Goal: Task Accomplishment & Management: Use online tool/utility

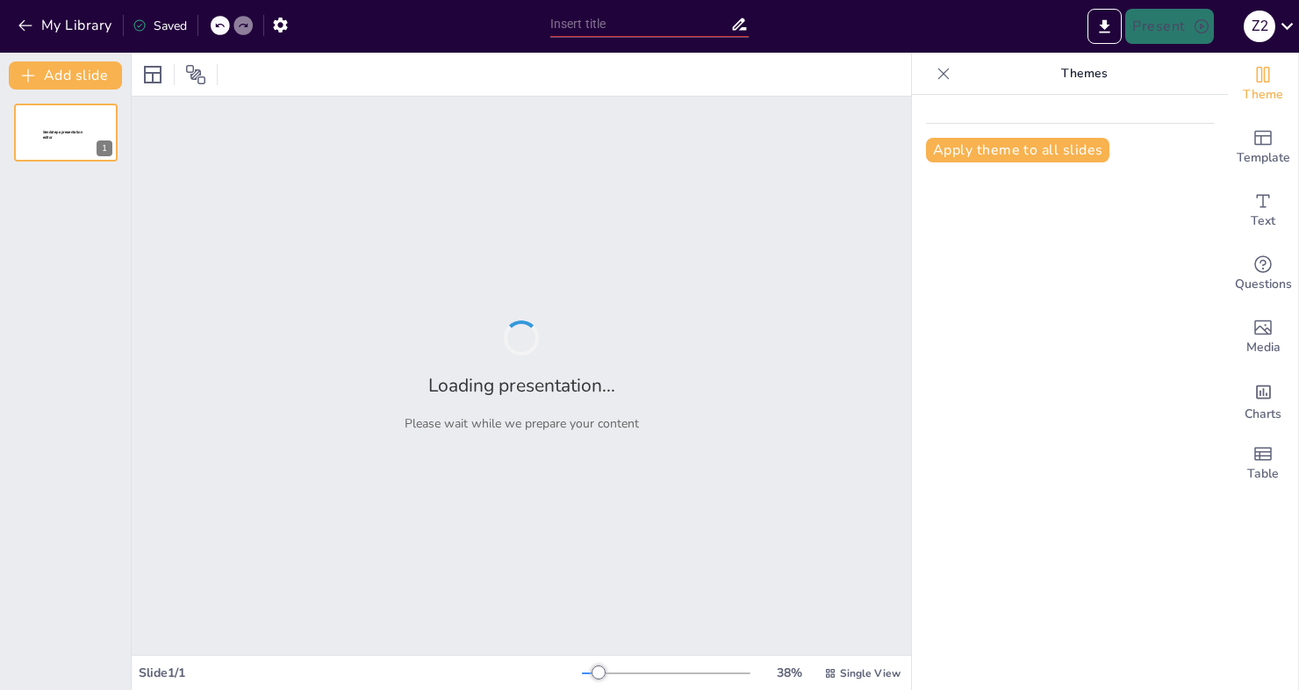
type input "Construyendo Entornos Escolares Seguros: Implementación del Protocolo para la E…"
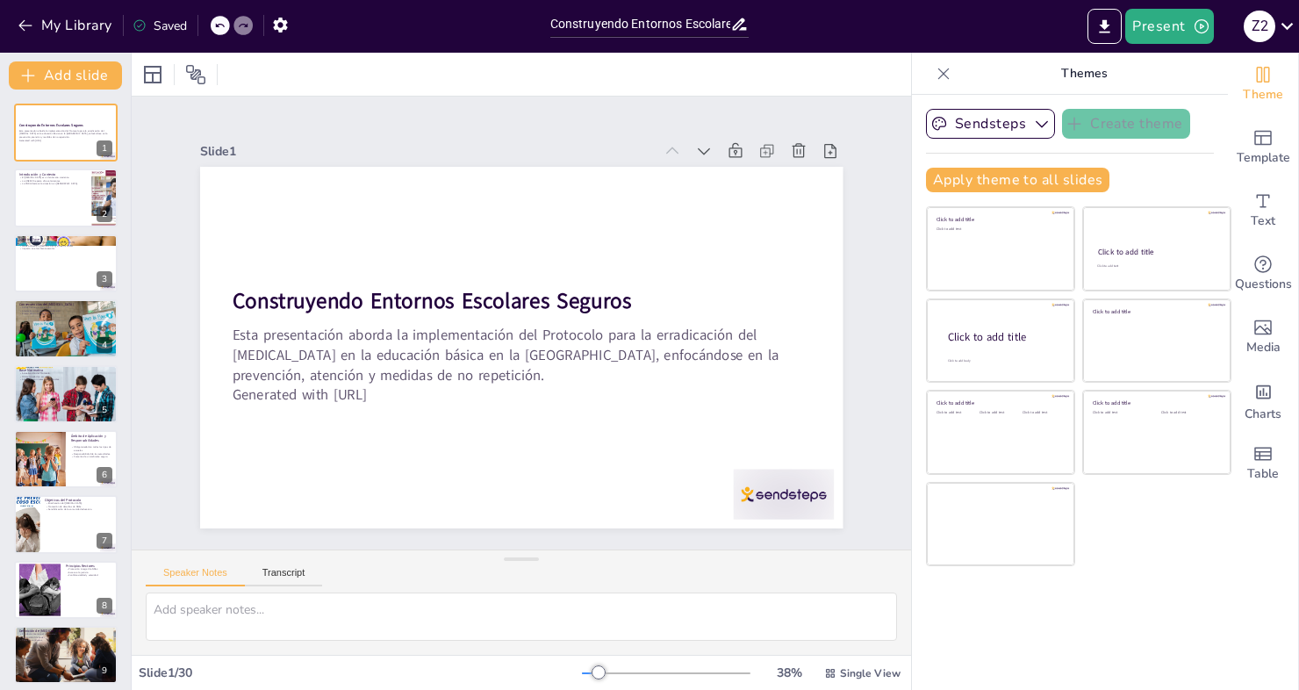
checkbox input "true"
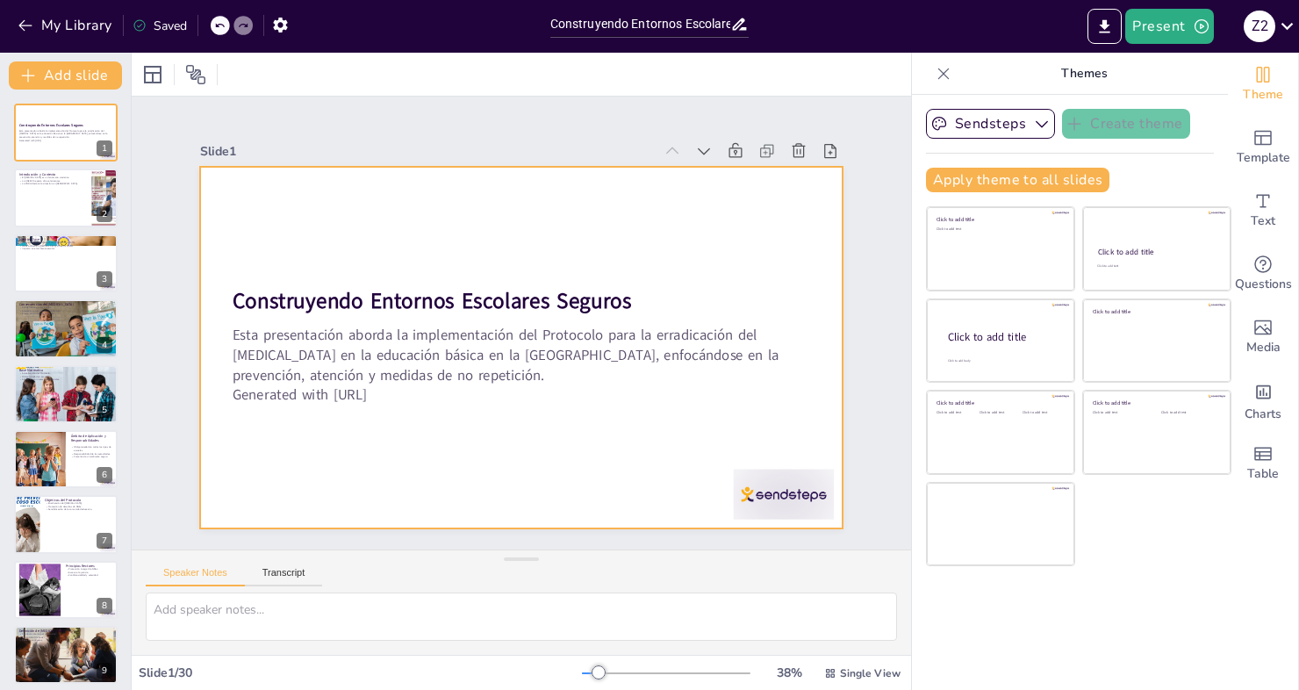
checkbox input "true"
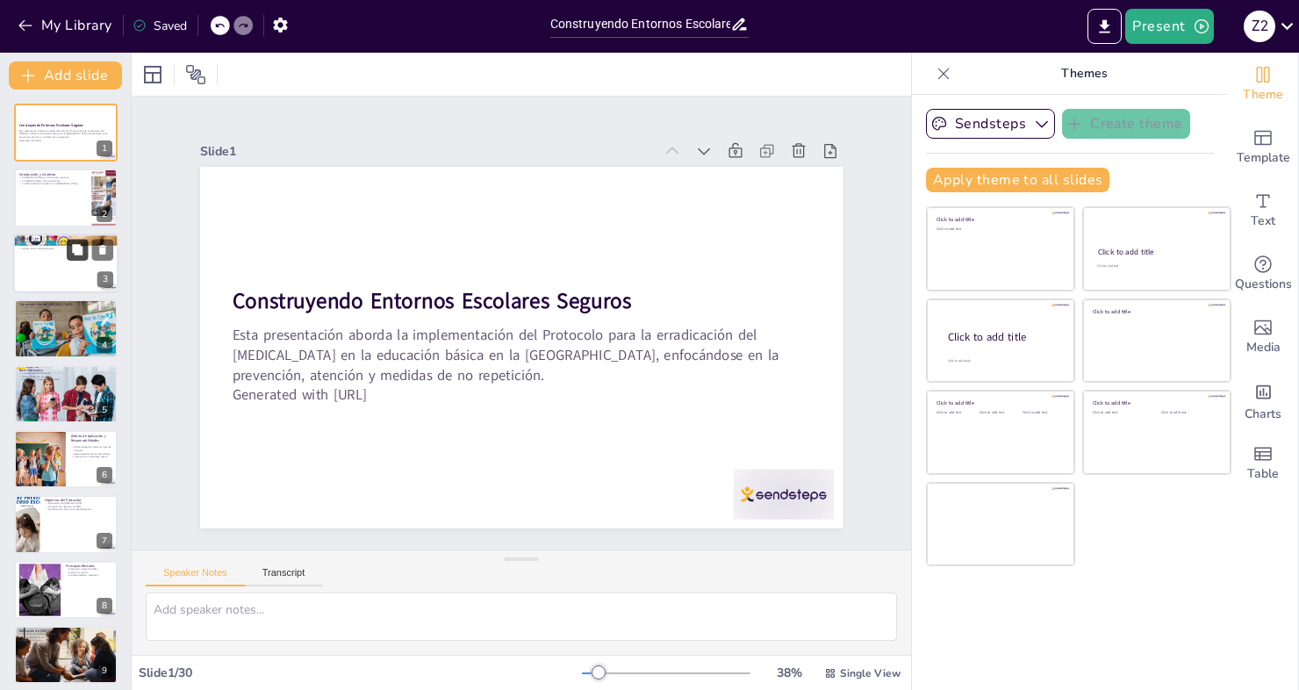
checkbox input "true"
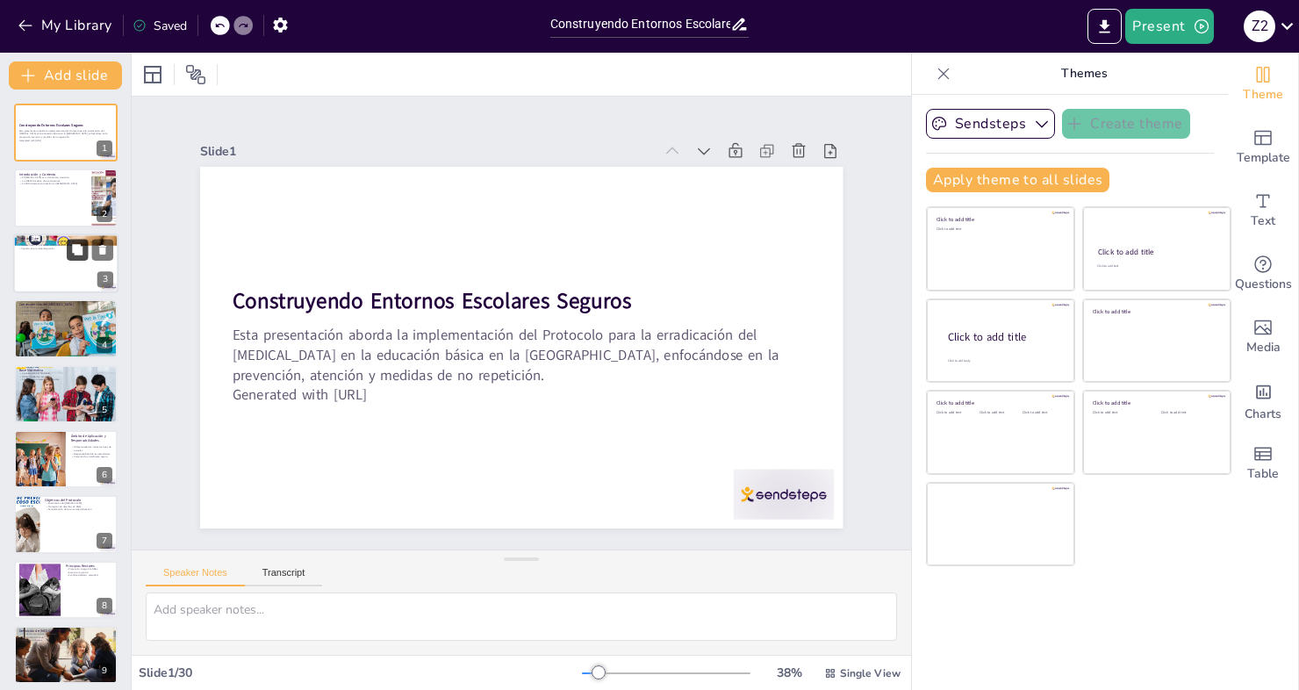
checkbox input "true"
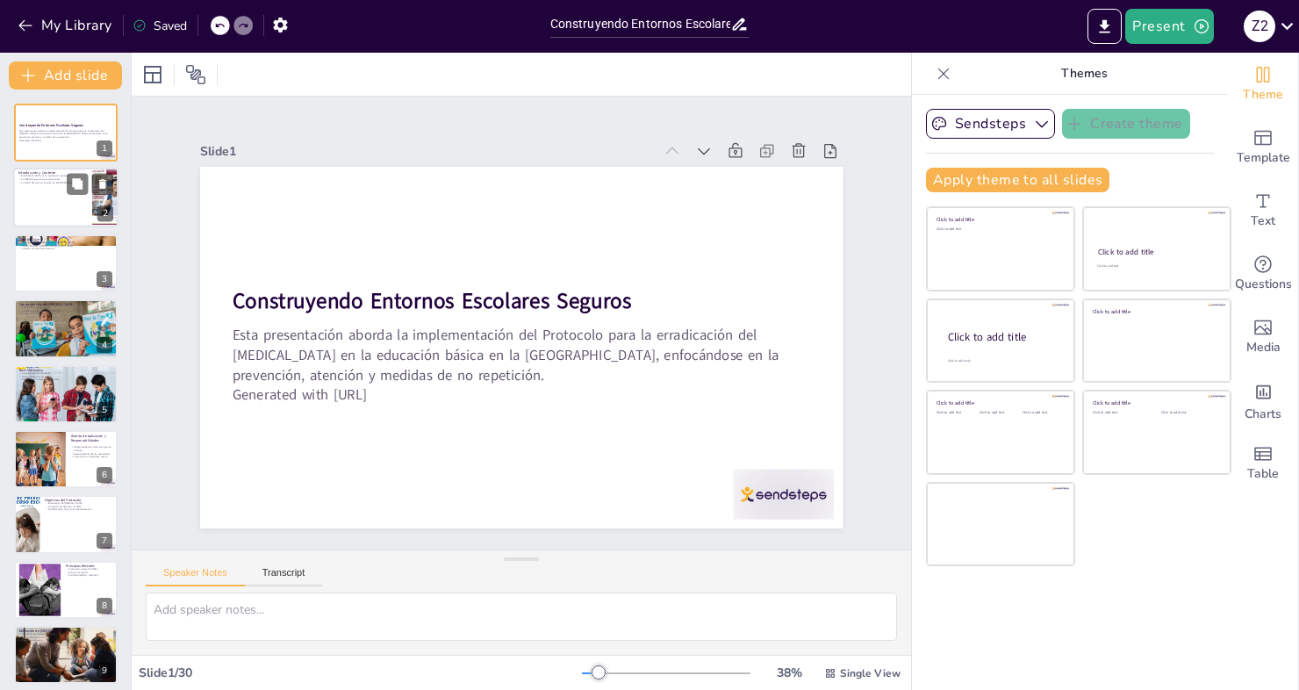
checkbox input "true"
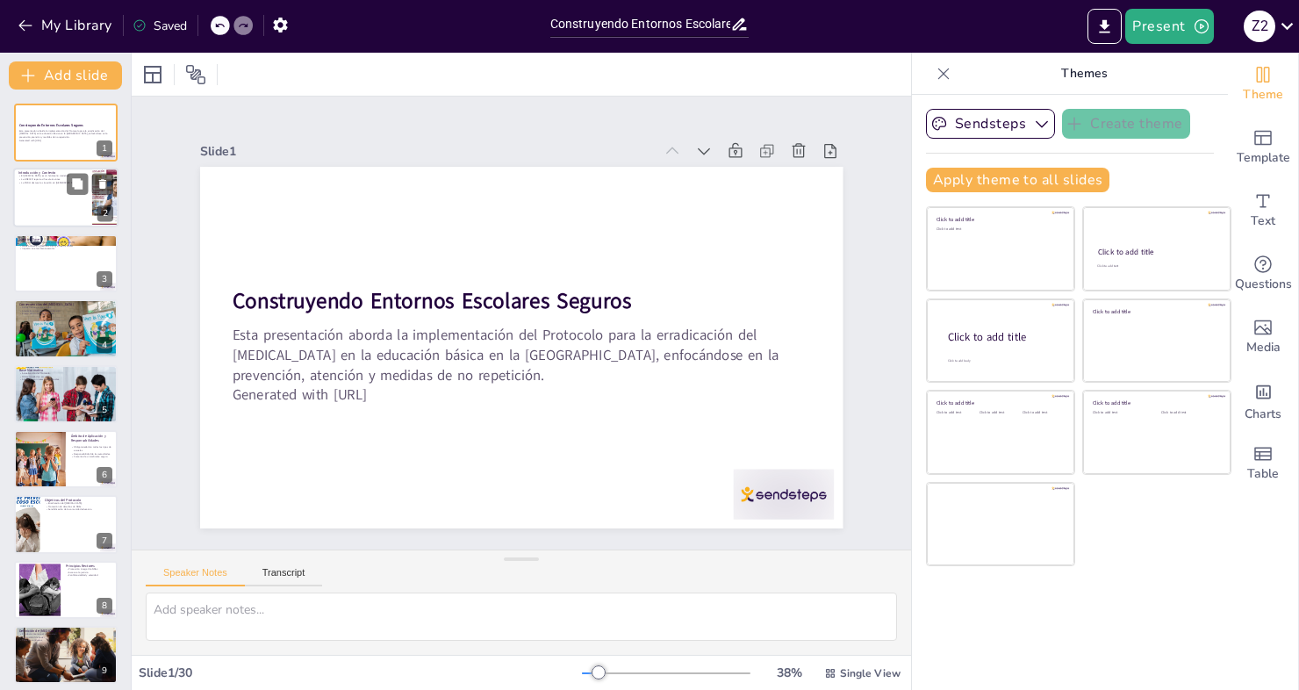
checkbox input "true"
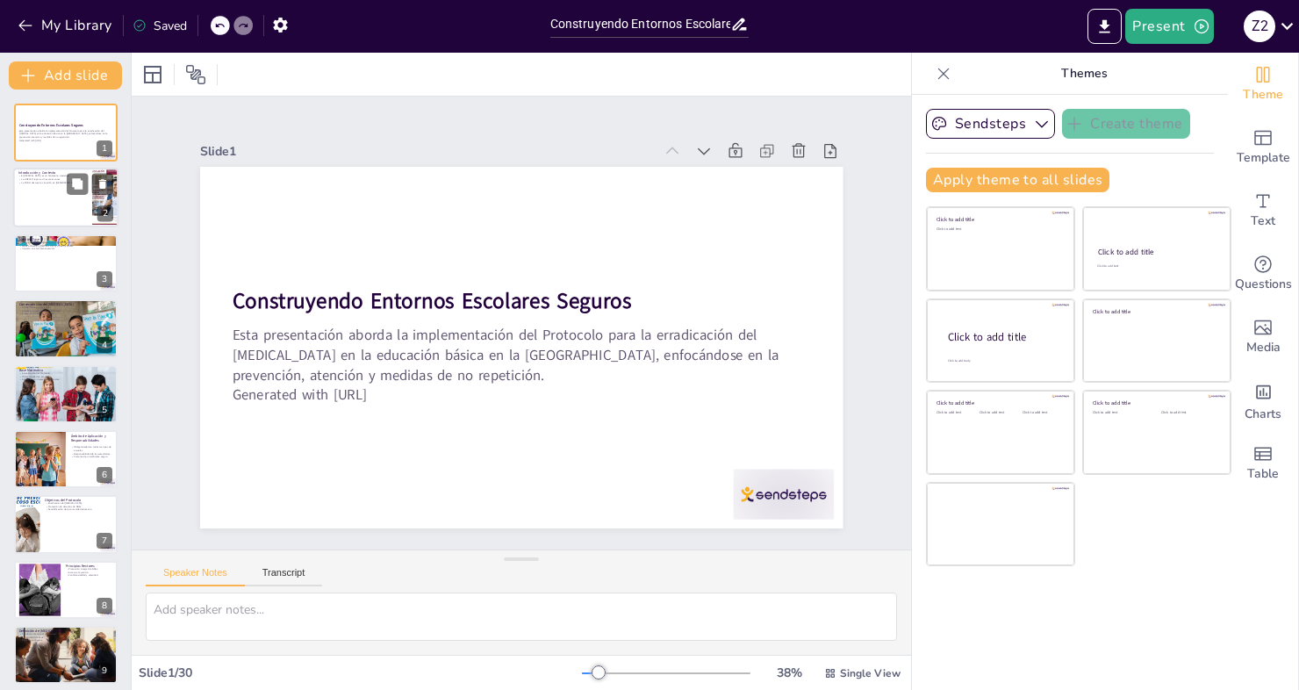
click at [65, 205] on div at bounding box center [65, 199] width 105 height 60
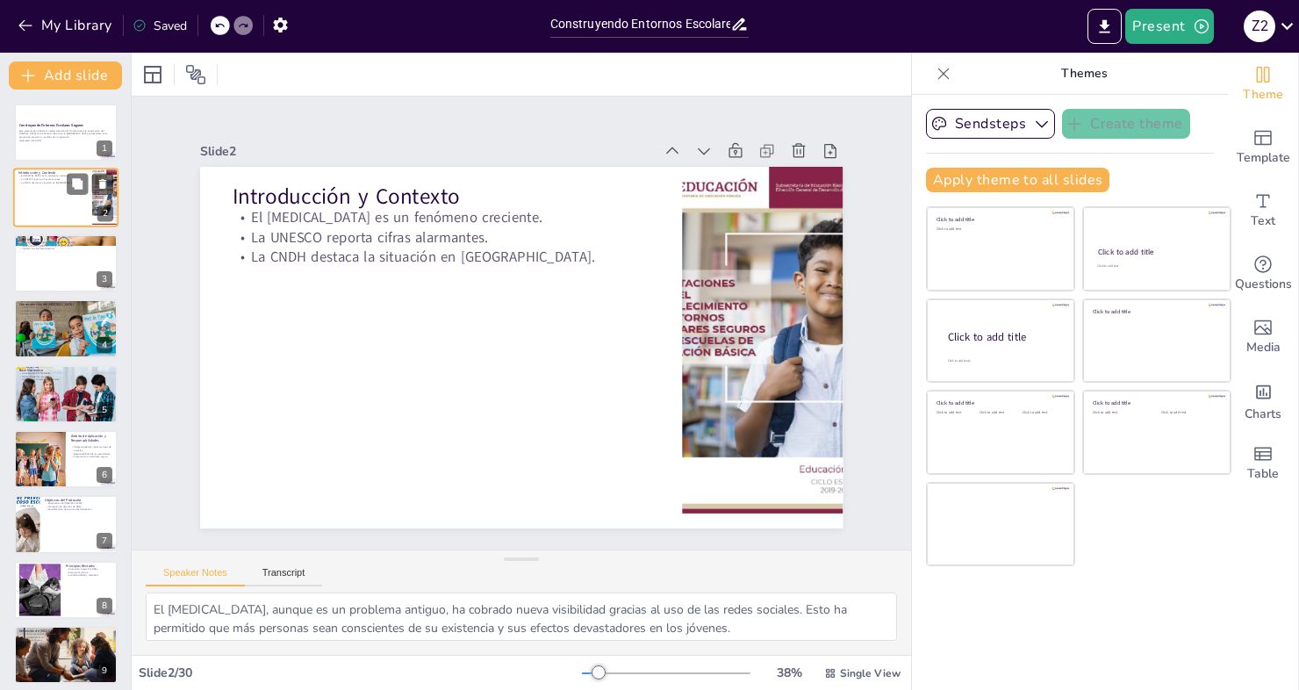
type textarea "El [MEDICAL_DATA], aunque es un problema antiguo, ha cobrado nueva visibilidad …"
checkbox input "true"
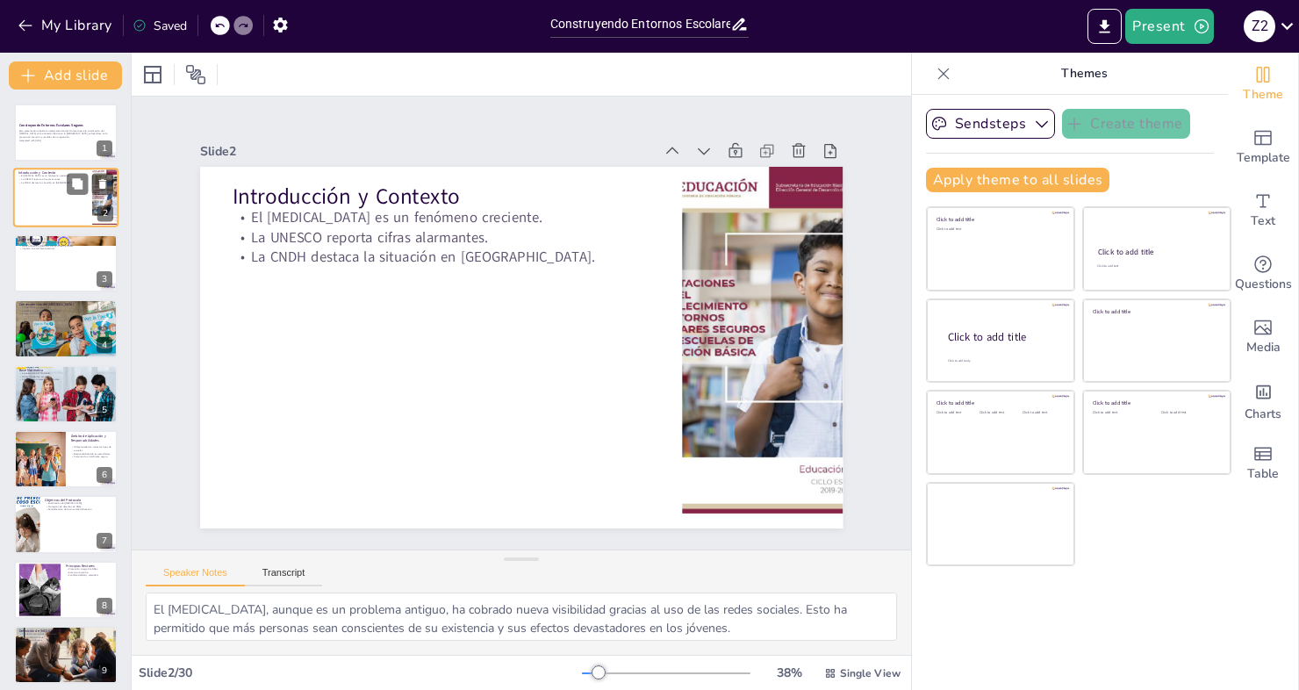
checkbox input "true"
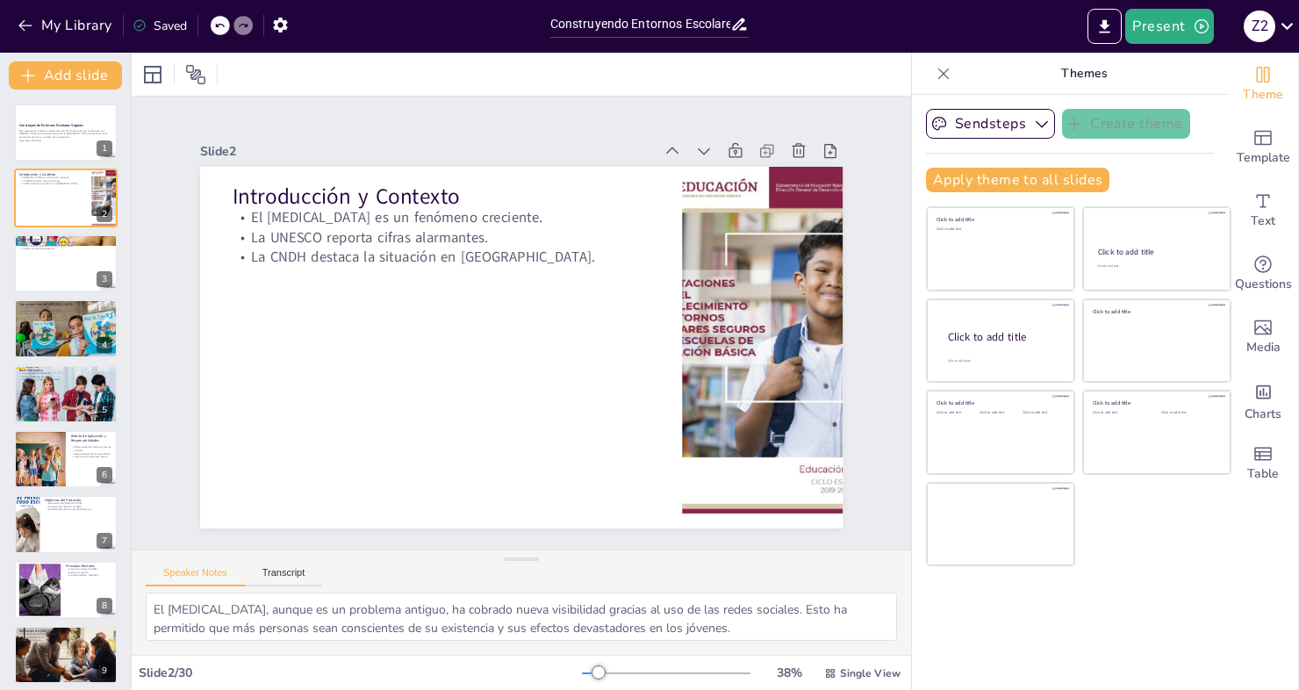
checkbox input "true"
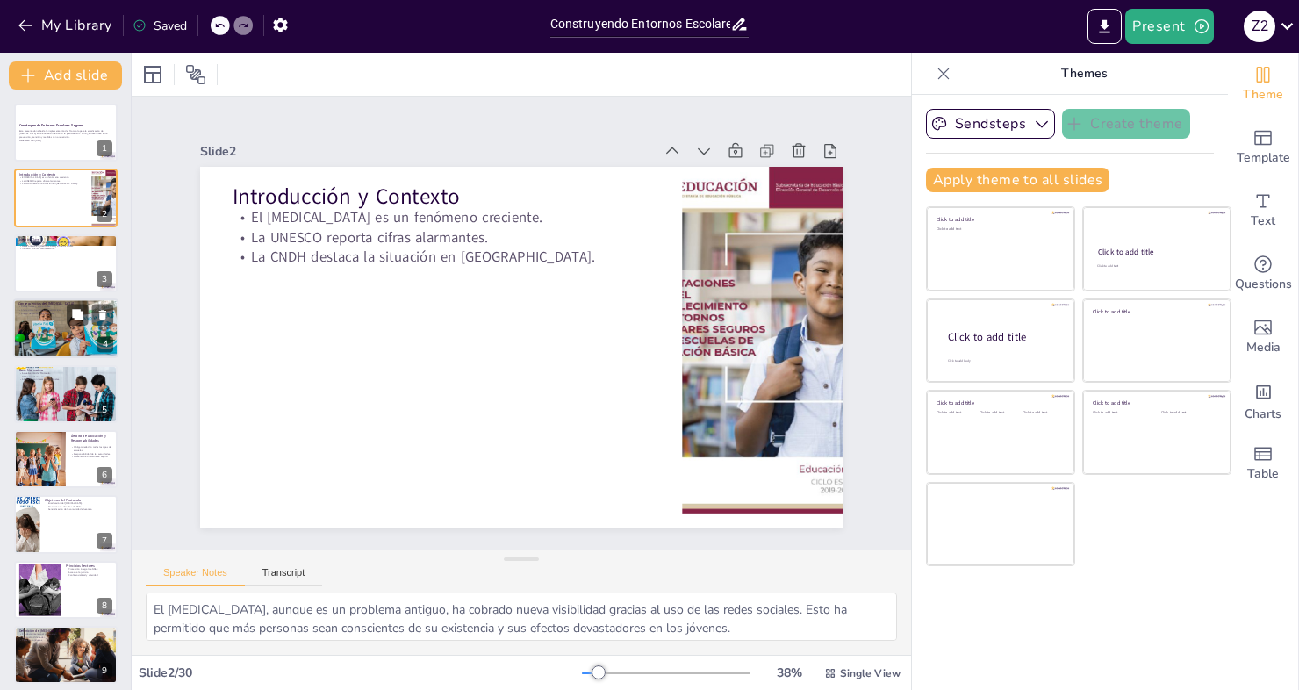
checkbox input "true"
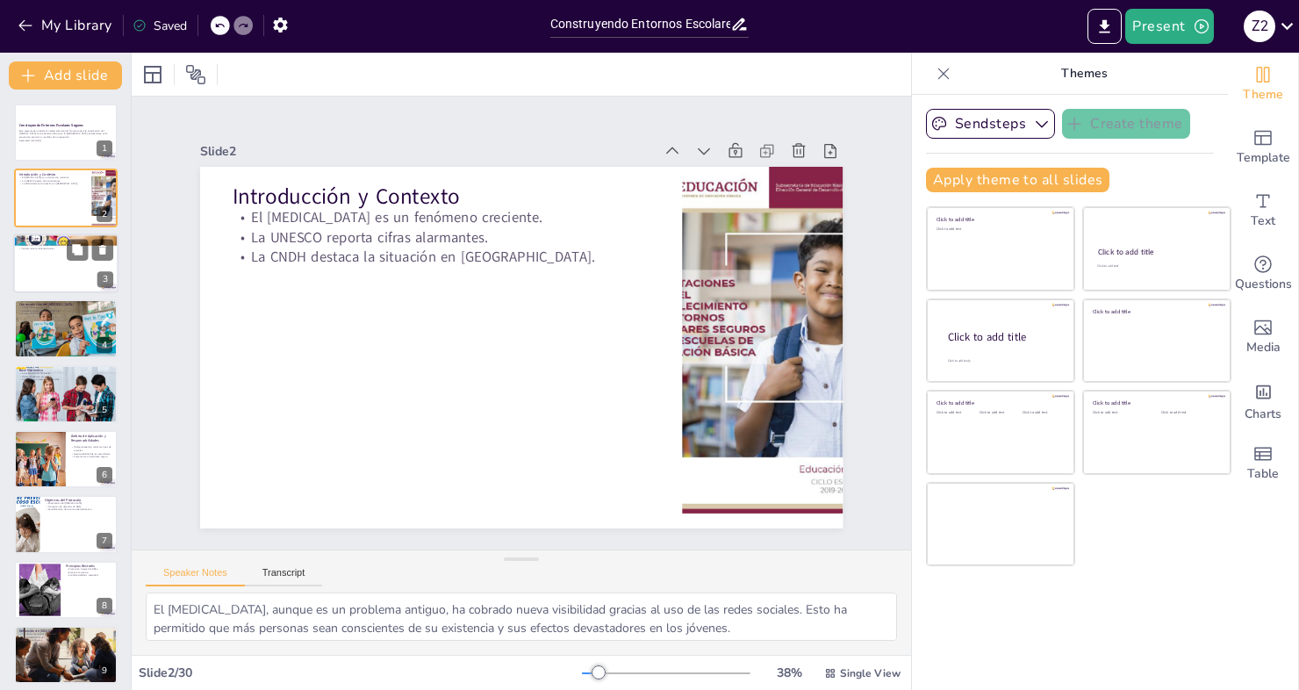
checkbox input "true"
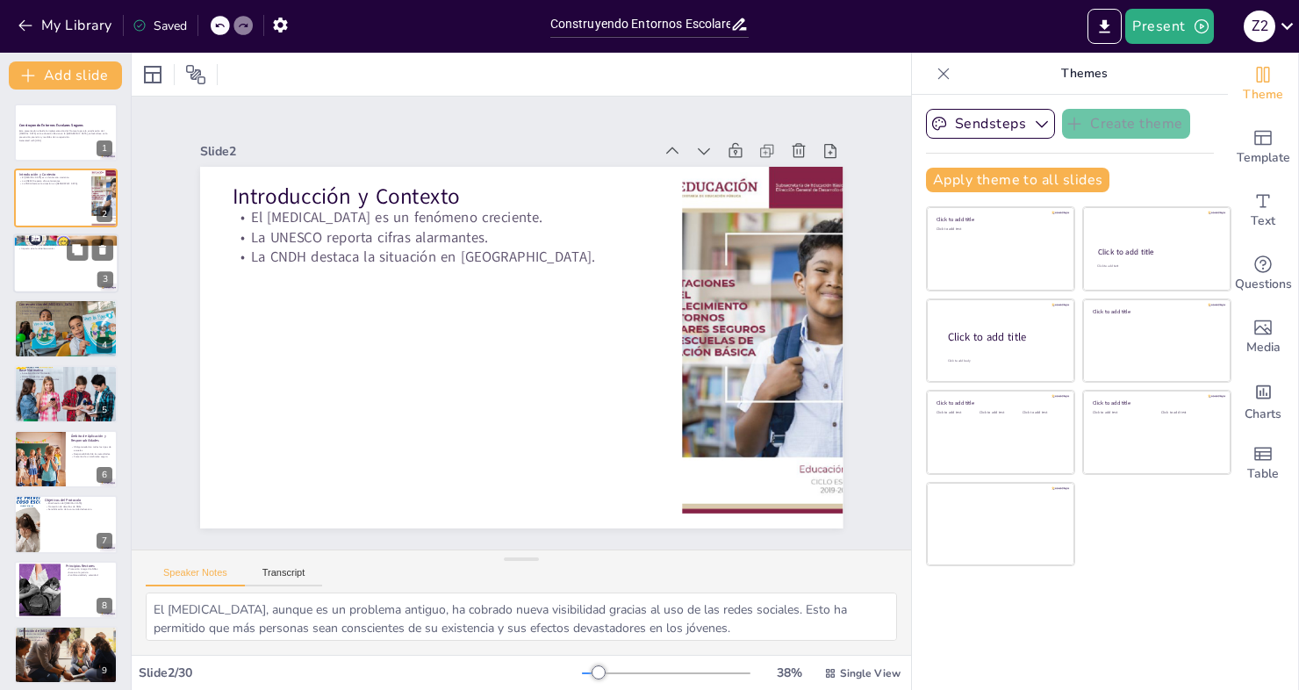
checkbox input "true"
click at [64, 271] on div at bounding box center [65, 263] width 105 height 60
type textarea "Esta estadística es un claro indicador de la magnitud del problema y resalta la…"
checkbox input "true"
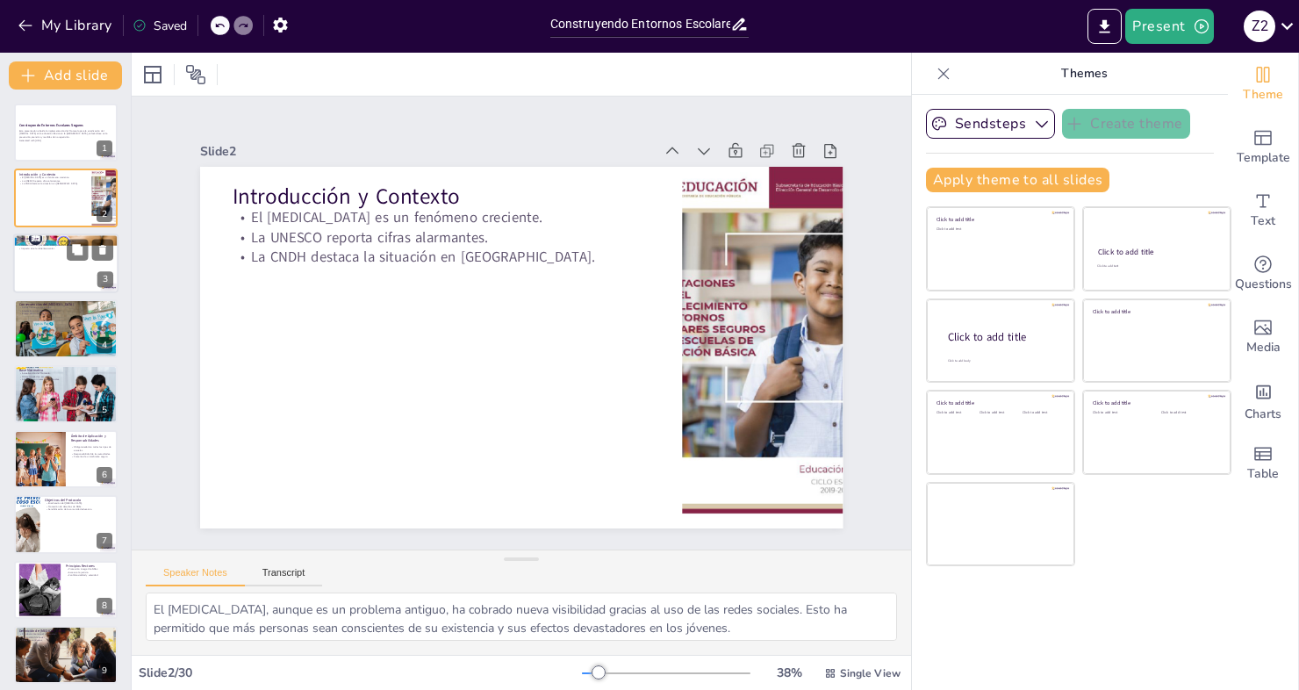
checkbox input "true"
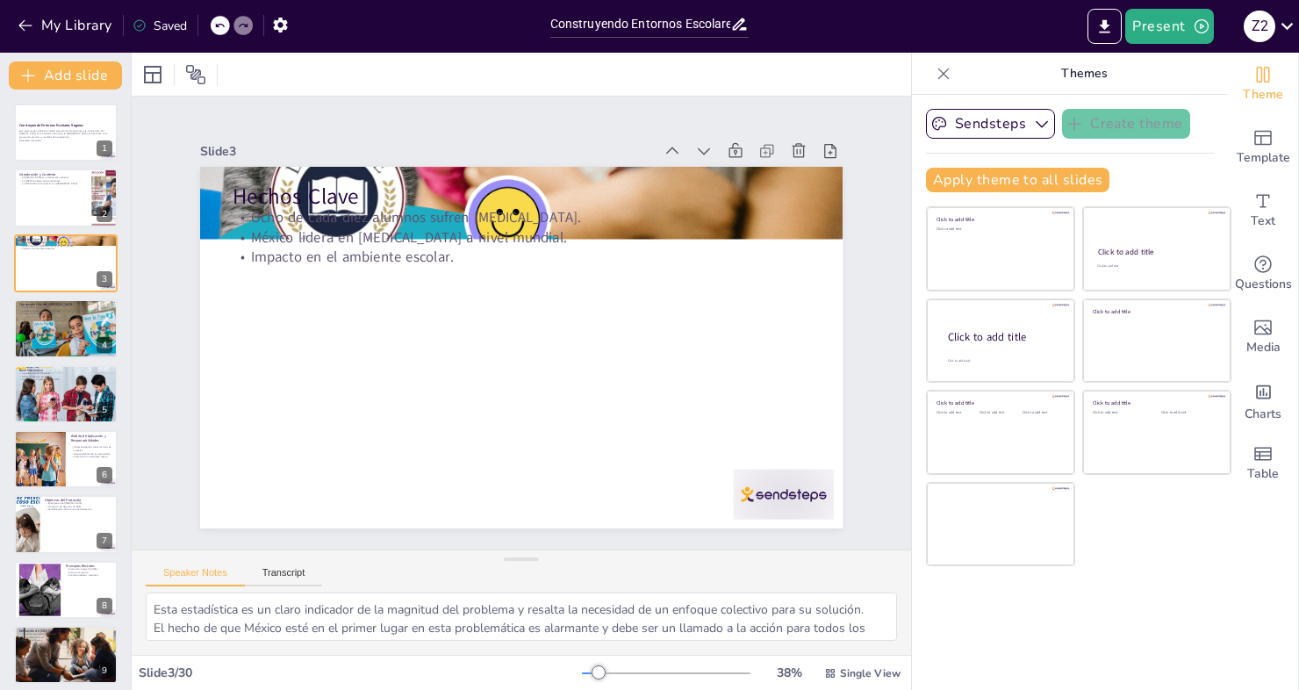
checkbox input "true"
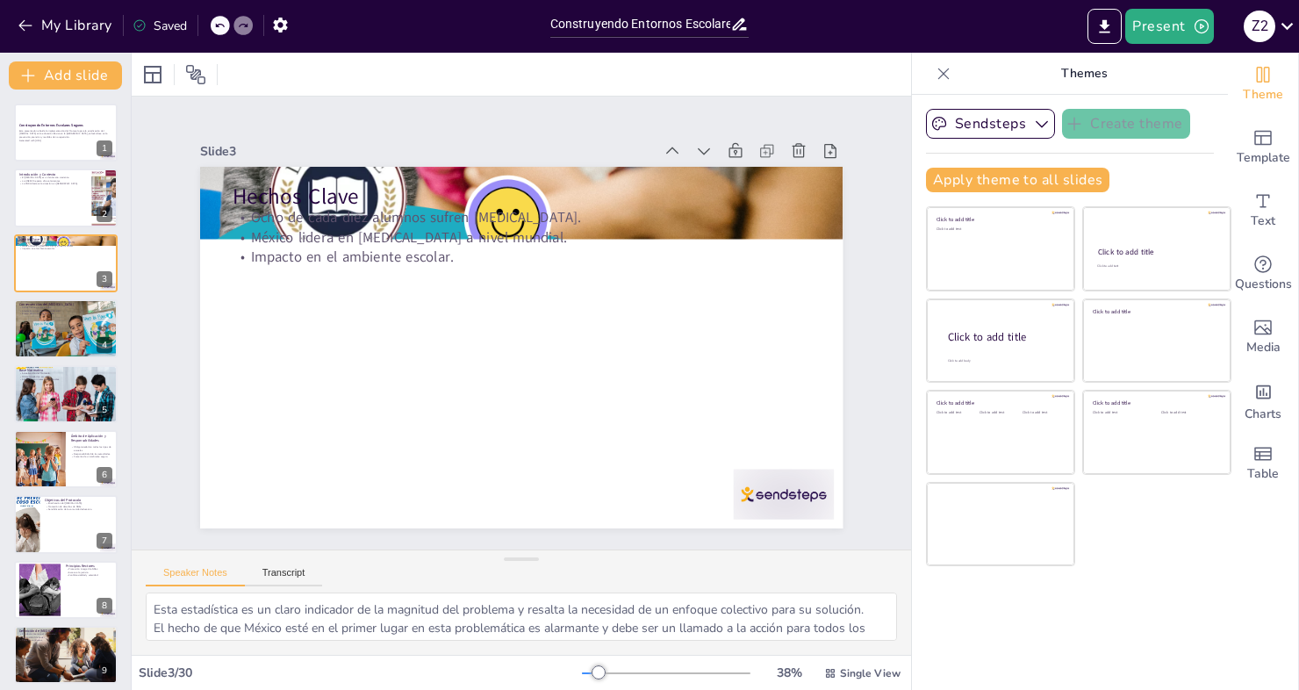
checkbox input "true"
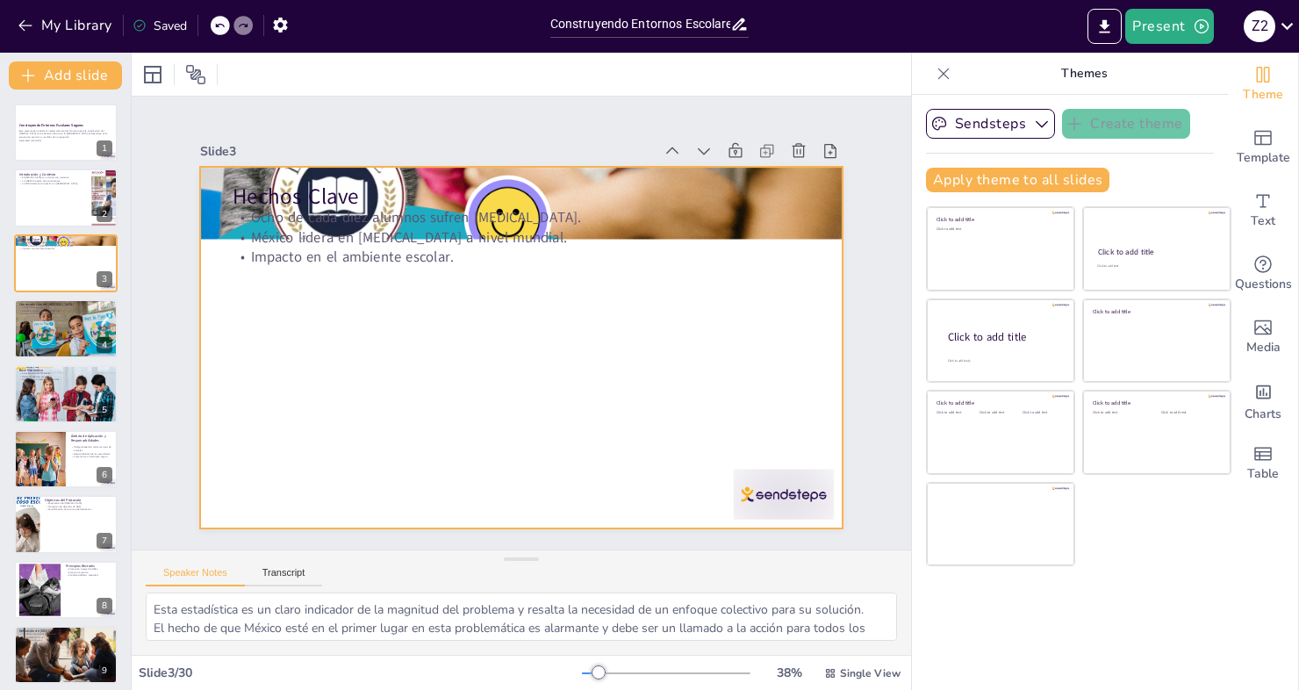
checkbox input "true"
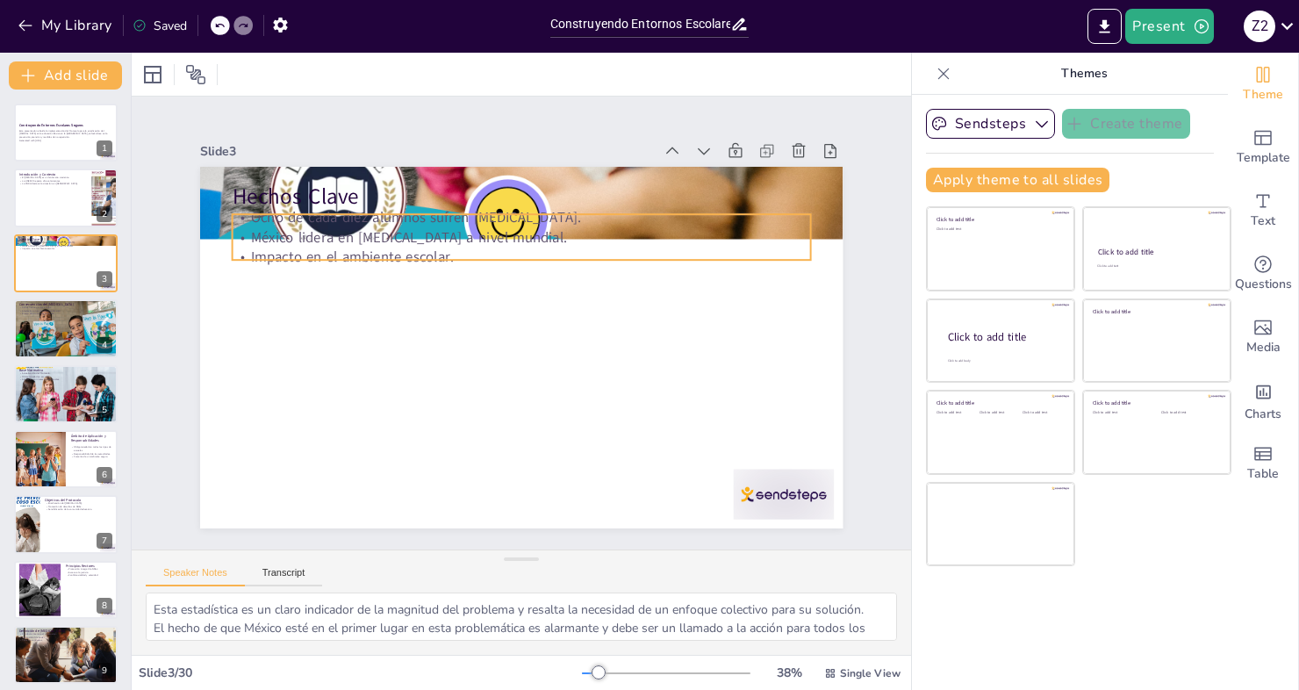
checkbox input "true"
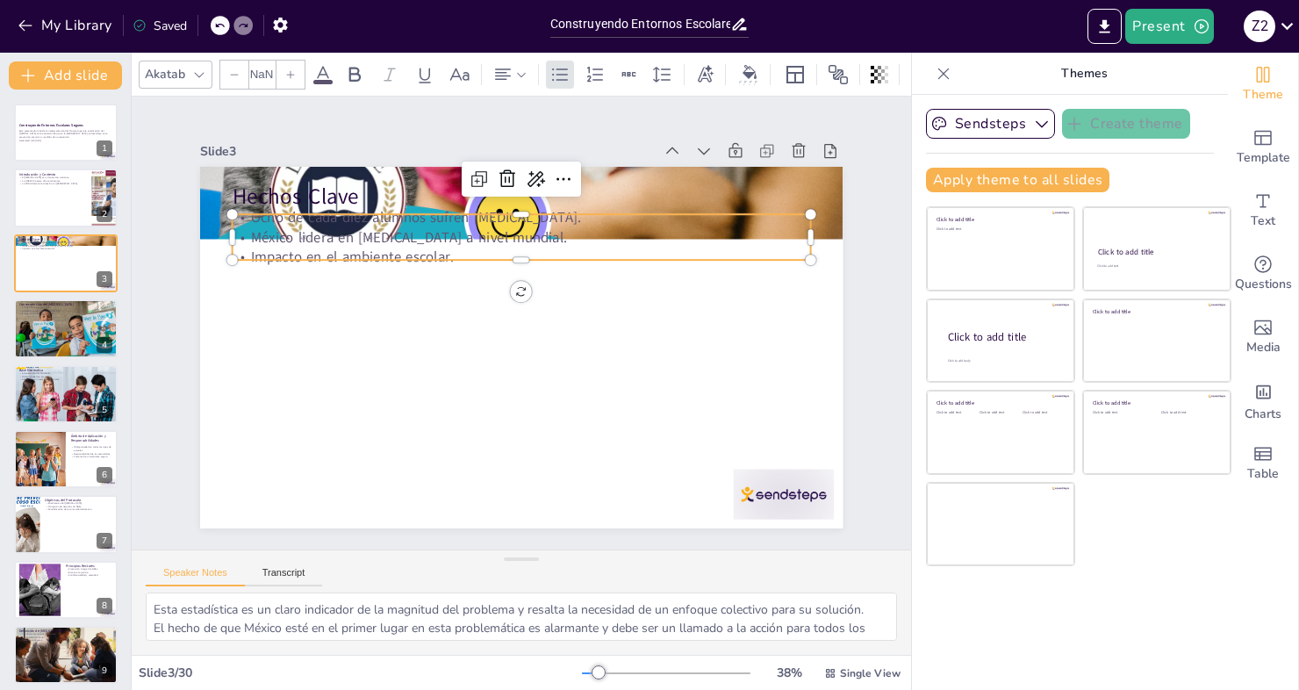
checkbox input "true"
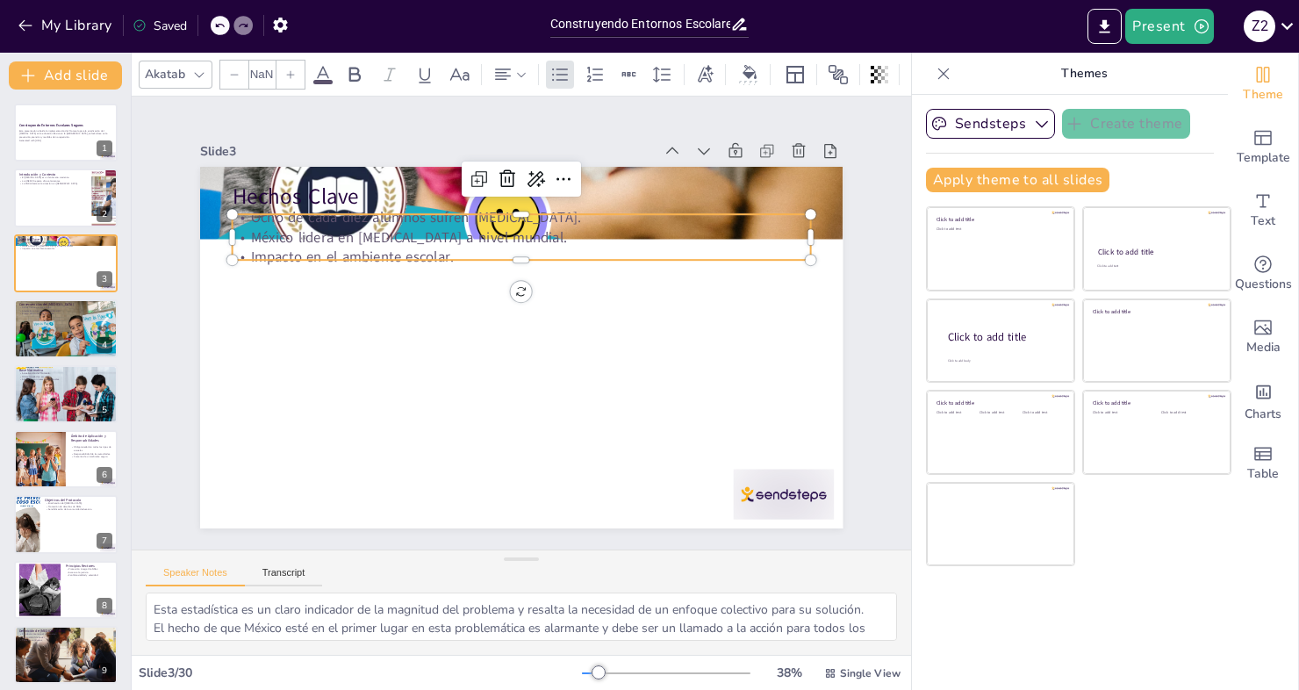
type input "32"
checkbox input "true"
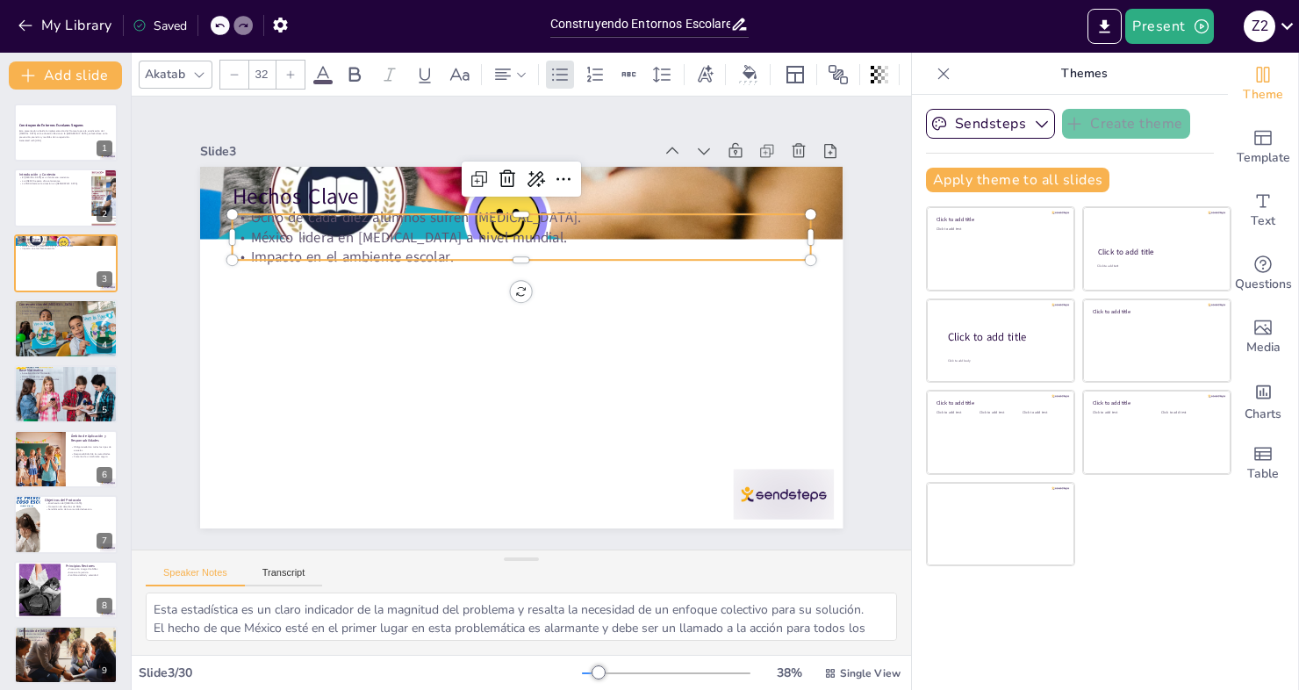
checkbox input "true"
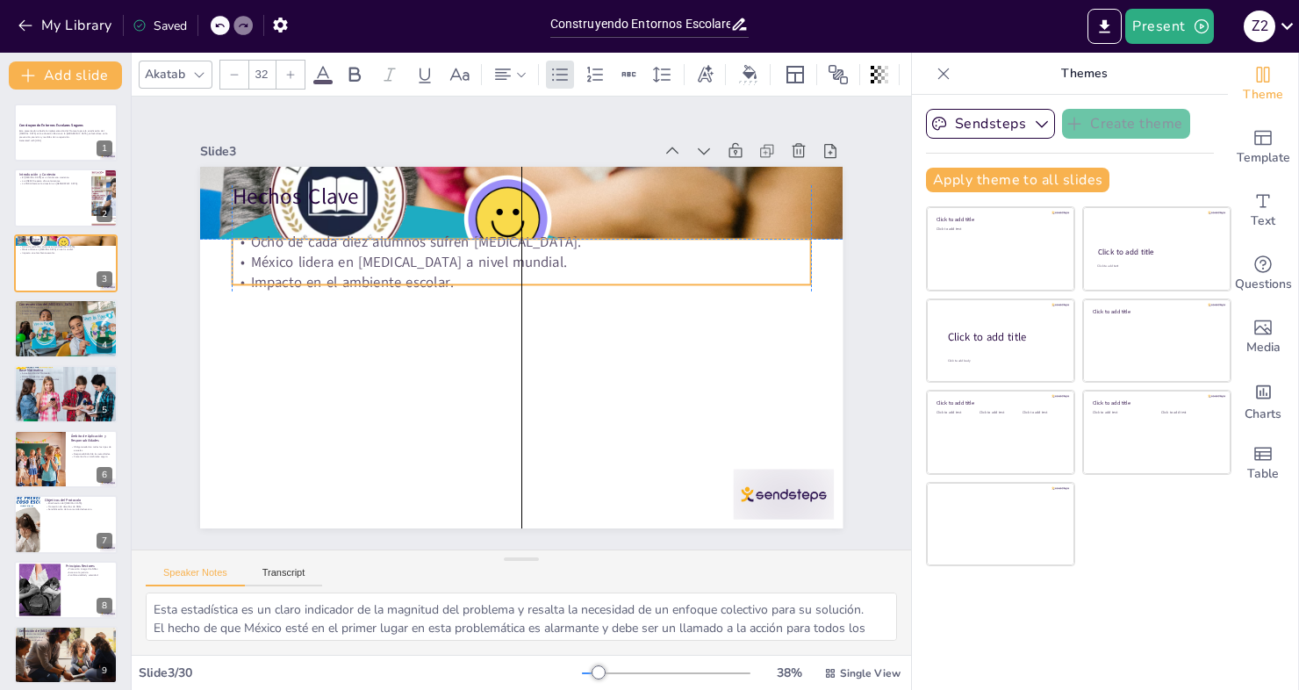
checkbox input "true"
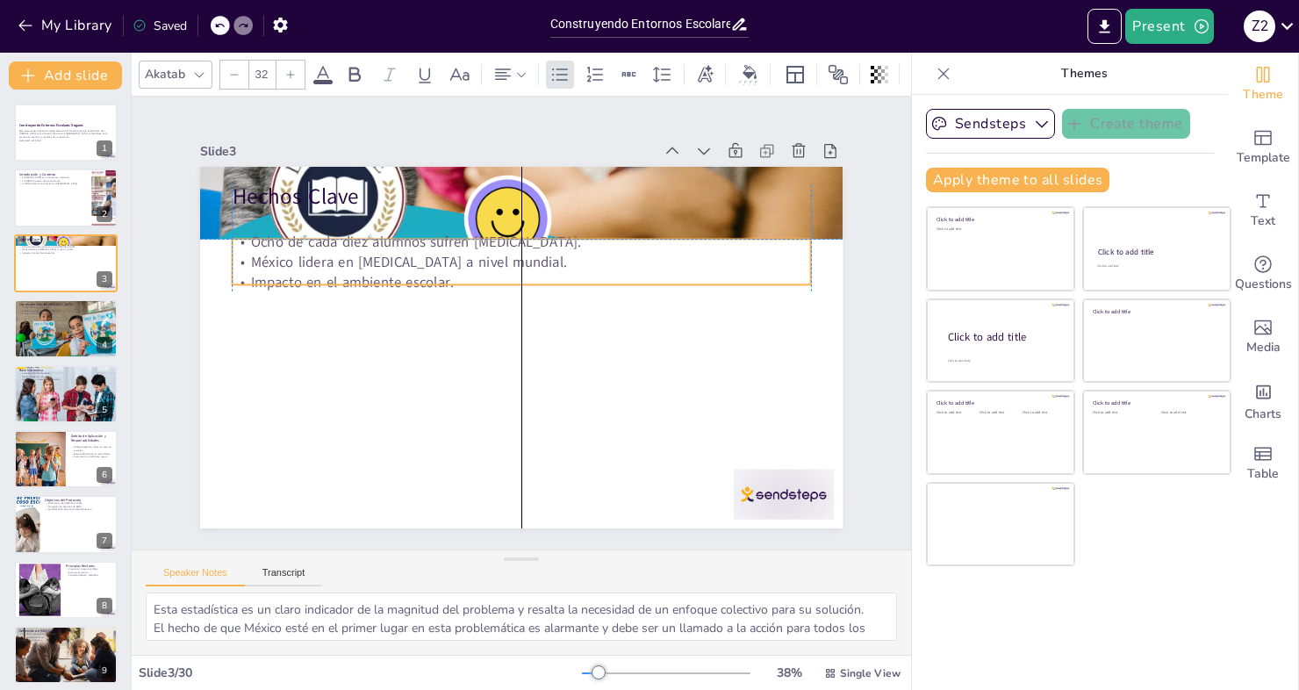
checkbox input "true"
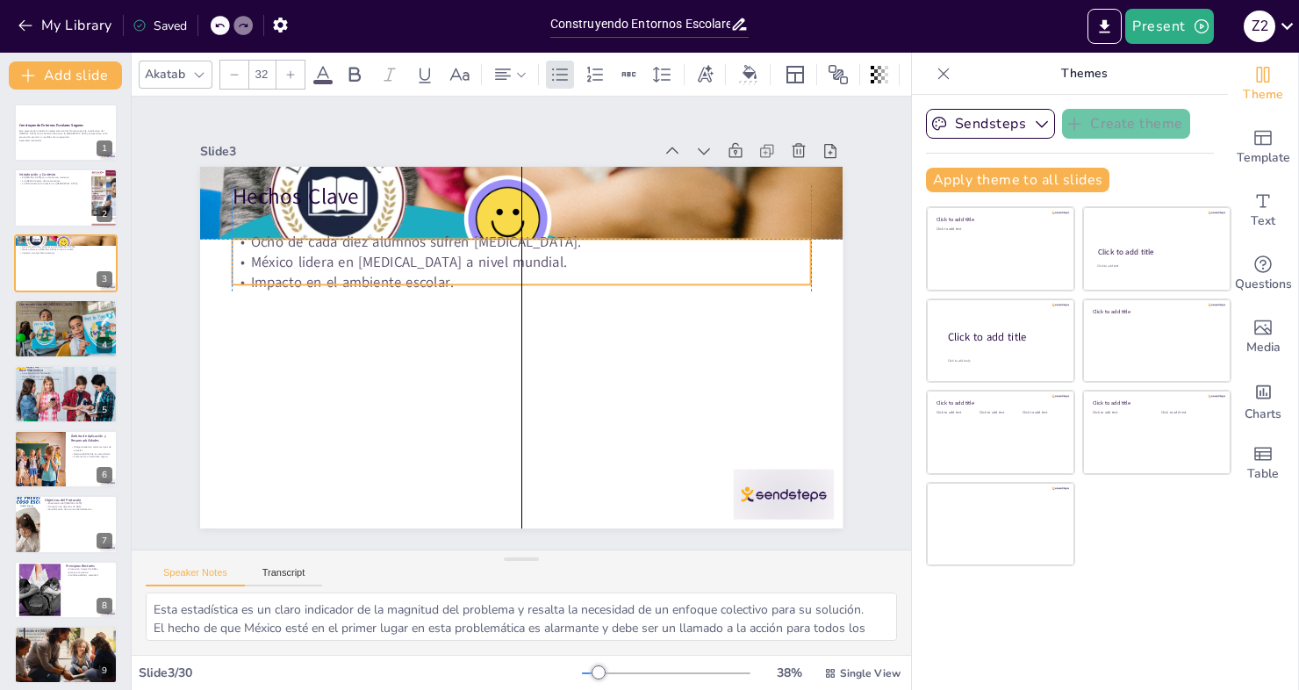
checkbox input "true"
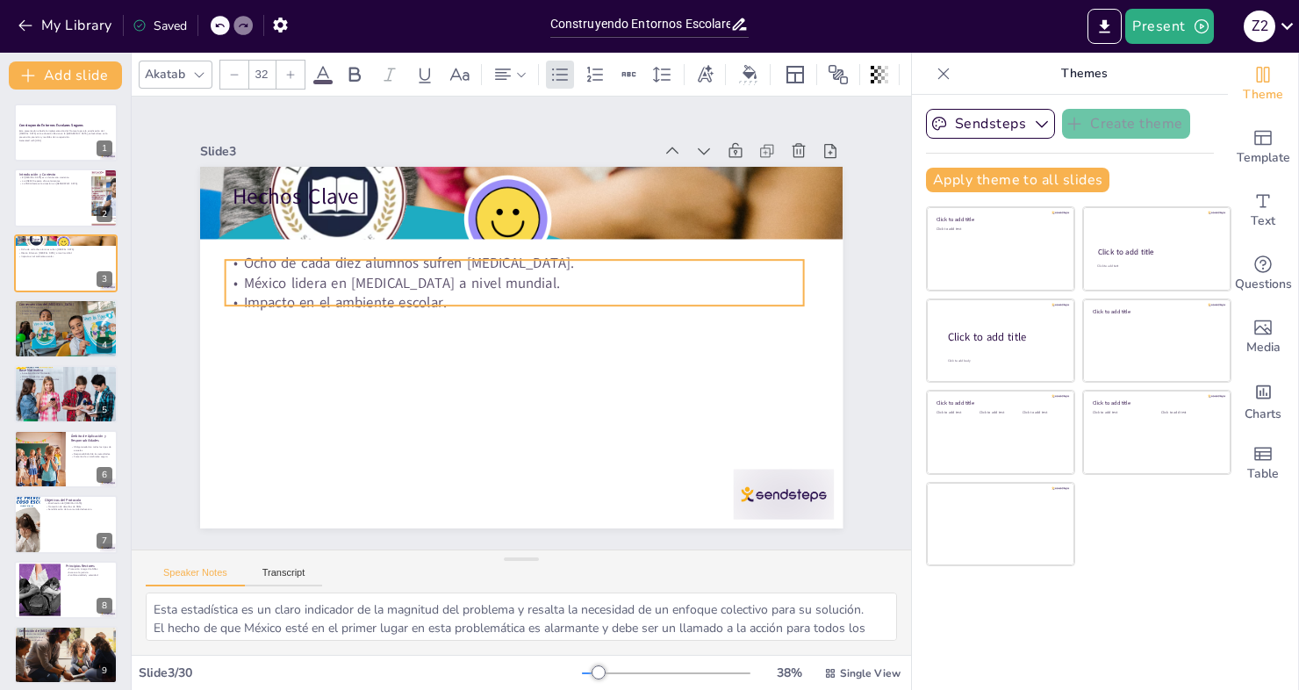
checkbox input "true"
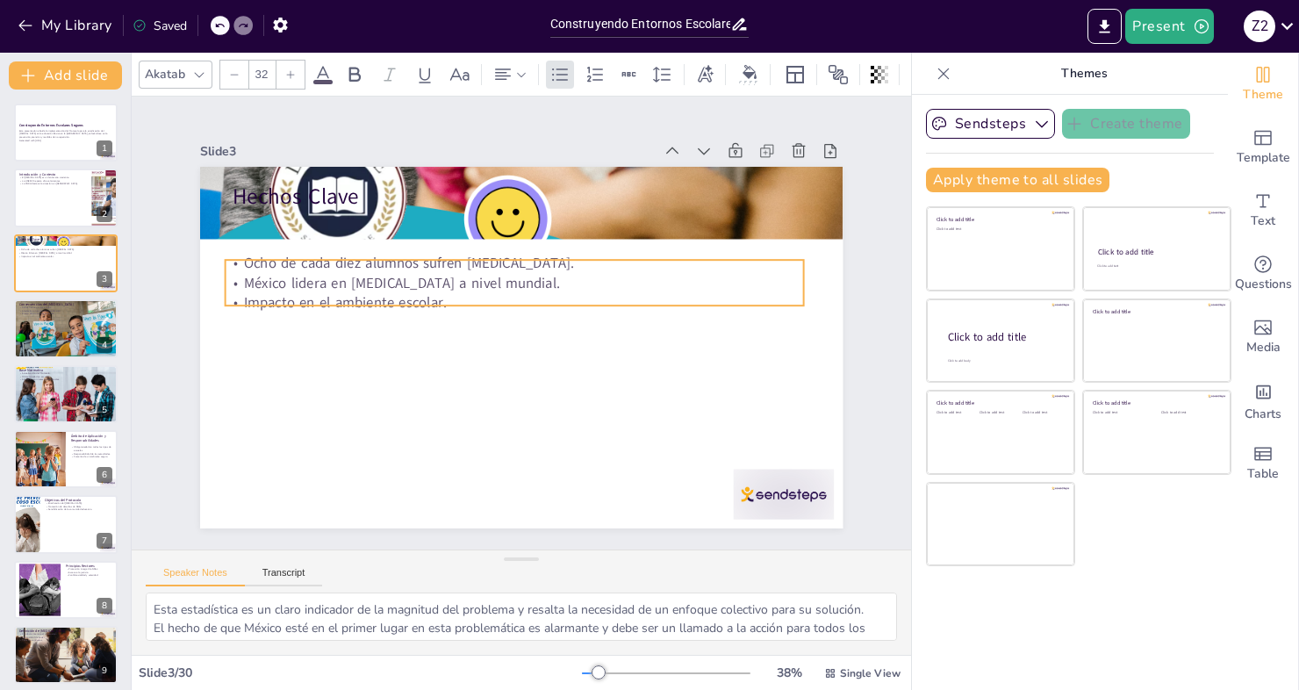
checkbox input "true"
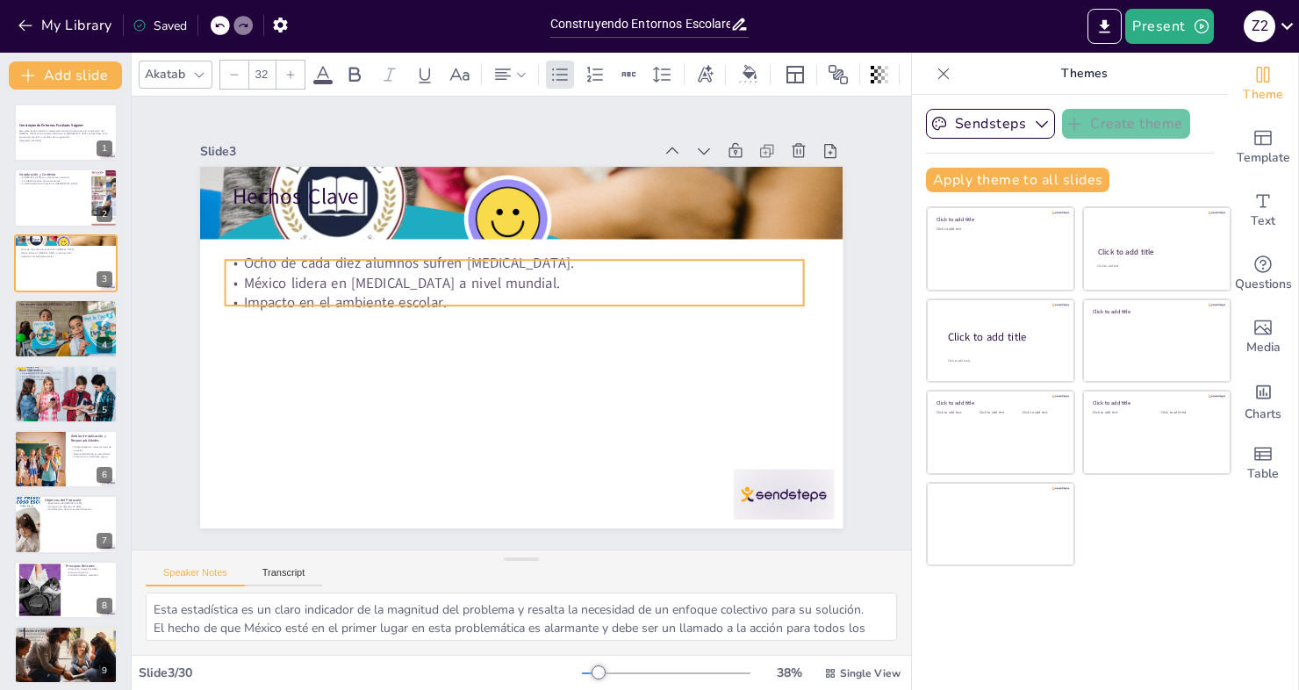
checkbox input "true"
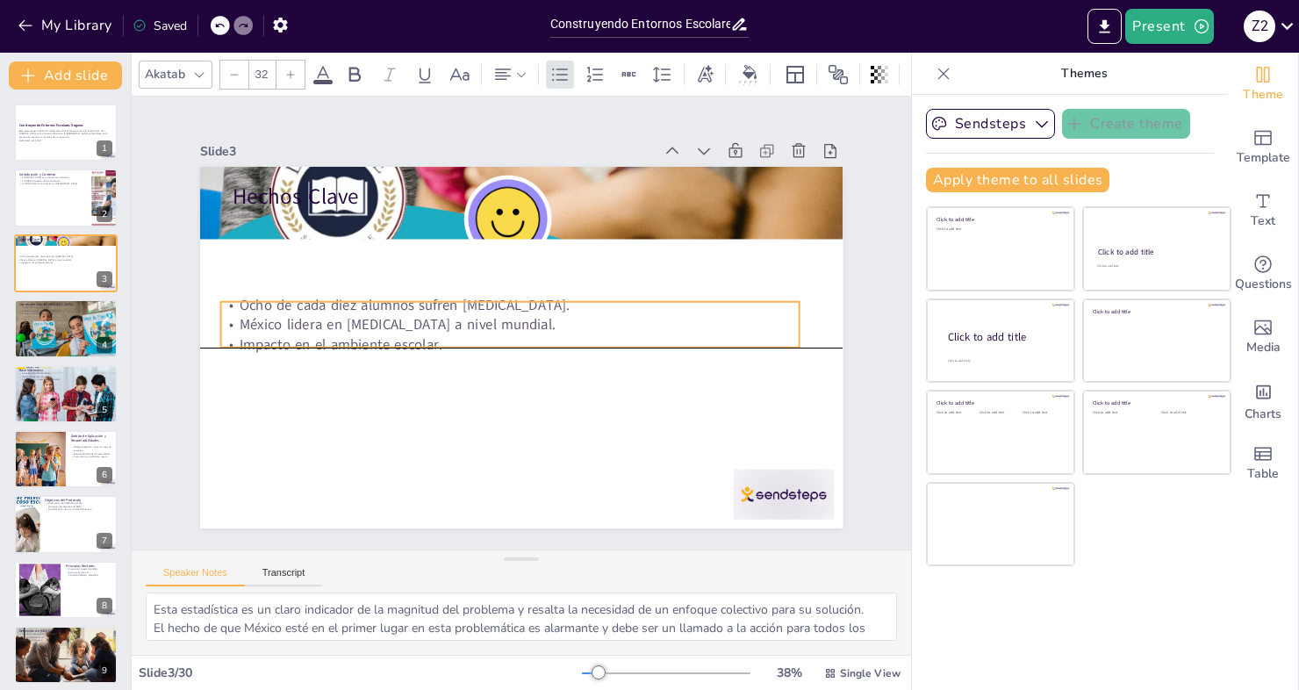
checkbox input "true"
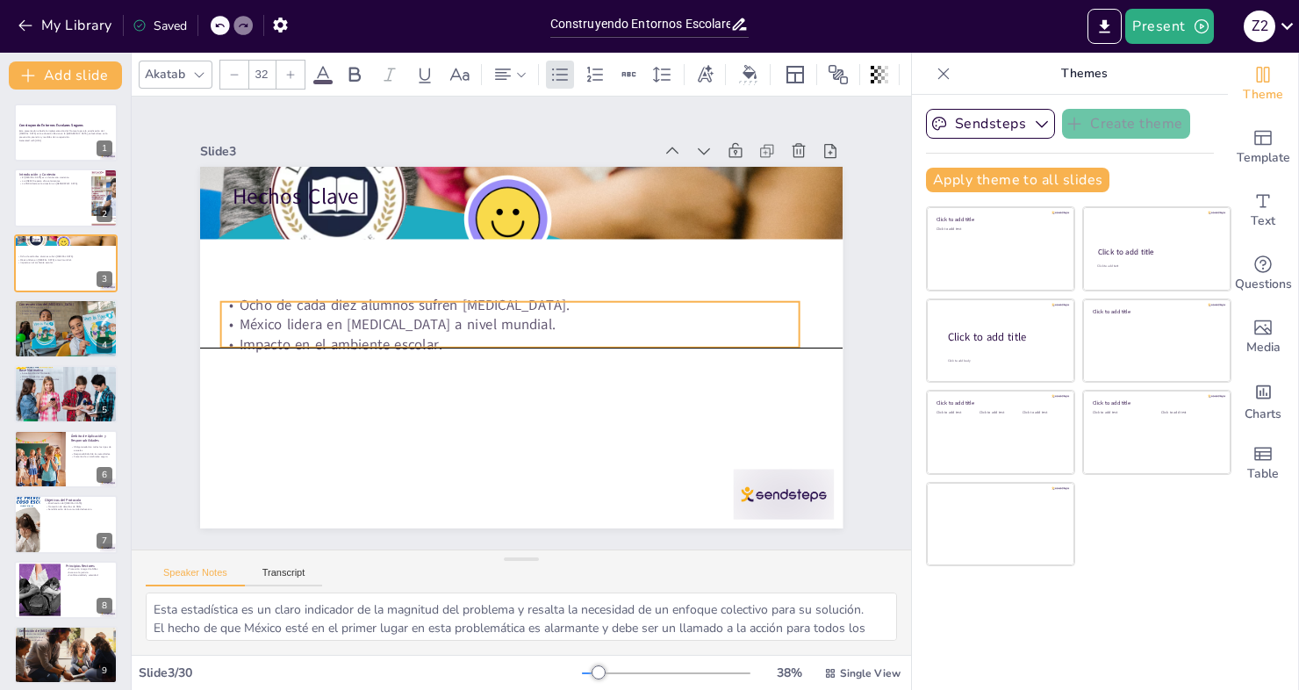
checkbox input "true"
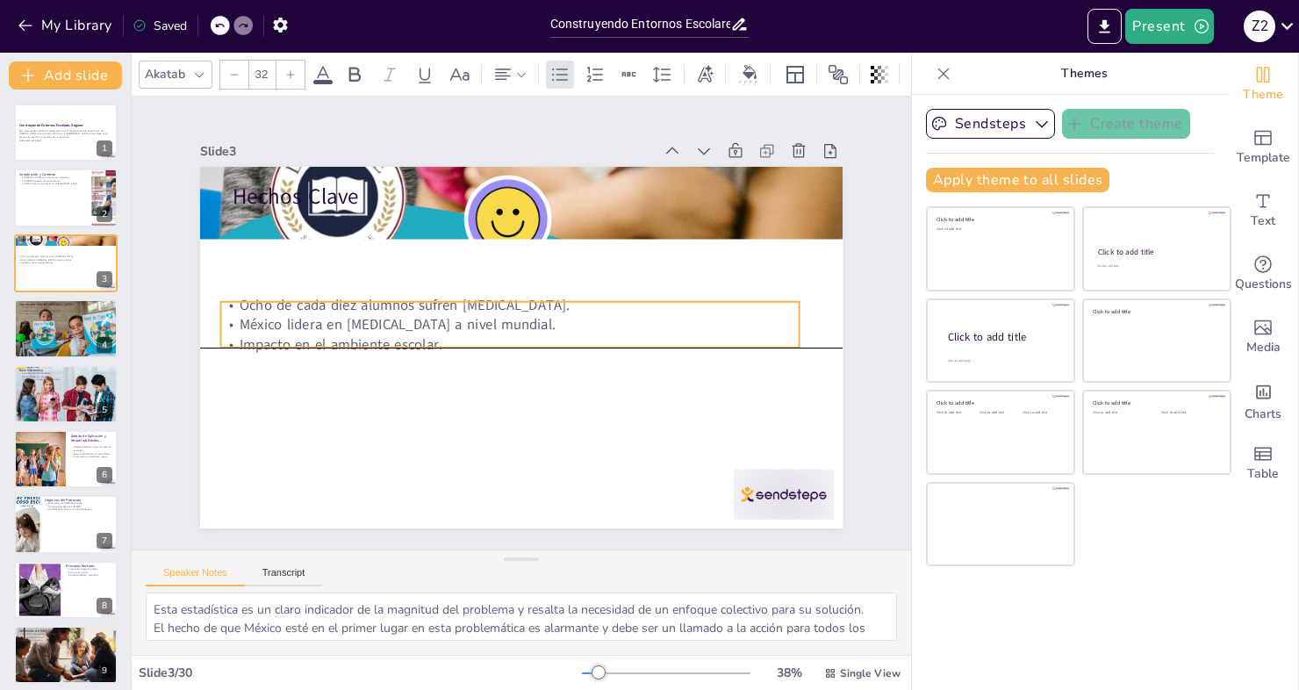
checkbox input "true"
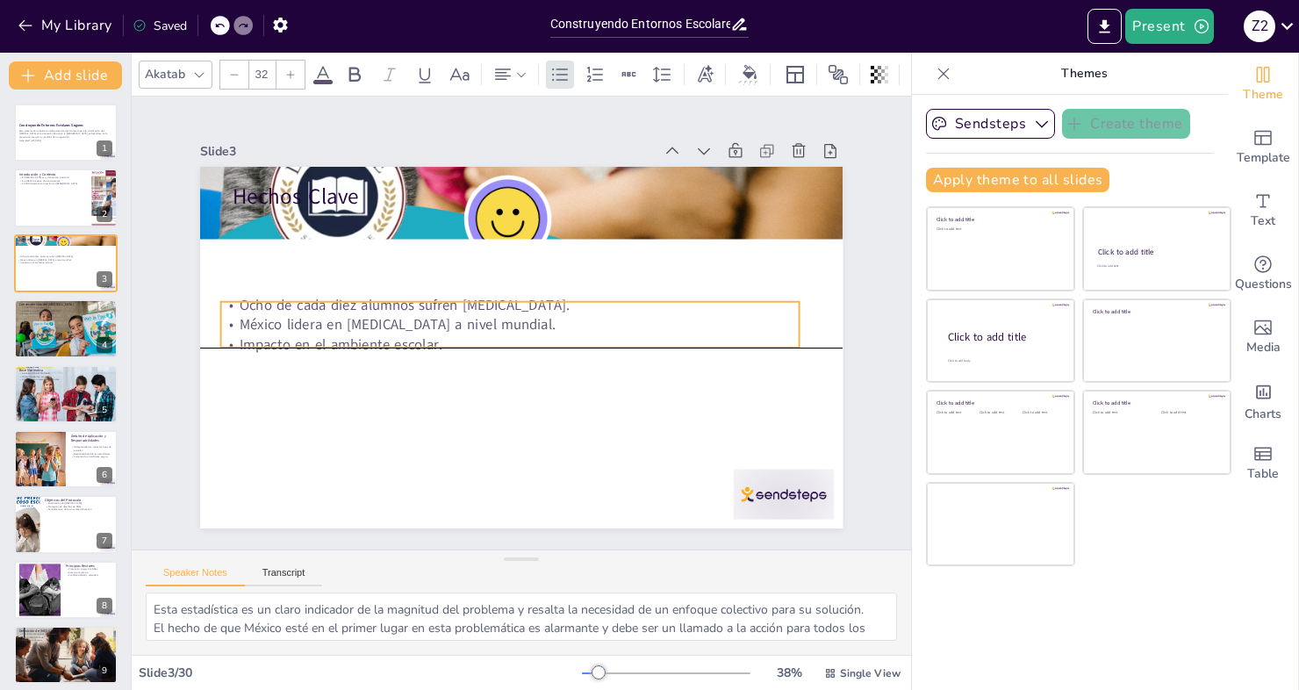
checkbox input "true"
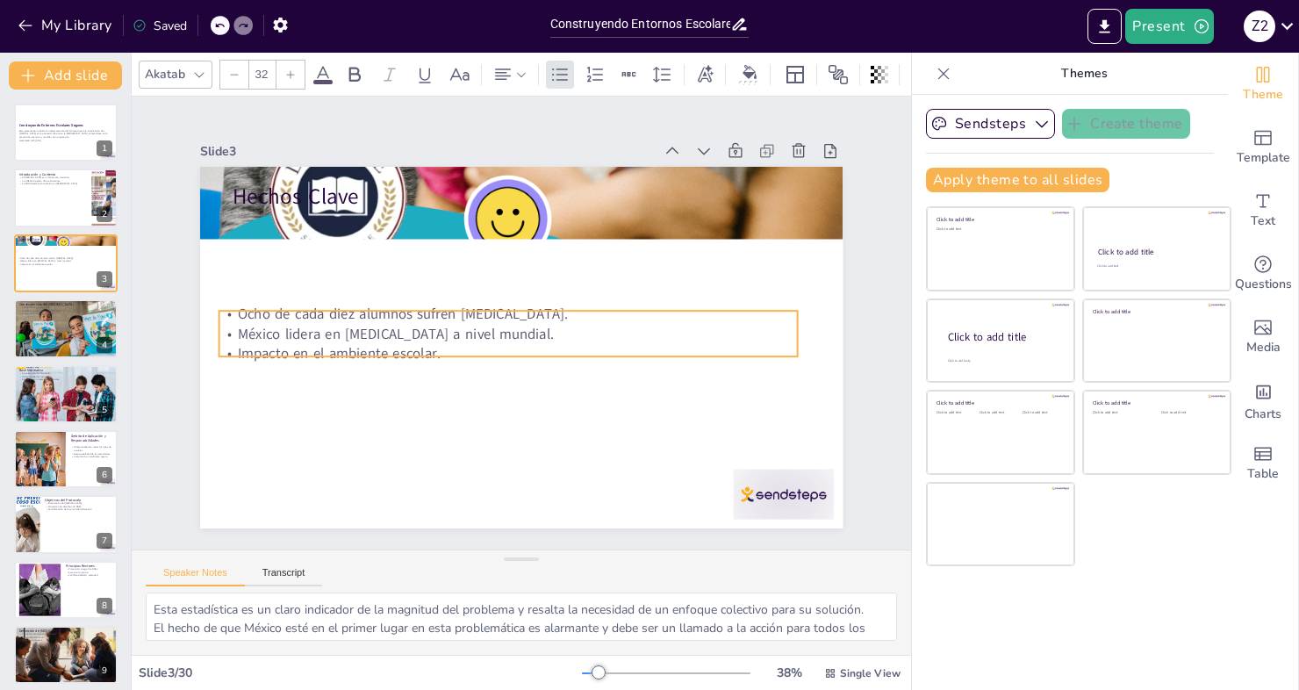
checkbox input "true"
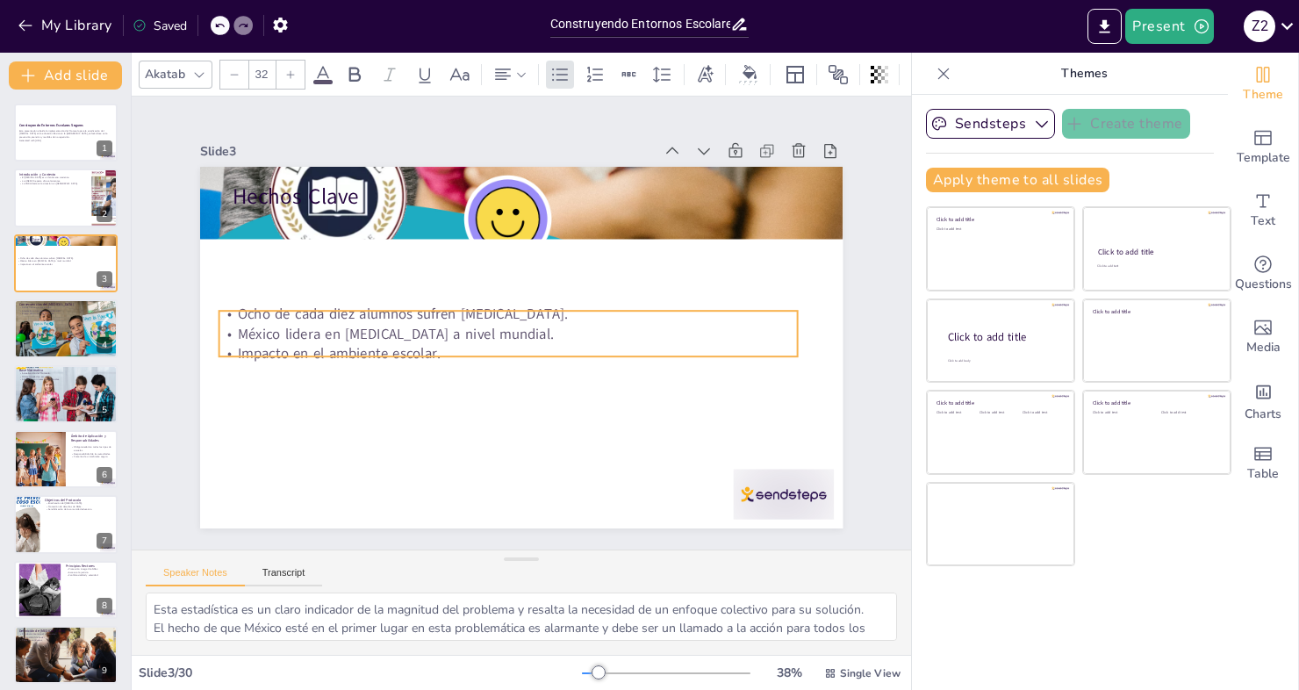
checkbox input "true"
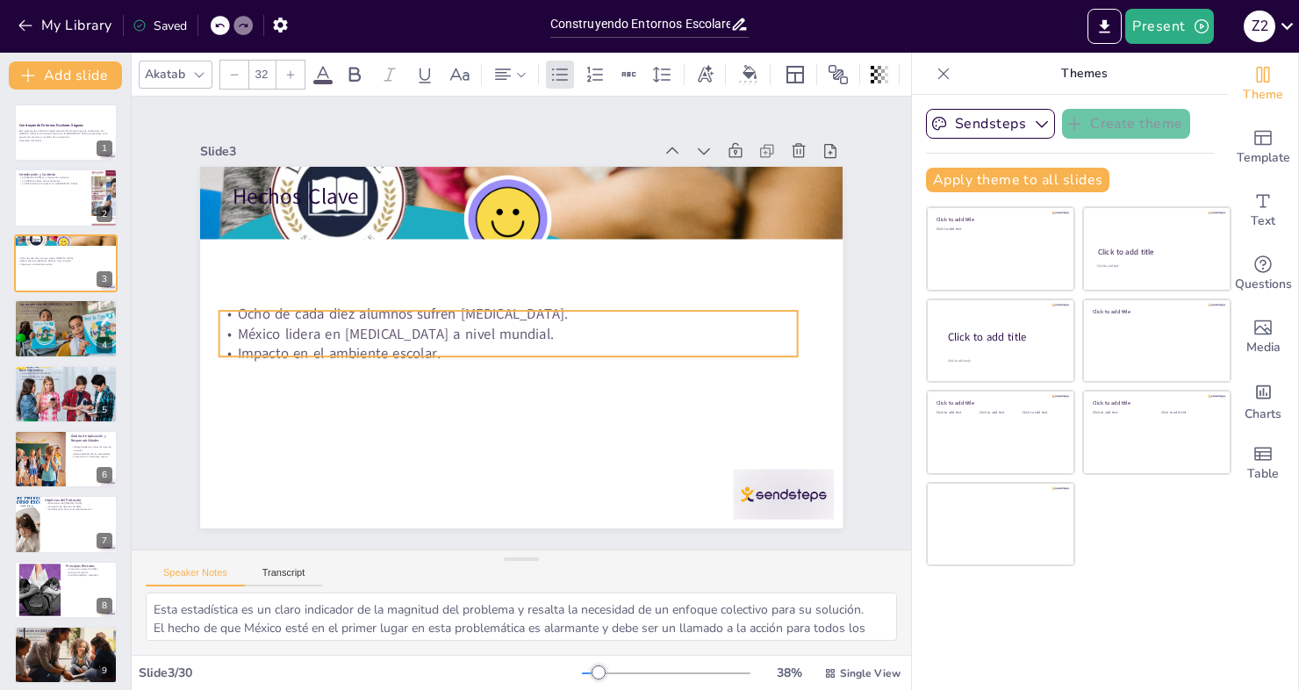
checkbox input "true"
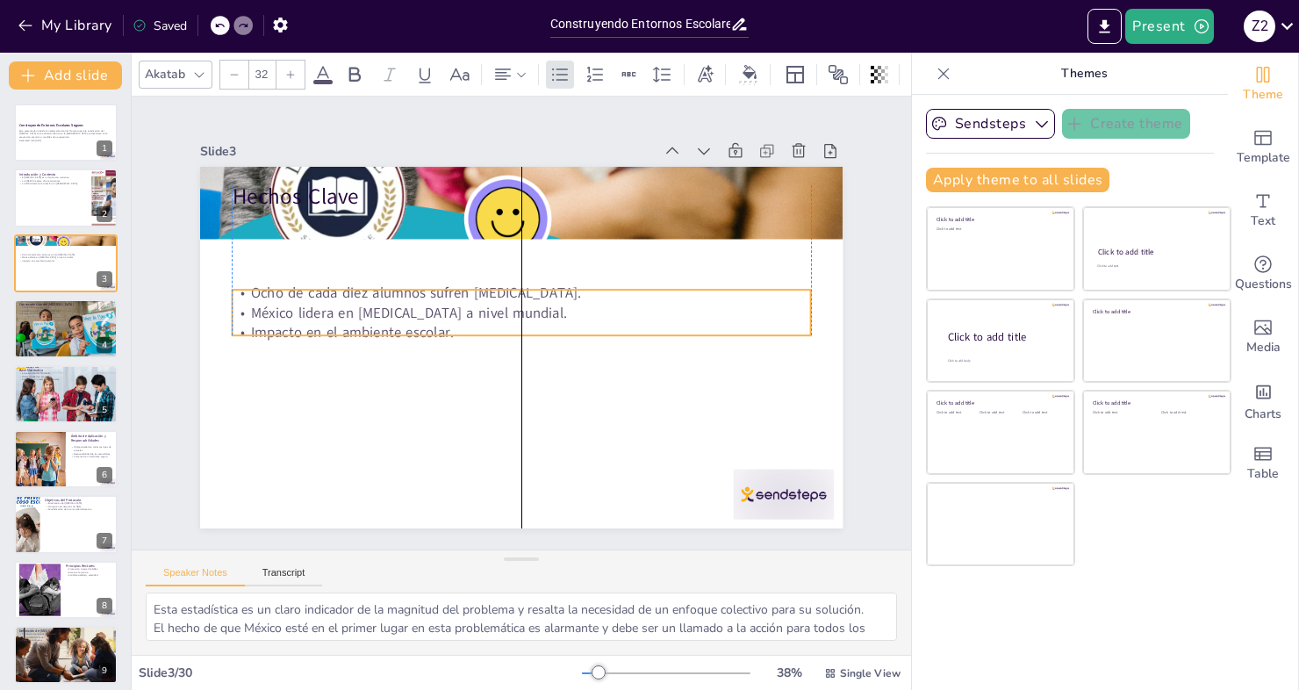
checkbox input "true"
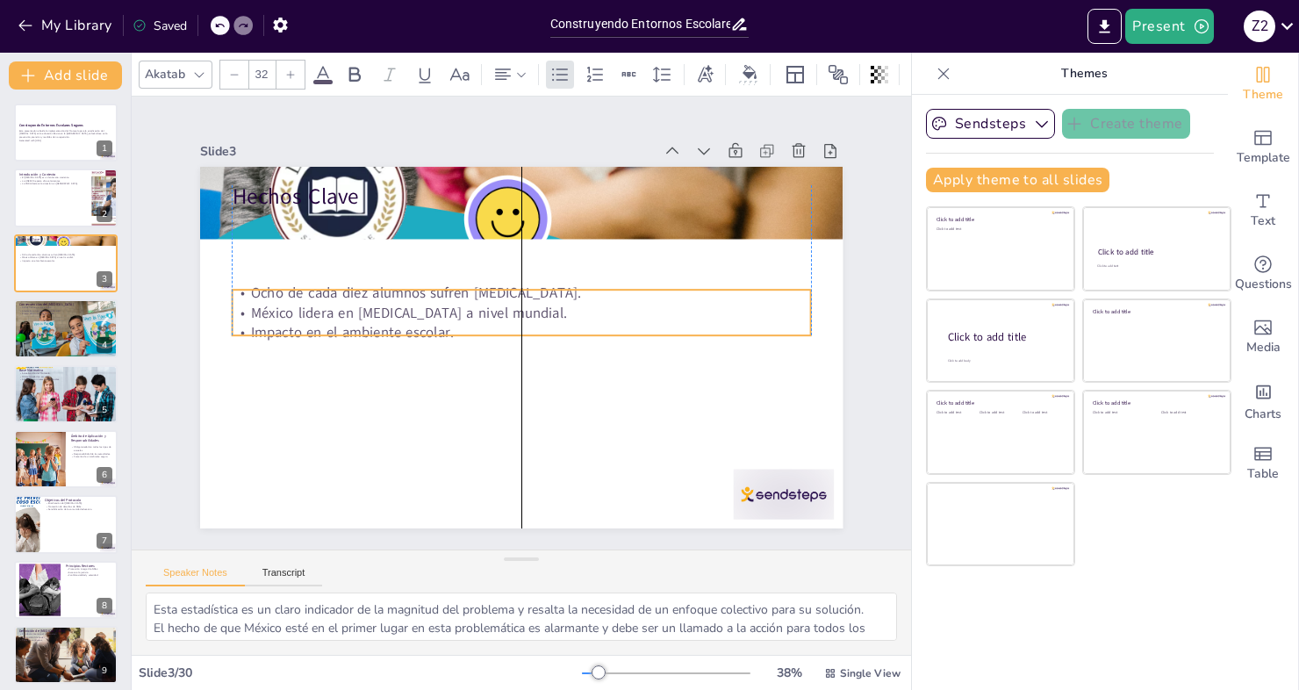
checkbox input "true"
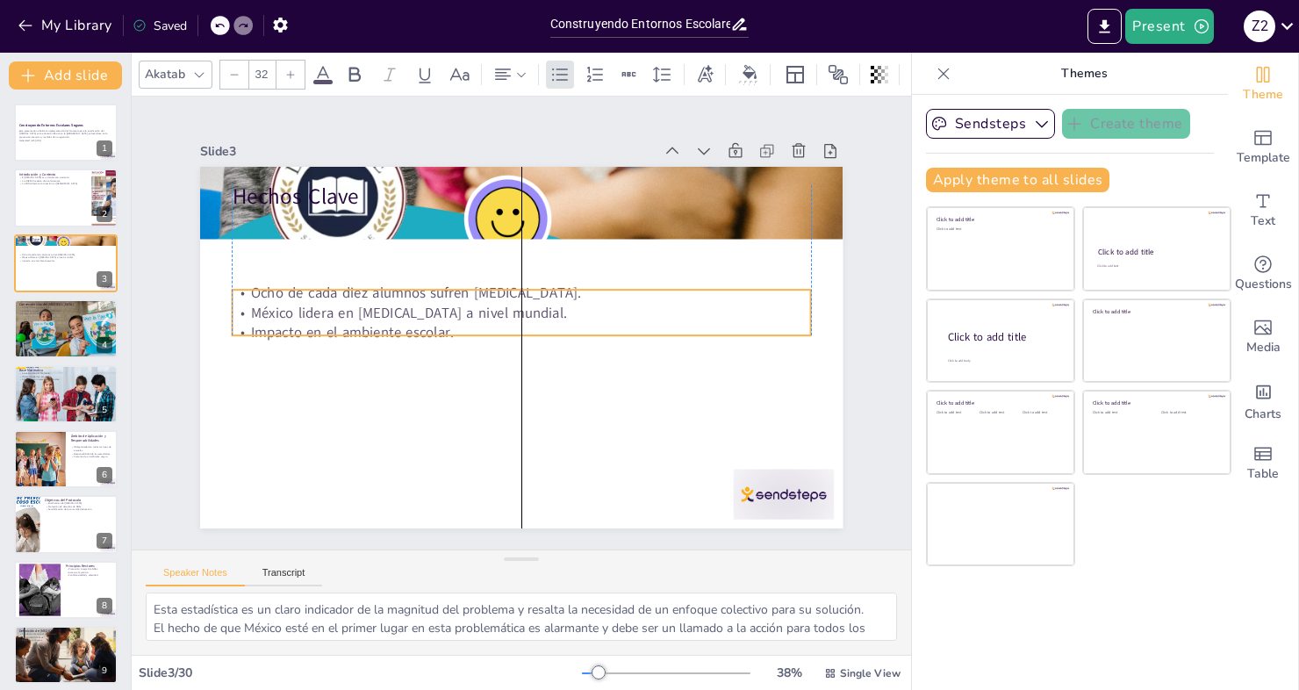
checkbox input "true"
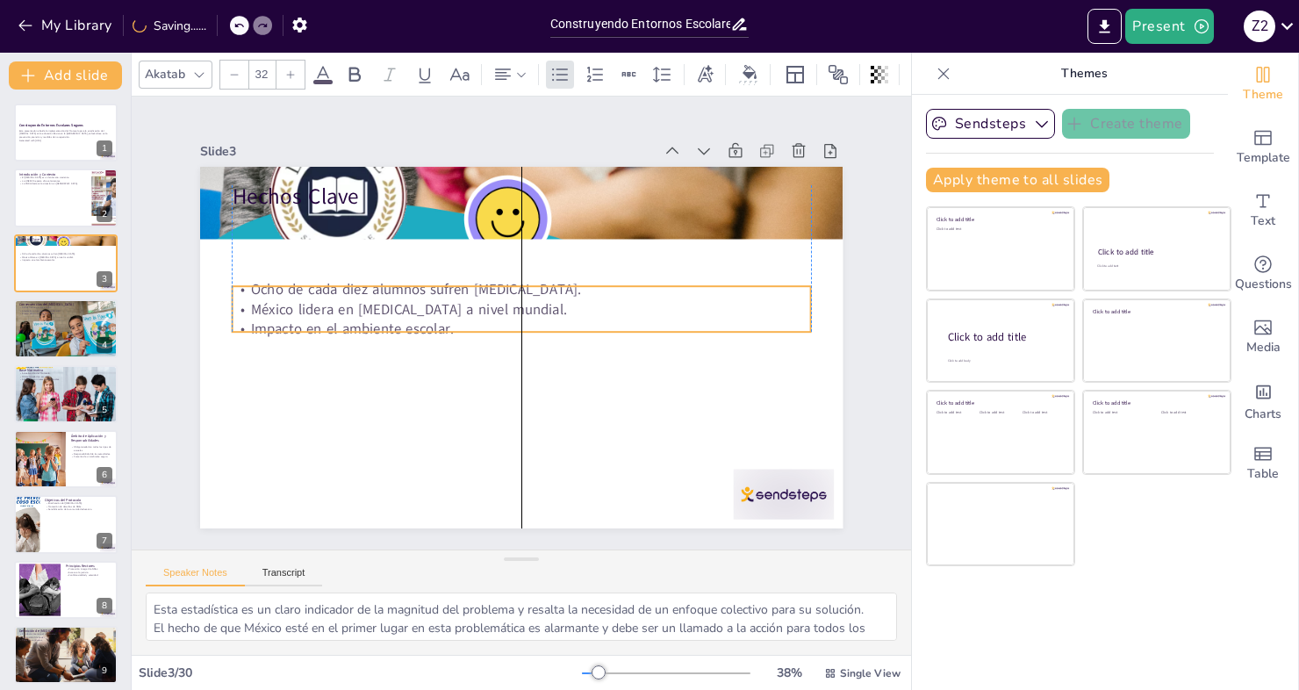
checkbox input "true"
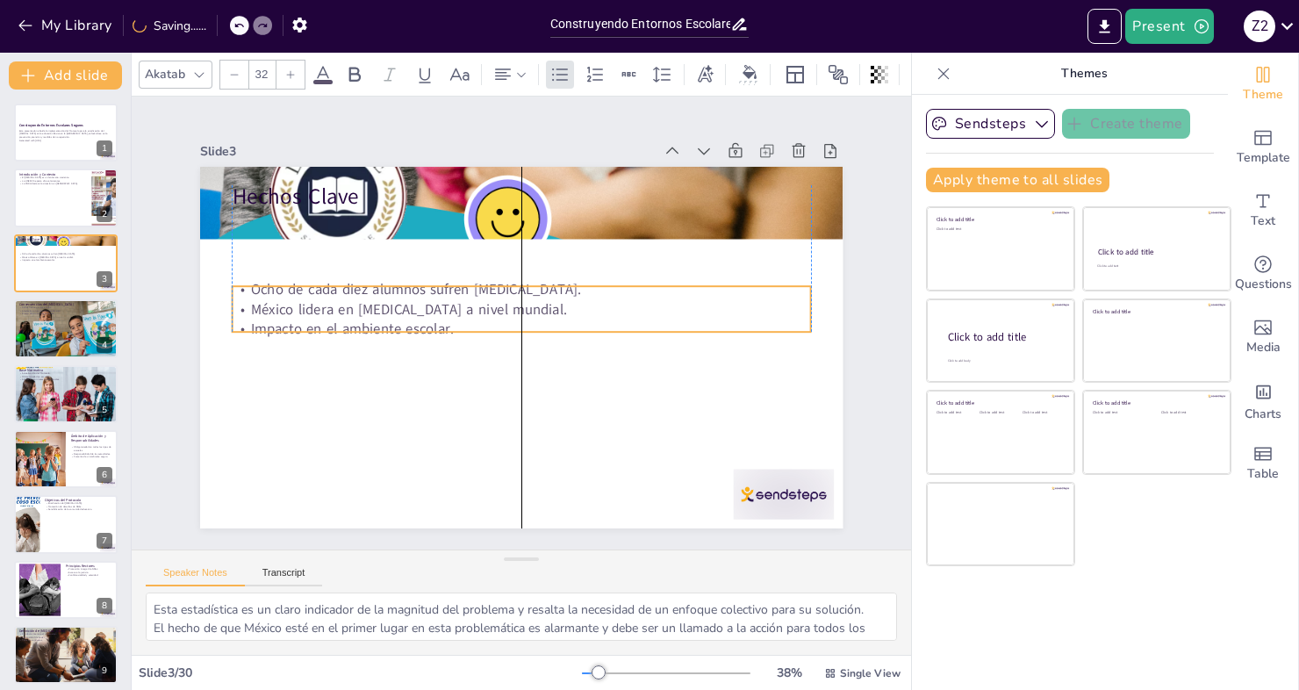
checkbox input "true"
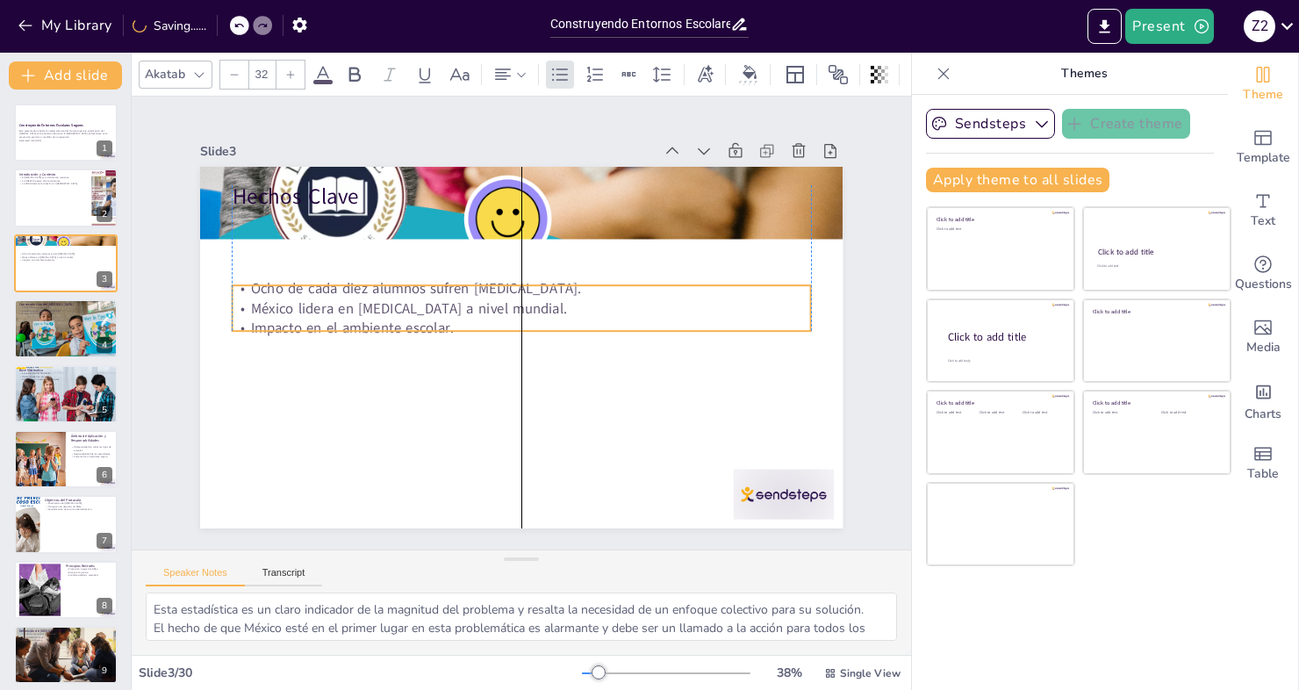
drag, startPoint x: 355, startPoint y: 241, endPoint x: 352, endPoint y: 312, distance: 71.2
click at [352, 319] on p "Impacto en el ambiente escolar." at bounding box center [521, 329] width 578 height 20
checkbox input "true"
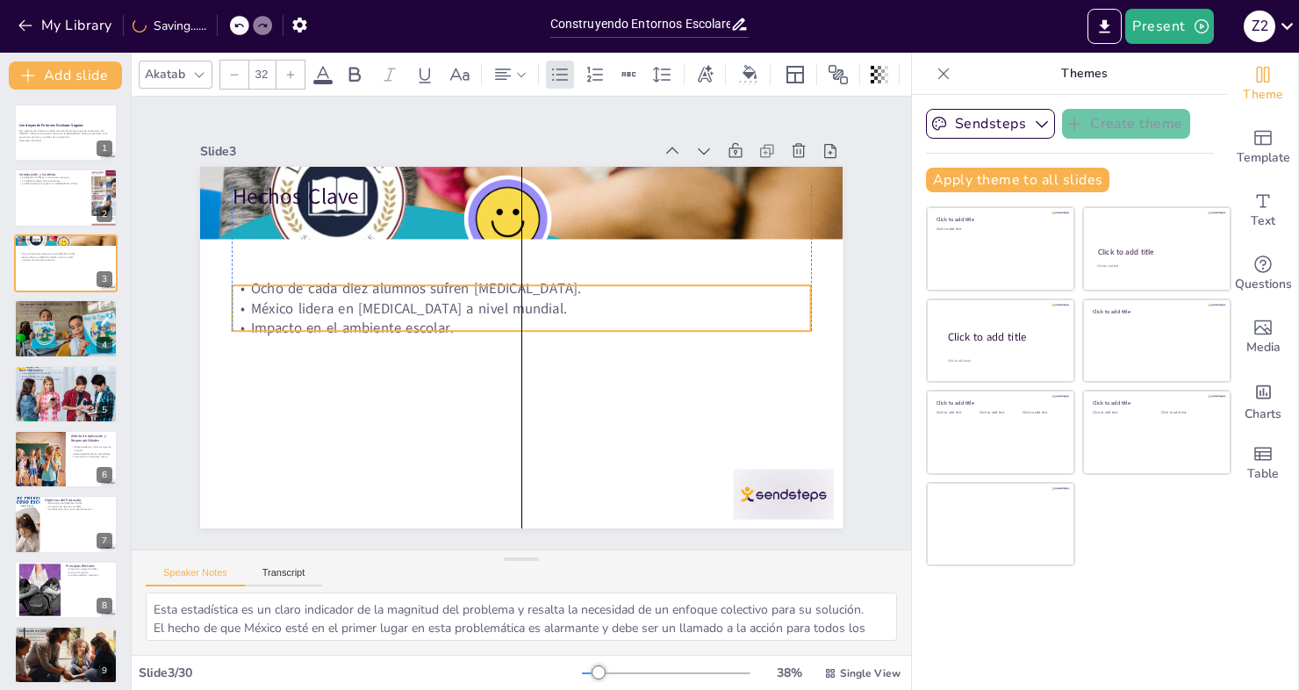
checkbox input "true"
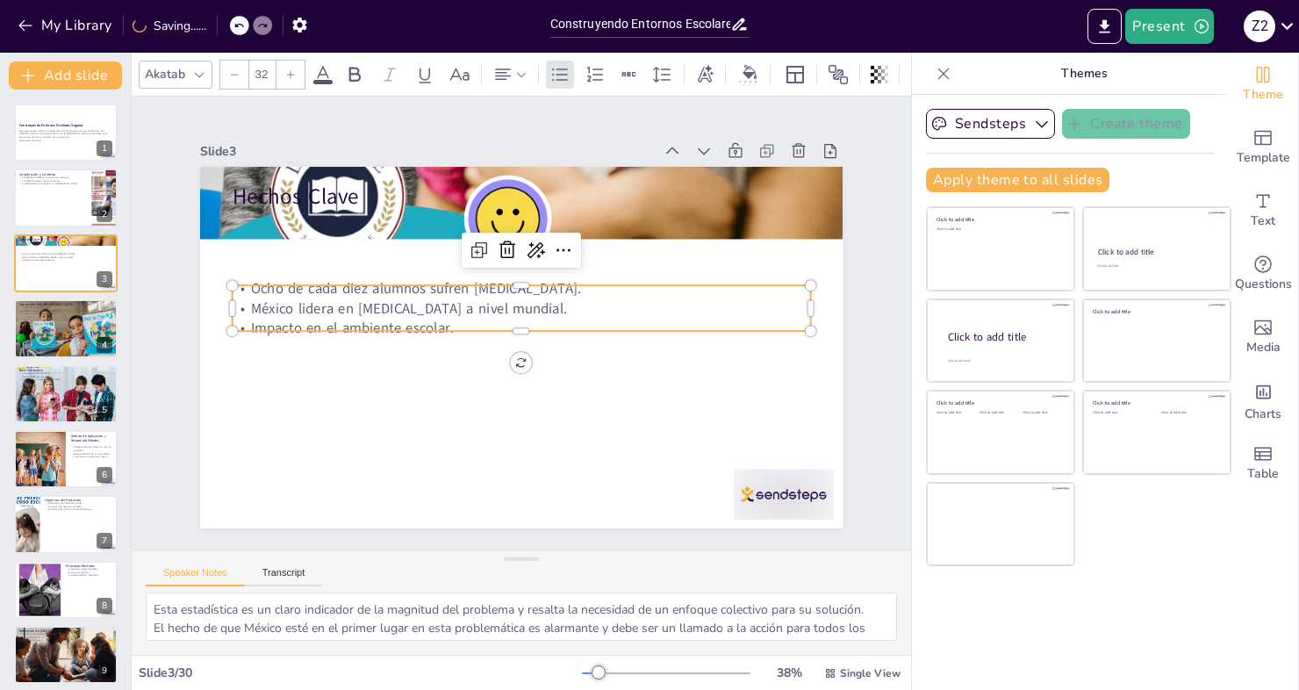
checkbox input "true"
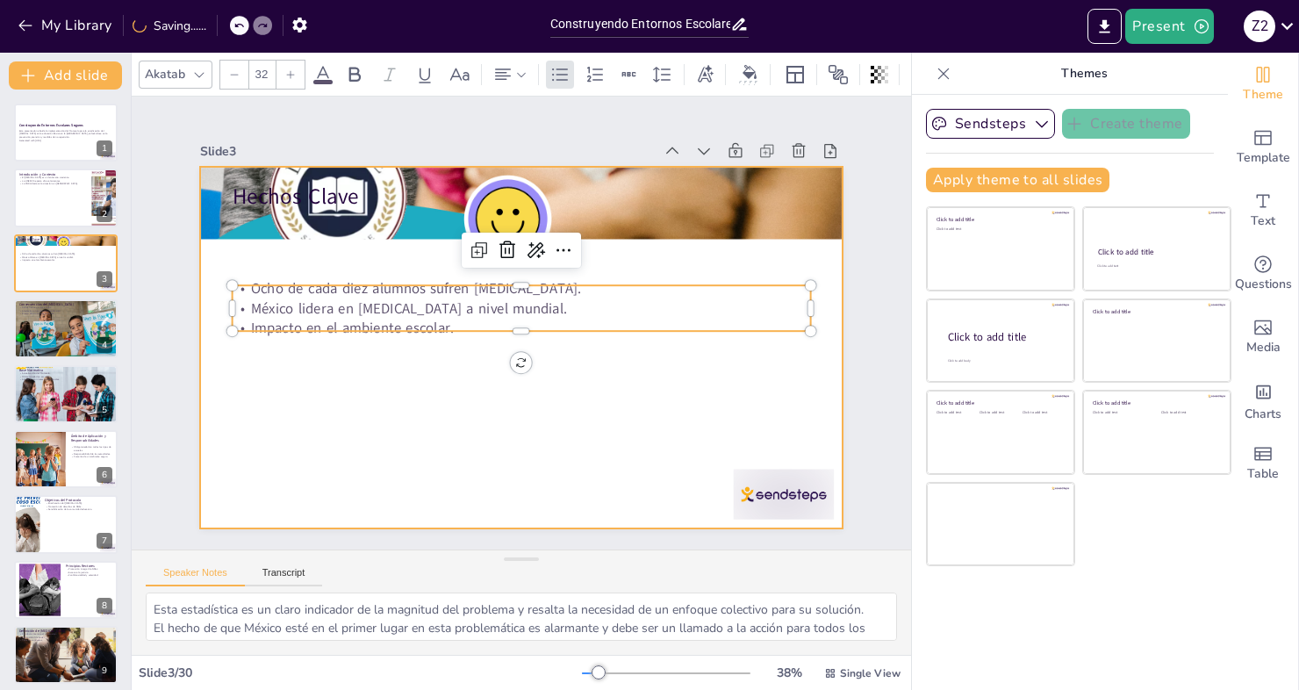
checkbox input "true"
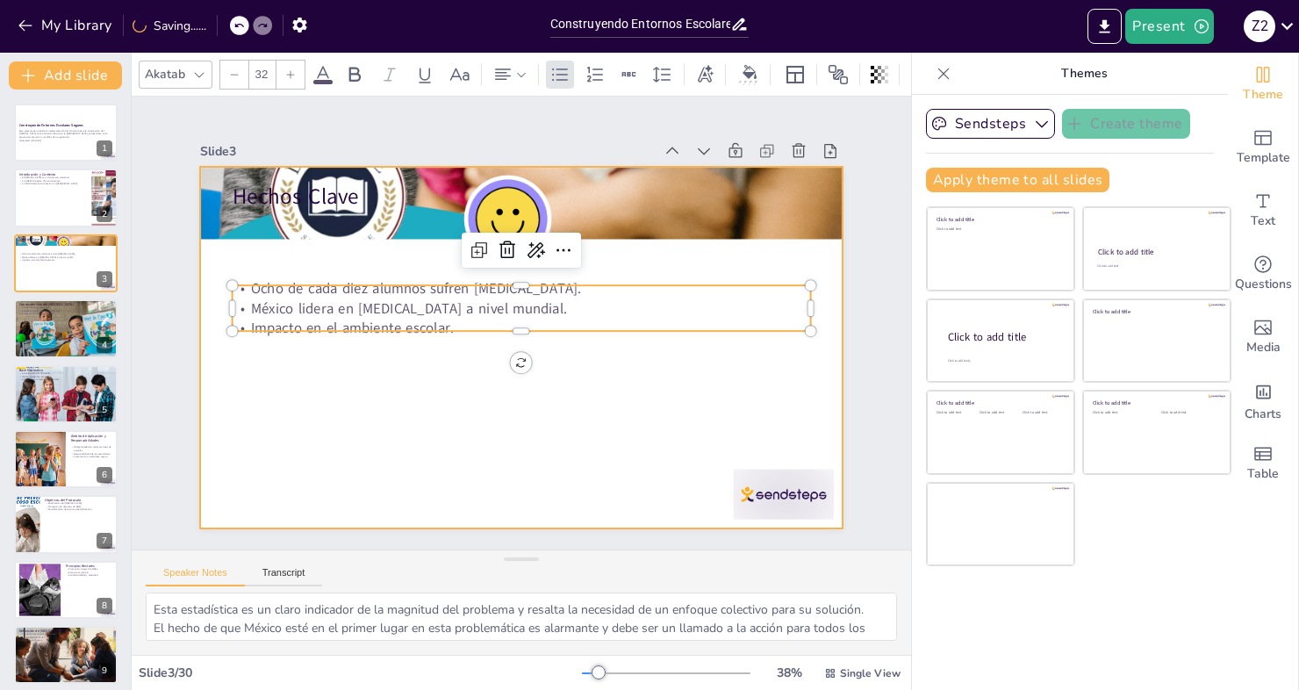
checkbox input "true"
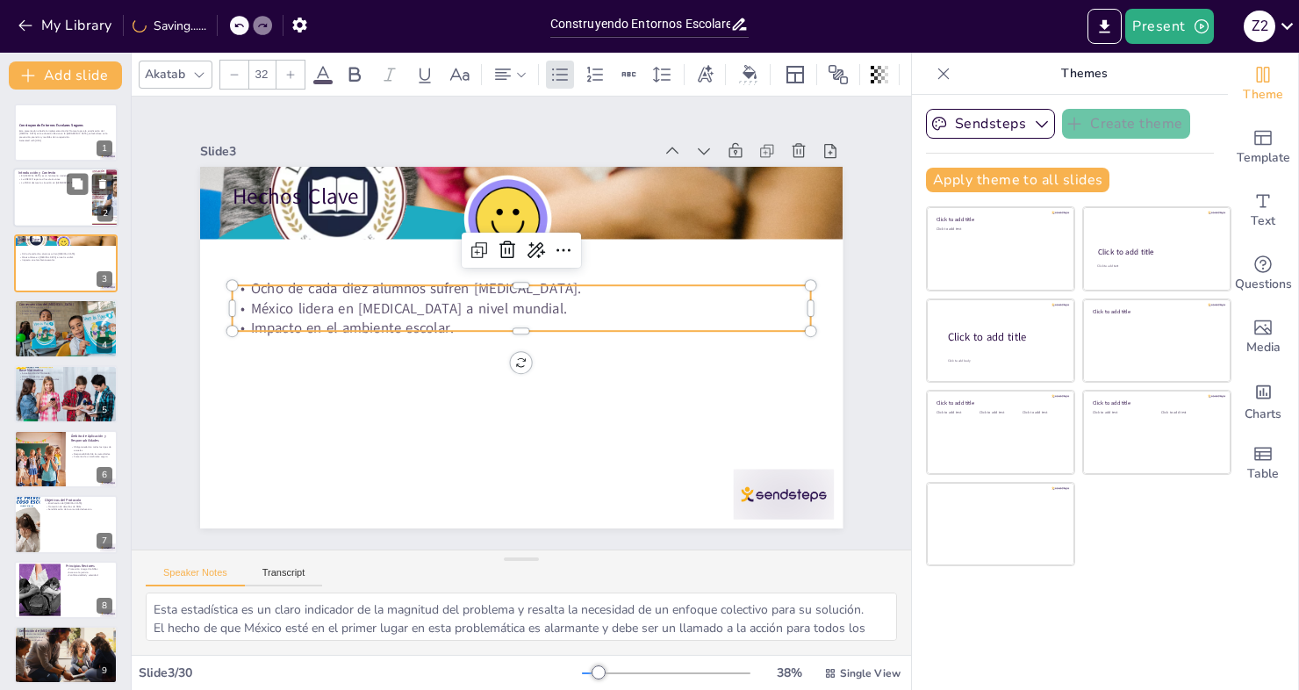
click at [42, 182] on p "La CNDH destaca la situación en [GEOGRAPHIC_DATA]." at bounding box center [52, 184] width 68 height 4
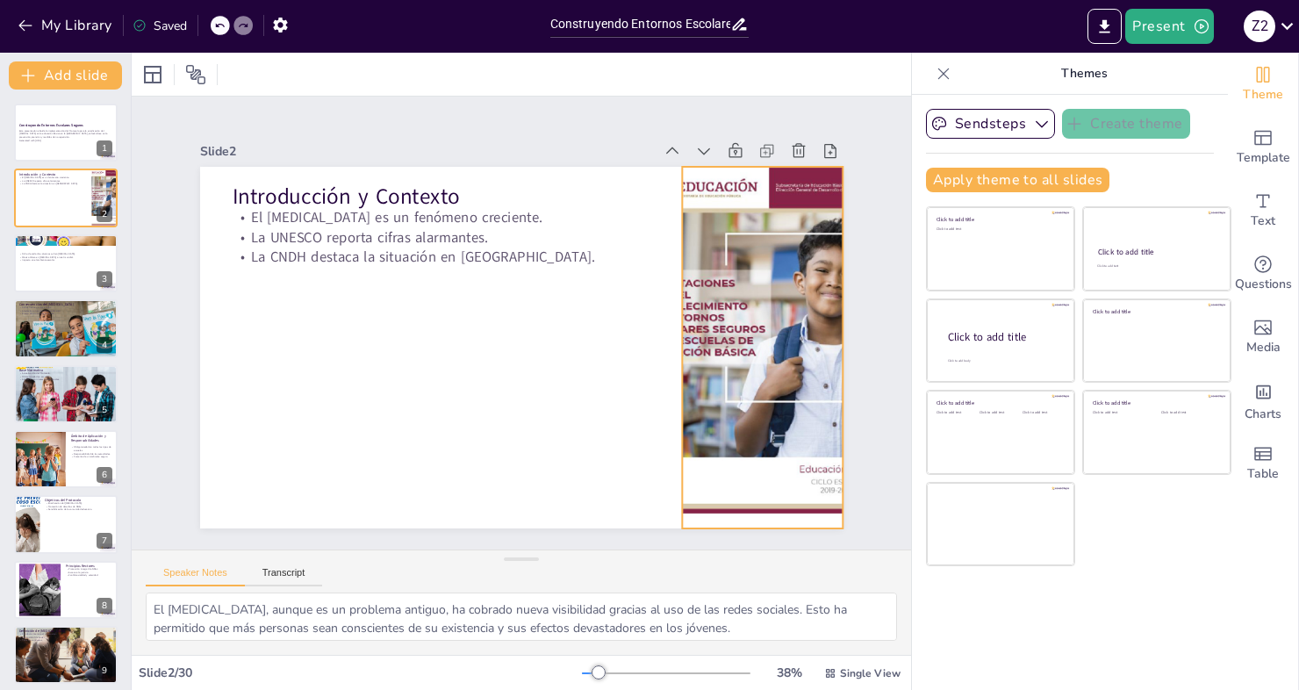
click at [730, 329] on div at bounding box center [762, 348] width 271 height 362
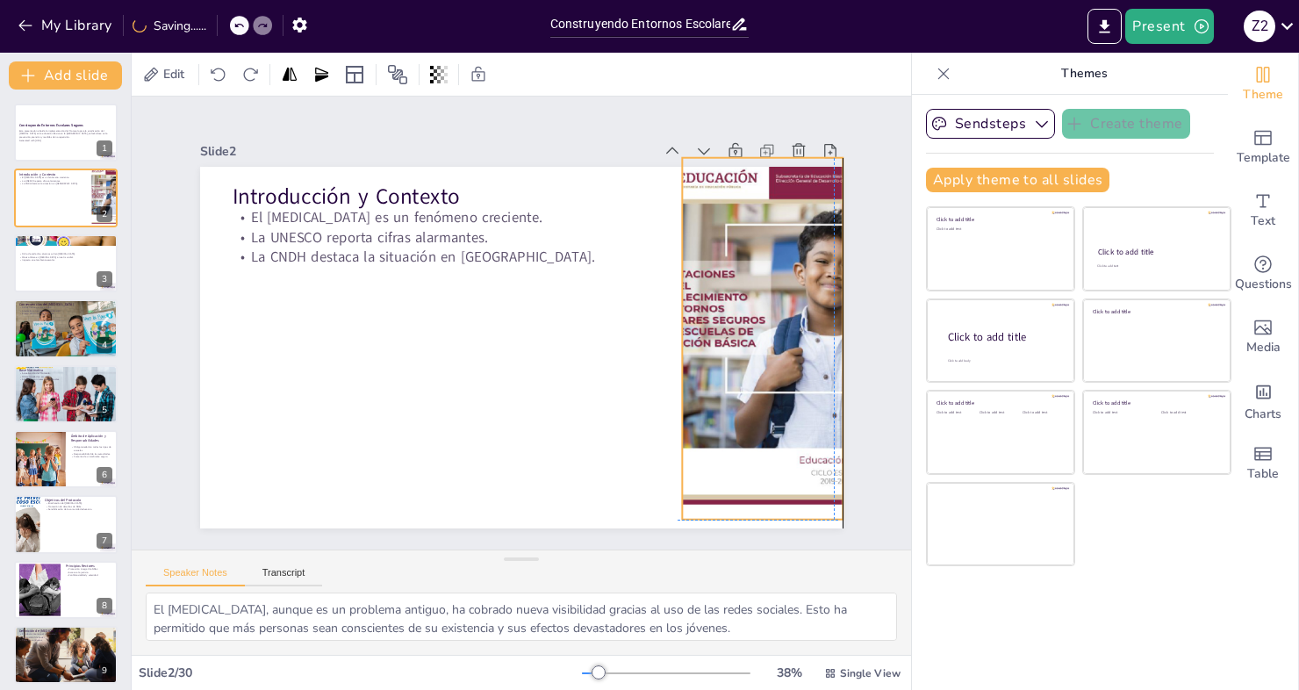
drag, startPoint x: 736, startPoint y: 320, endPoint x: 731, endPoint y: 312, distance: 9.8
click at [731, 312] on div at bounding box center [762, 339] width 271 height 362
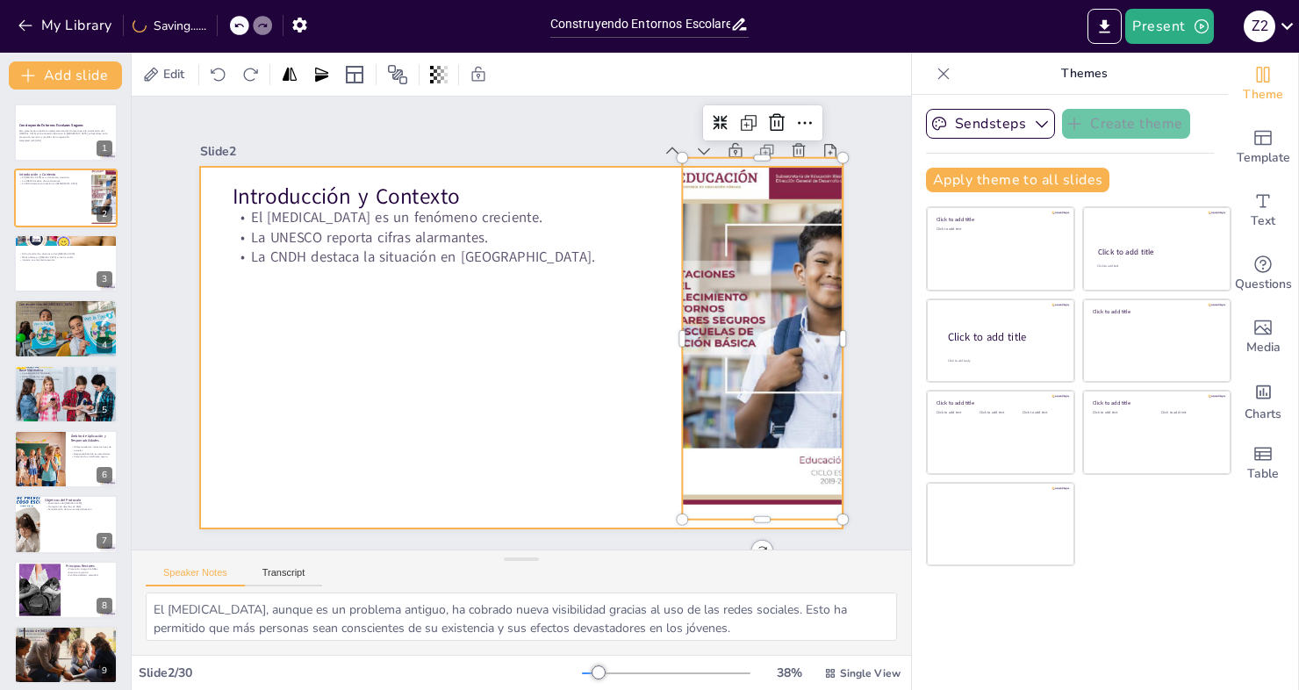
click at [524, 313] on div at bounding box center [521, 348] width 643 height 362
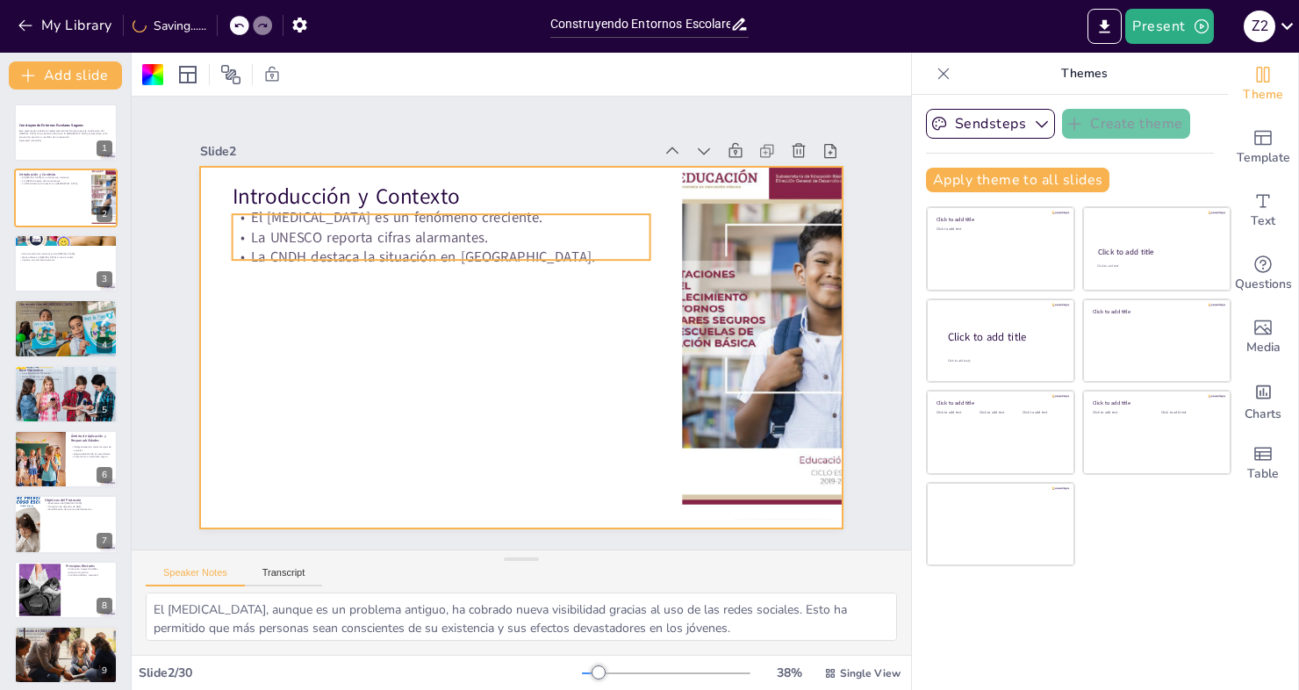
click at [341, 233] on p "La UNESCO reporta cifras alarmantes." at bounding box center [441, 237] width 418 height 20
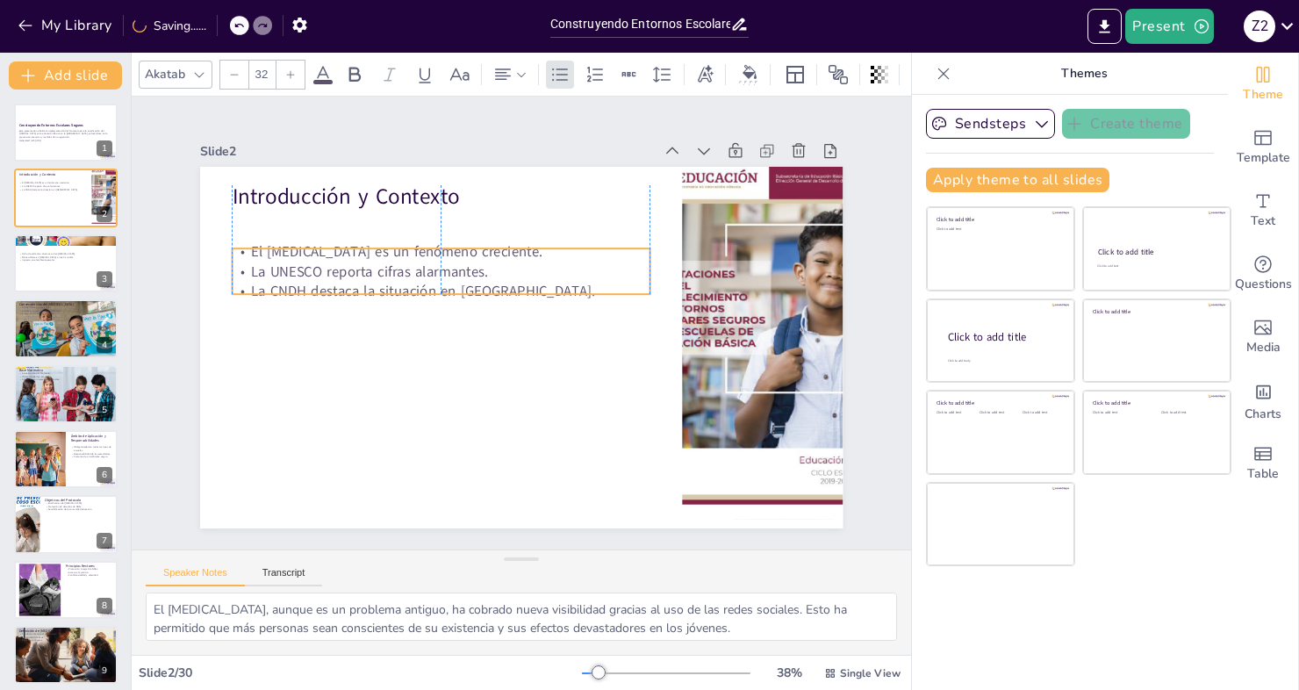
drag, startPoint x: 327, startPoint y: 234, endPoint x: 323, endPoint y: 269, distance: 34.4
click at [323, 269] on p "La UNESCO reporta cifras alarmantes." at bounding box center [447, 263] width 418 height 63
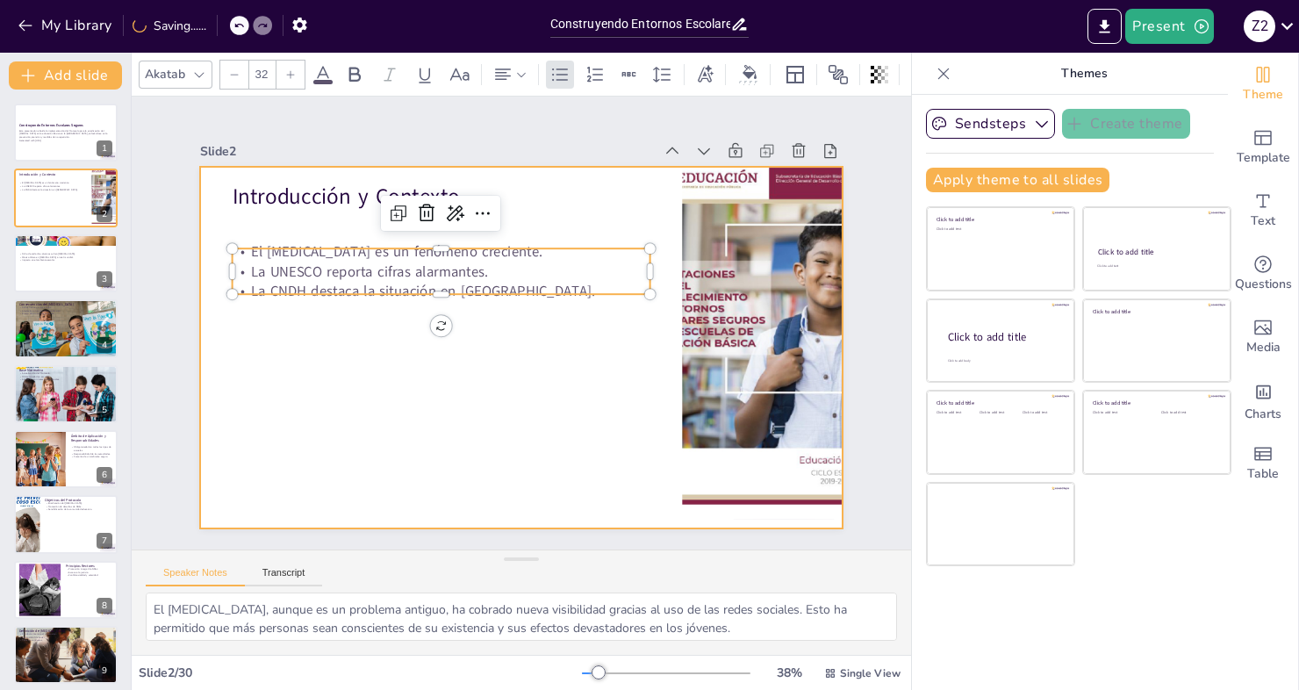
click at [340, 334] on div at bounding box center [521, 348] width 643 height 362
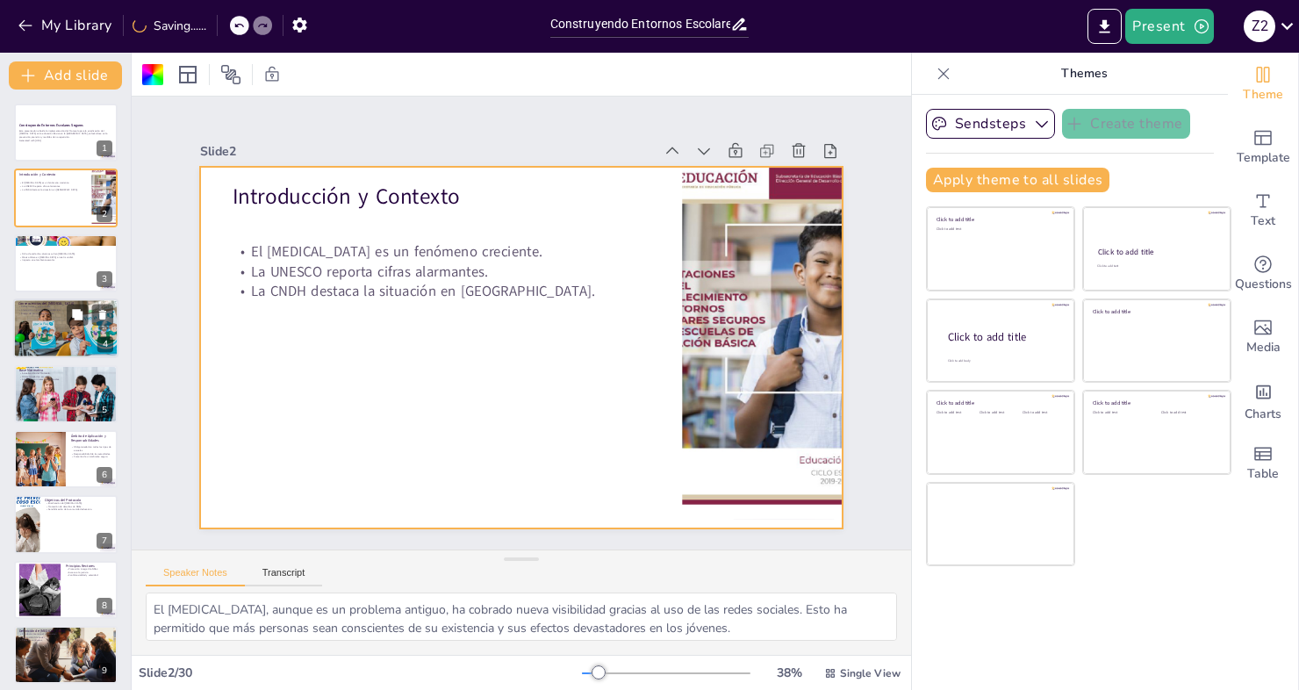
click at [57, 340] on div at bounding box center [65, 328] width 105 height 73
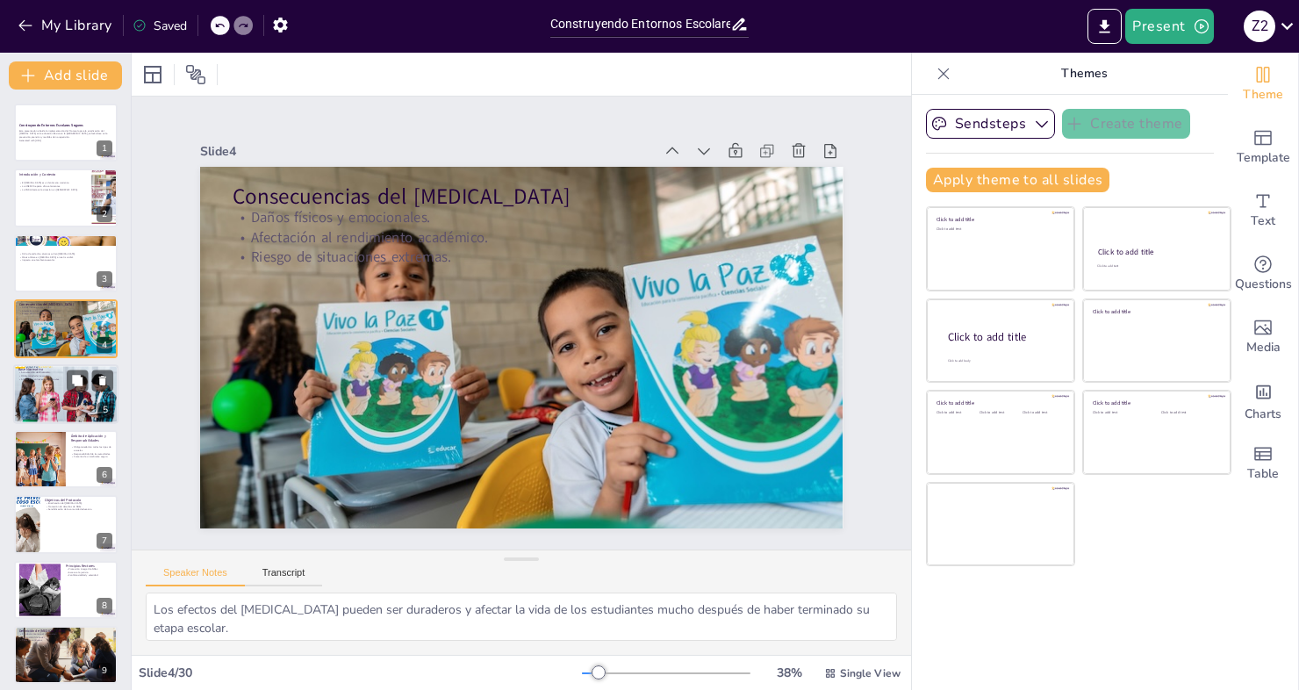
click at [66, 393] on div at bounding box center [65, 394] width 105 height 70
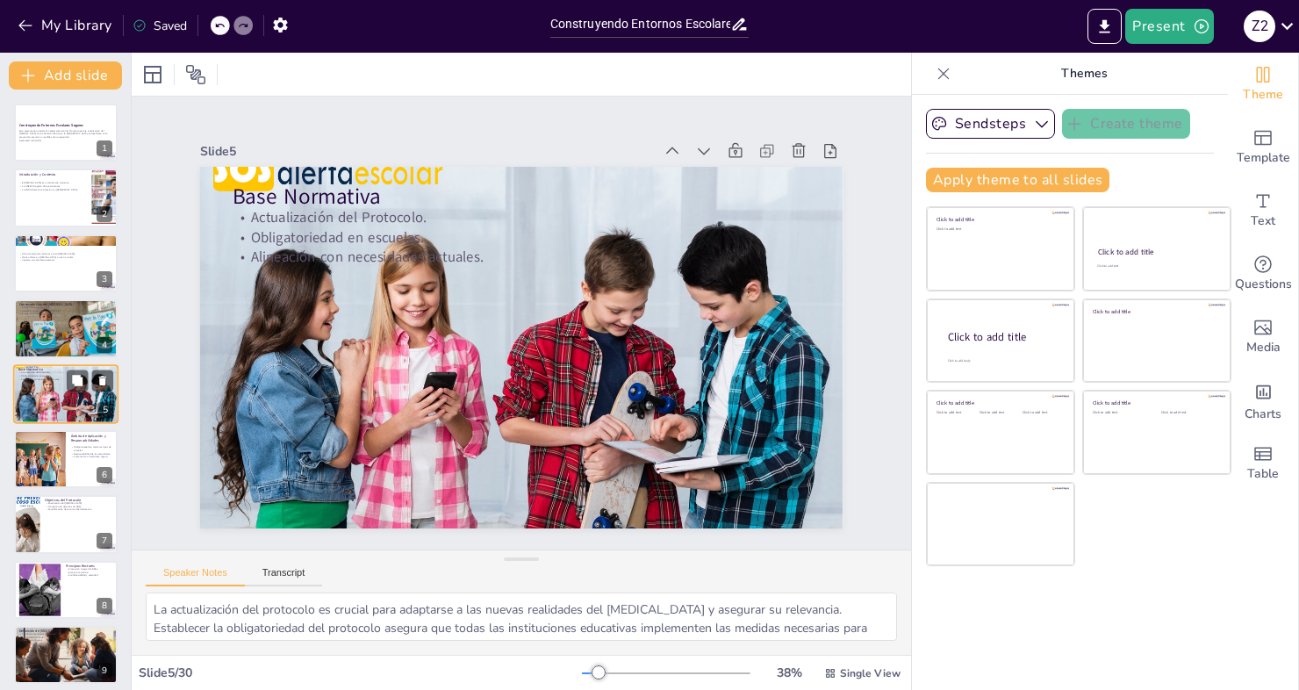
scroll to position [4, 0]
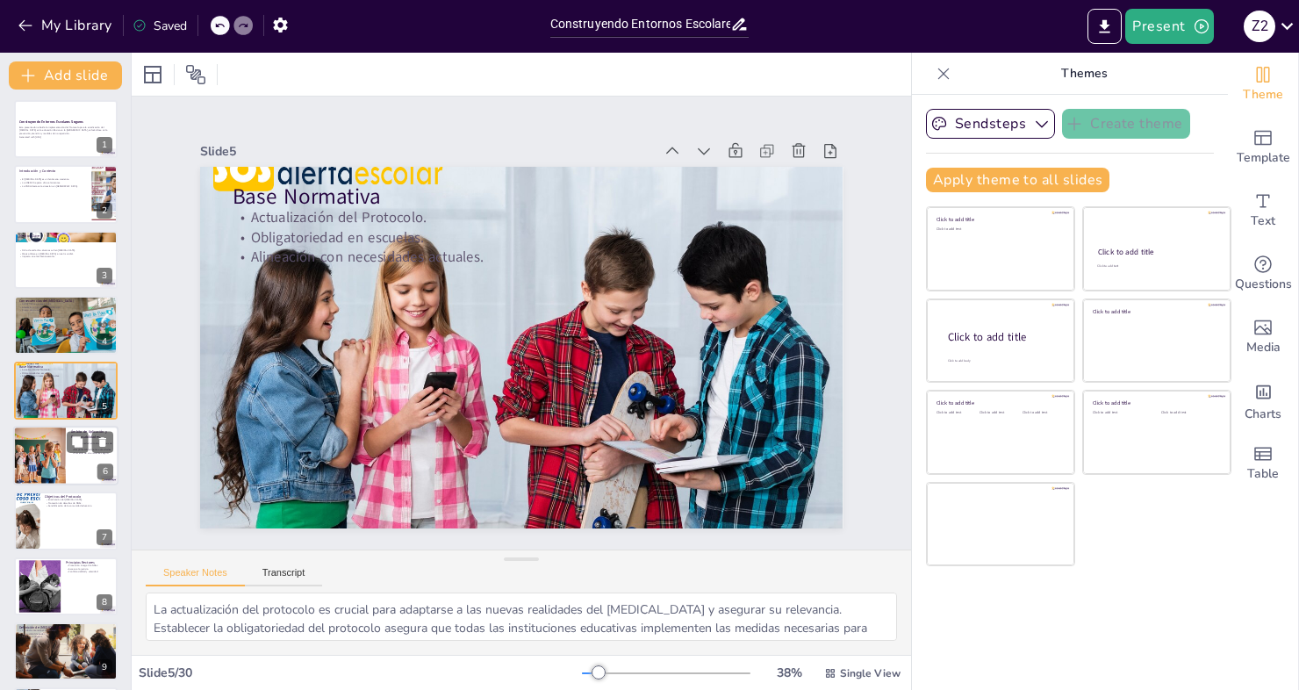
click at [53, 457] on div at bounding box center [40, 456] width 60 height 60
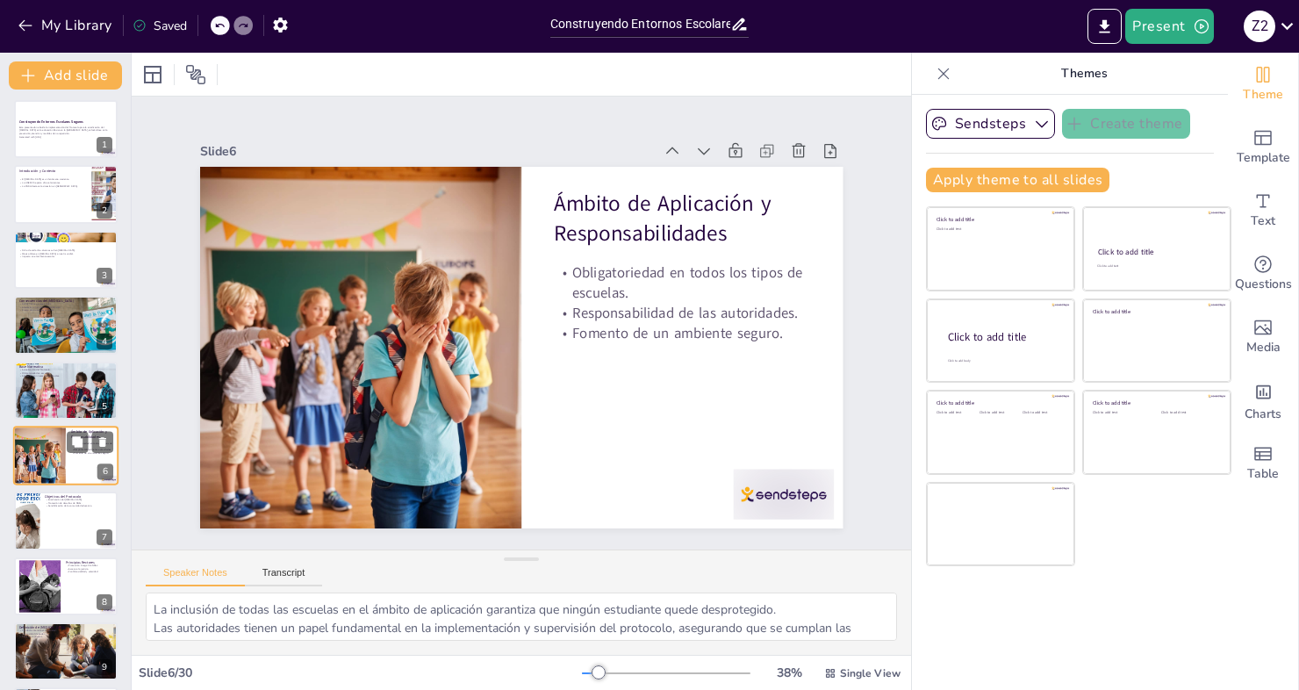
scroll to position [69, 0]
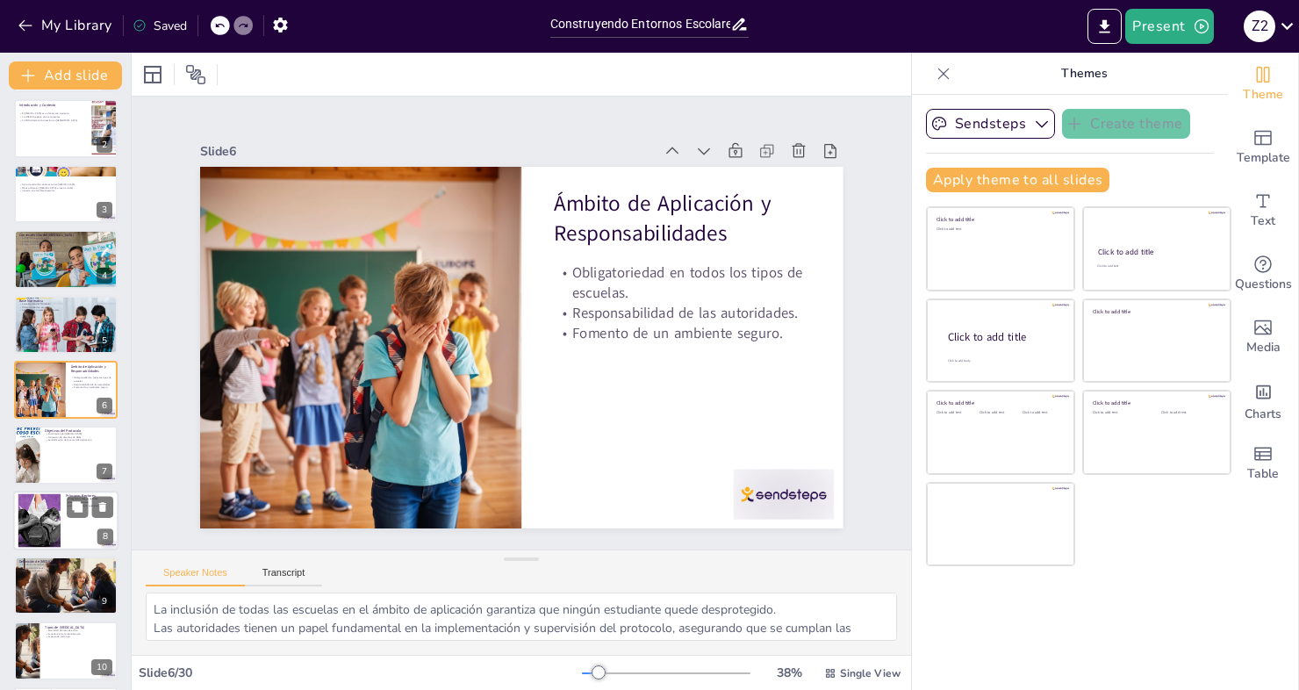
click at [47, 516] on div at bounding box center [39, 520] width 97 height 54
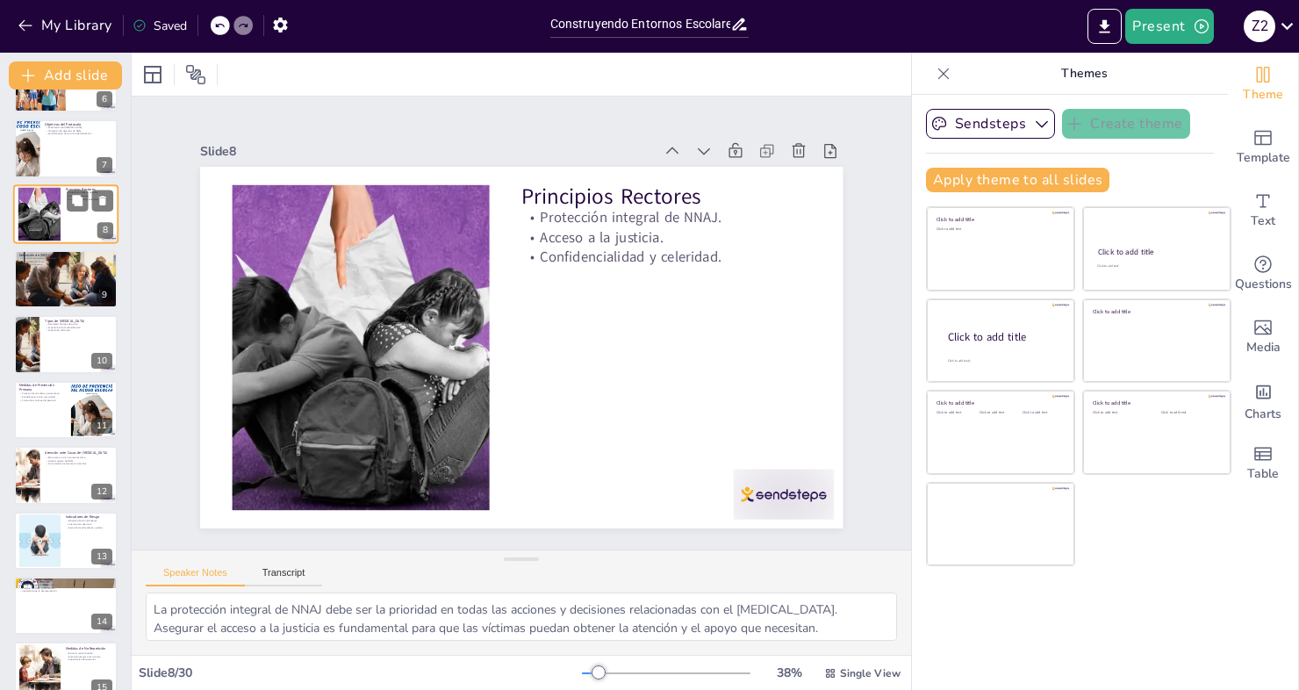
scroll to position [463, 0]
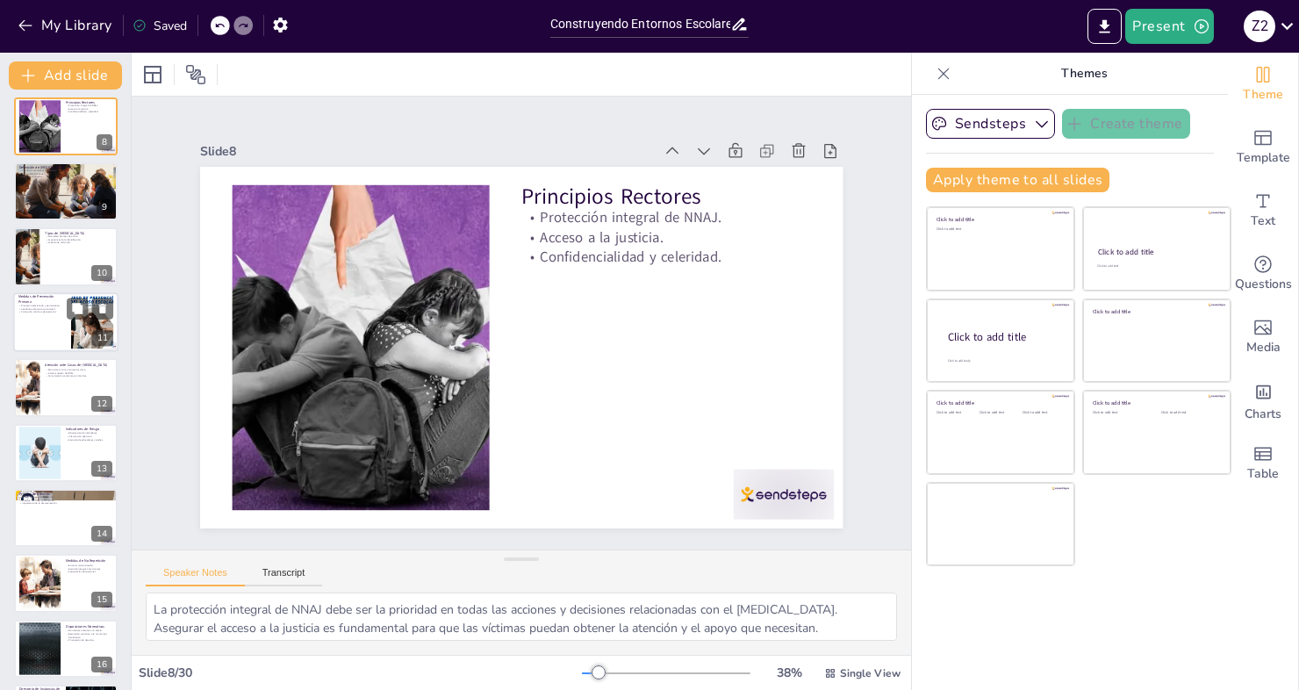
click at [47, 334] on div at bounding box center [65, 322] width 105 height 60
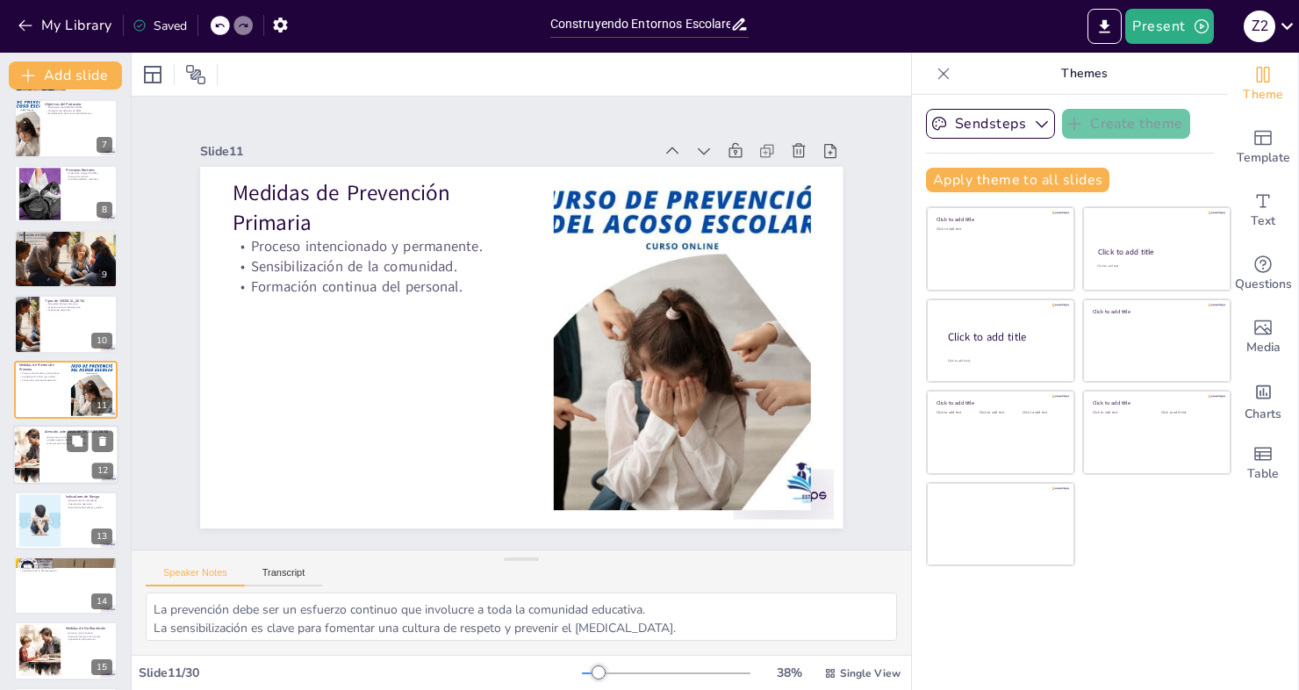
click at [49, 454] on div at bounding box center [65, 455] width 105 height 60
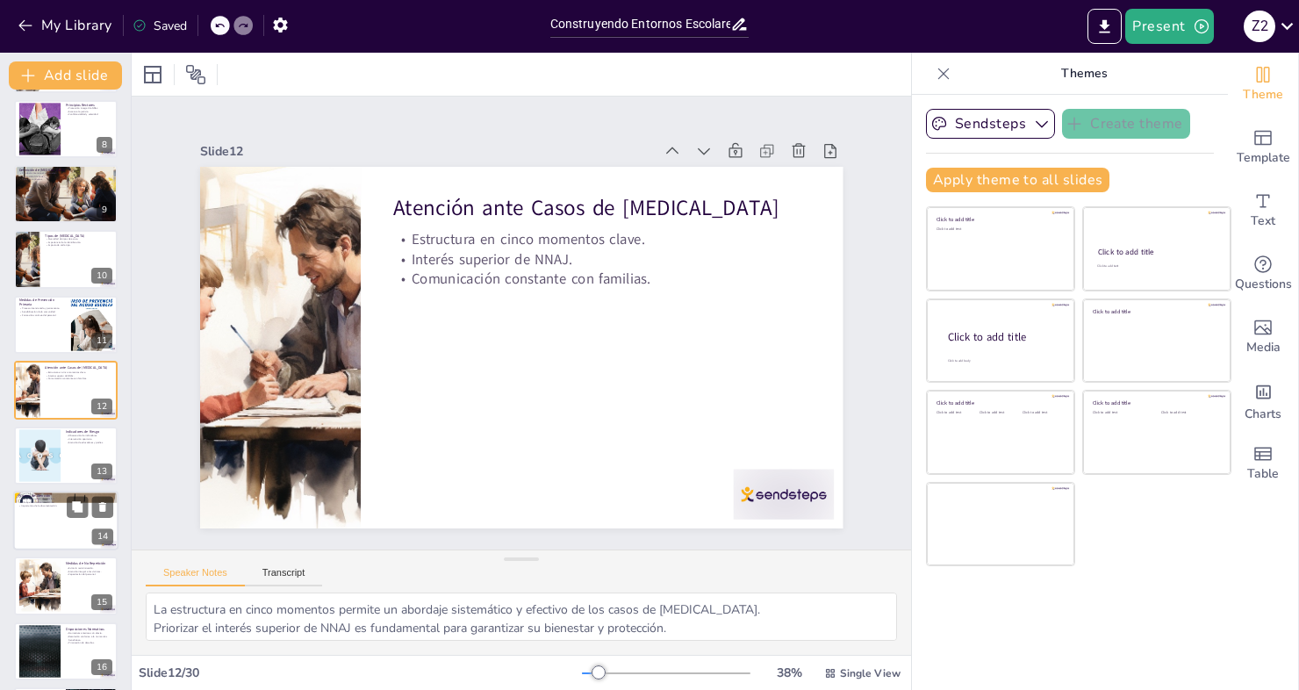
click at [38, 533] on div at bounding box center [65, 521] width 105 height 60
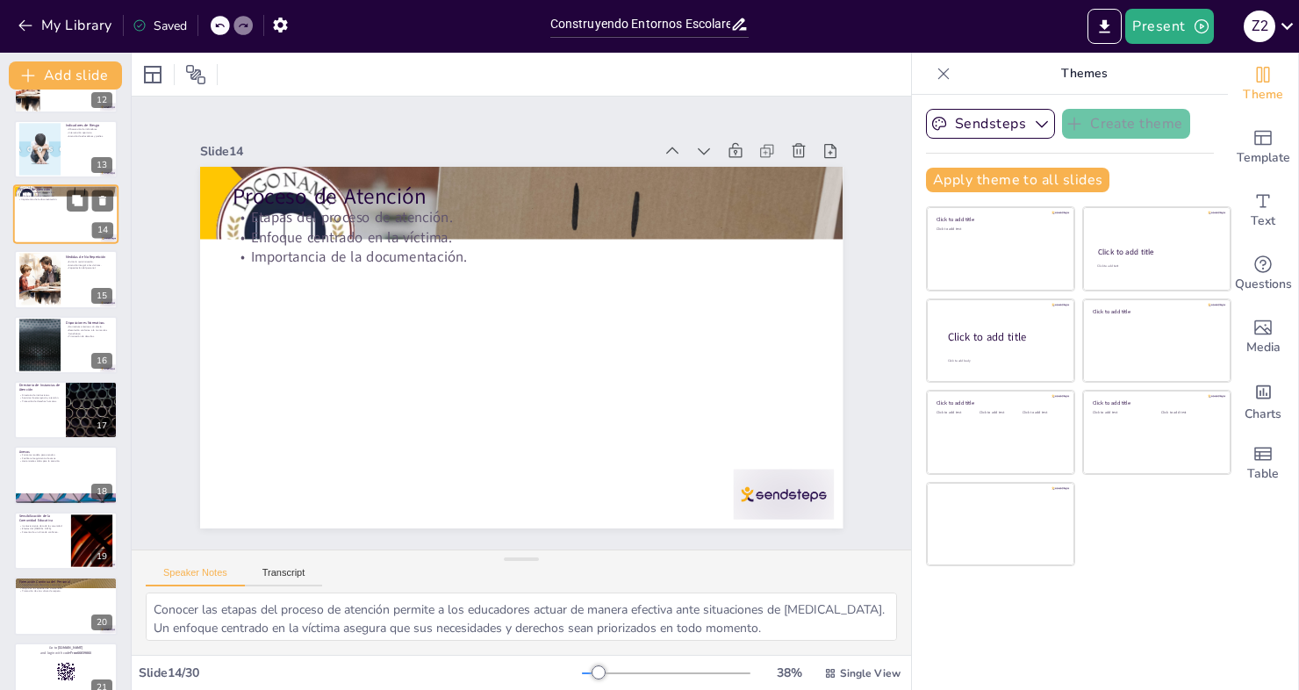
scroll to position [855, 0]
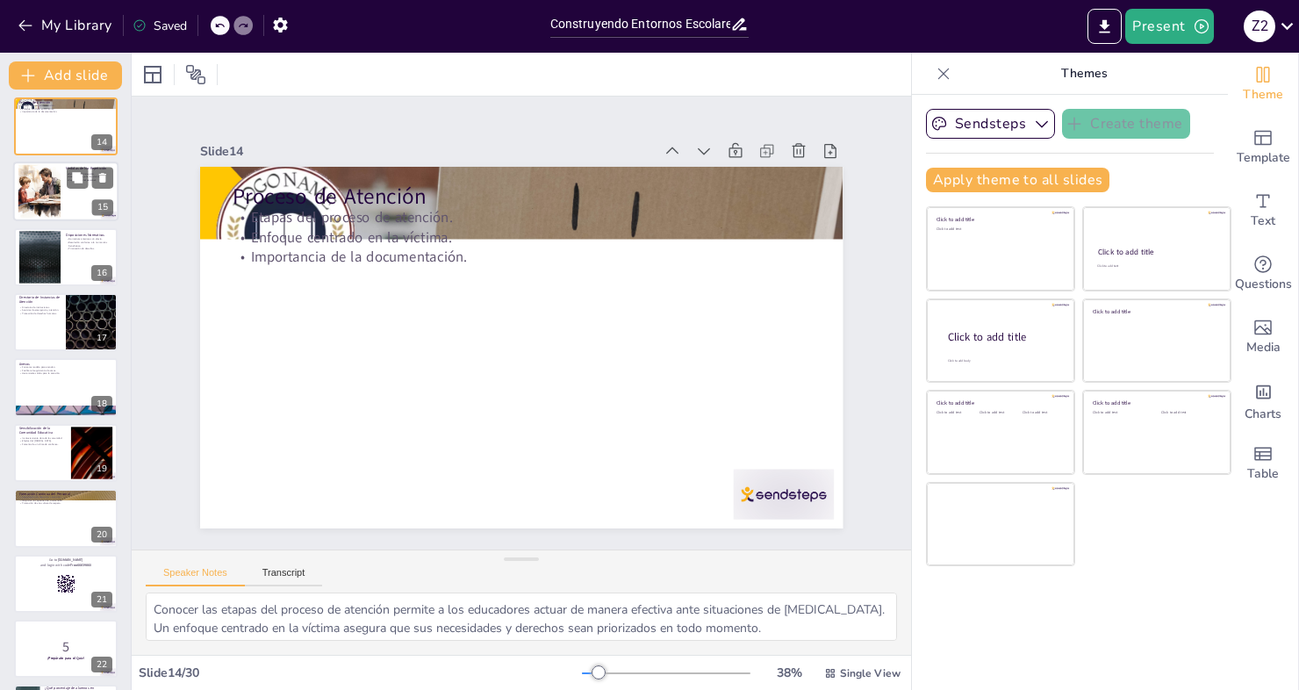
click at [60, 201] on div at bounding box center [39, 192] width 65 height 54
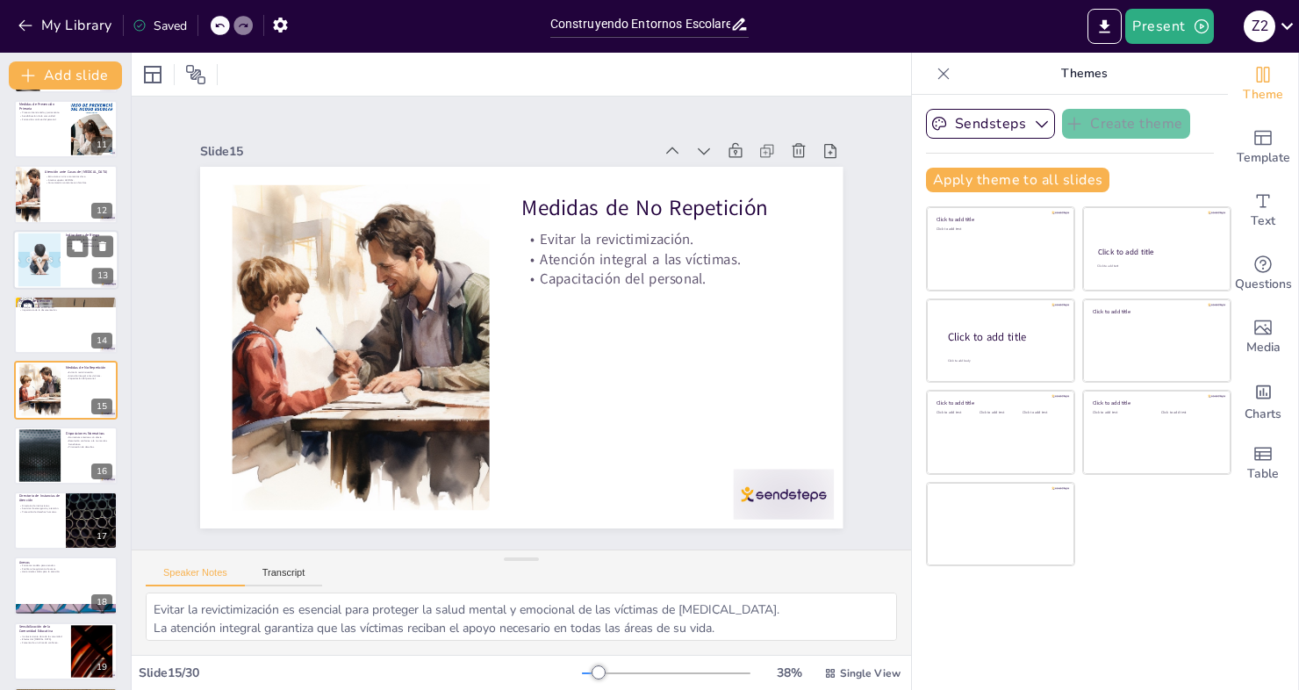
click at [61, 273] on div at bounding box center [65, 260] width 105 height 60
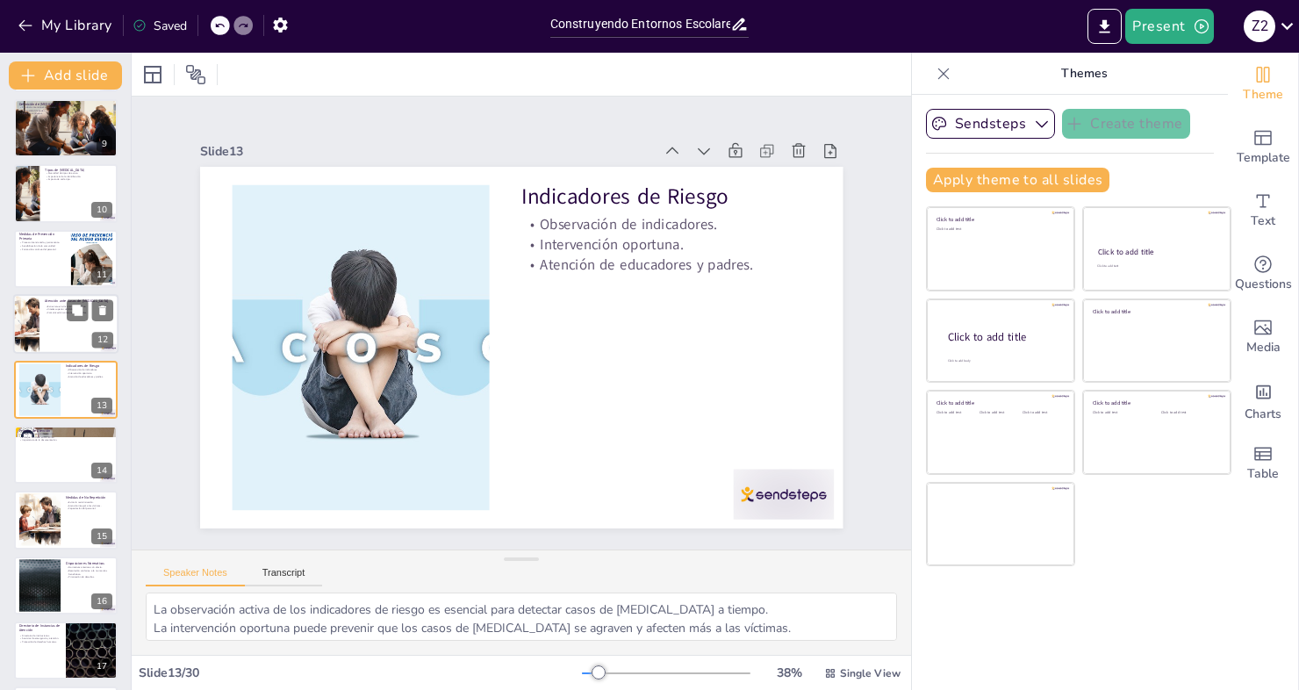
click at [63, 341] on div at bounding box center [65, 324] width 105 height 60
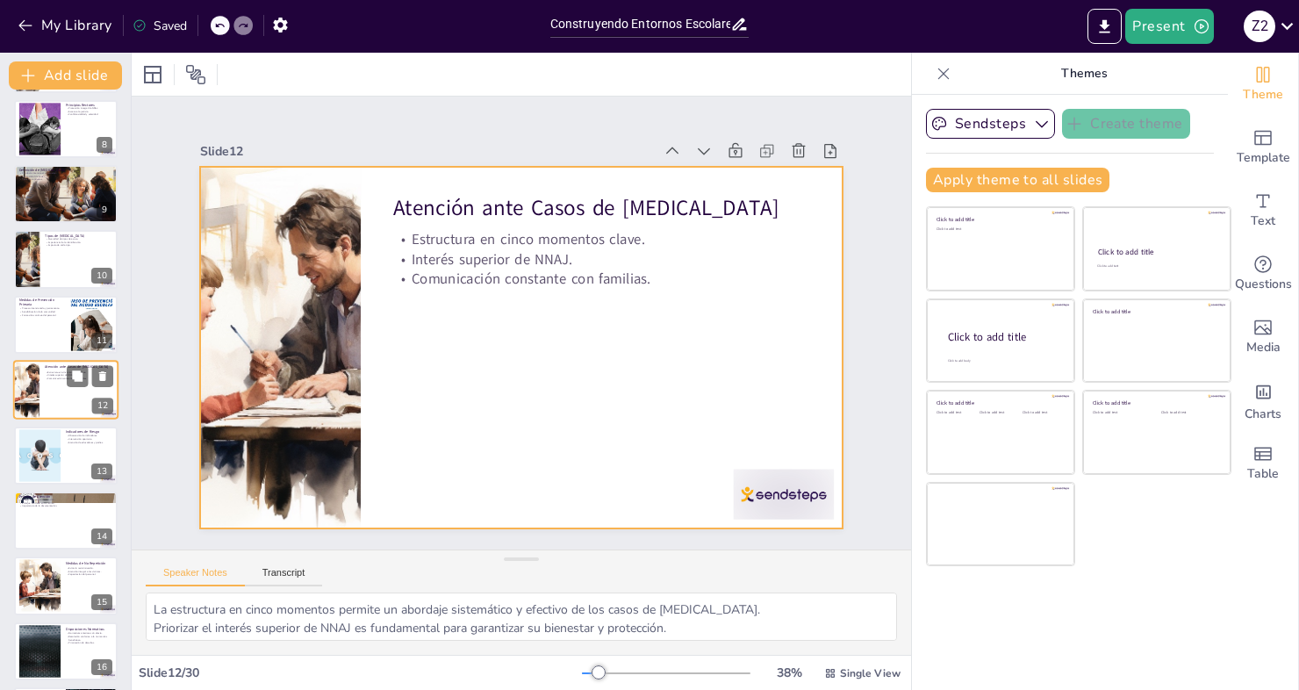
click at [66, 396] on div at bounding box center [65, 390] width 105 height 60
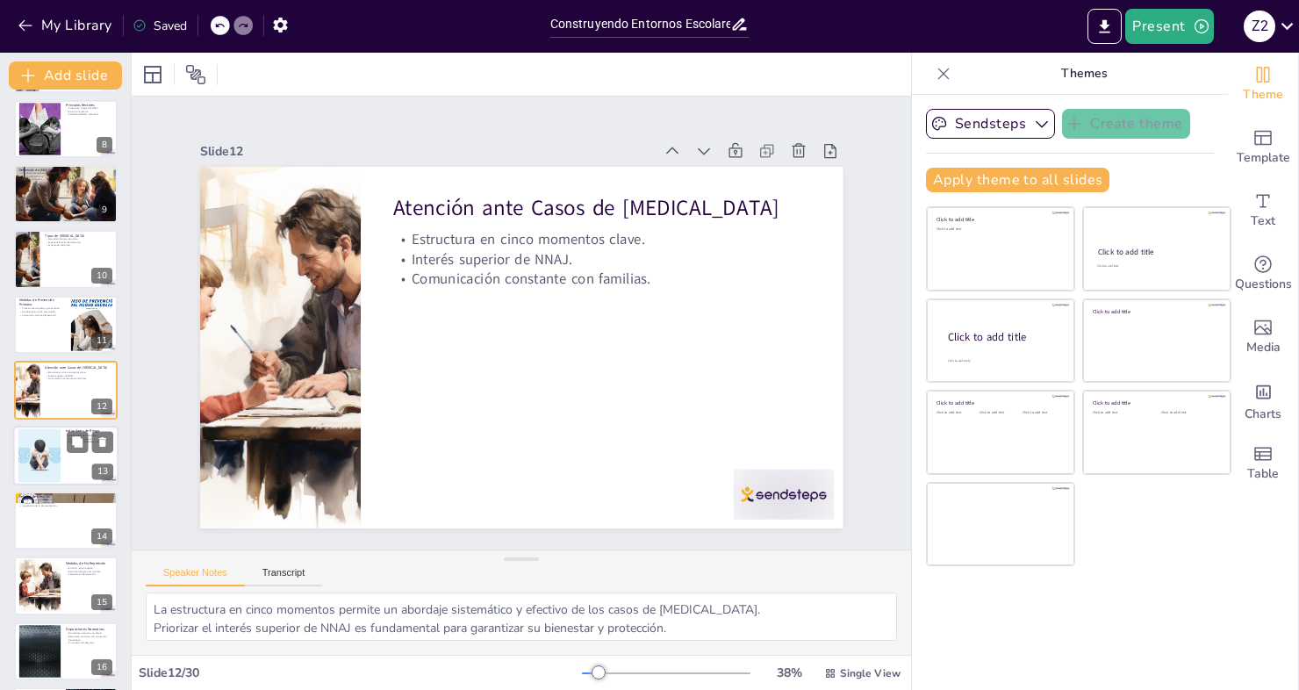
click at [51, 470] on div at bounding box center [39, 455] width 71 height 54
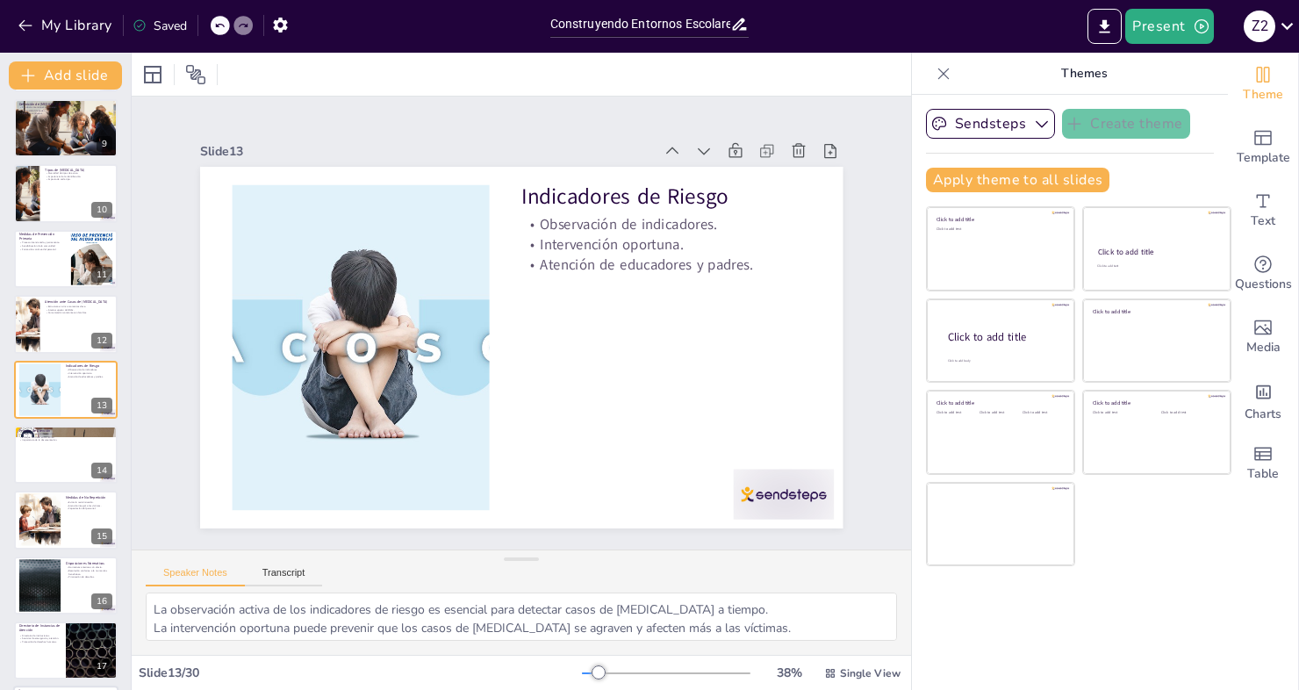
scroll to position [790, 0]
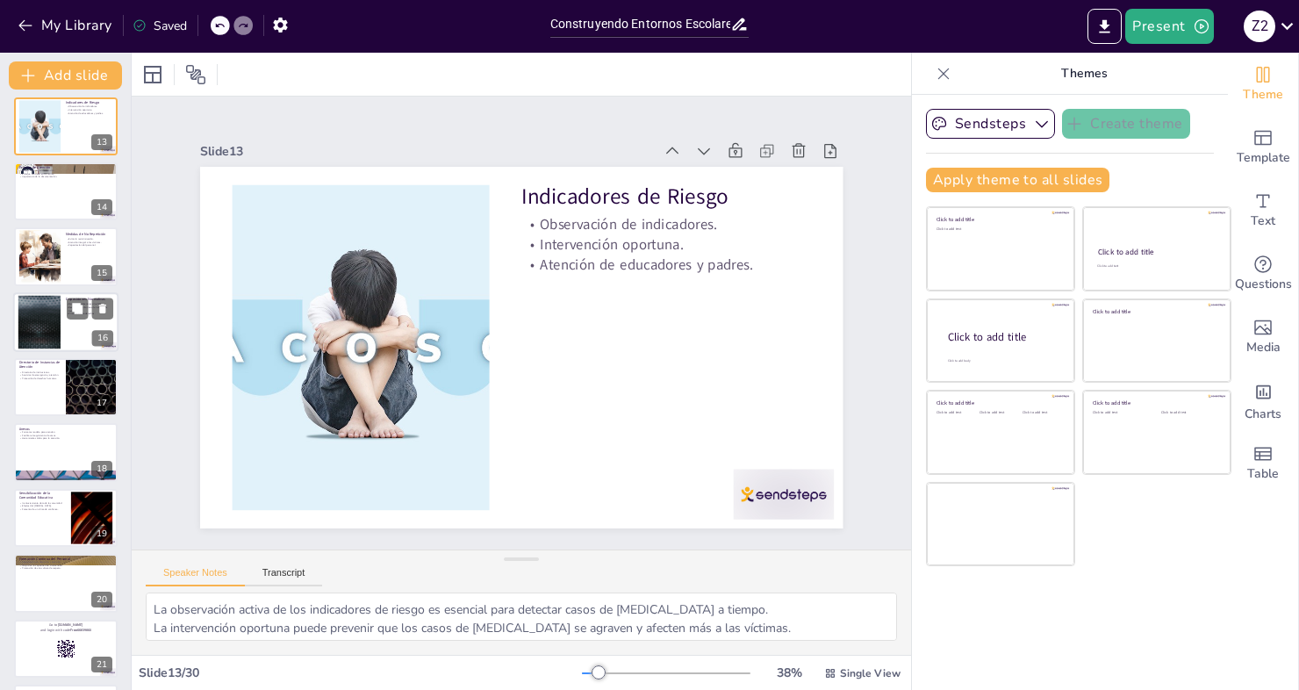
click at [61, 326] on div at bounding box center [65, 322] width 105 height 60
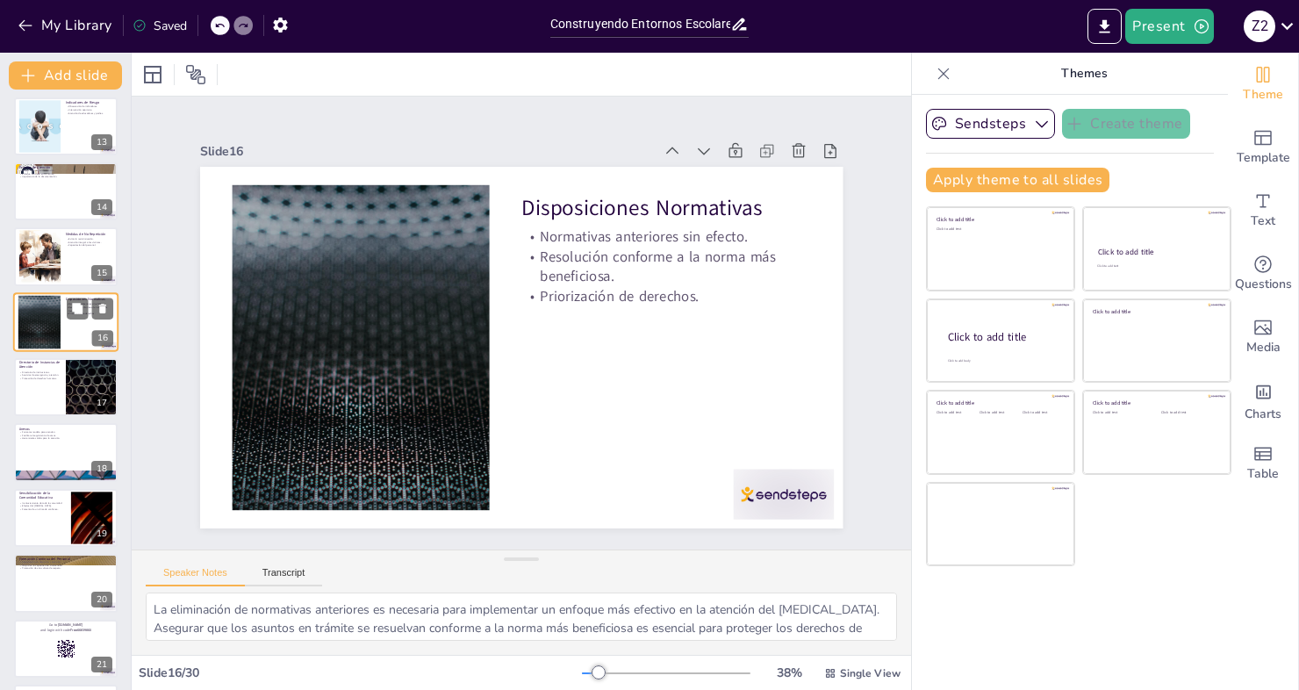
scroll to position [722, 0]
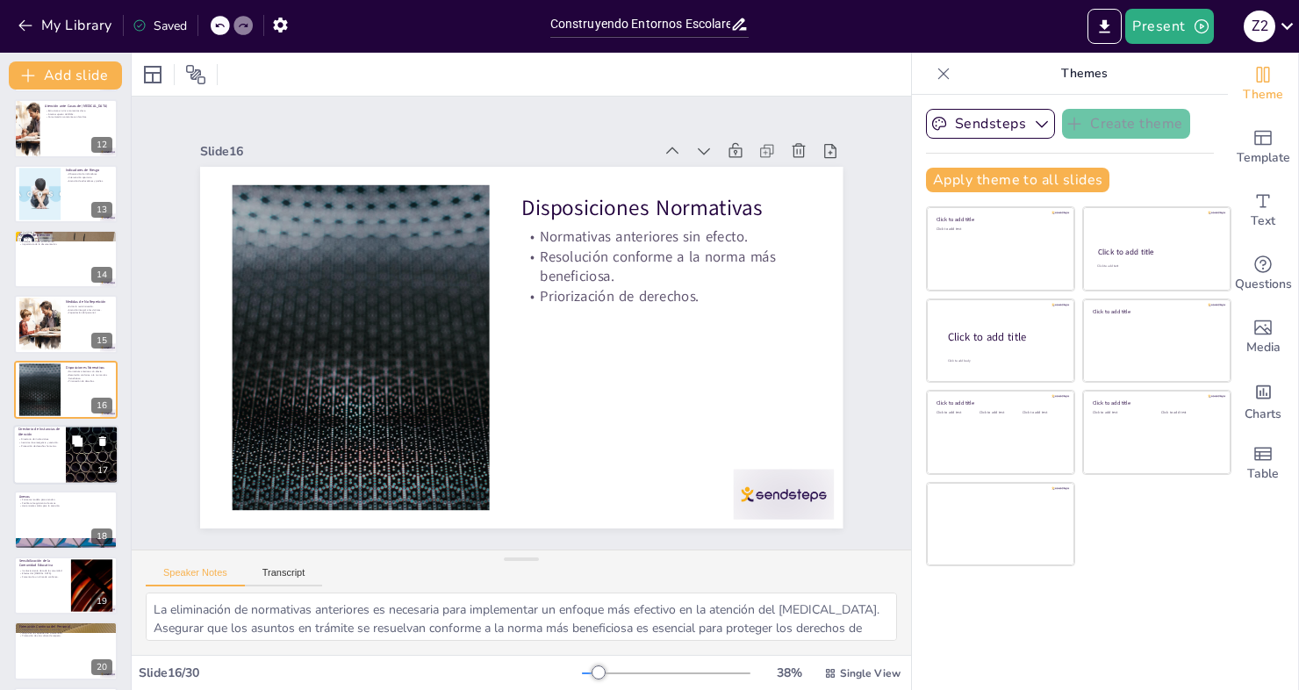
click at [43, 457] on div at bounding box center [65, 455] width 105 height 60
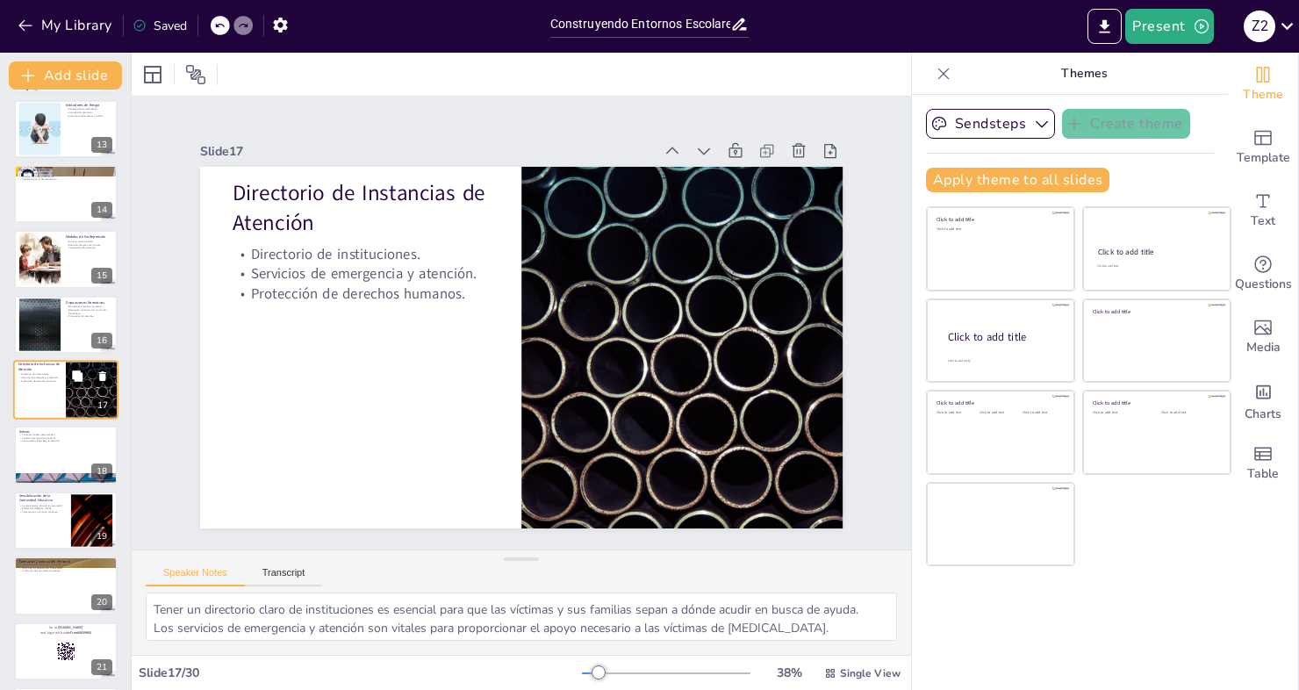
scroll to position [963, 0]
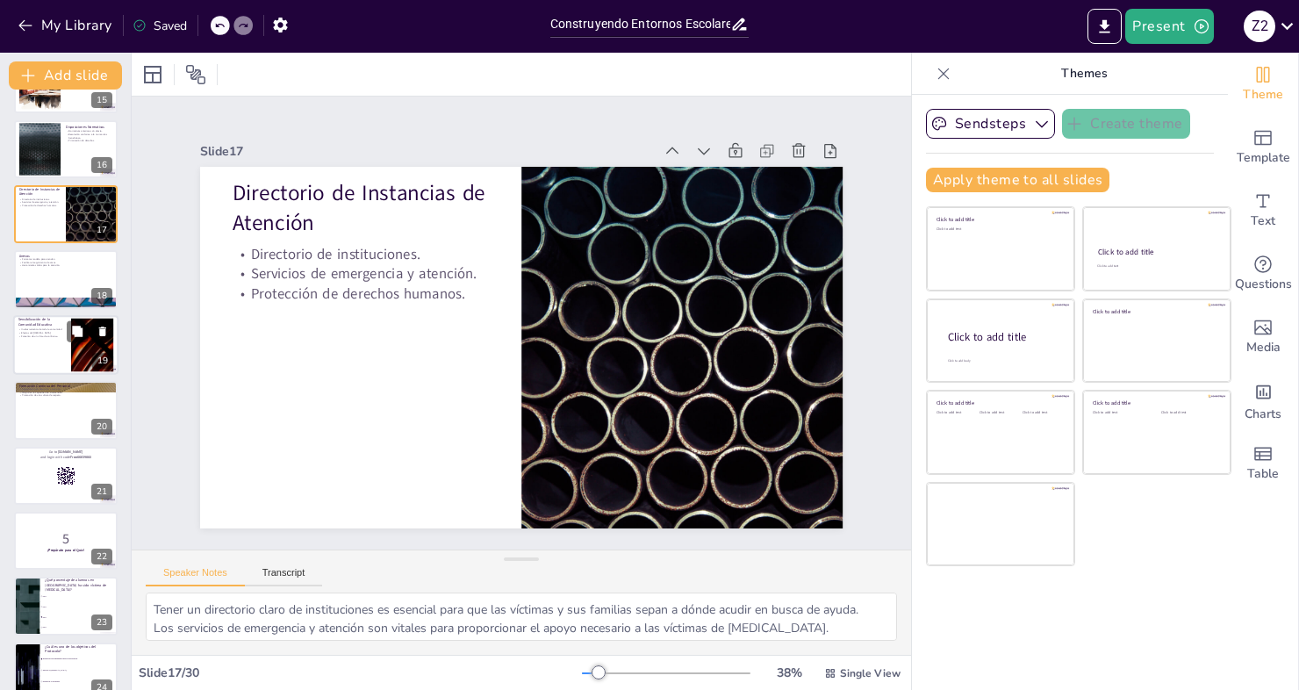
click at [34, 355] on div at bounding box center [65, 345] width 105 height 60
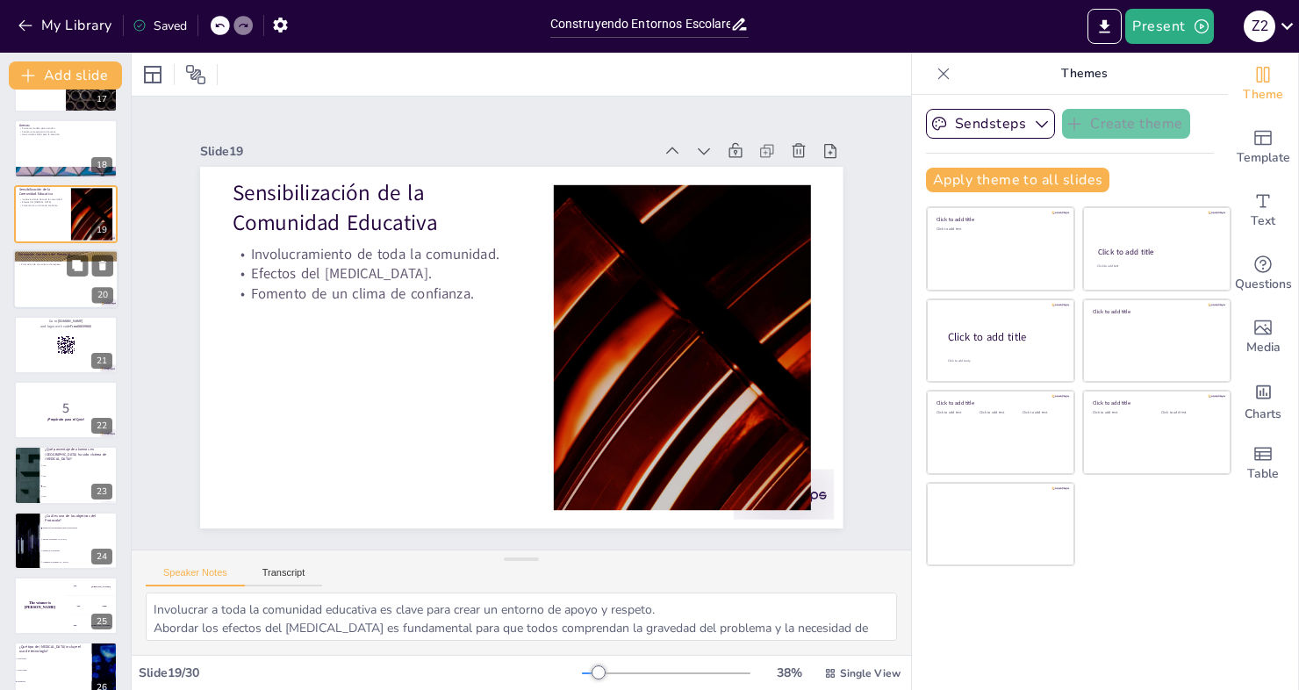
scroll to position [1181, 0]
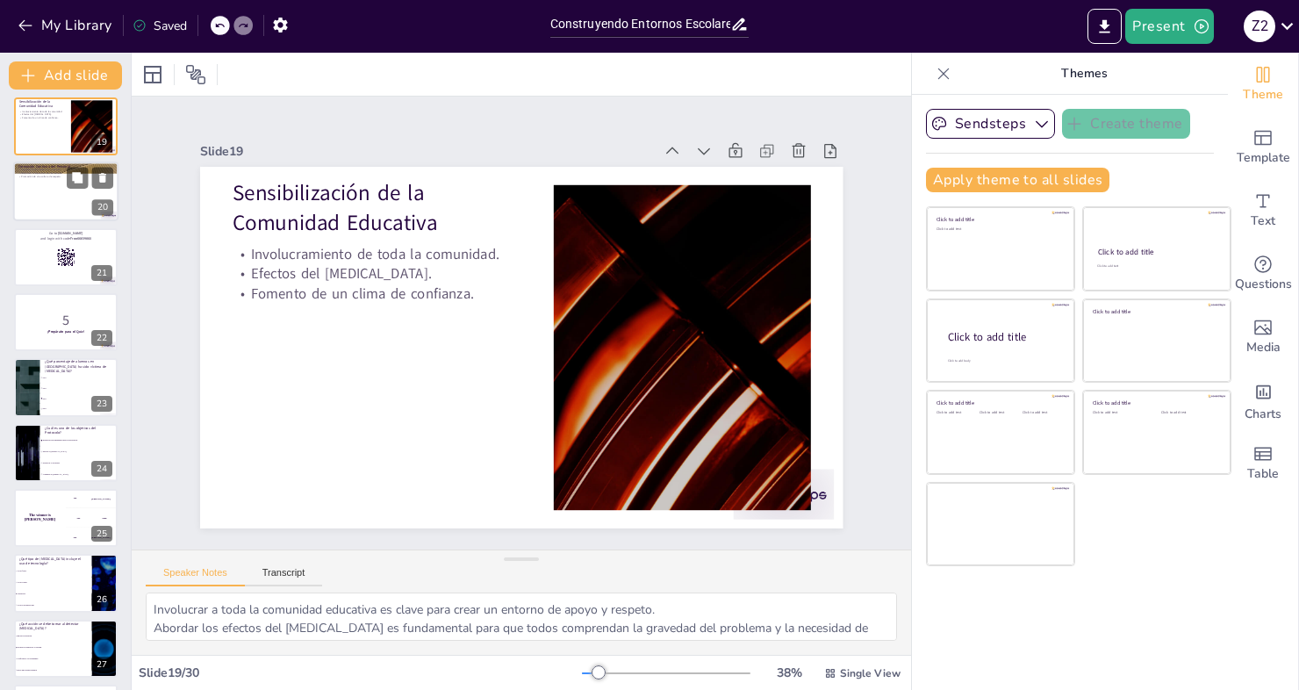
click at [52, 215] on div at bounding box center [65, 192] width 105 height 60
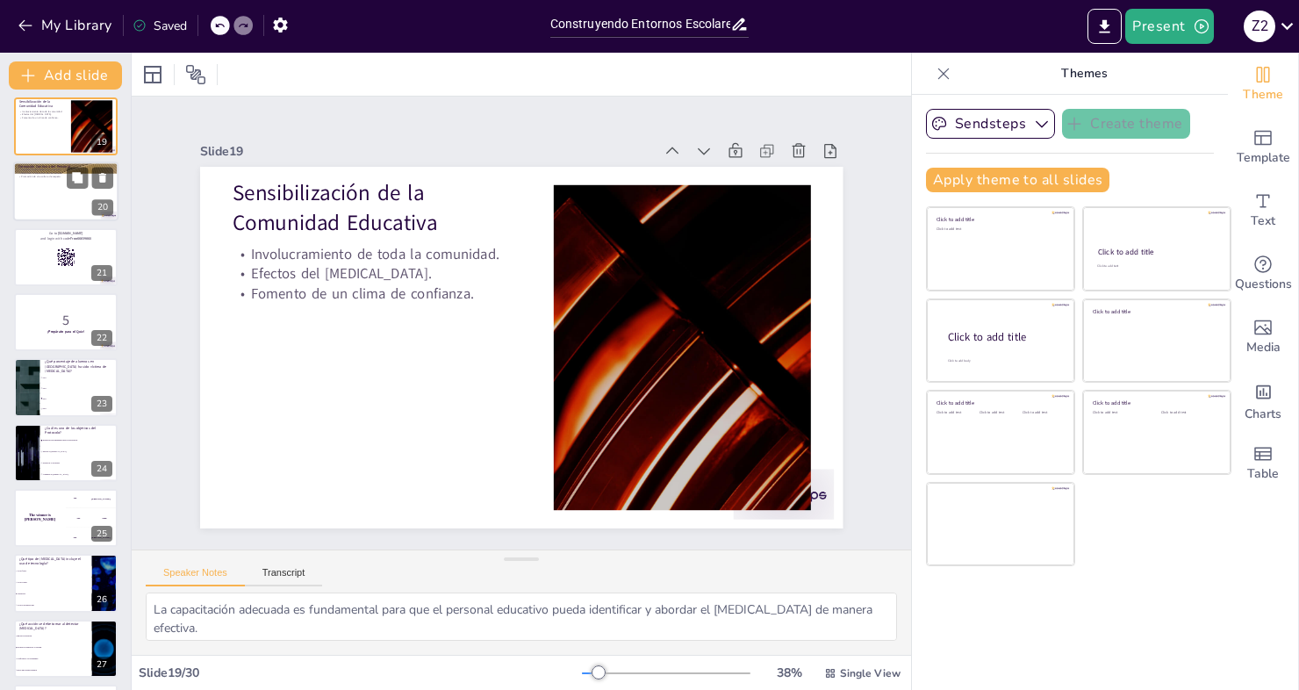
scroll to position [983, 0]
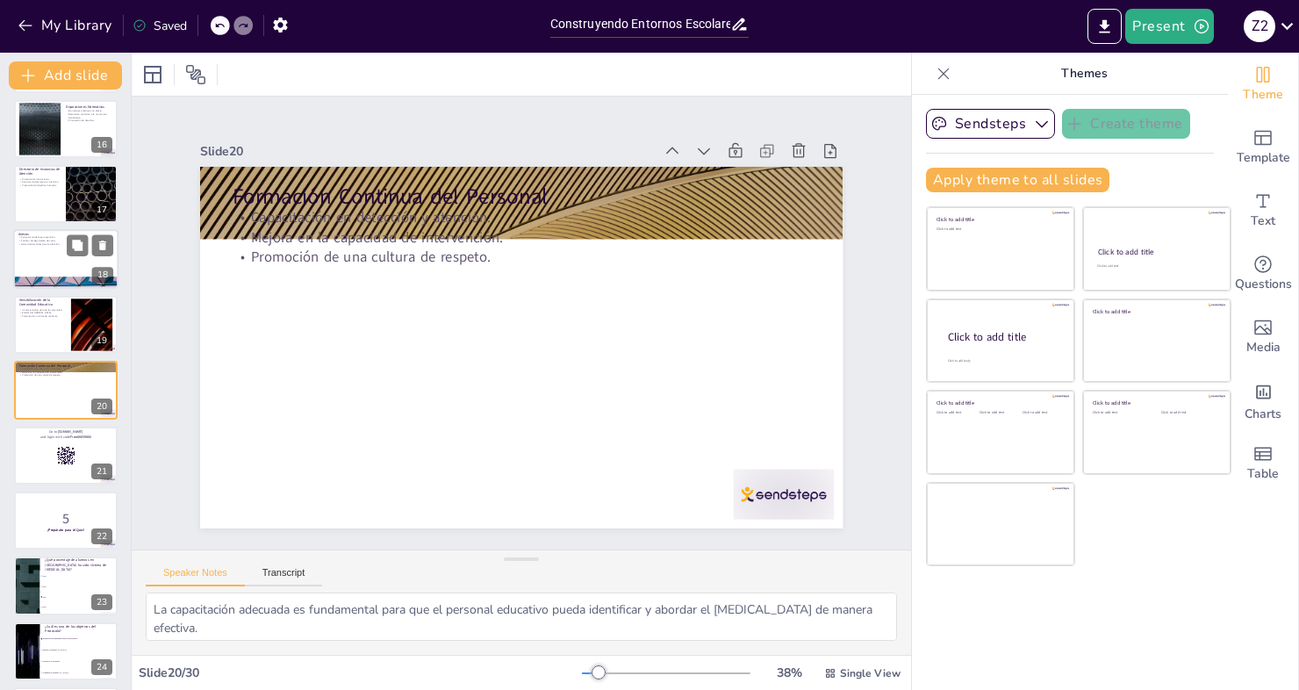
click at [46, 267] on div at bounding box center [65, 260] width 105 height 60
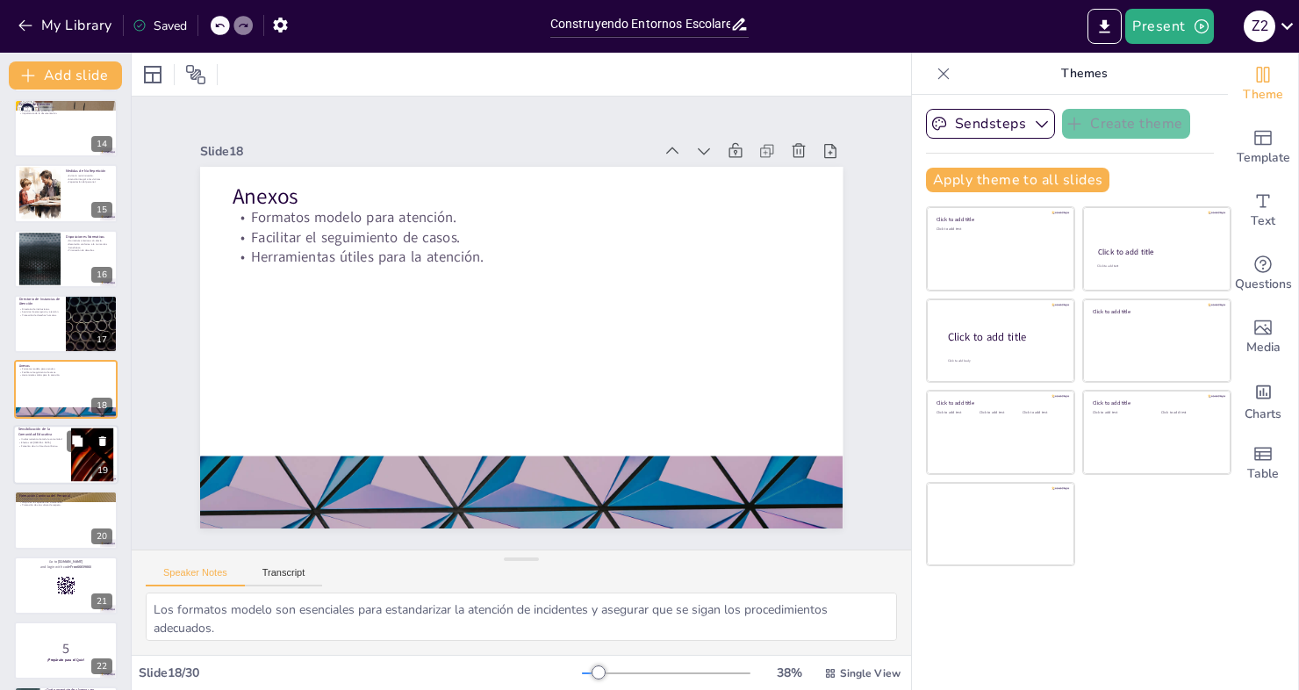
scroll to position [1117, 0]
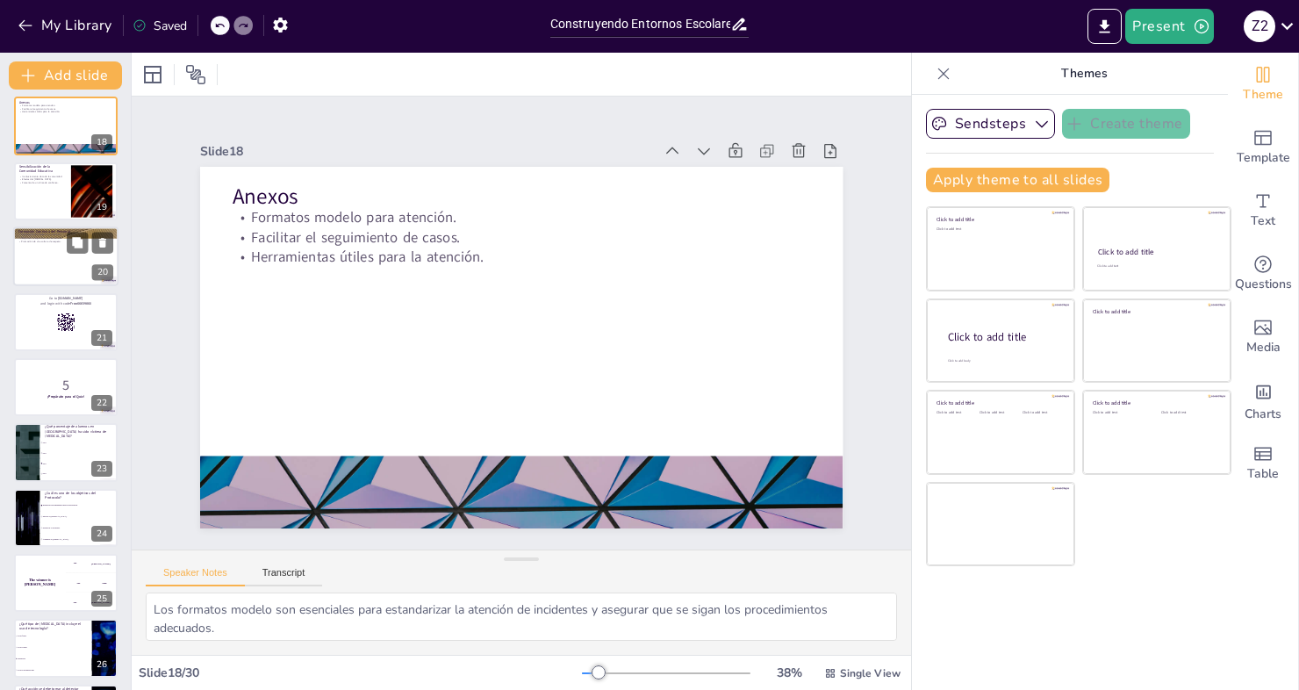
click at [60, 254] on div at bounding box center [65, 256] width 105 height 60
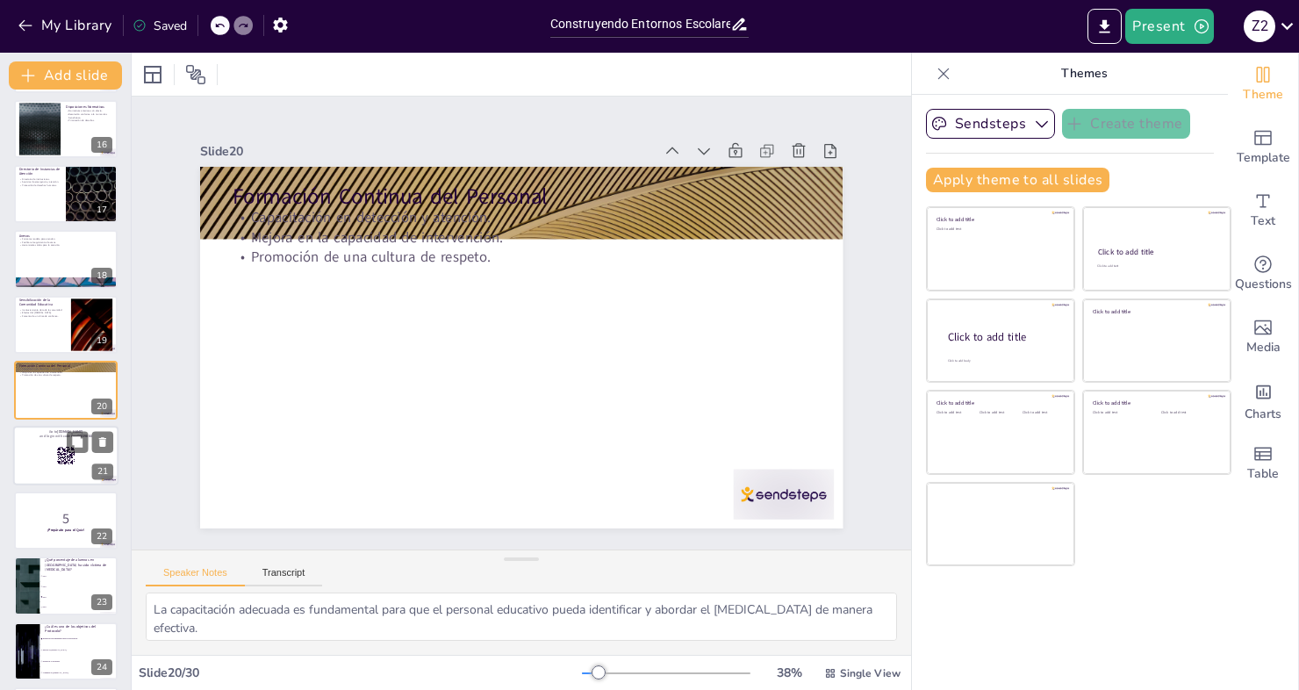
click at [54, 470] on div at bounding box center [65, 456] width 105 height 60
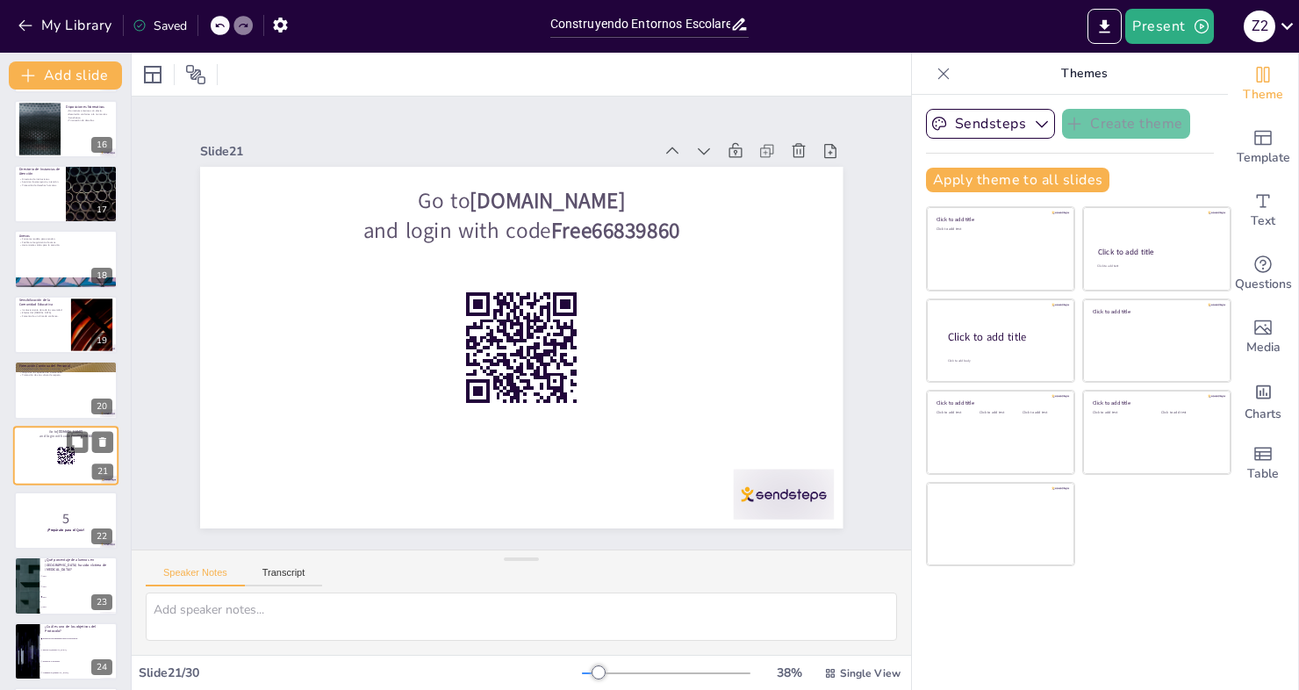
scroll to position [1049, 0]
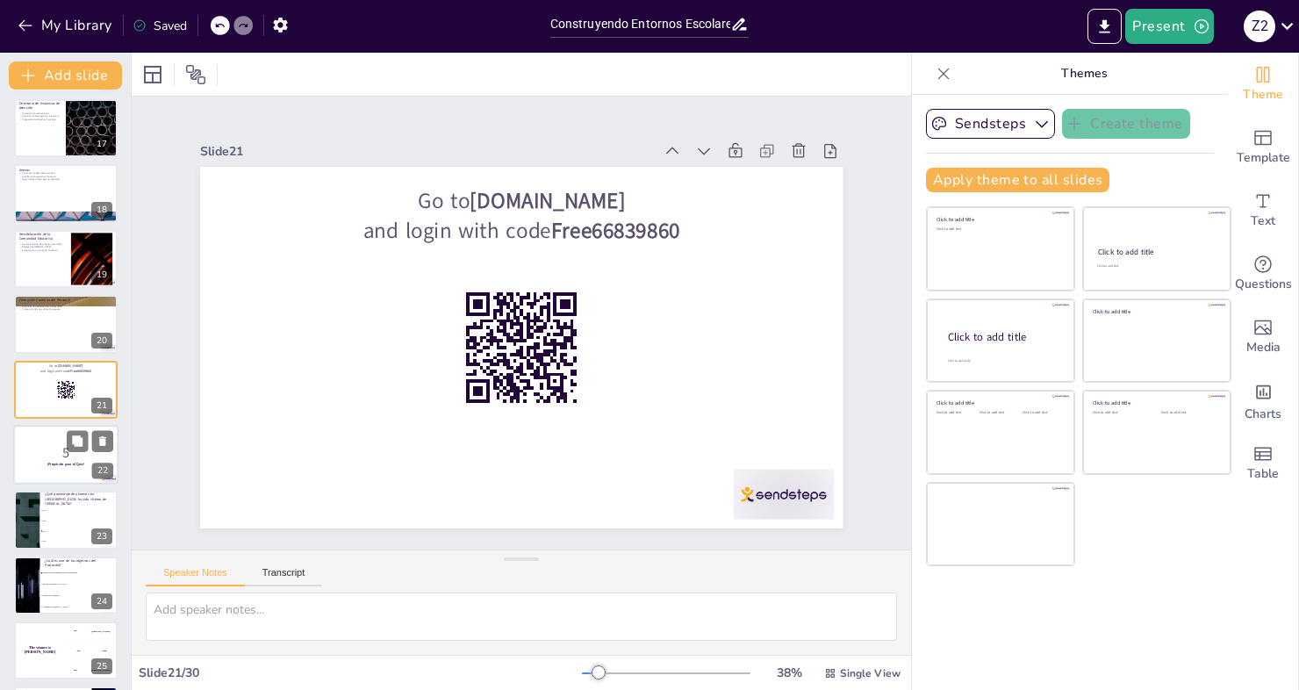
click at [44, 471] on div at bounding box center [65, 455] width 105 height 60
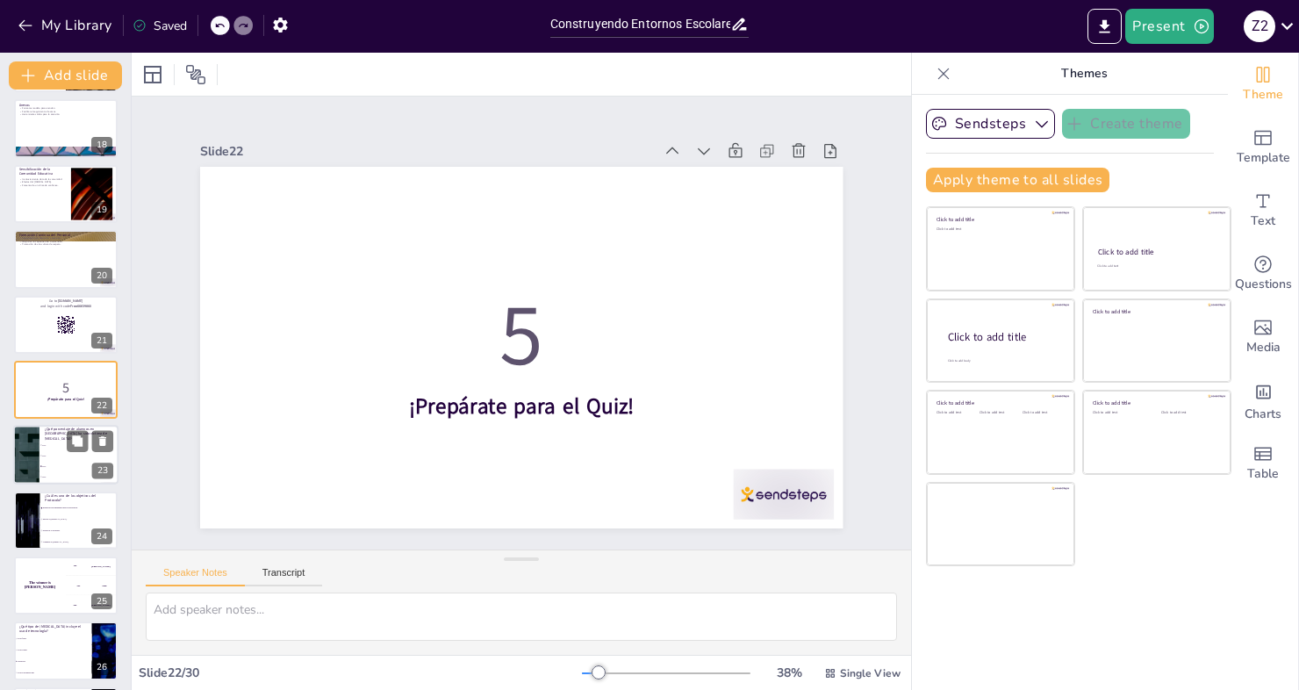
click at [55, 472] on li "90%" at bounding box center [78, 477] width 79 height 11
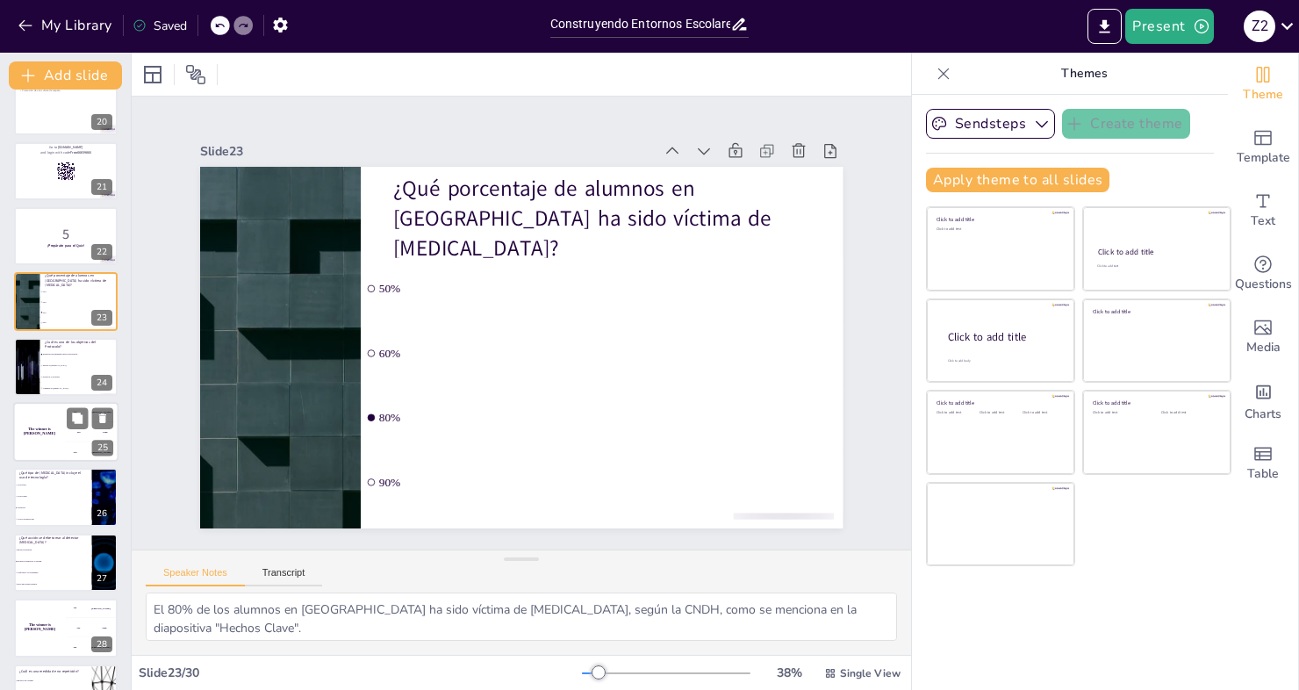
scroll to position [1355, 0]
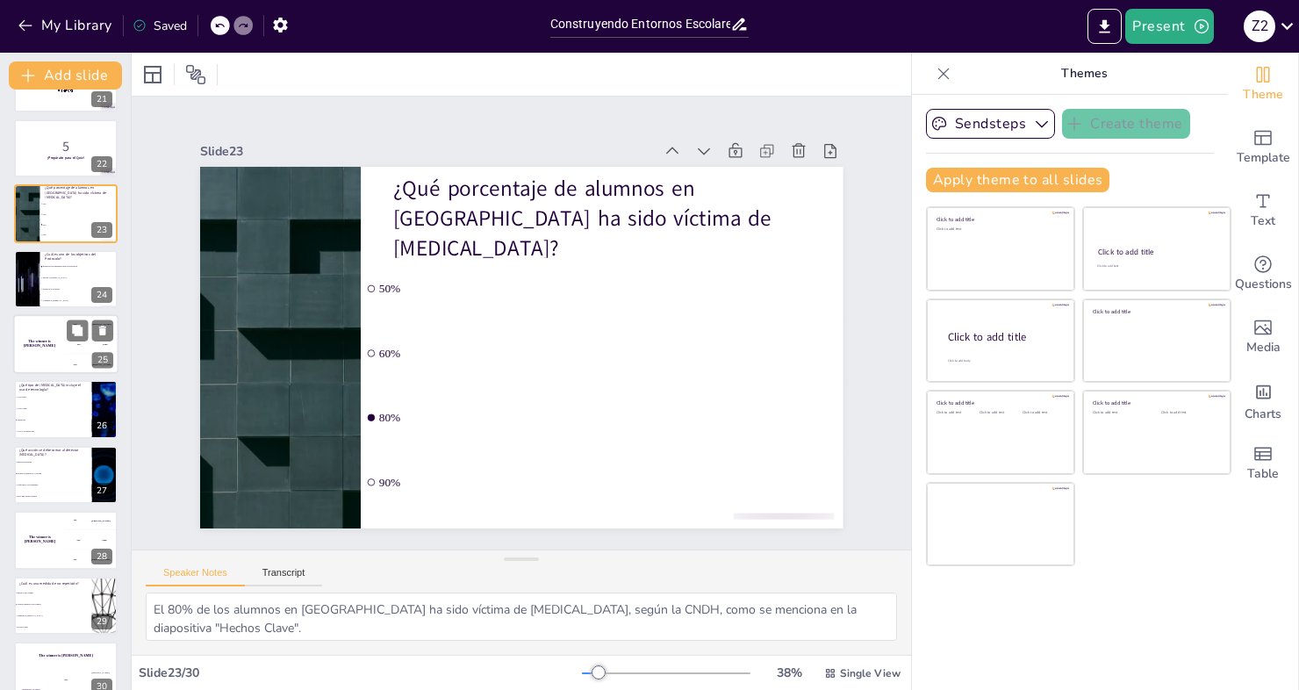
click at [46, 359] on div "The winner is [PERSON_NAME]" at bounding box center [39, 344] width 53 height 60
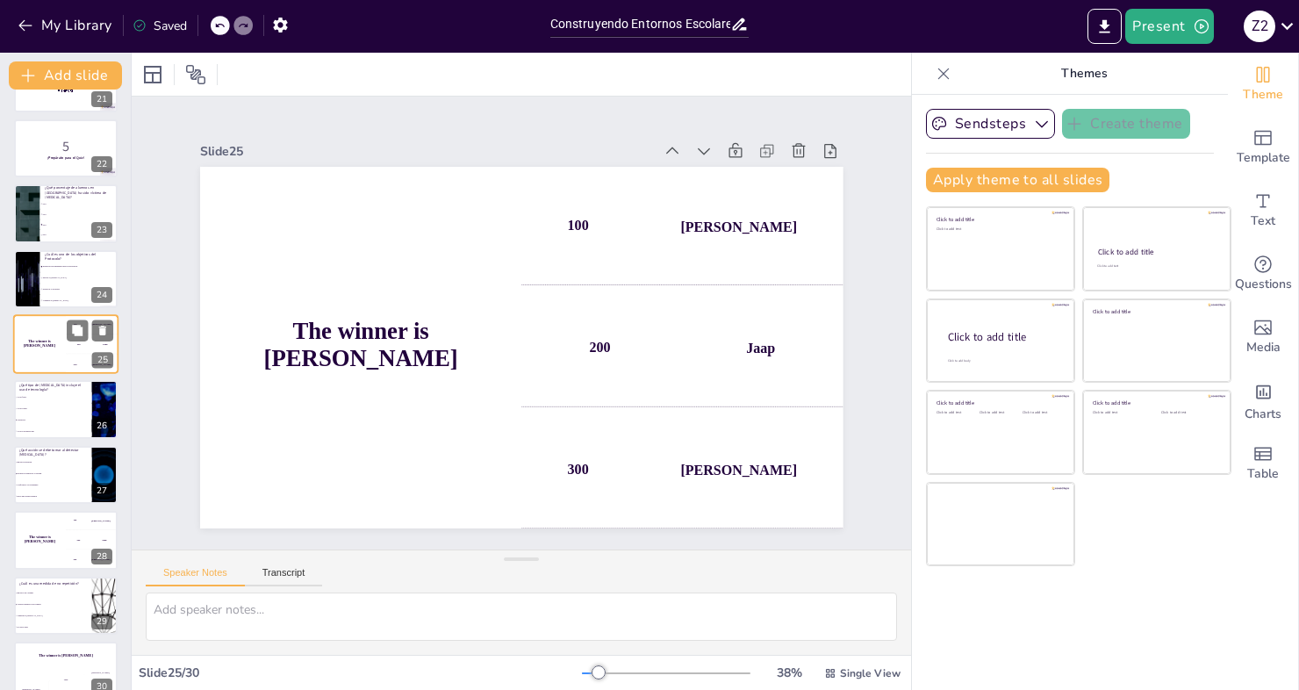
scroll to position [1310, 0]
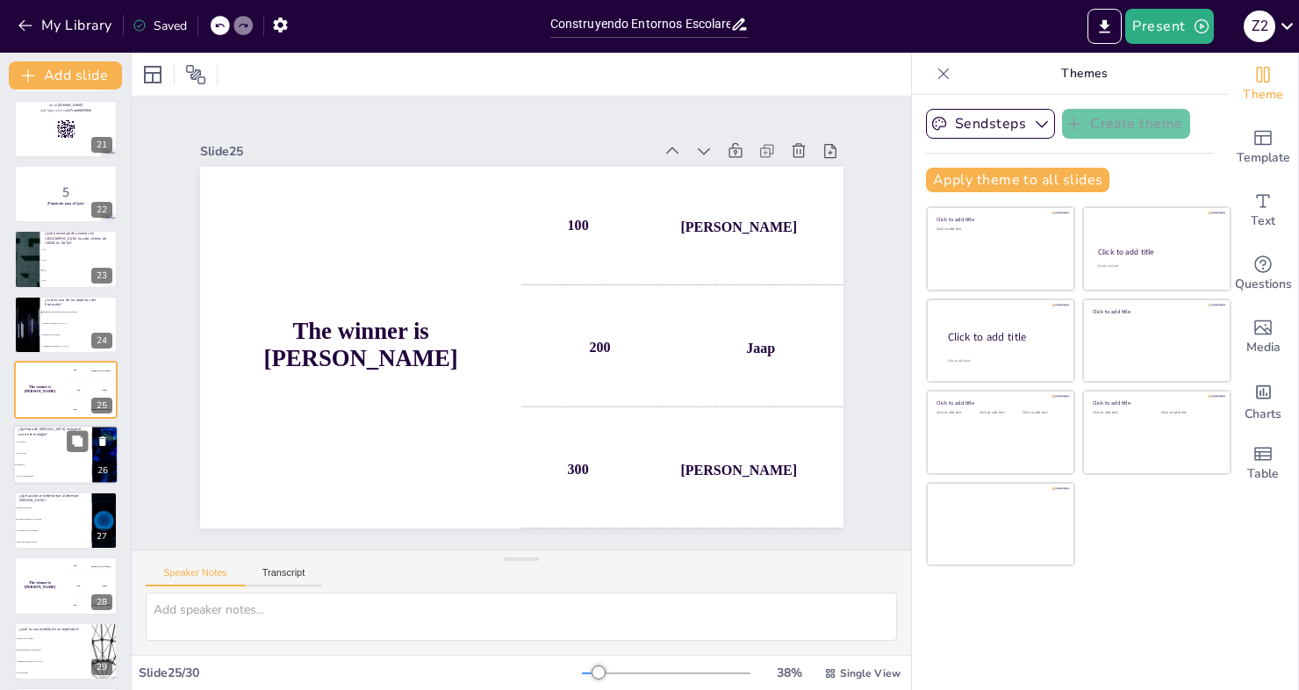
click at [39, 477] on span "Acoso socioemocional" at bounding box center [53, 477] width 75 height 3
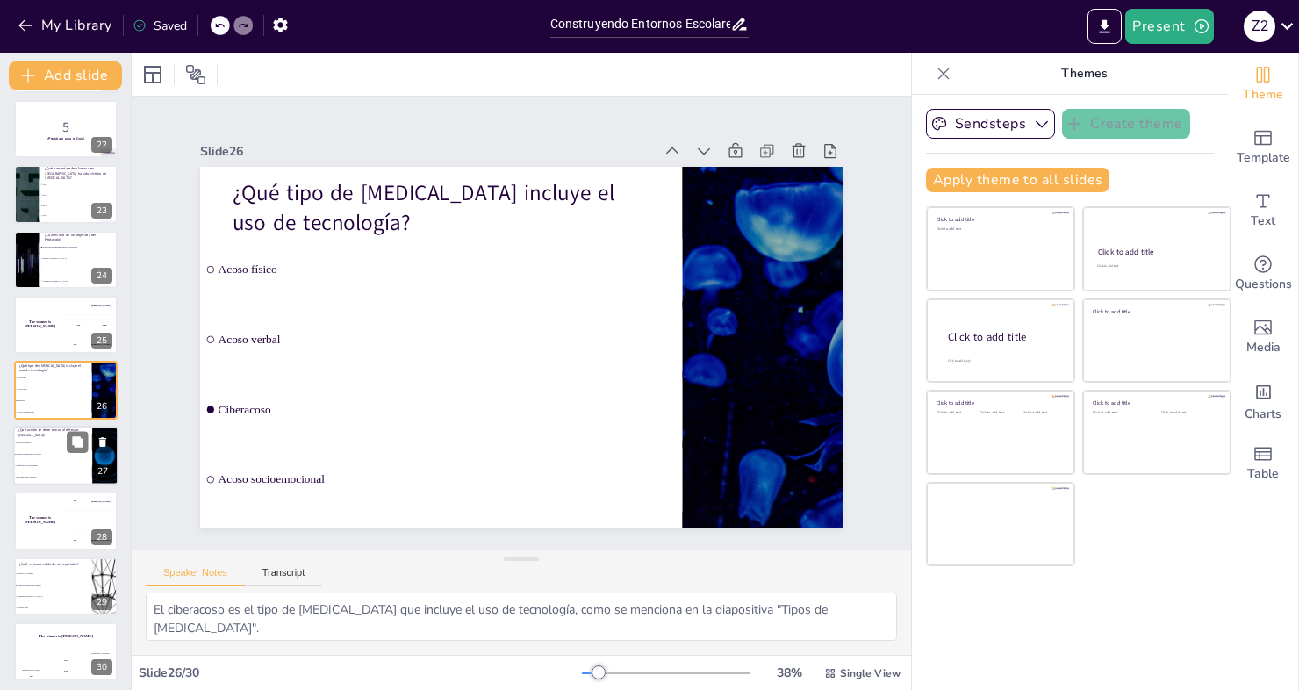
scroll to position [1379, 0]
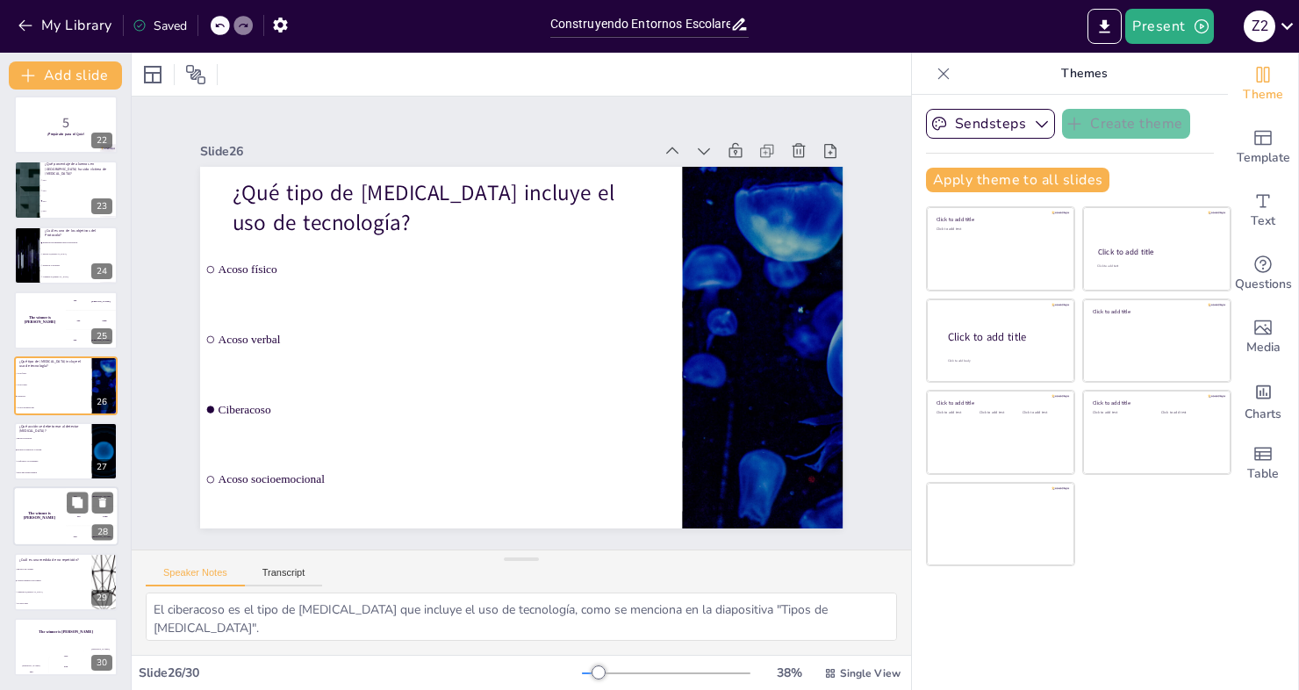
click at [46, 535] on div "The winner is [PERSON_NAME]" at bounding box center [39, 516] width 53 height 60
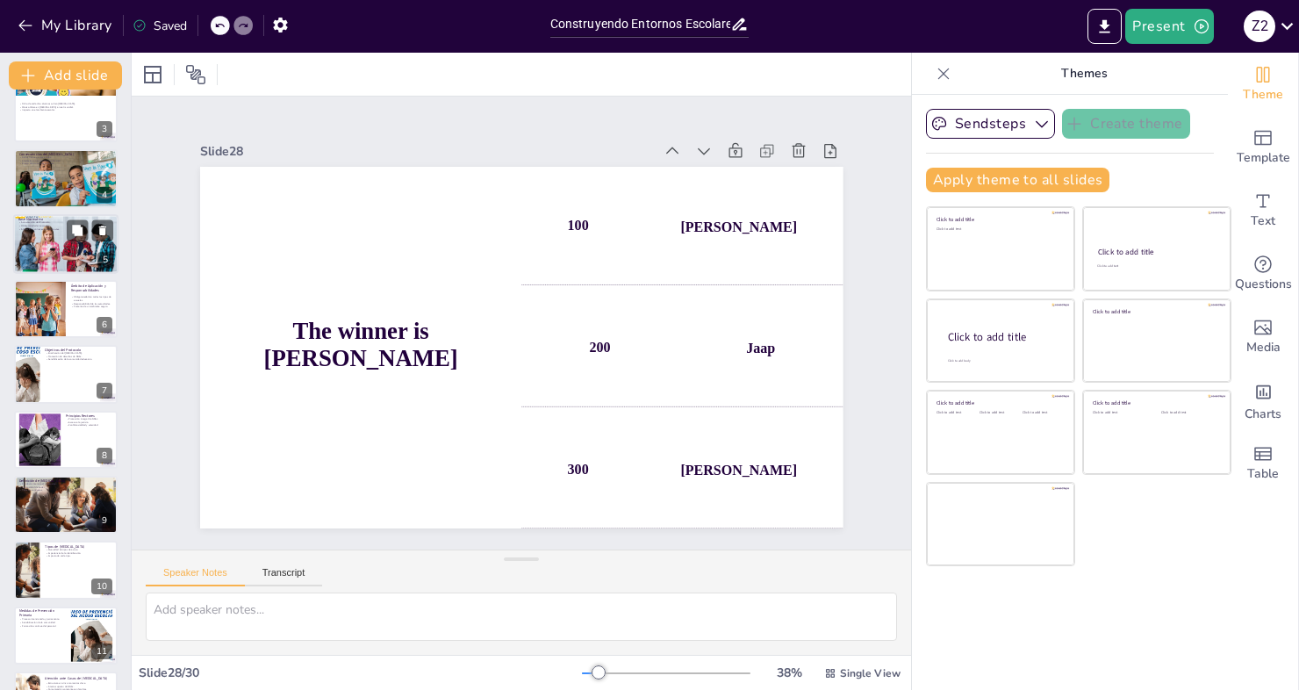
scroll to position [0, 0]
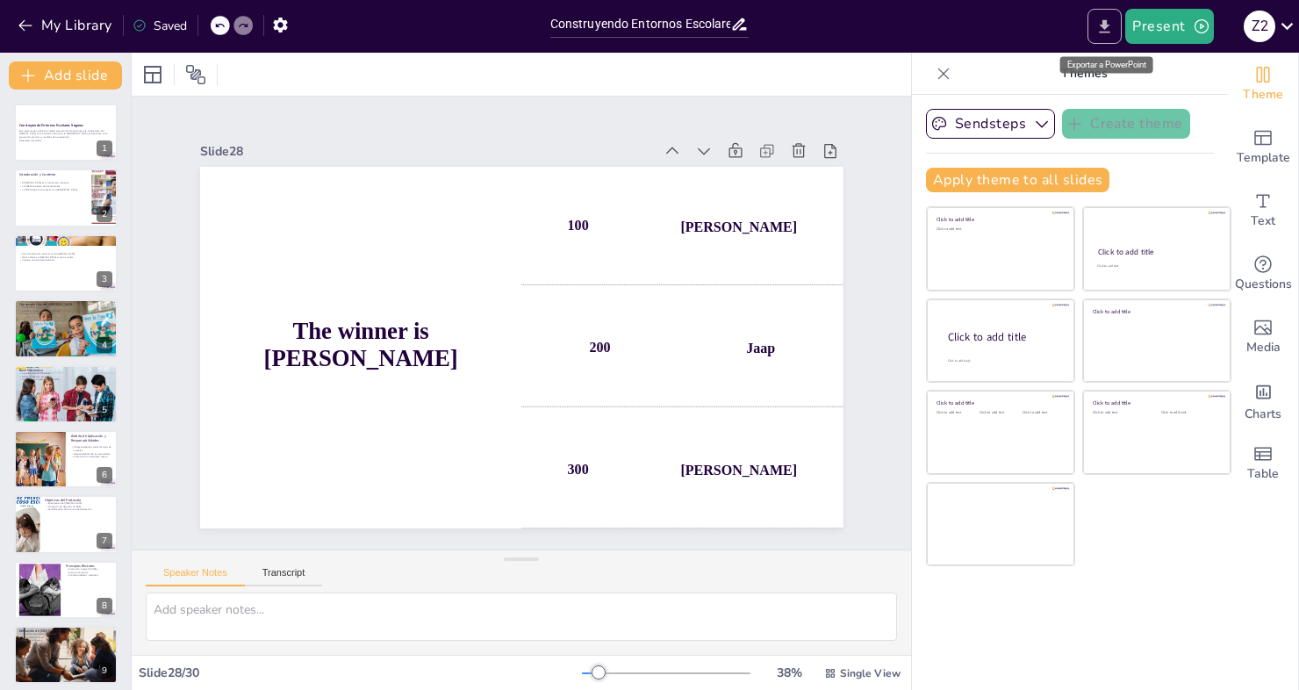
click at [1110, 24] on icon "Export to PowerPoint" at bounding box center [1105, 25] width 11 height 13
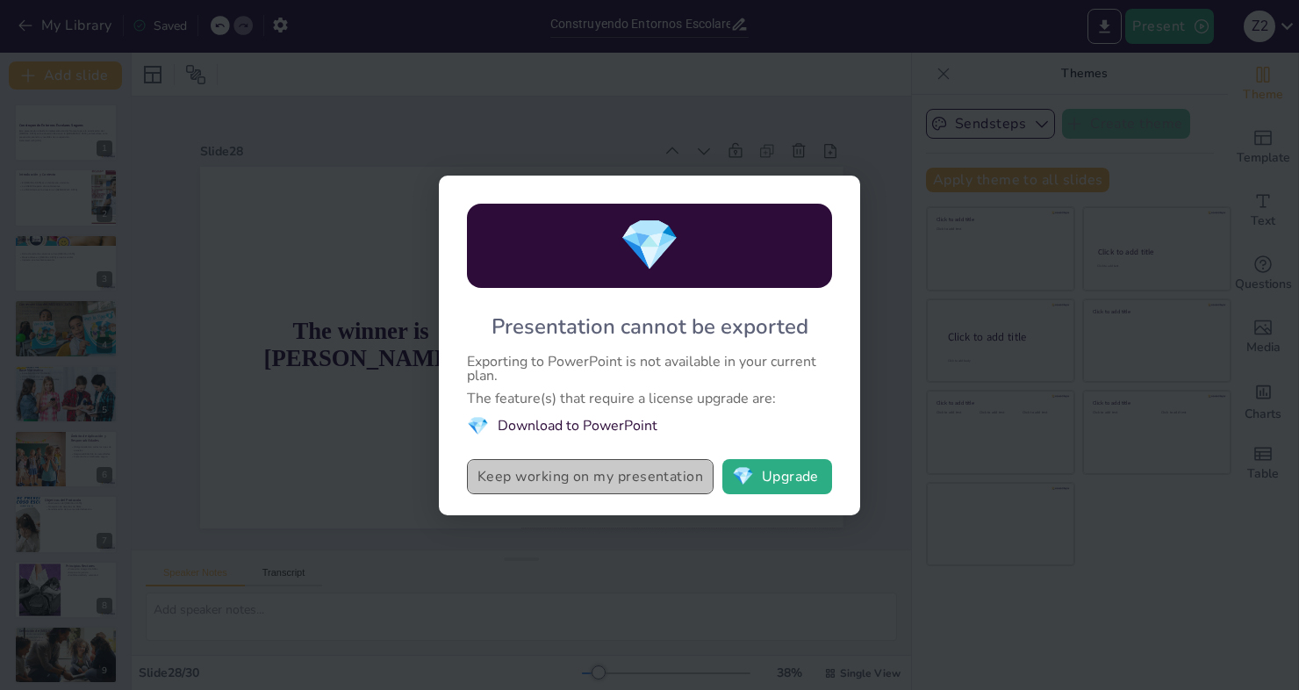
click at [630, 475] on button "Keep working on my presentation" at bounding box center [590, 476] width 247 height 35
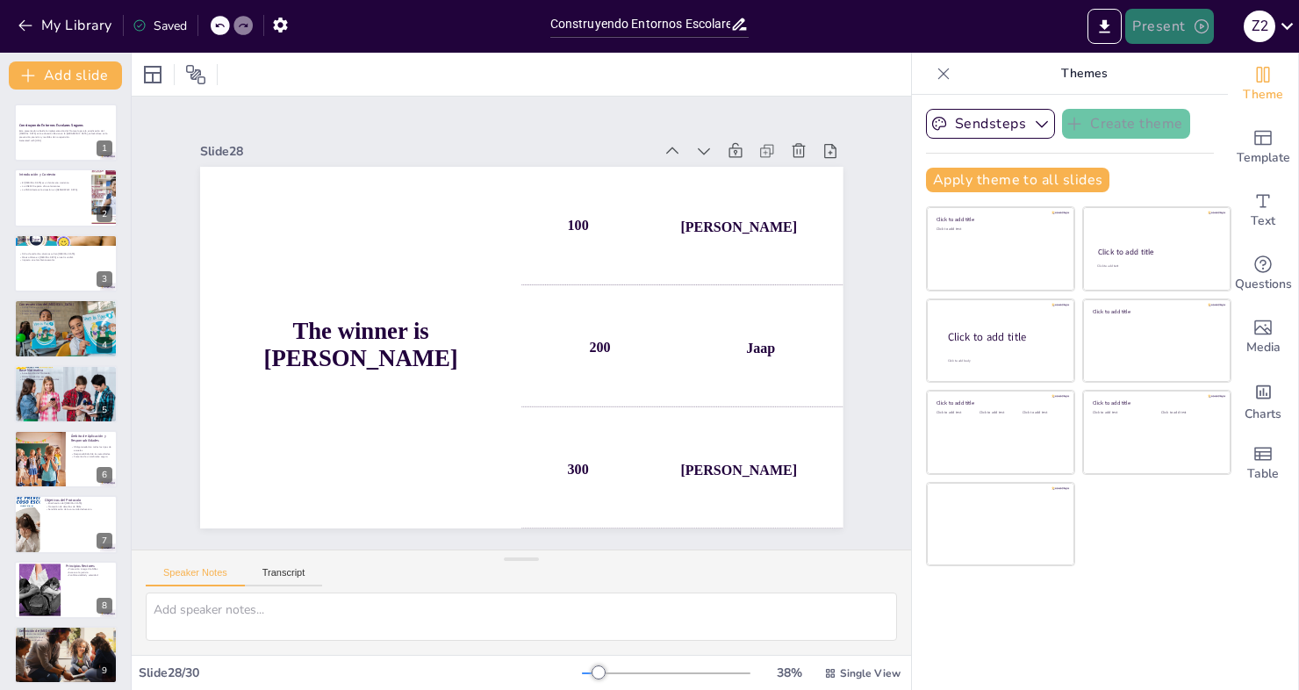
click at [1195, 29] on icon "button" at bounding box center [1202, 26] width 14 height 14
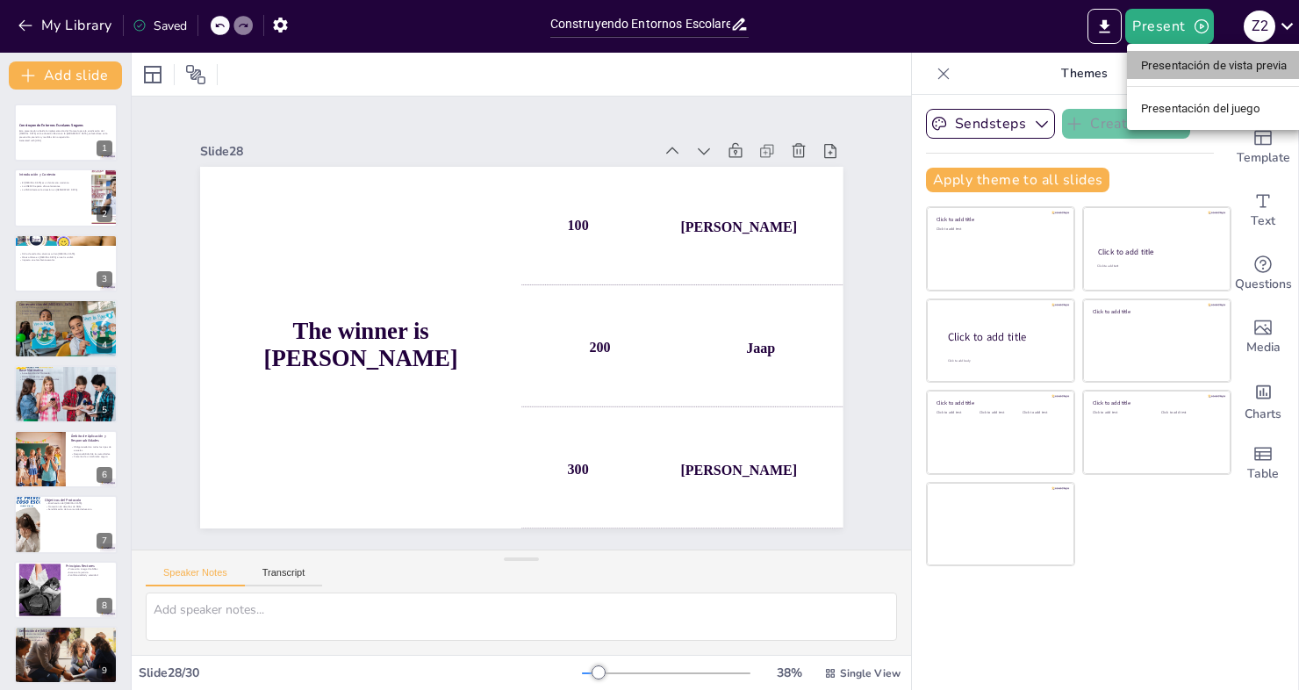
click at [1176, 71] on font "Presentación de vista previa" at bounding box center [1214, 65] width 147 height 13
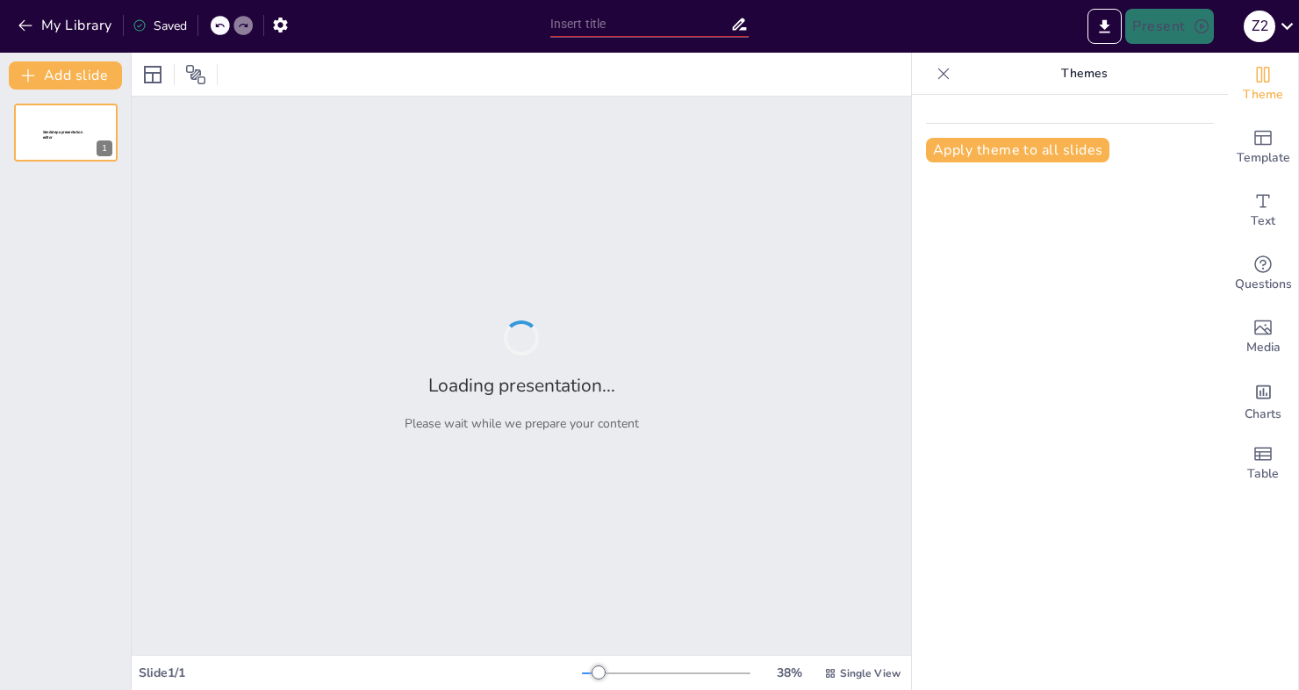
type input "Construyendo Entornos Escolares Seguros: Implementación del Protocolo para la E…"
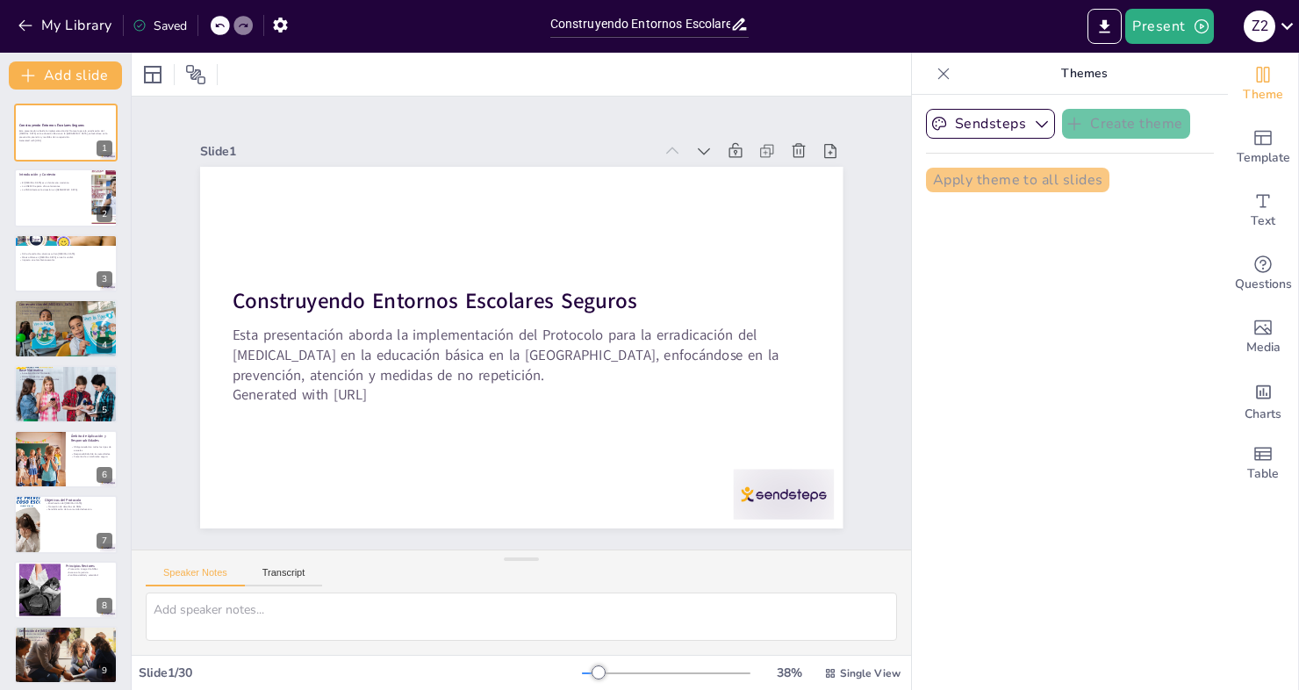
checkbox input "true"
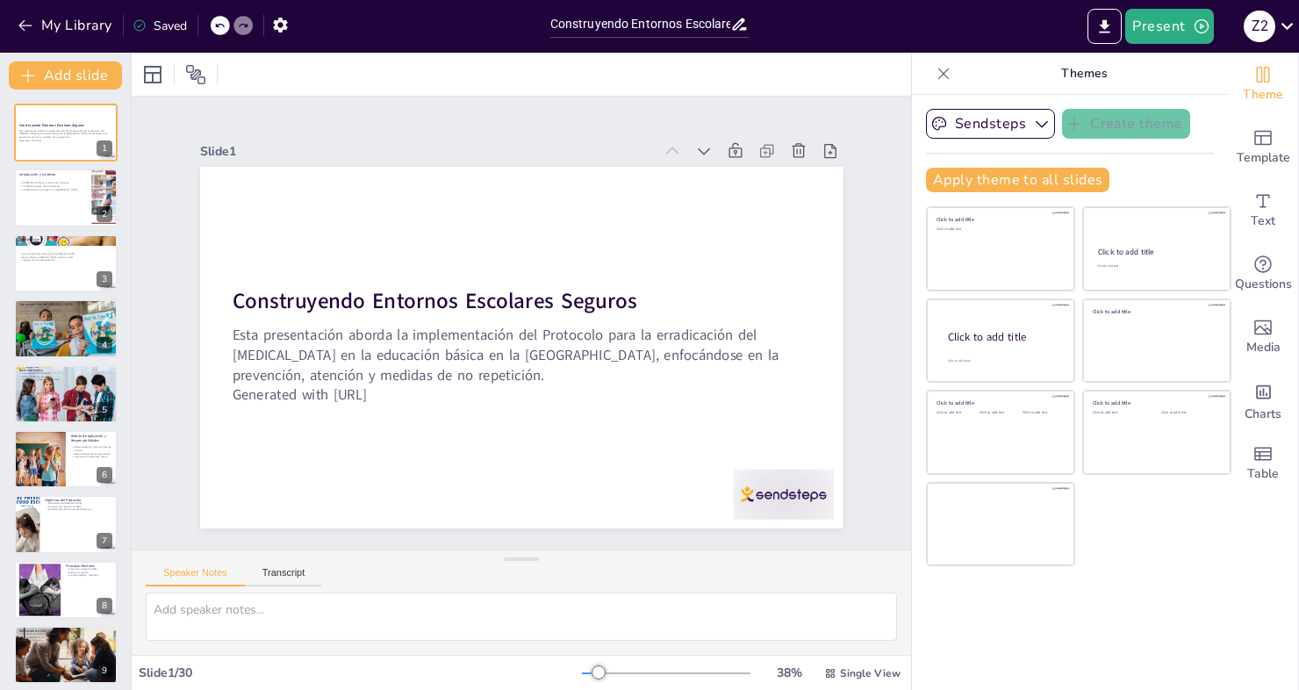
checkbox input "true"
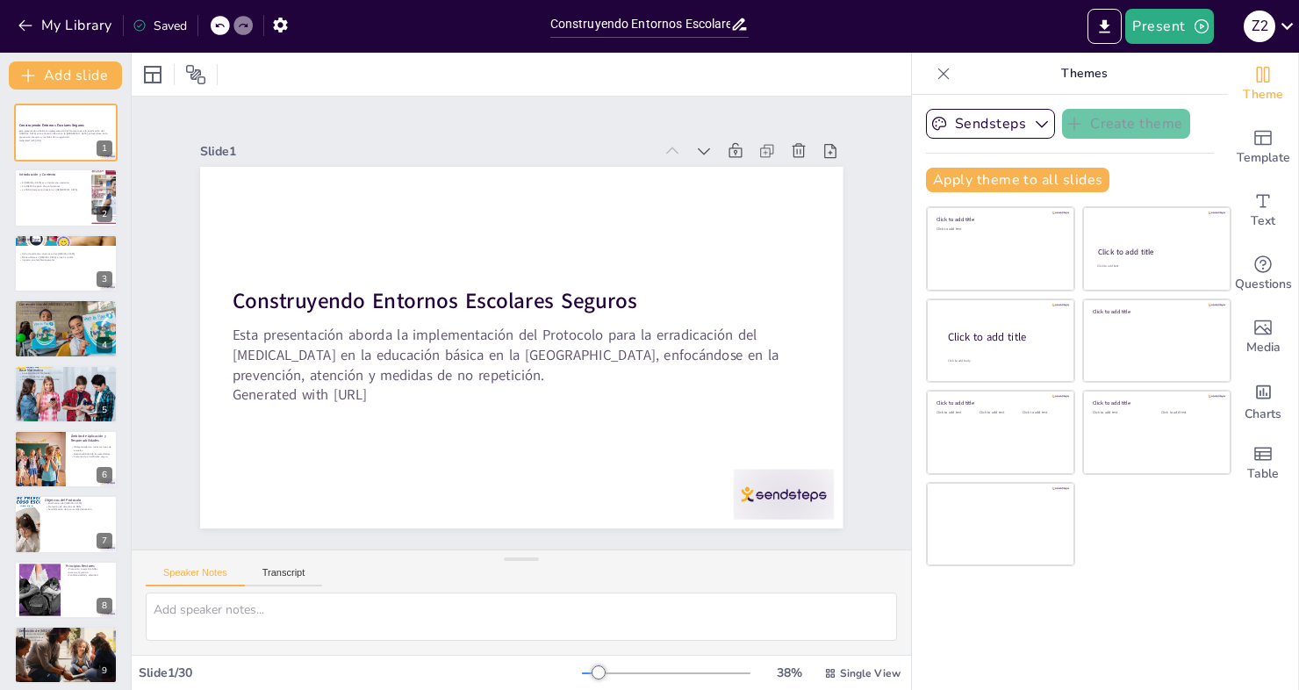
checkbox input "true"
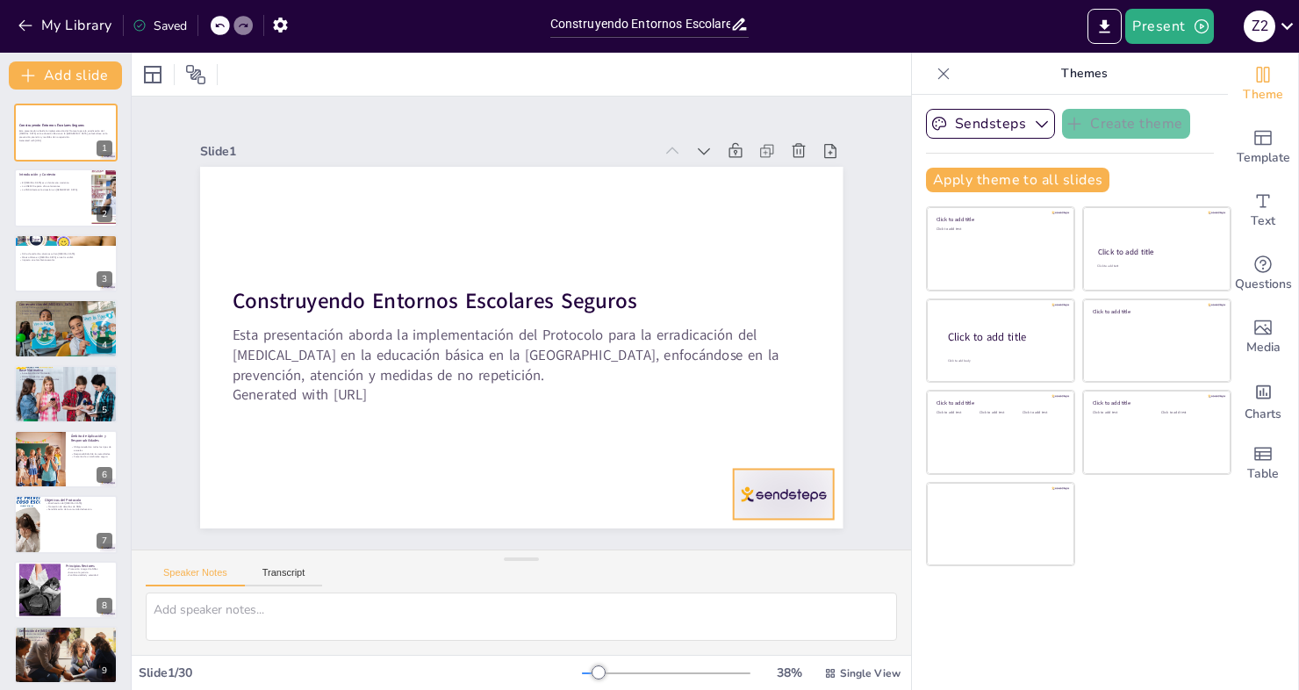
checkbox input "true"
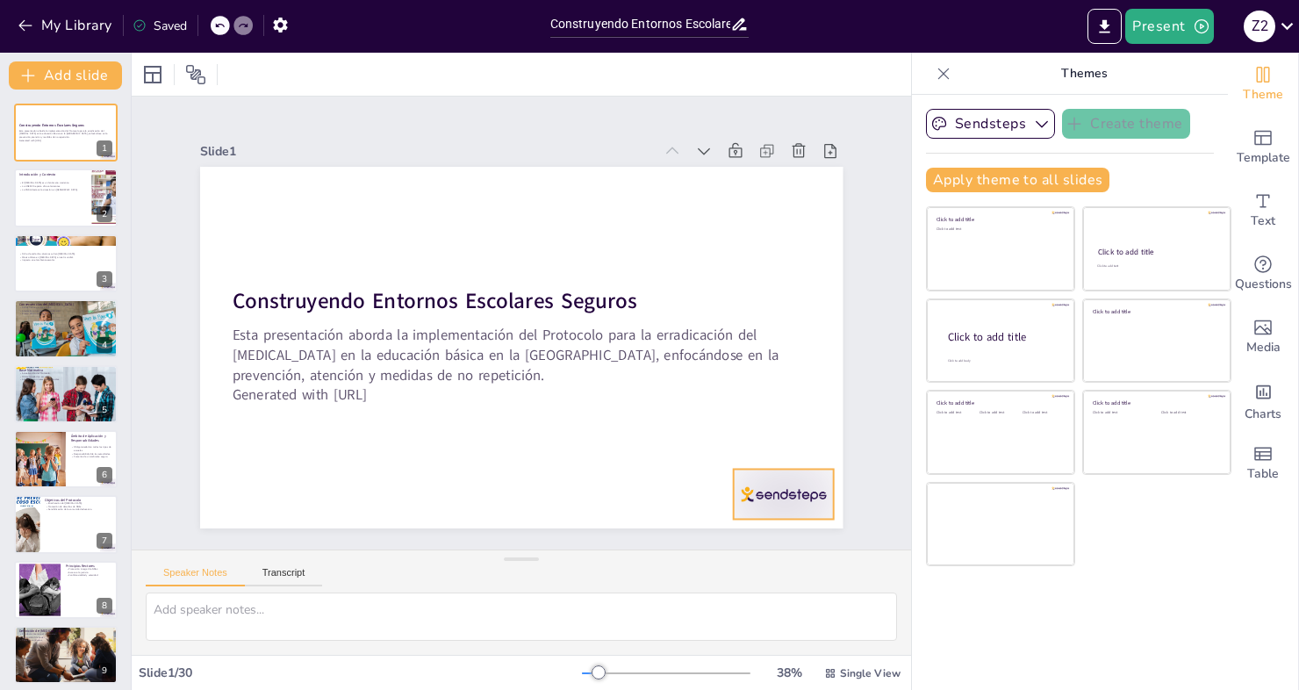
checkbox input "true"
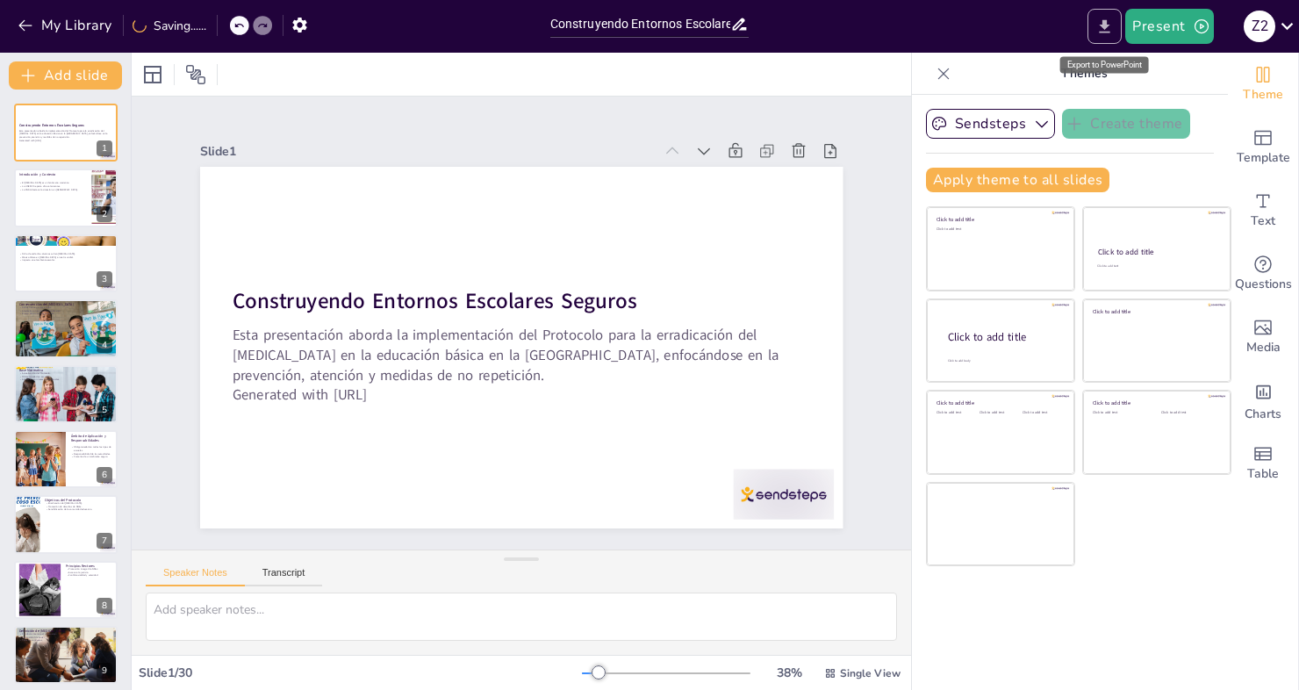
click at [1109, 29] on icon "Export to PowerPoint" at bounding box center [1104, 27] width 18 height 18
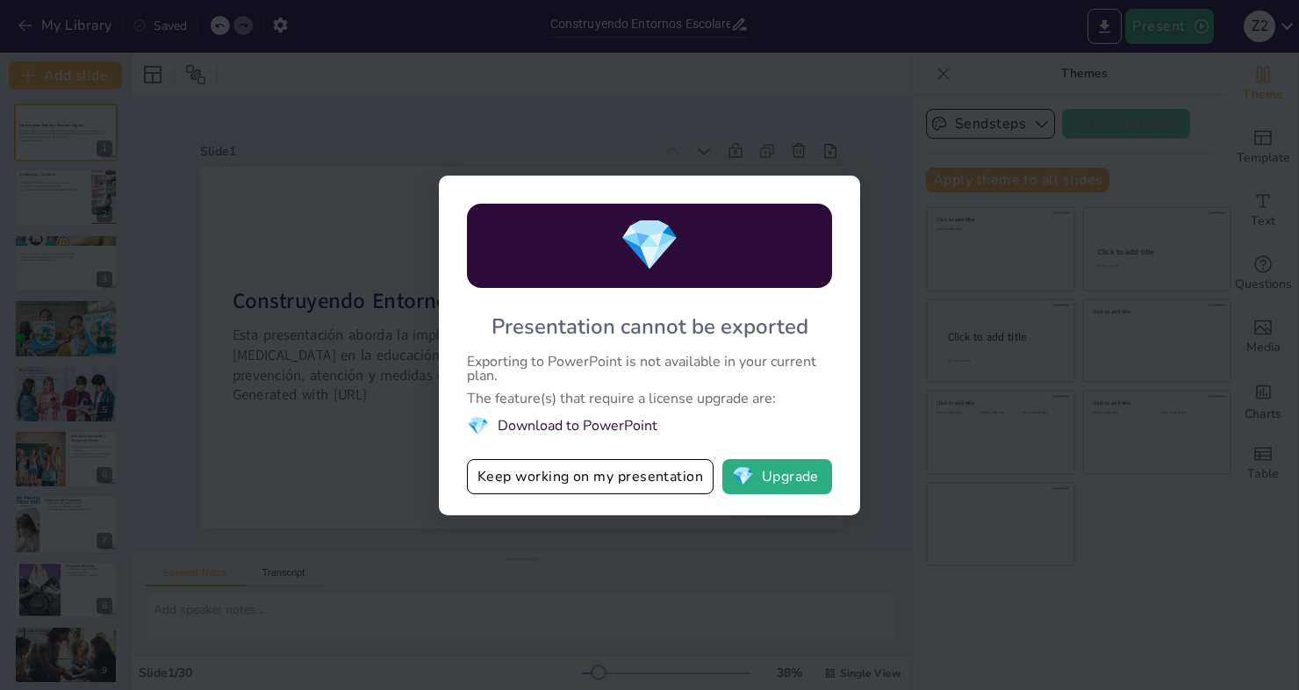
click at [561, 97] on div "💎 Presentation cannot be exported Exporting to PowerPoint is not available in y…" at bounding box center [649, 345] width 1299 height 690
click at [807, 554] on div "💎 Presentation cannot be exported Exporting to PowerPoint is not available in y…" at bounding box center [649, 345] width 1299 height 690
click at [621, 479] on button "Keep working on my presentation" at bounding box center [590, 476] width 247 height 35
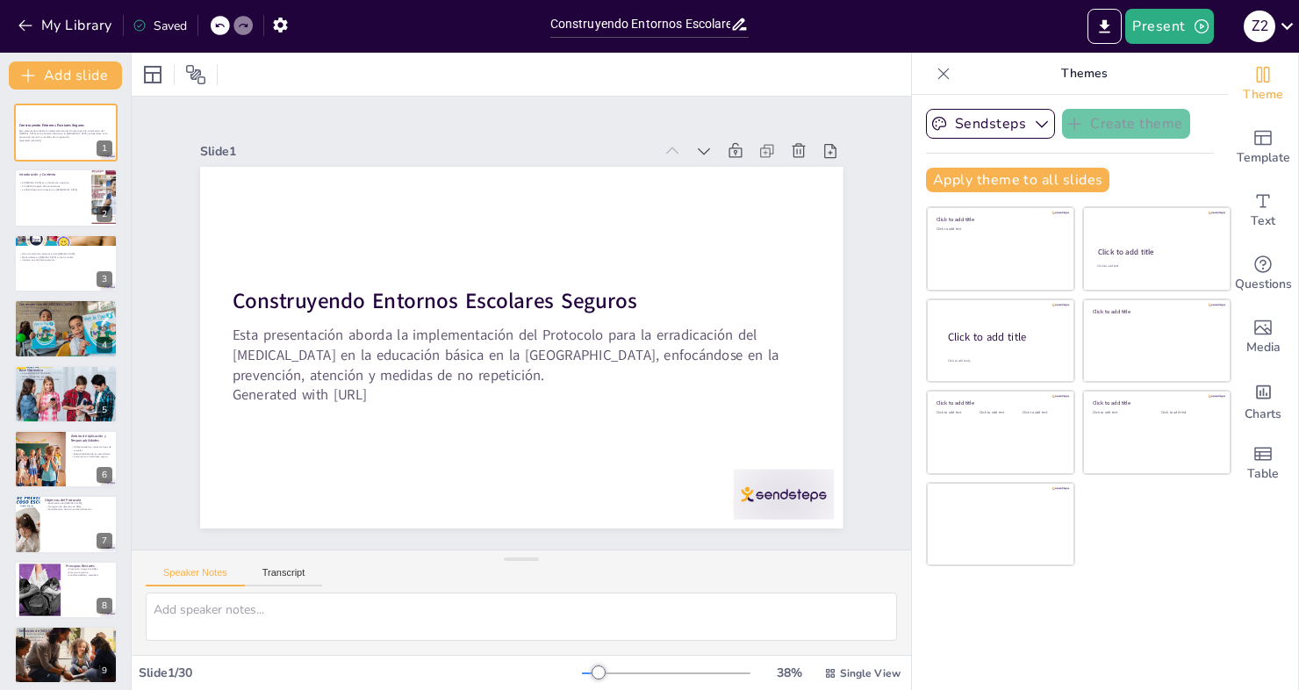
checkbox input "true"
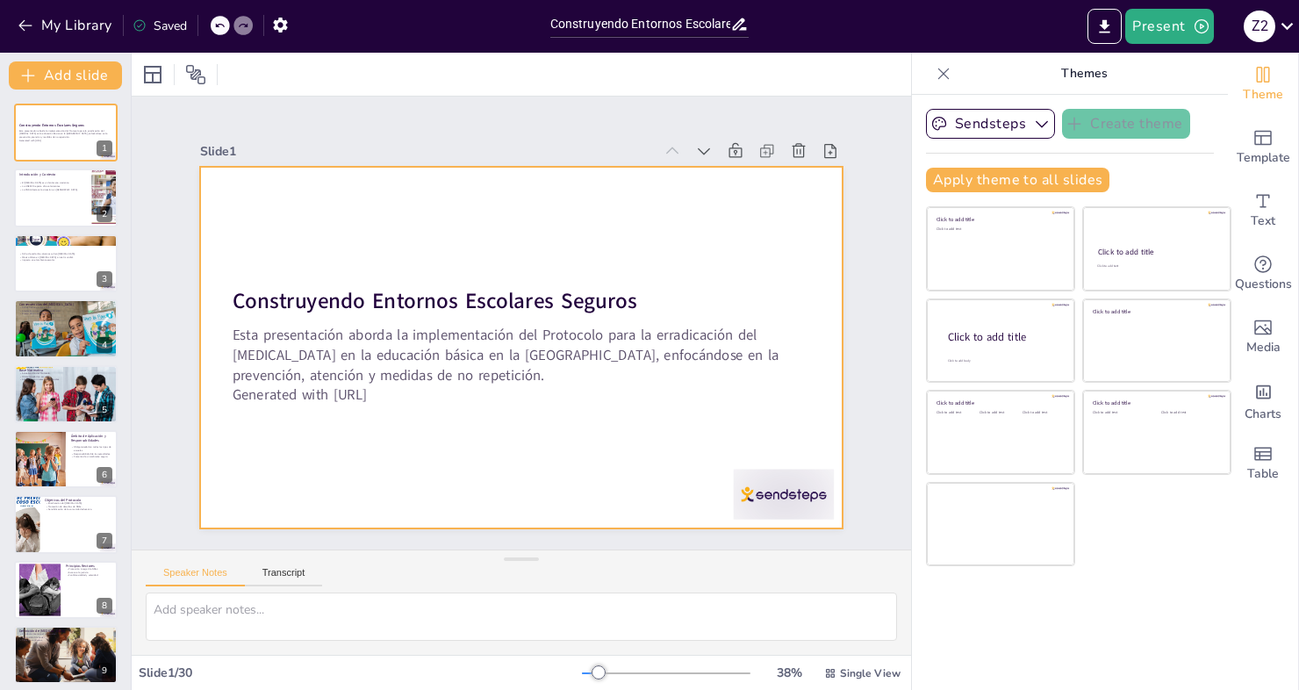
checkbox input "true"
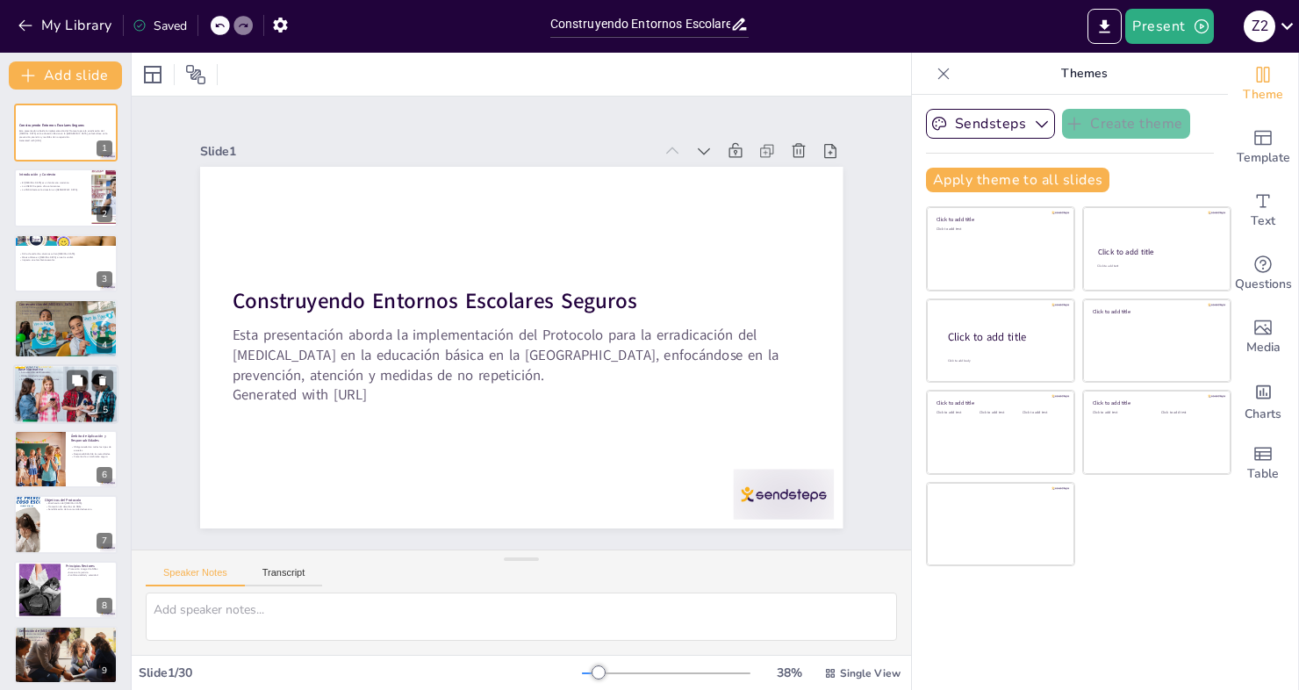
checkbox input "true"
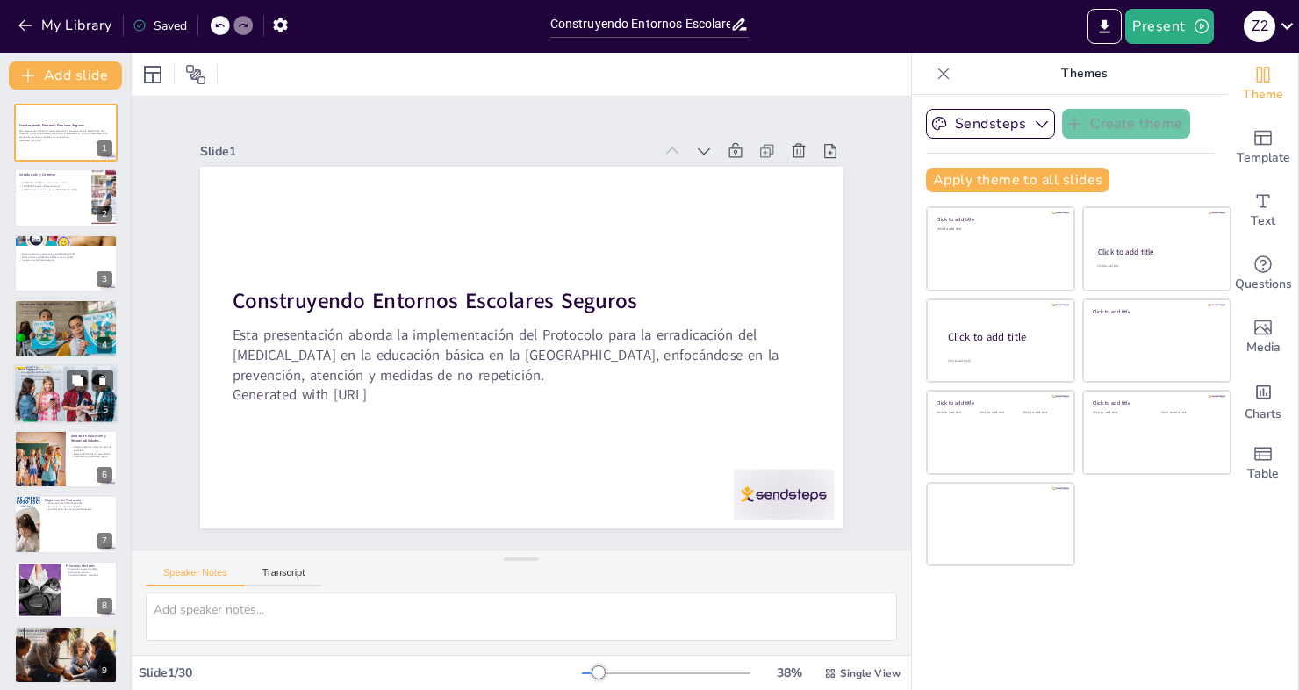
checkbox input "true"
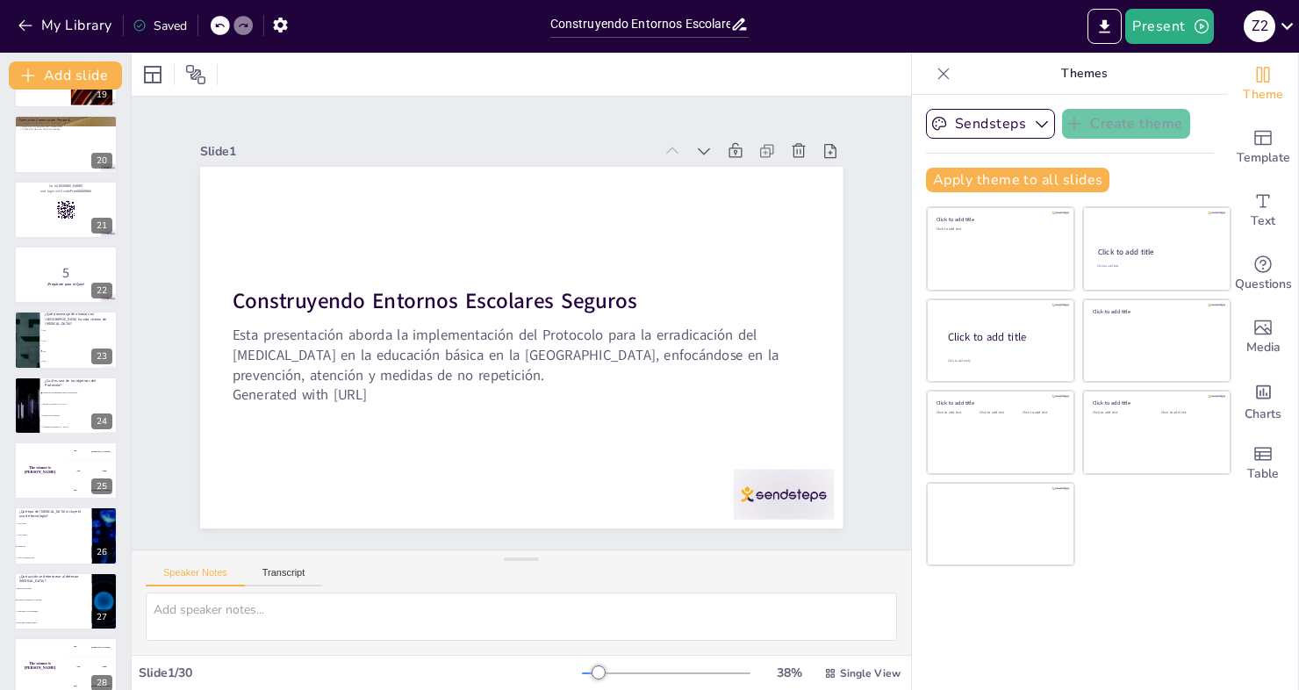
scroll to position [1379, 0]
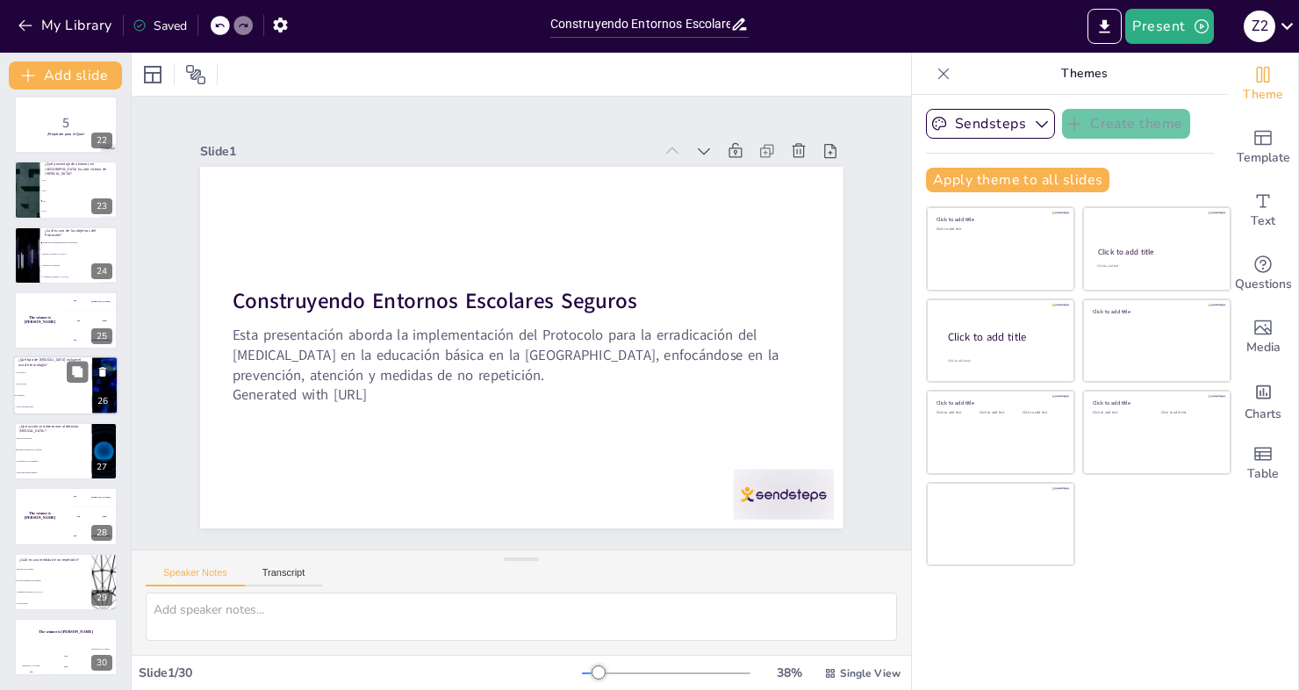
checkbox input "true"
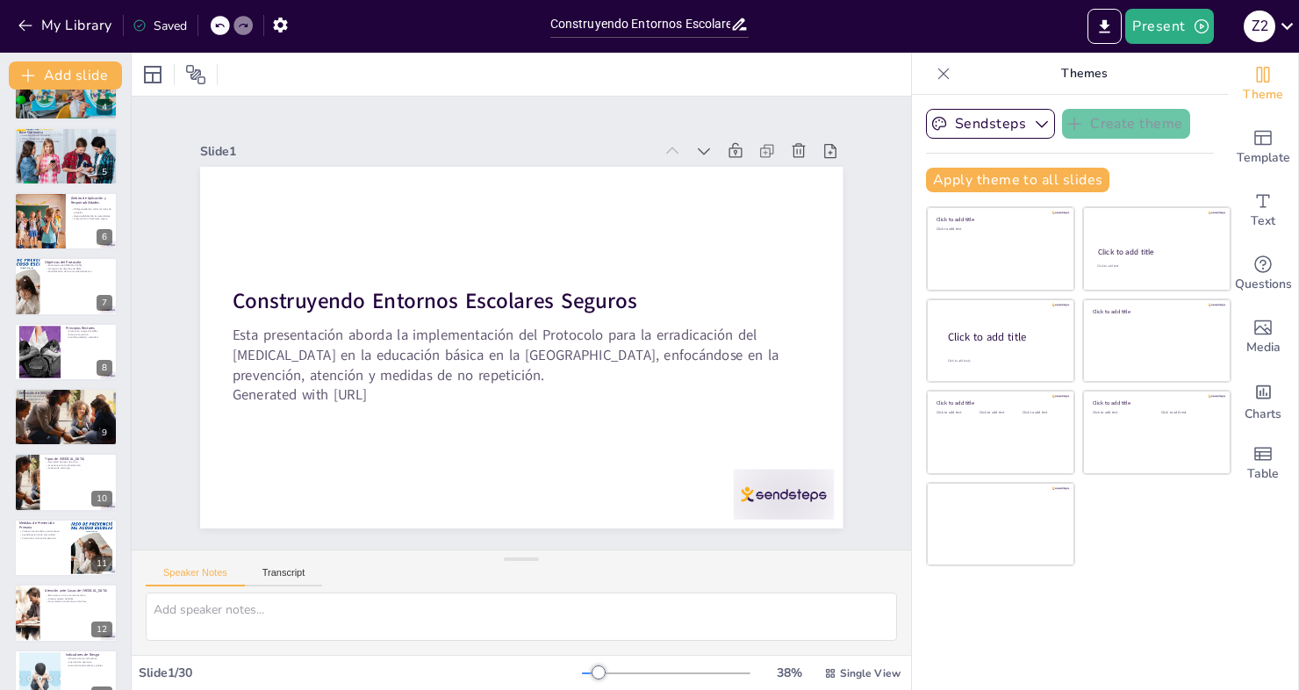
scroll to position [0, 0]
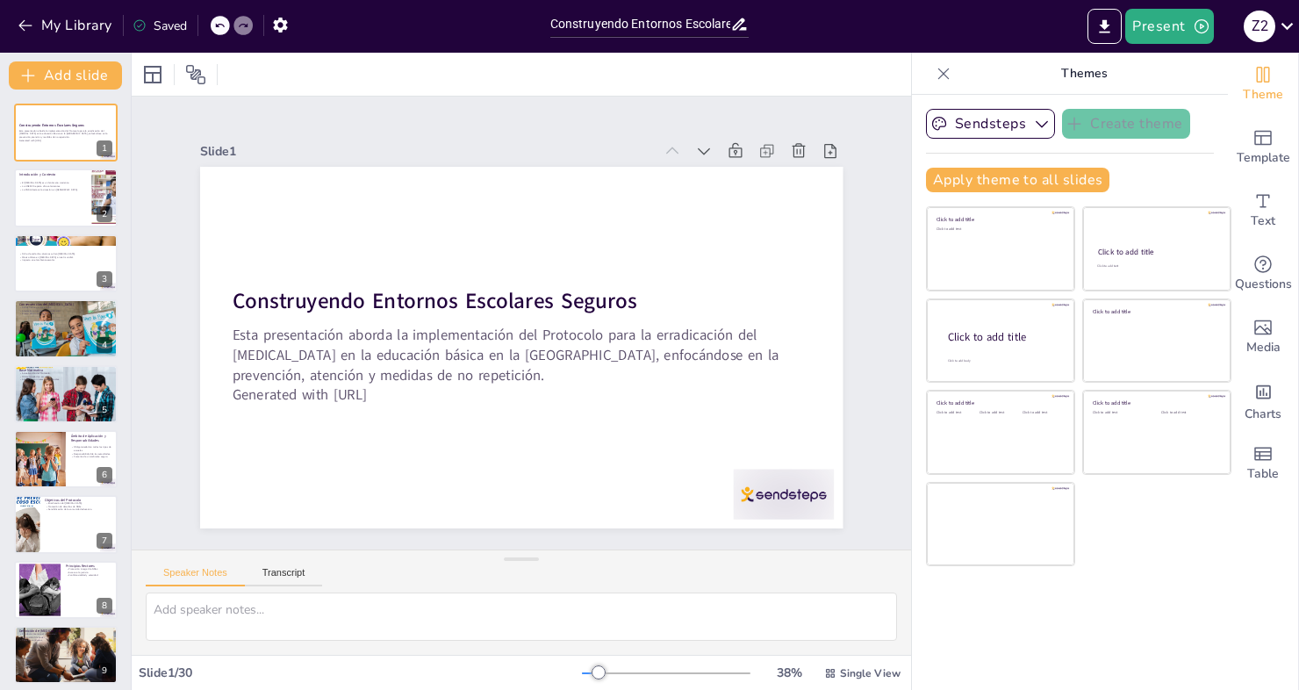
checkbox input "true"
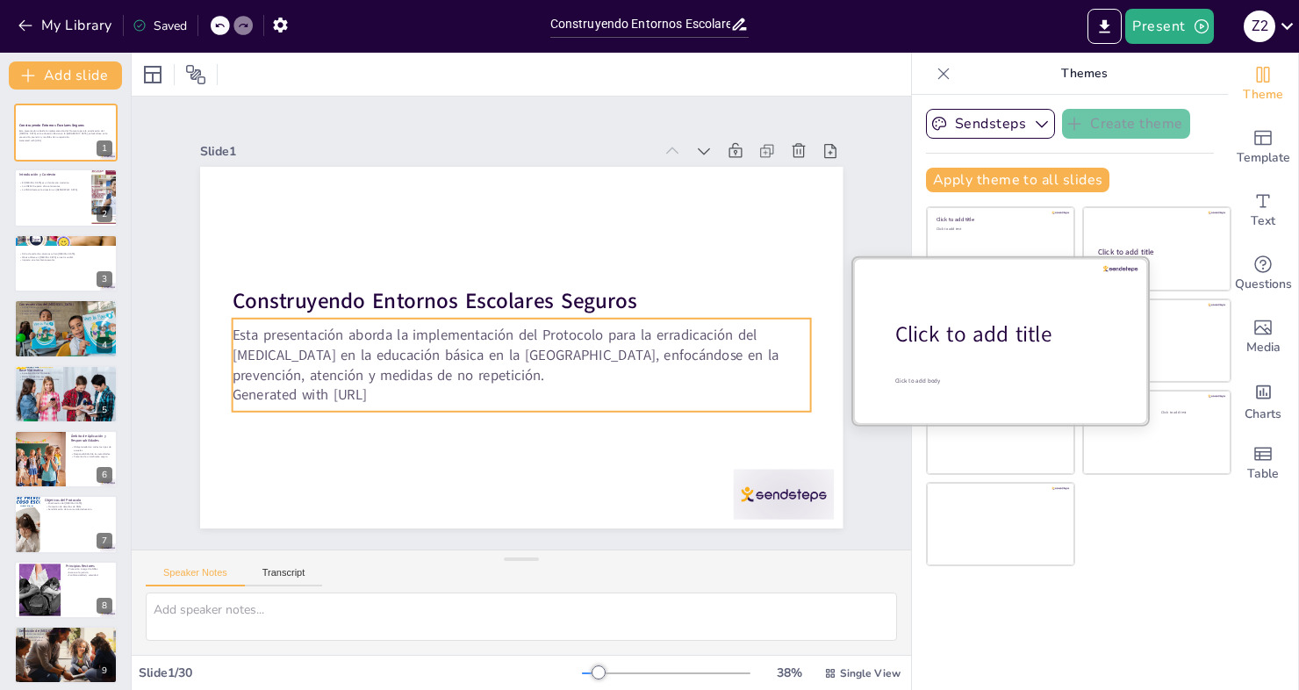
checkbox input "true"
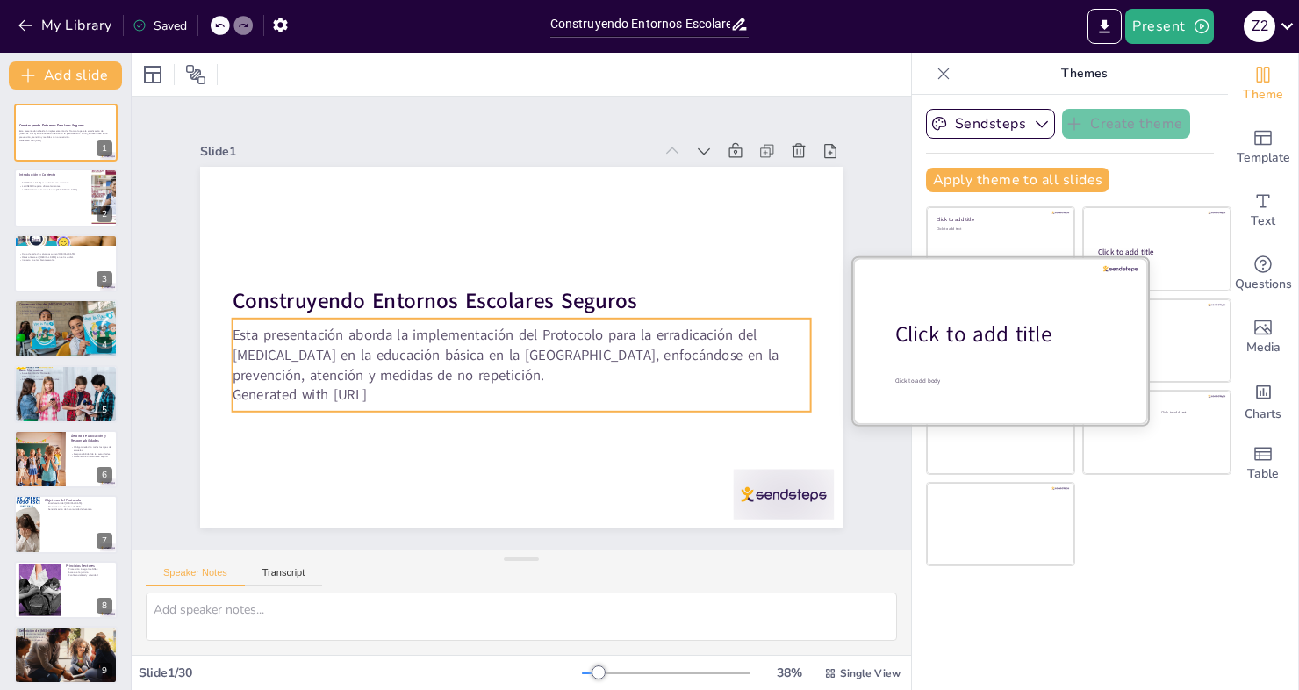
checkbox input "true"
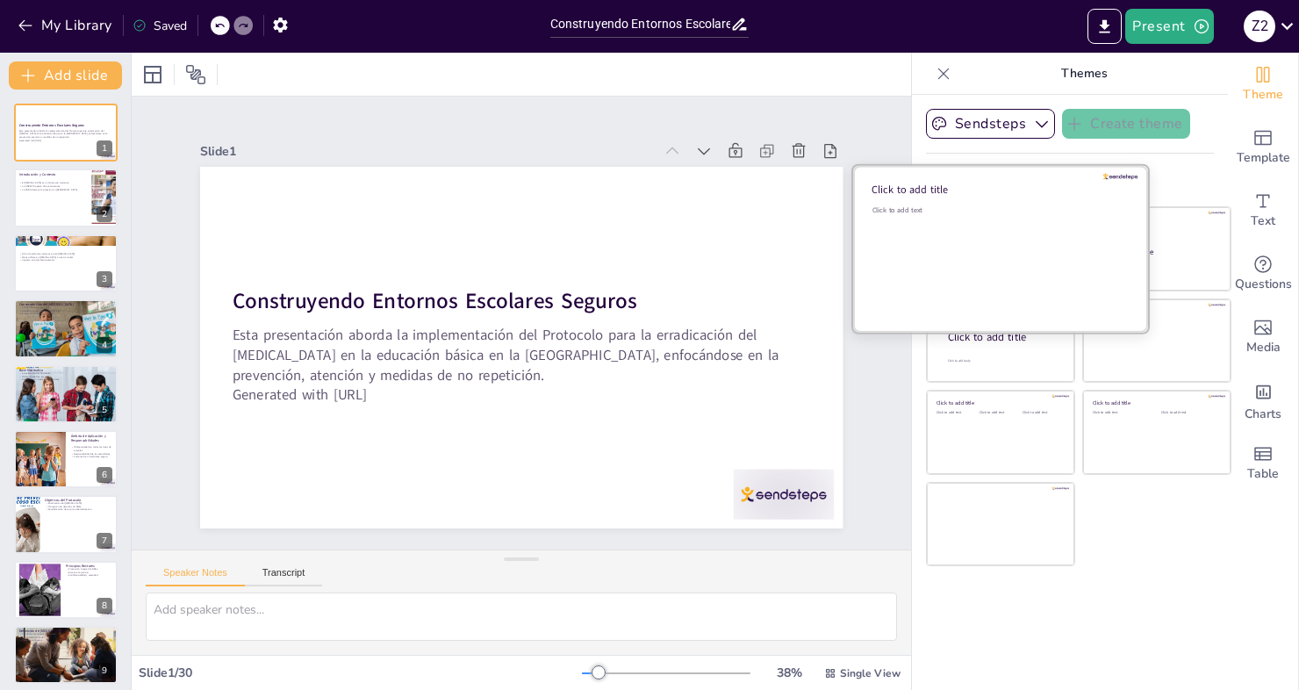
click at [1016, 249] on div "Click to add text" at bounding box center [997, 259] width 251 height 109
checkbox input "true"
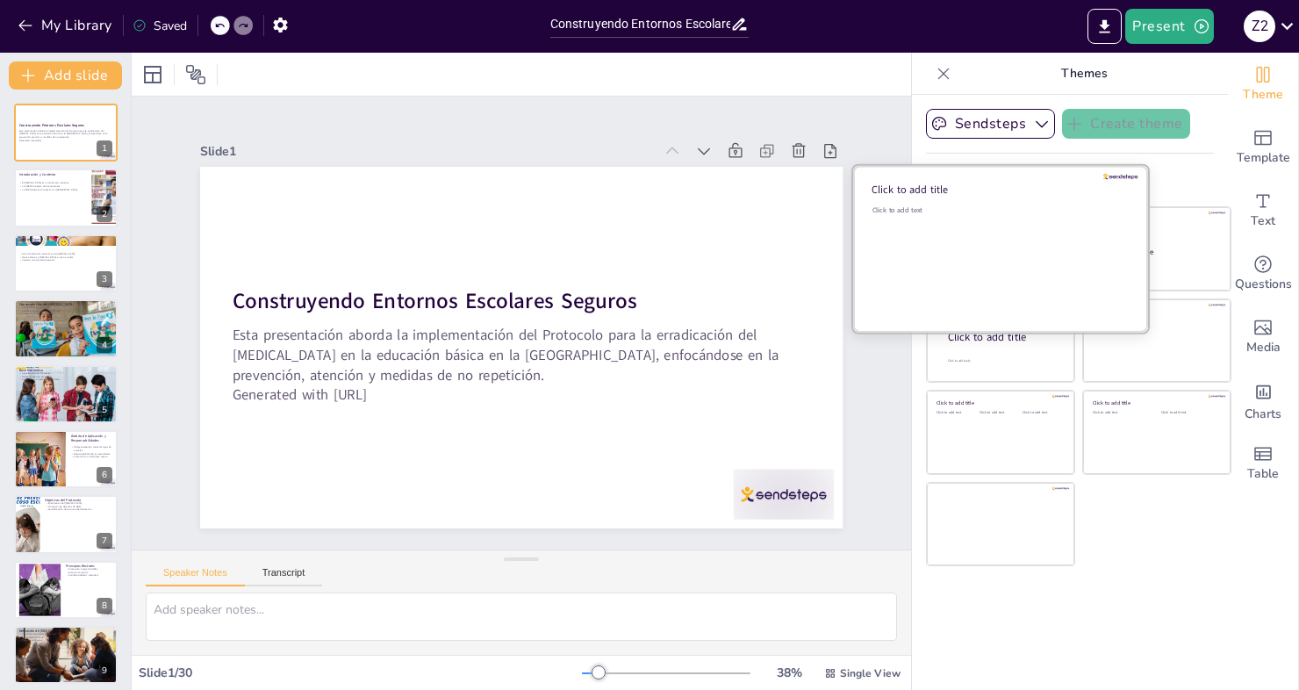
checkbox input "true"
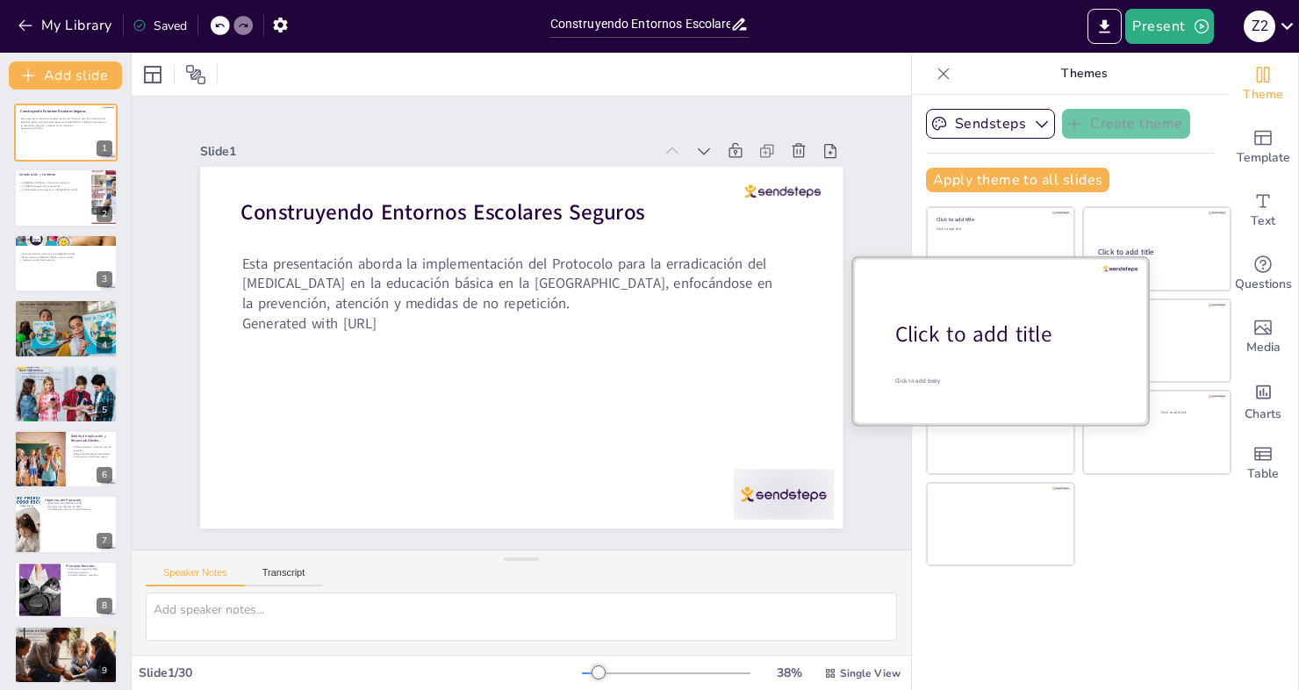
click at [973, 348] on div at bounding box center [1000, 340] width 295 height 166
checkbox input "true"
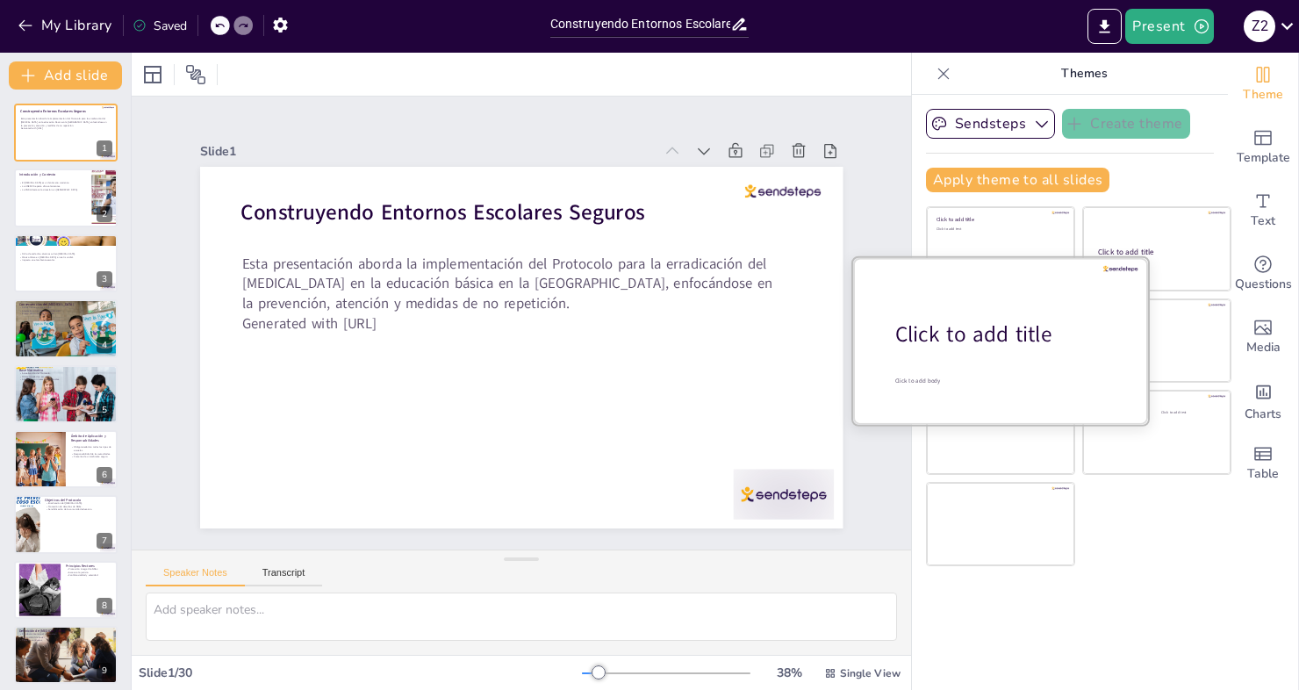
checkbox input "true"
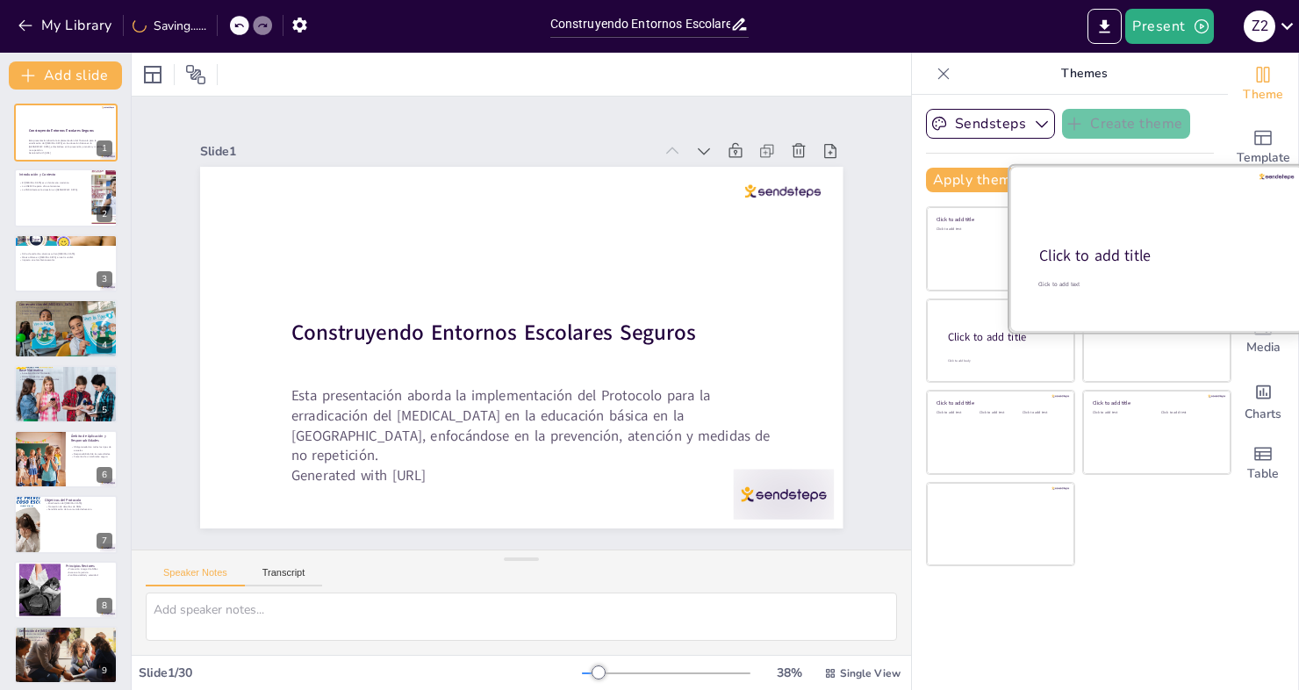
click at [1159, 231] on div at bounding box center [1156, 249] width 295 height 166
checkbox input "true"
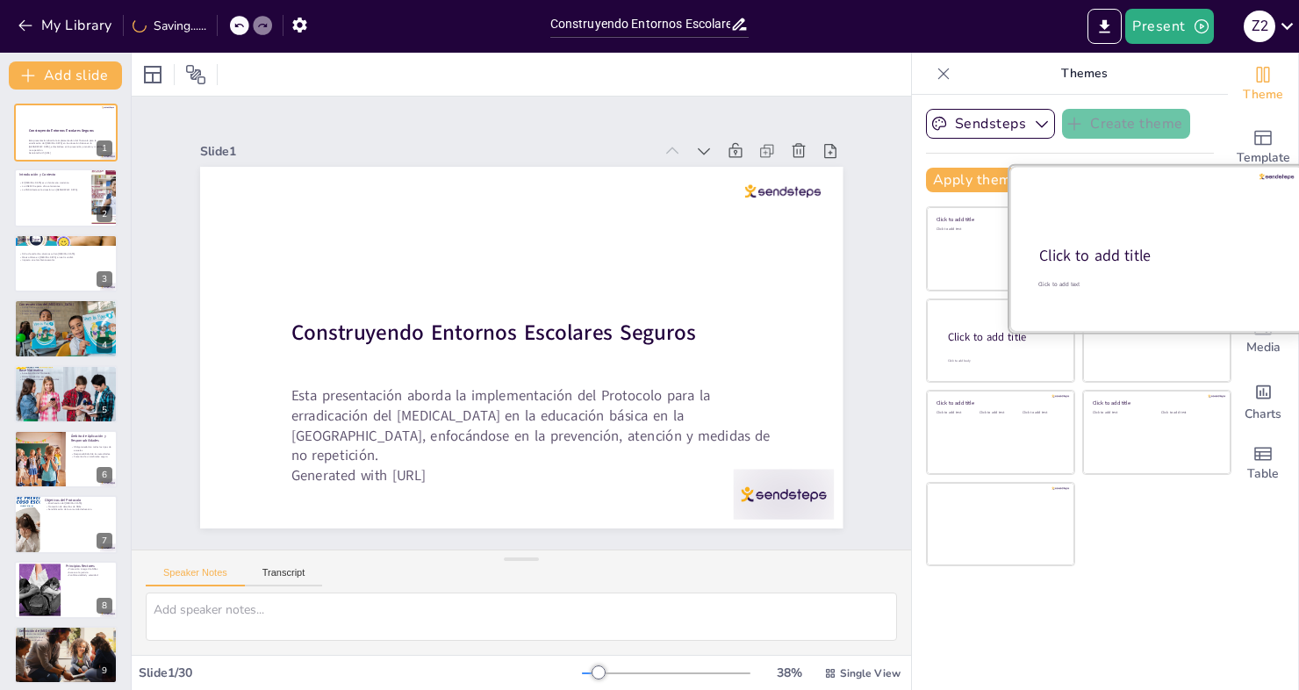
checkbox input "true"
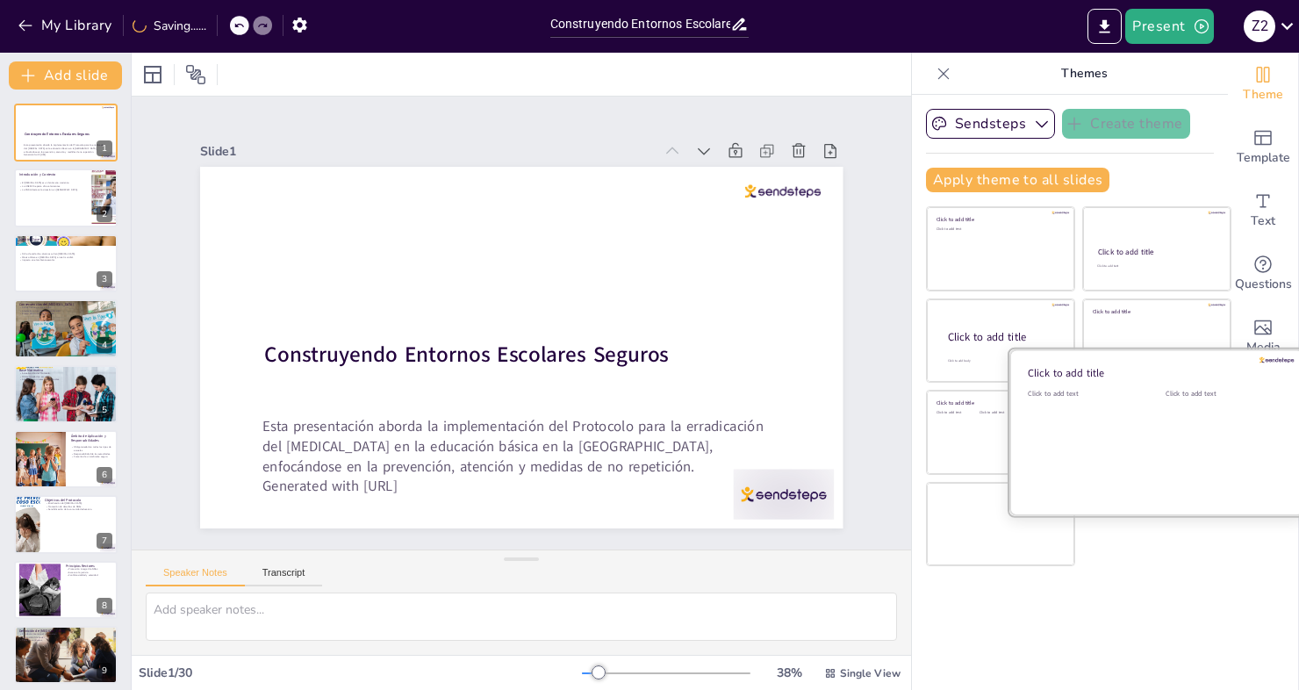
click at [1166, 433] on div "Click to add text" at bounding box center [1221, 443] width 111 height 109
checkbox input "true"
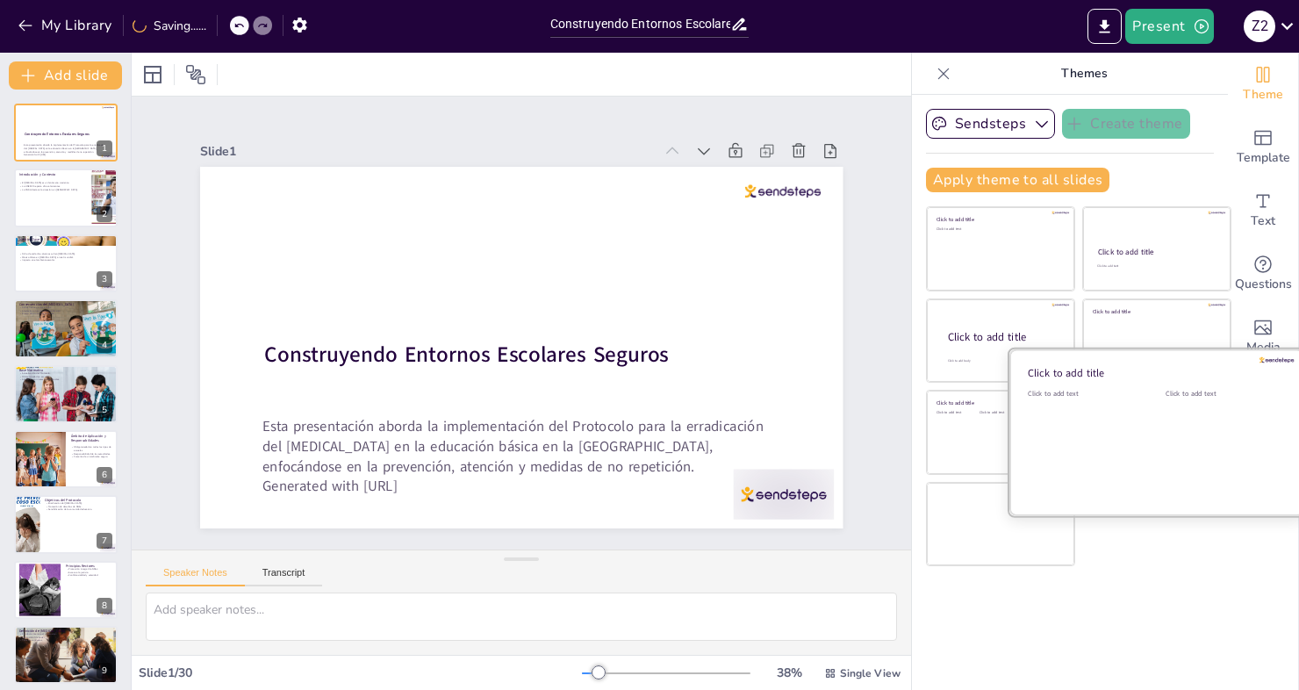
checkbox input "true"
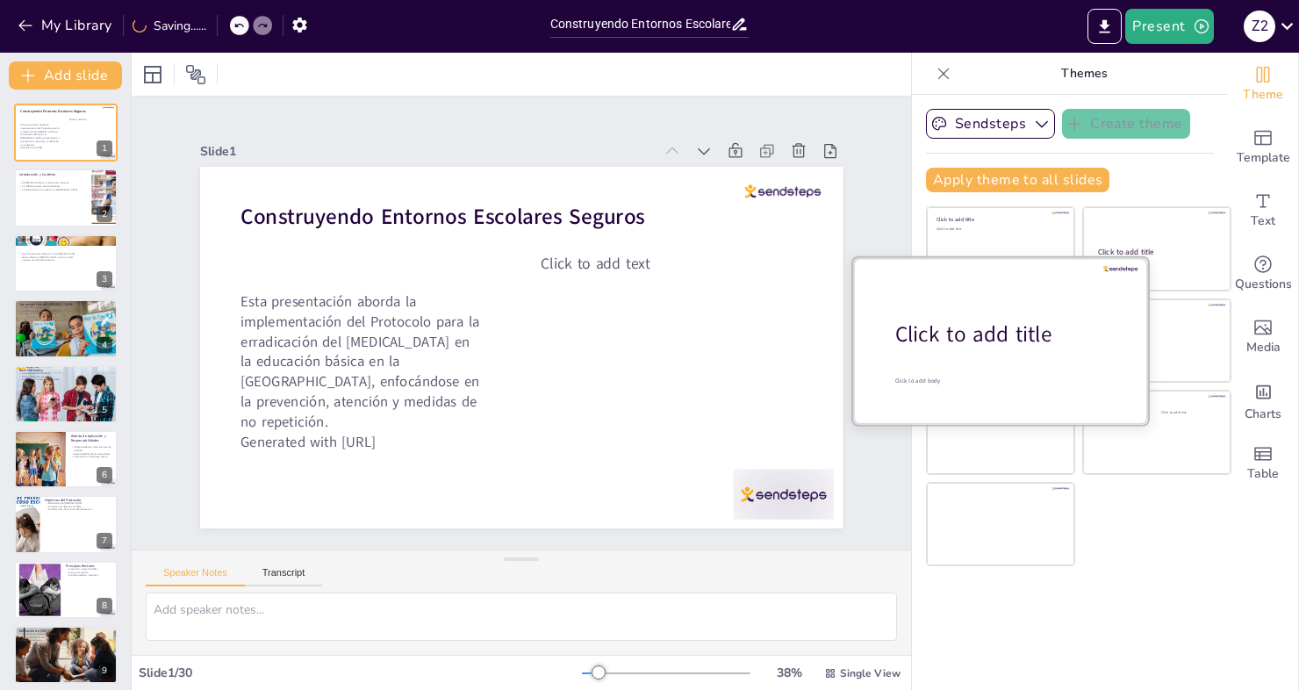
click at [948, 341] on div "Click to add title" at bounding box center [1007, 335] width 224 height 30
checkbox input "true"
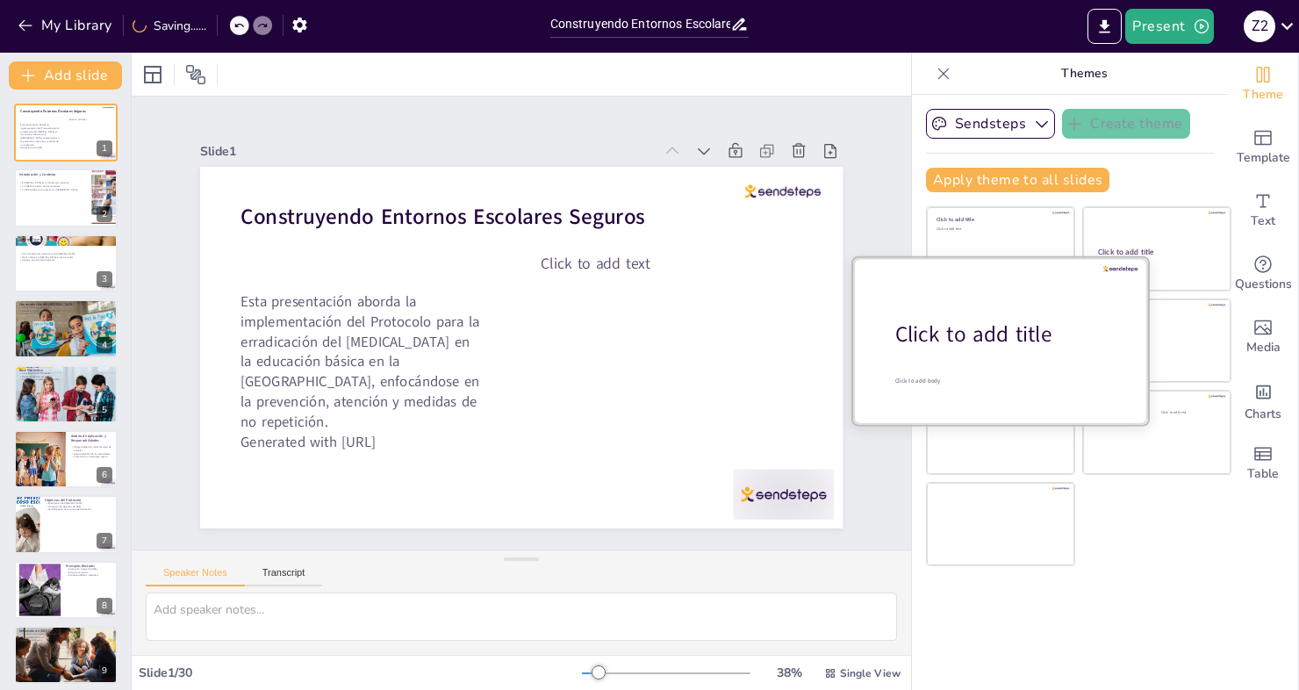
checkbox input "true"
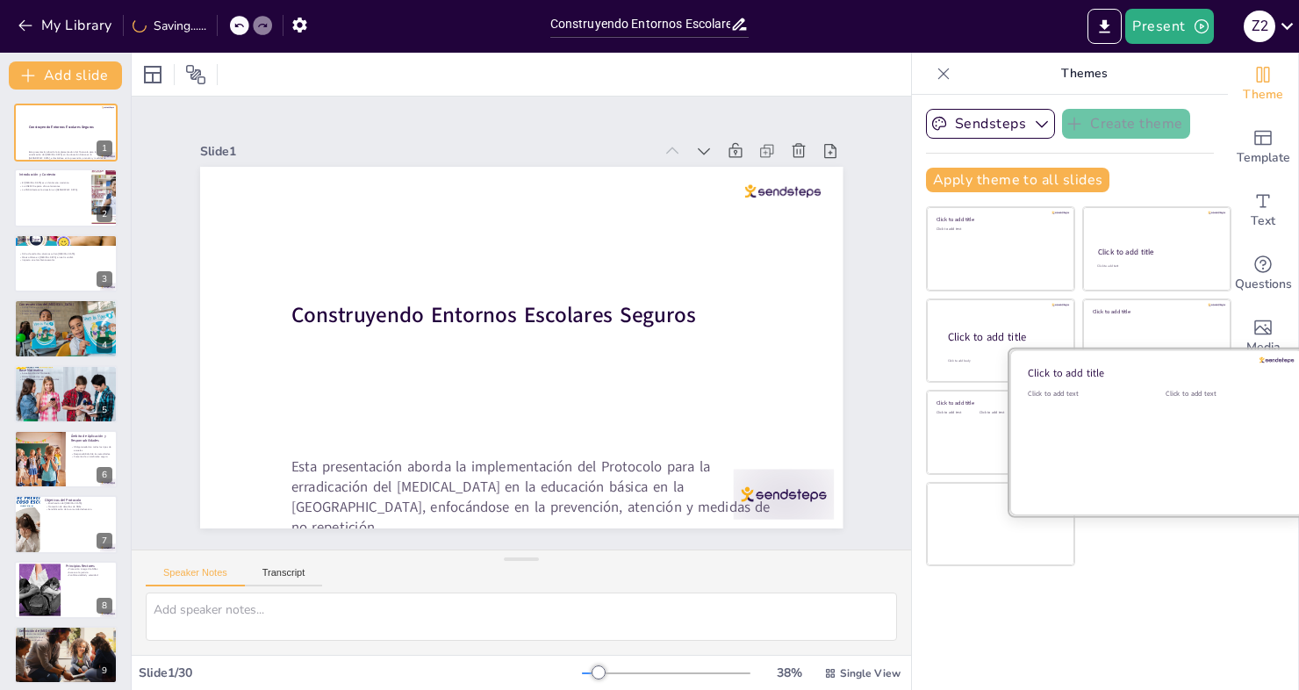
click at [1166, 445] on div "Click to add text" at bounding box center [1221, 443] width 111 height 109
checkbox input "true"
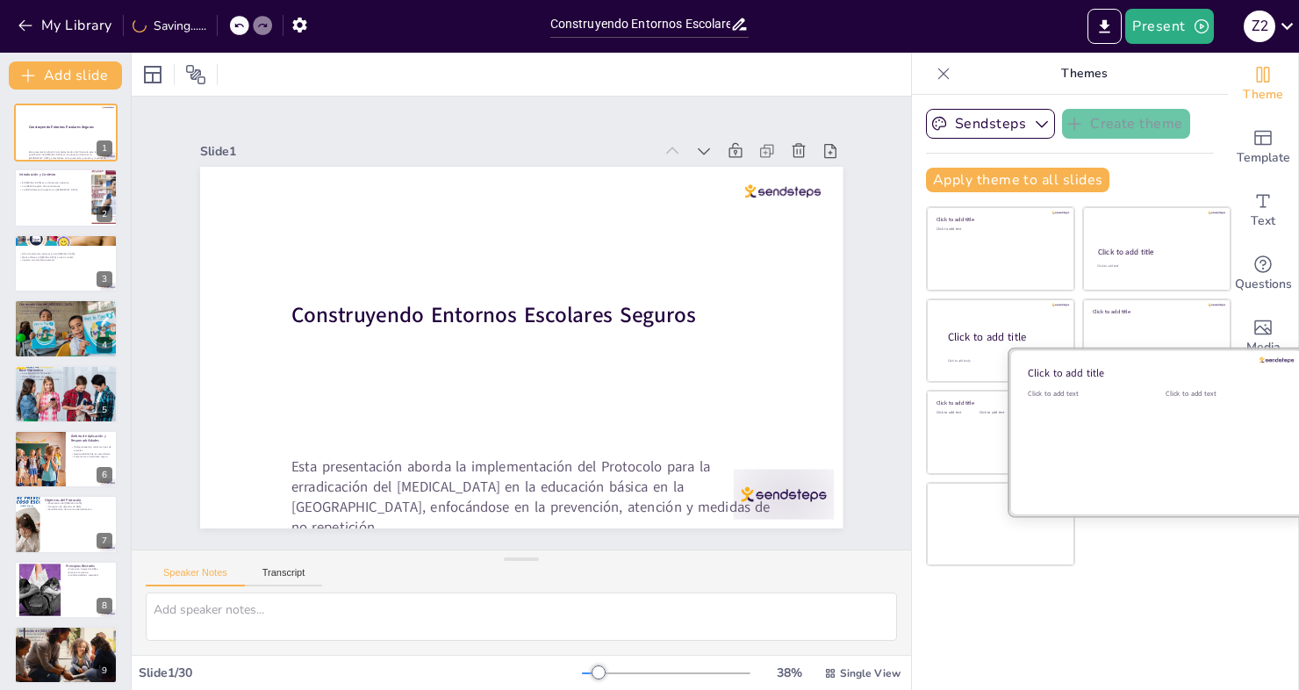
checkbox input "true"
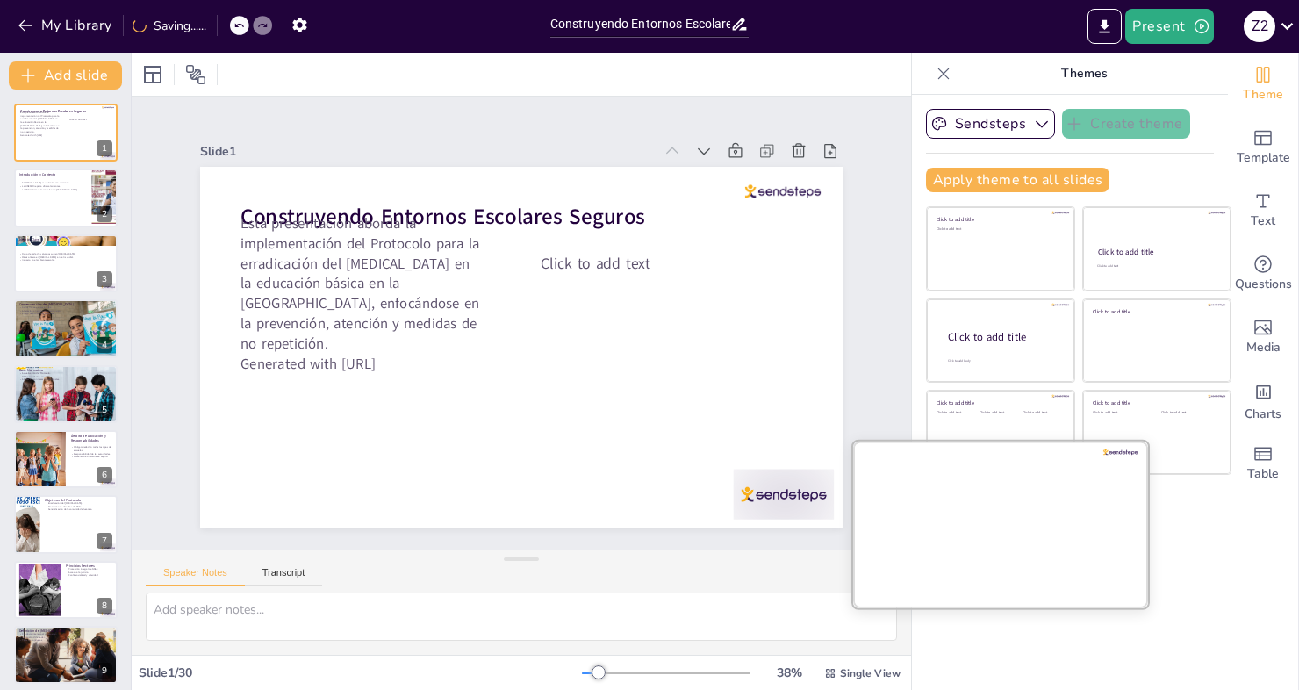
click at [983, 528] on div at bounding box center [1000, 524] width 295 height 166
checkbox input "true"
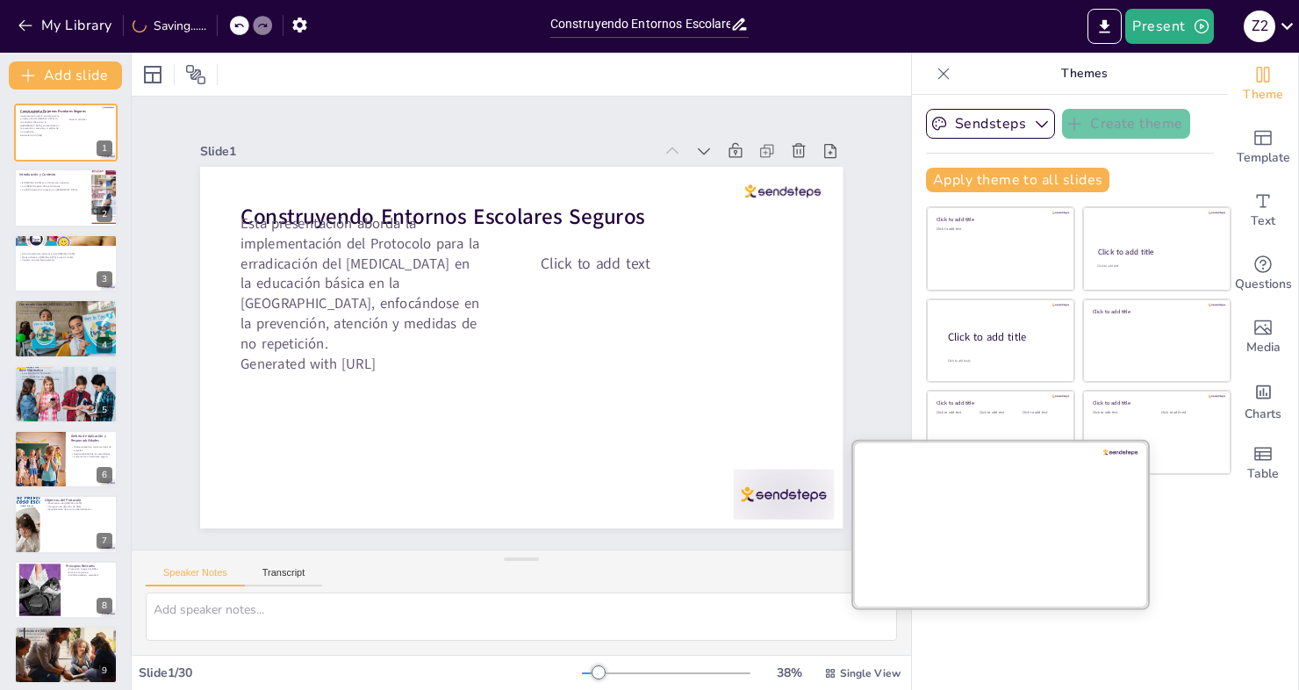
checkbox input "true"
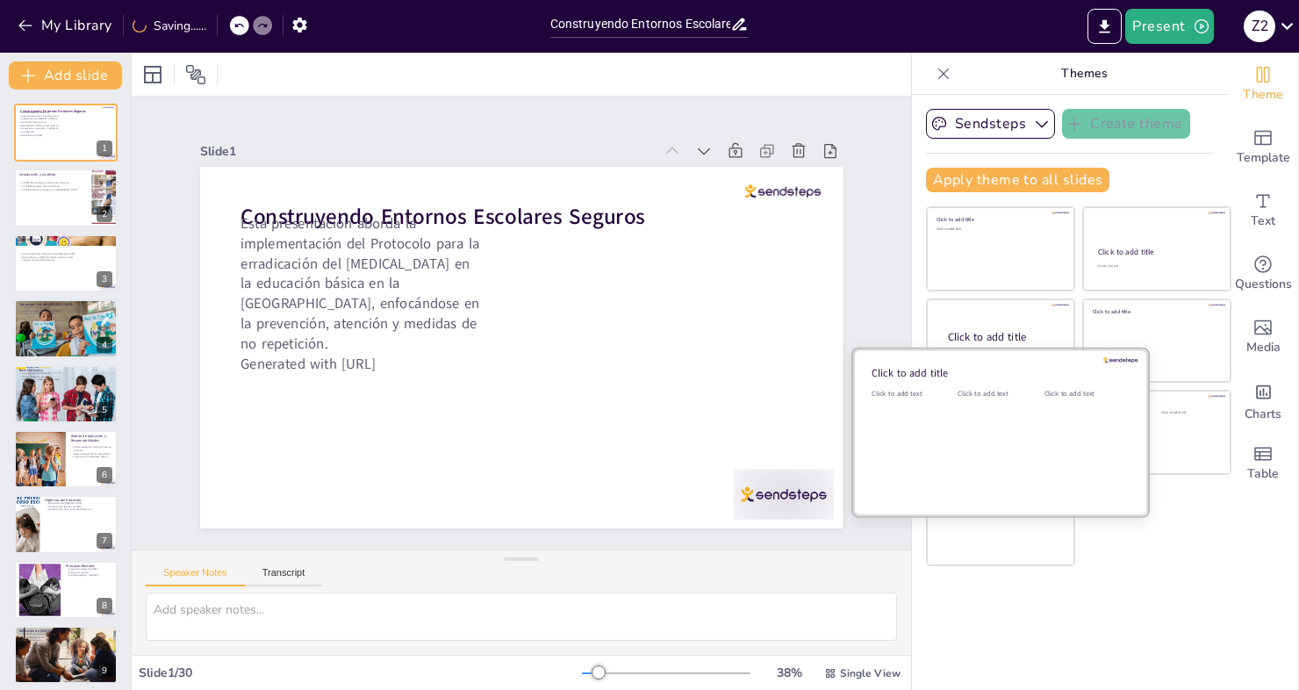
click at [958, 419] on div "Click to add text" at bounding box center [997, 443] width 79 height 109
checkbox input "true"
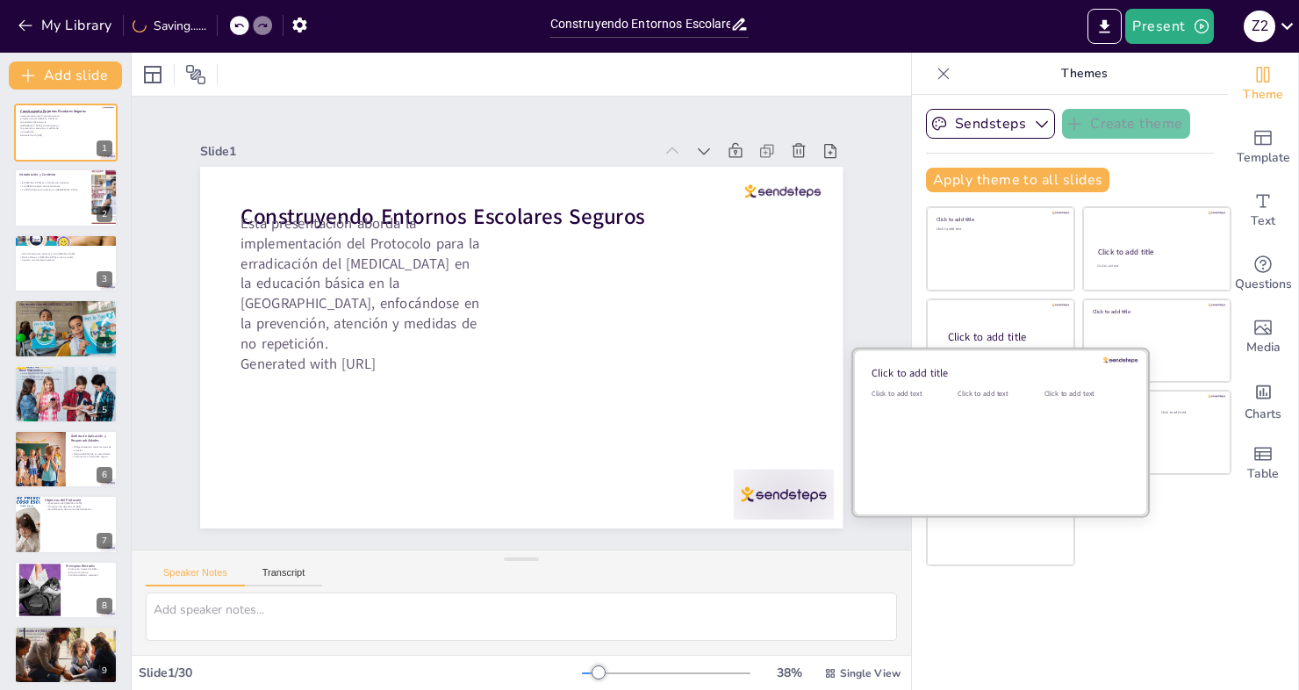
checkbox input "true"
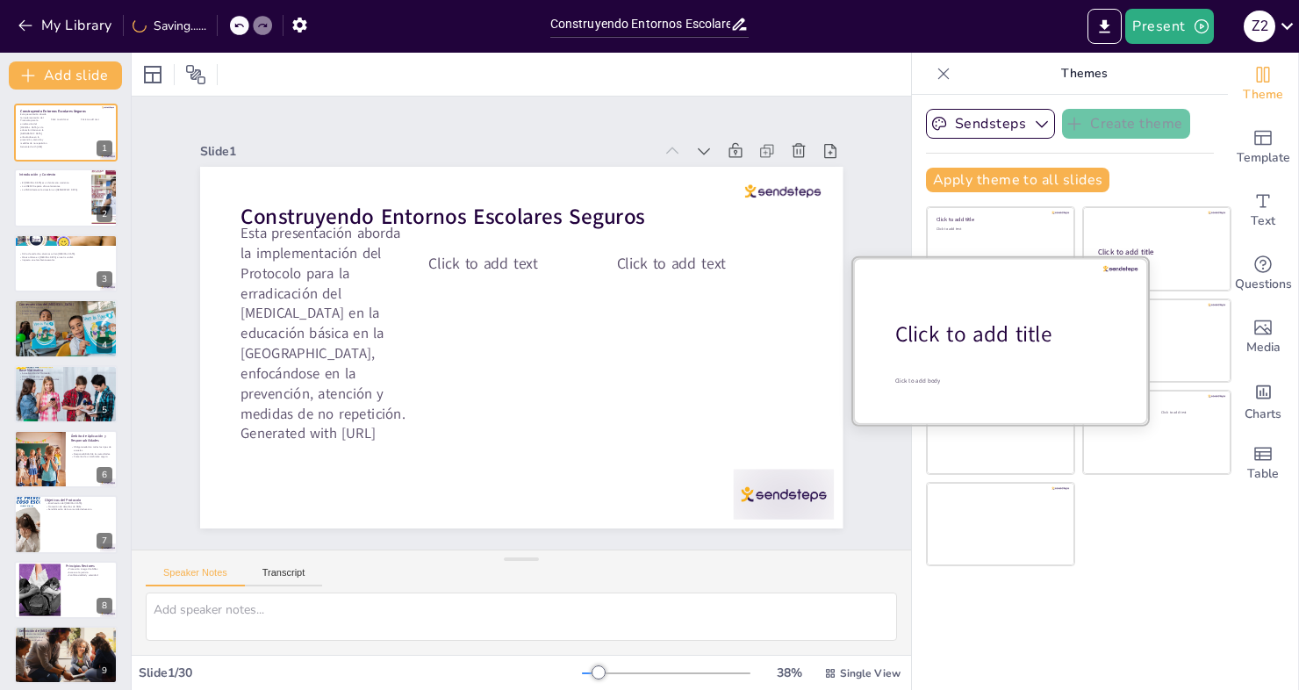
click at [981, 329] on div "Click to add title" at bounding box center [1007, 335] width 224 height 30
checkbox input "true"
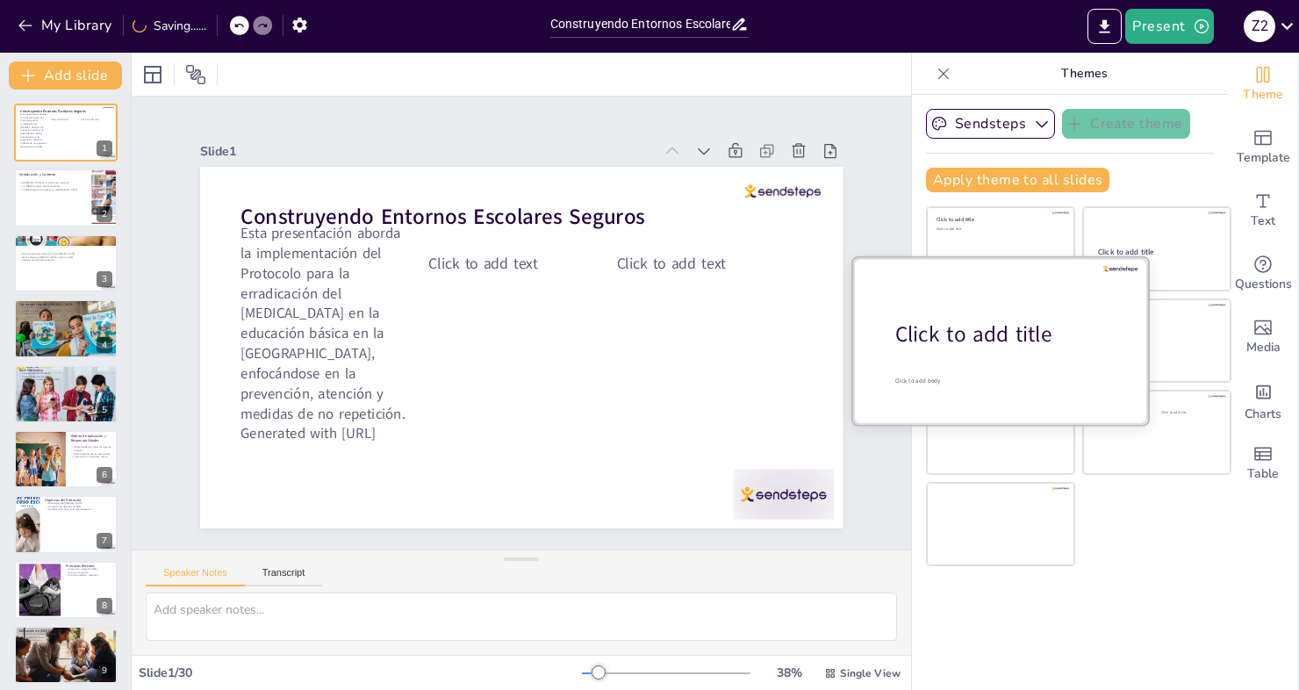
checkbox input "true"
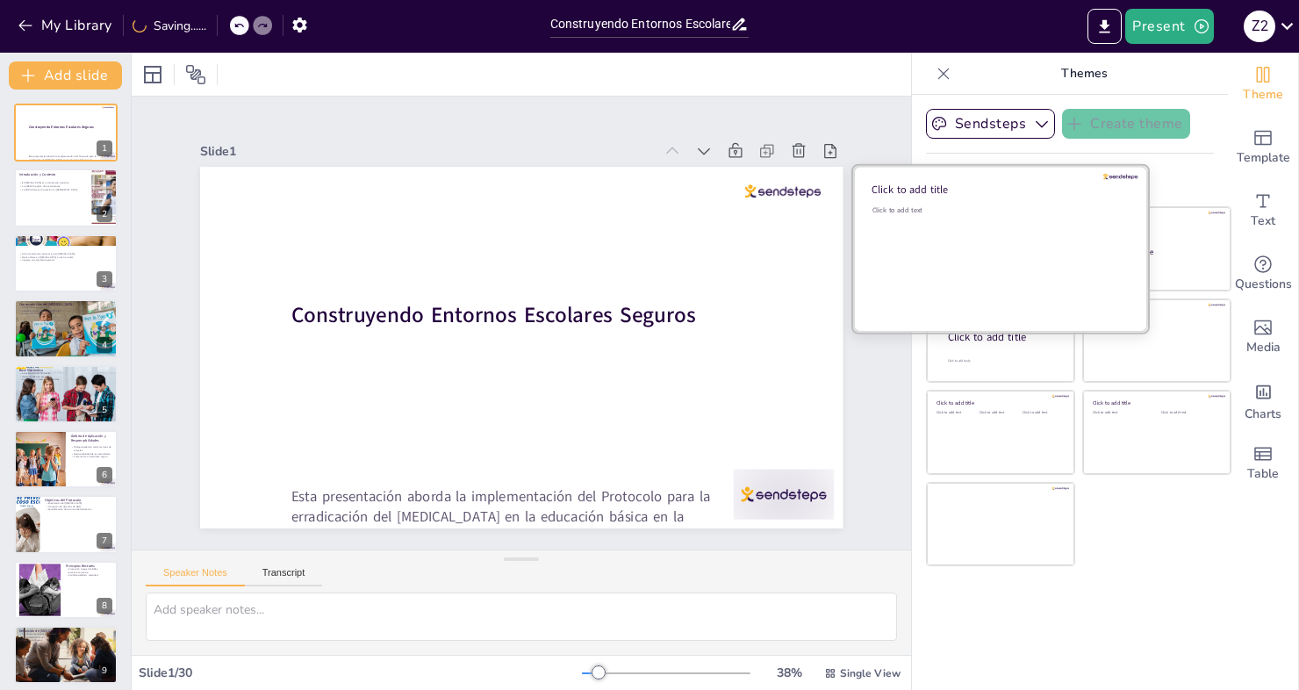
click at [1007, 228] on div "Click to add text" at bounding box center [997, 259] width 251 height 109
checkbox input "true"
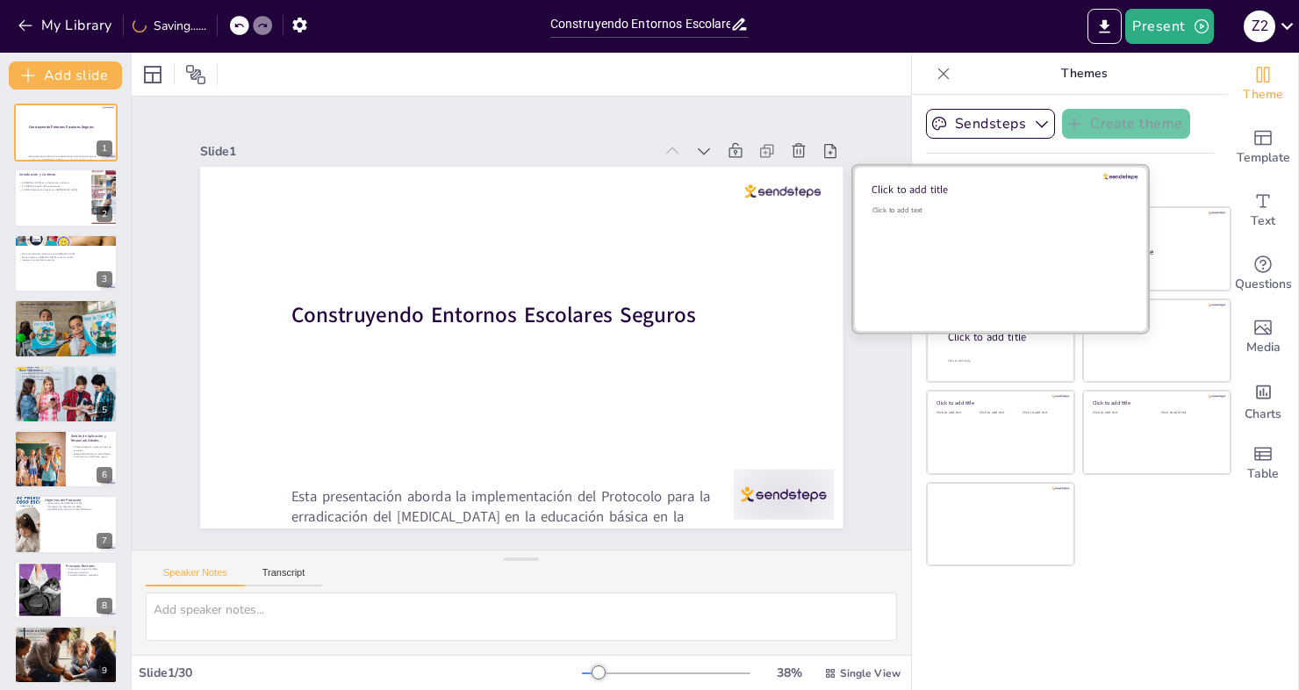
checkbox input "true"
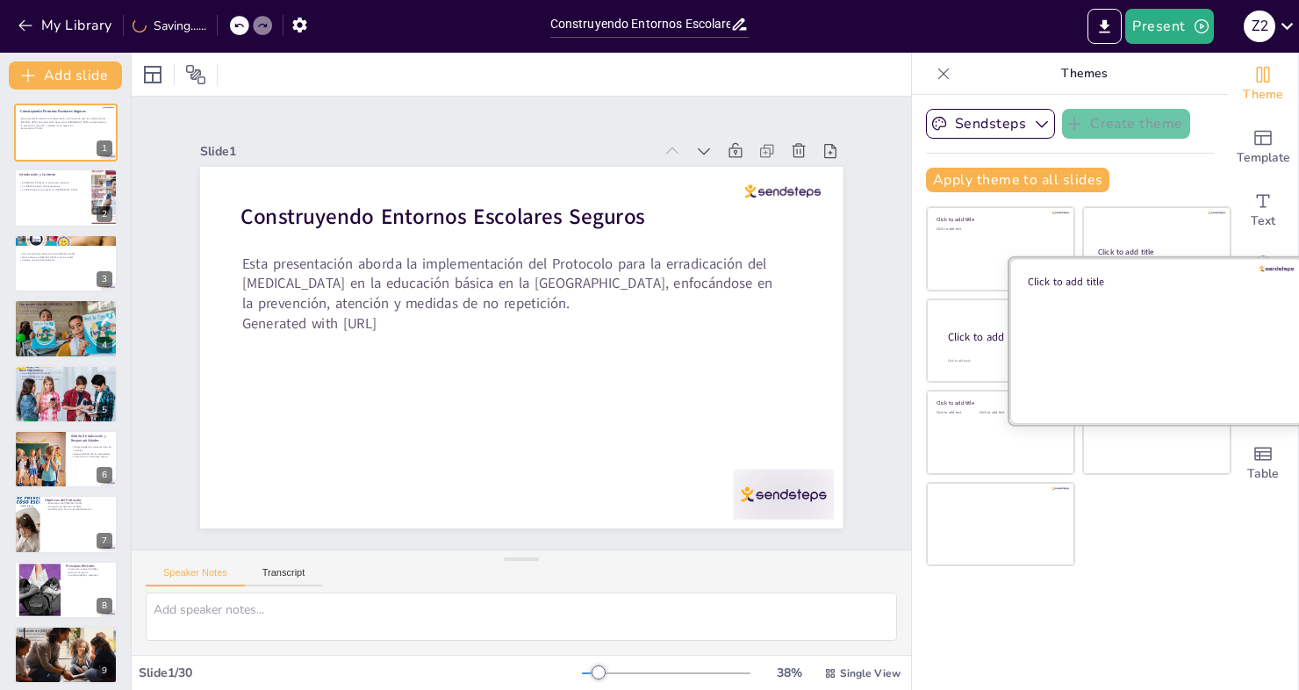
click at [1142, 317] on div at bounding box center [1156, 340] width 295 height 166
checkbox input "true"
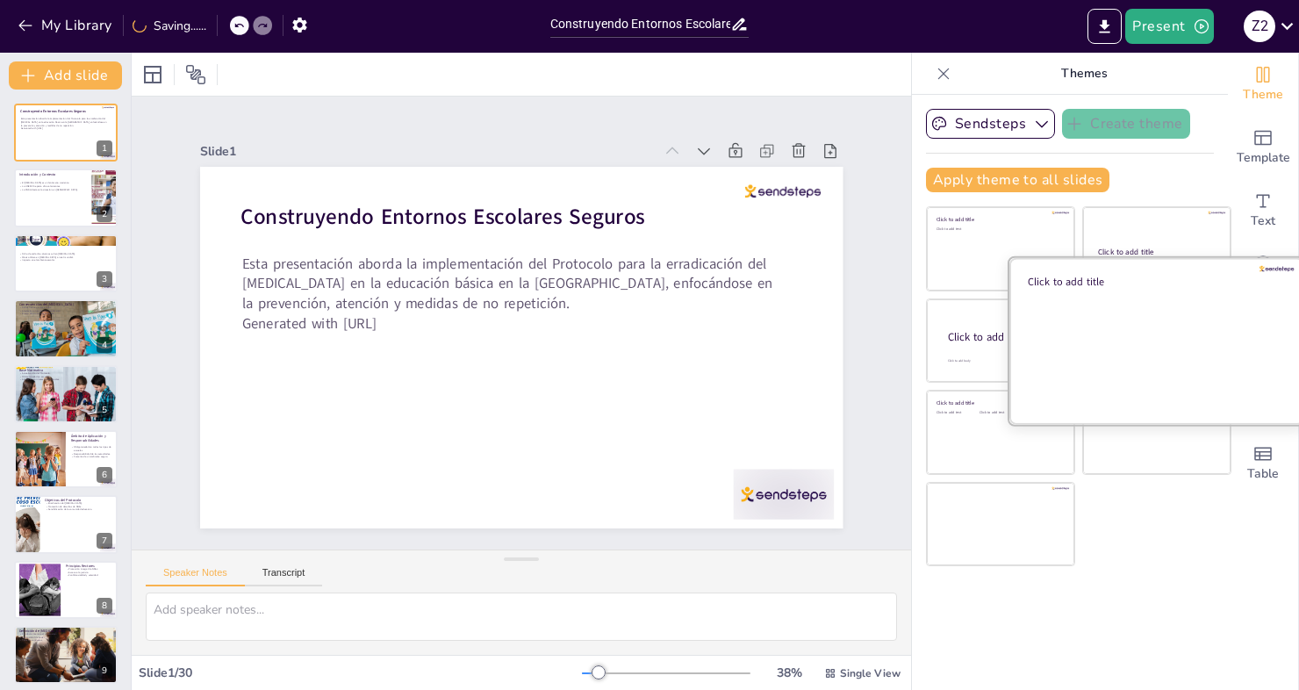
checkbox input "true"
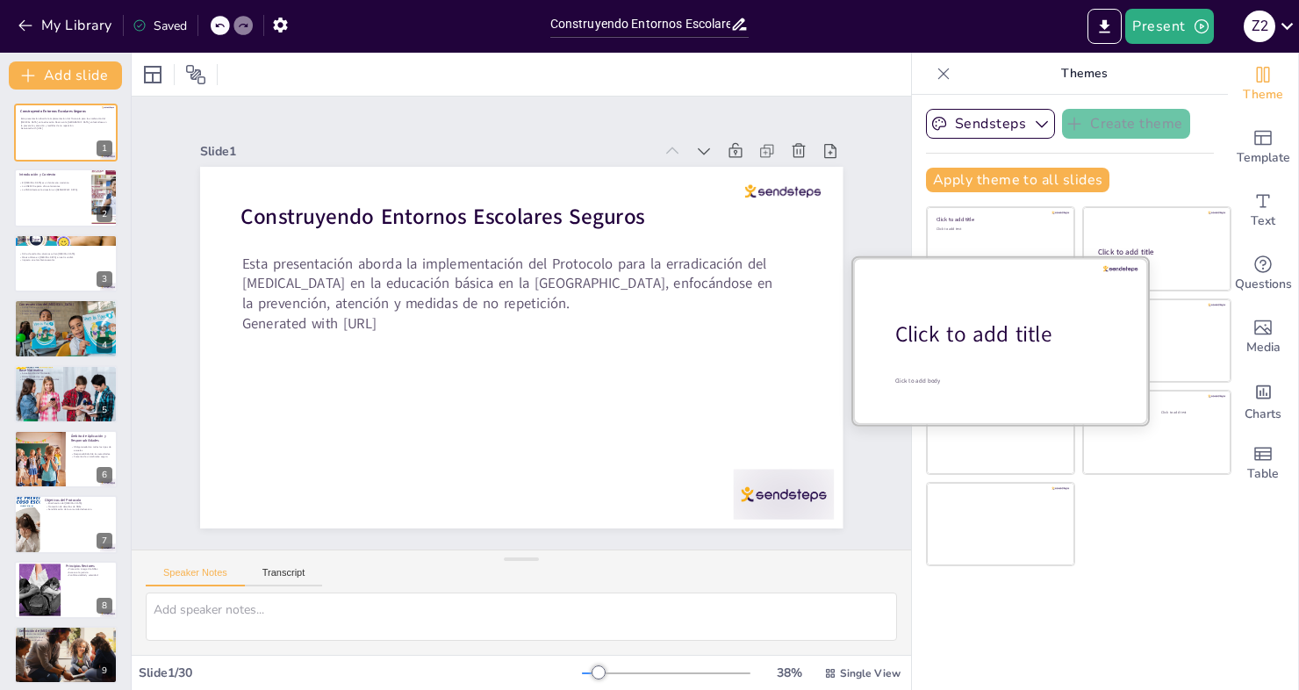
click at [1008, 329] on div "Click to add title" at bounding box center [1007, 335] width 224 height 30
checkbox input "true"
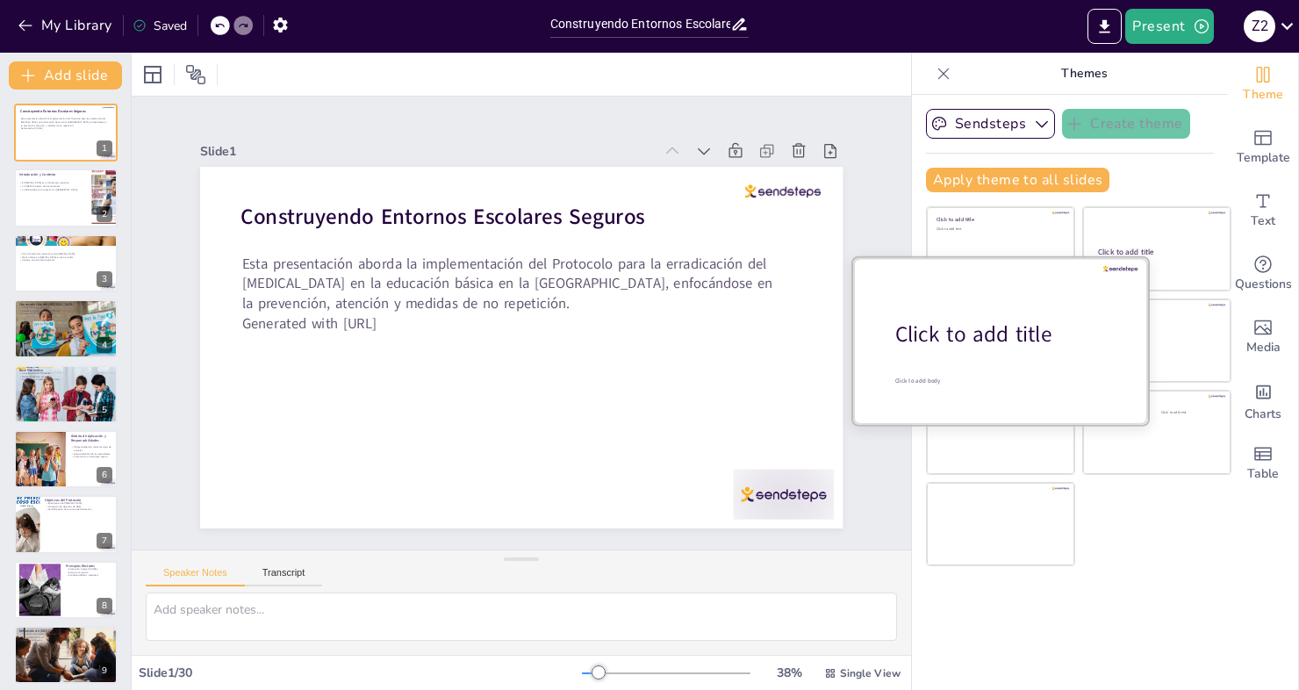
checkbox input "true"
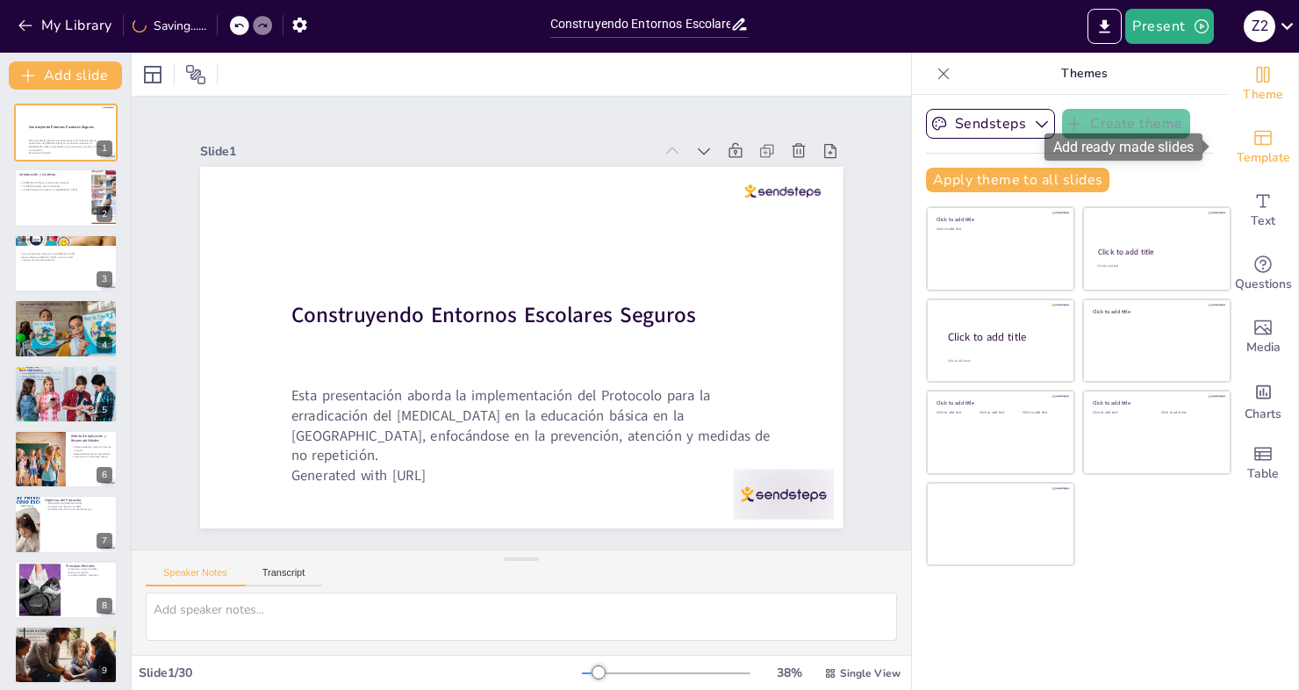
click at [1254, 154] on span "Template" at bounding box center [1264, 157] width 54 height 19
checkbox input "true"
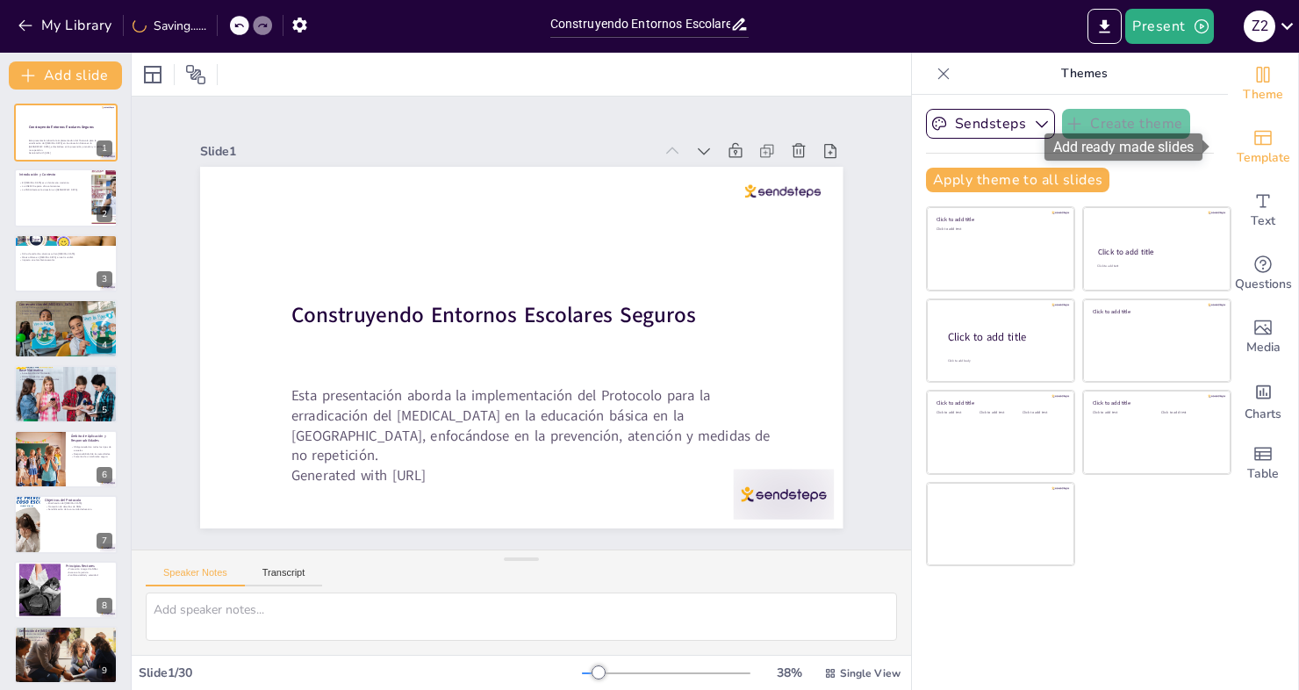
checkbox input "true"
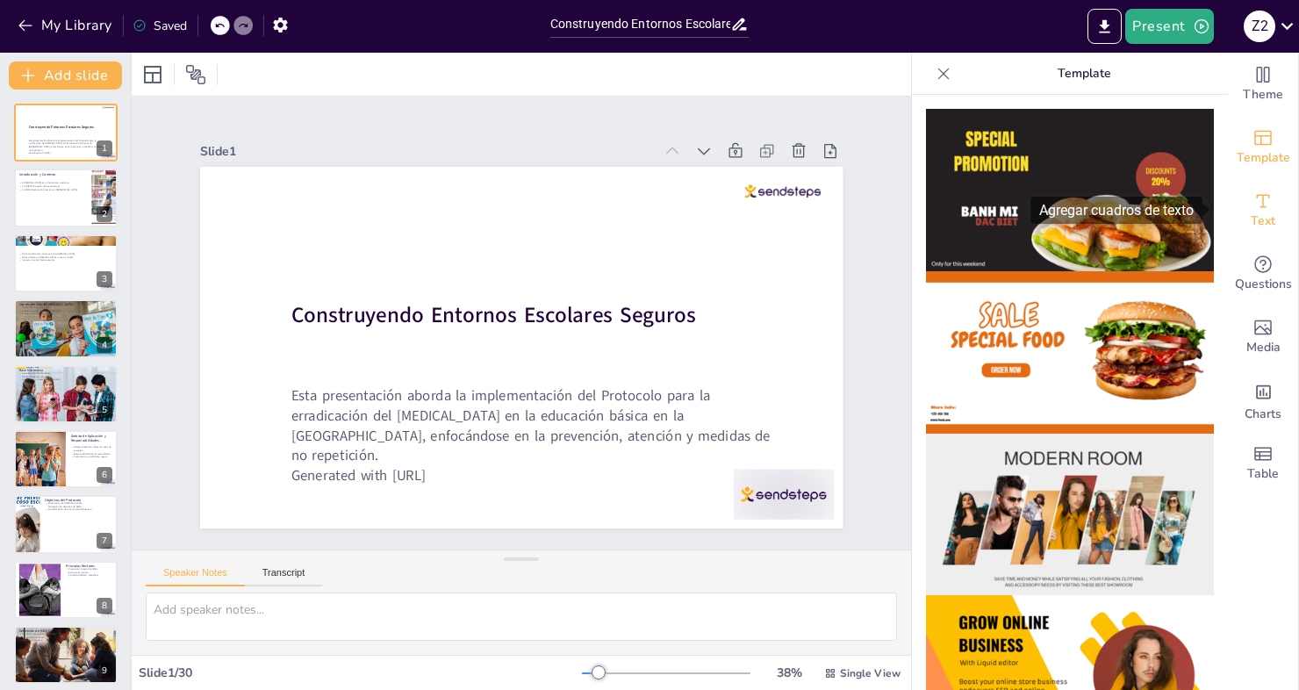
click at [1251, 212] on span "Text" at bounding box center [1263, 221] width 25 height 19
checkbox input "true"
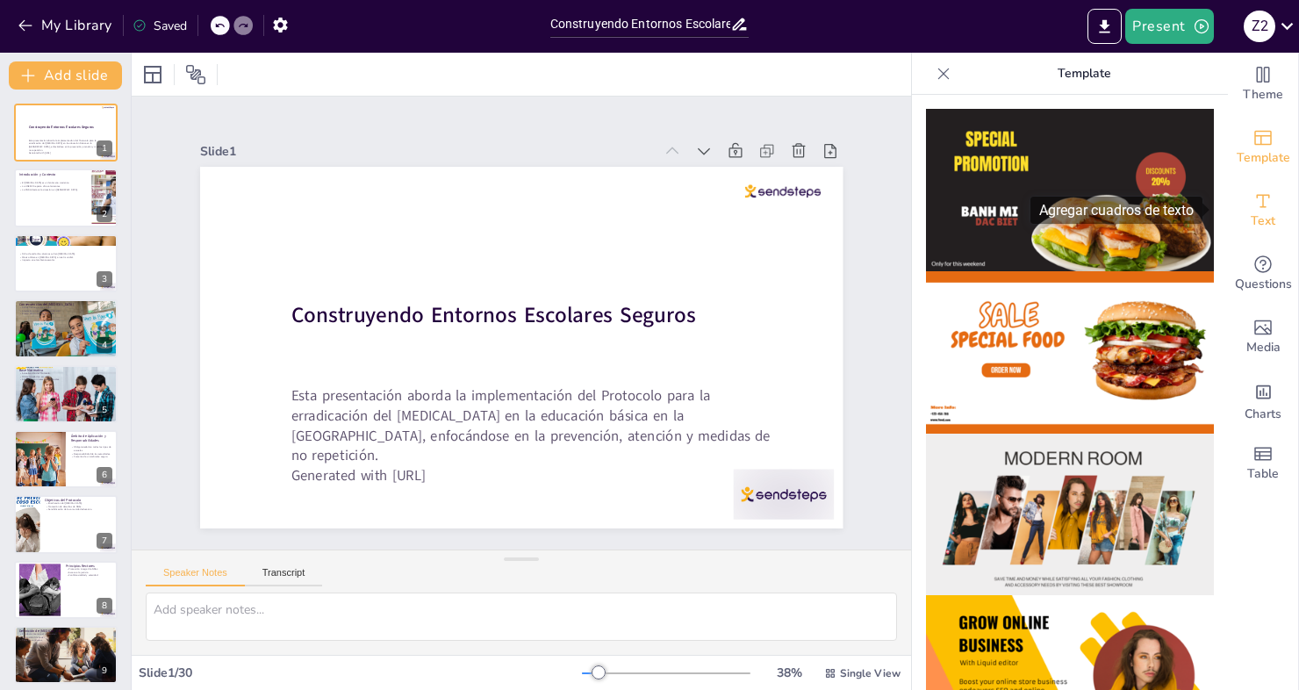
checkbox input "true"
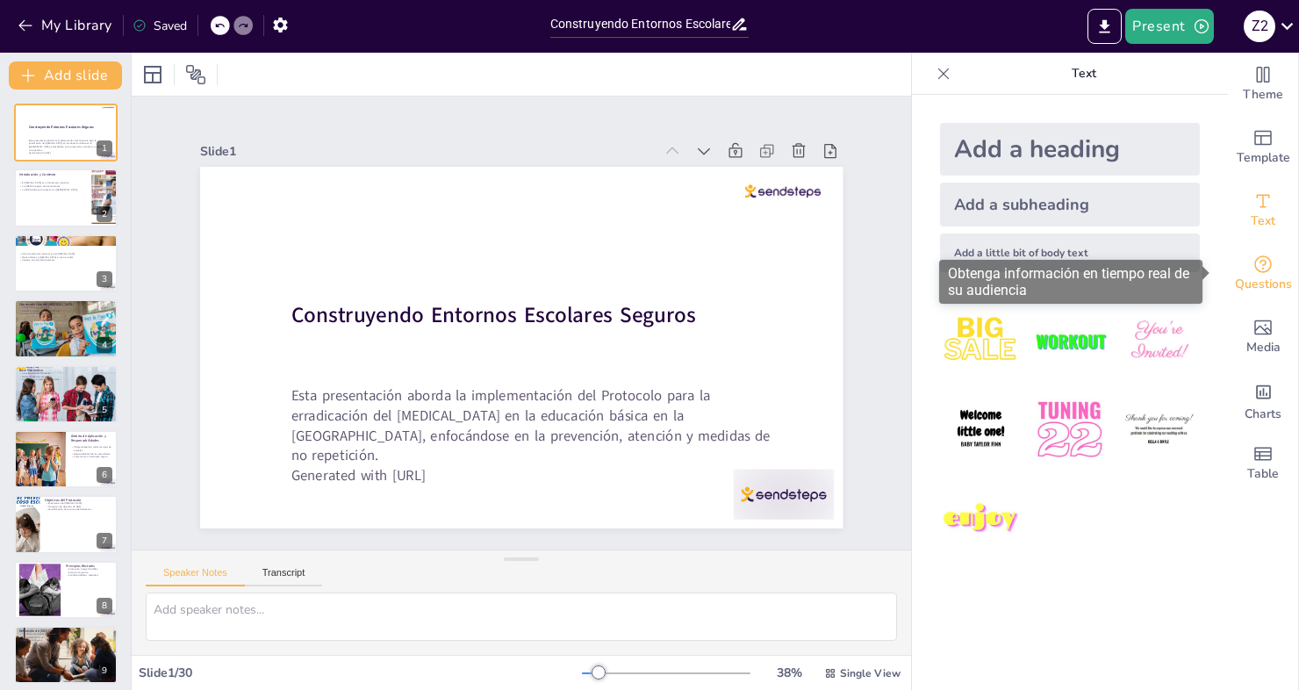
click at [1267, 282] on span "Questions" at bounding box center [1263, 284] width 57 height 19
checkbox input "true"
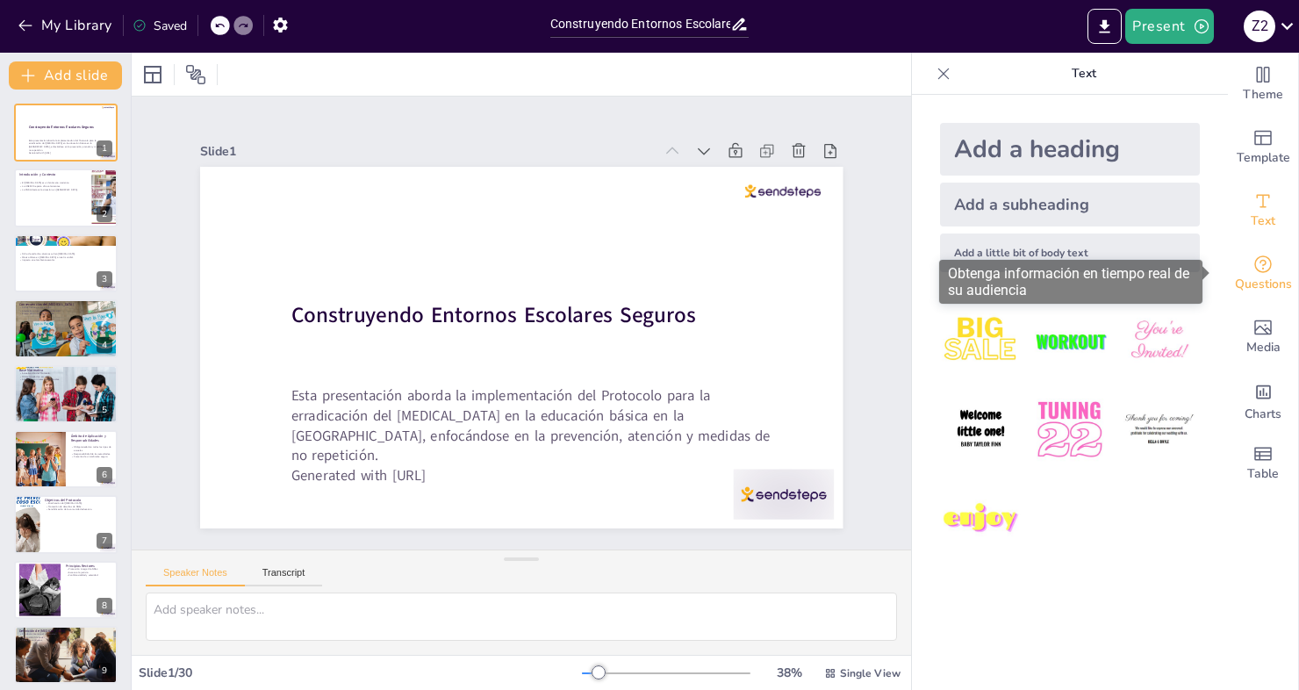
checkbox input "true"
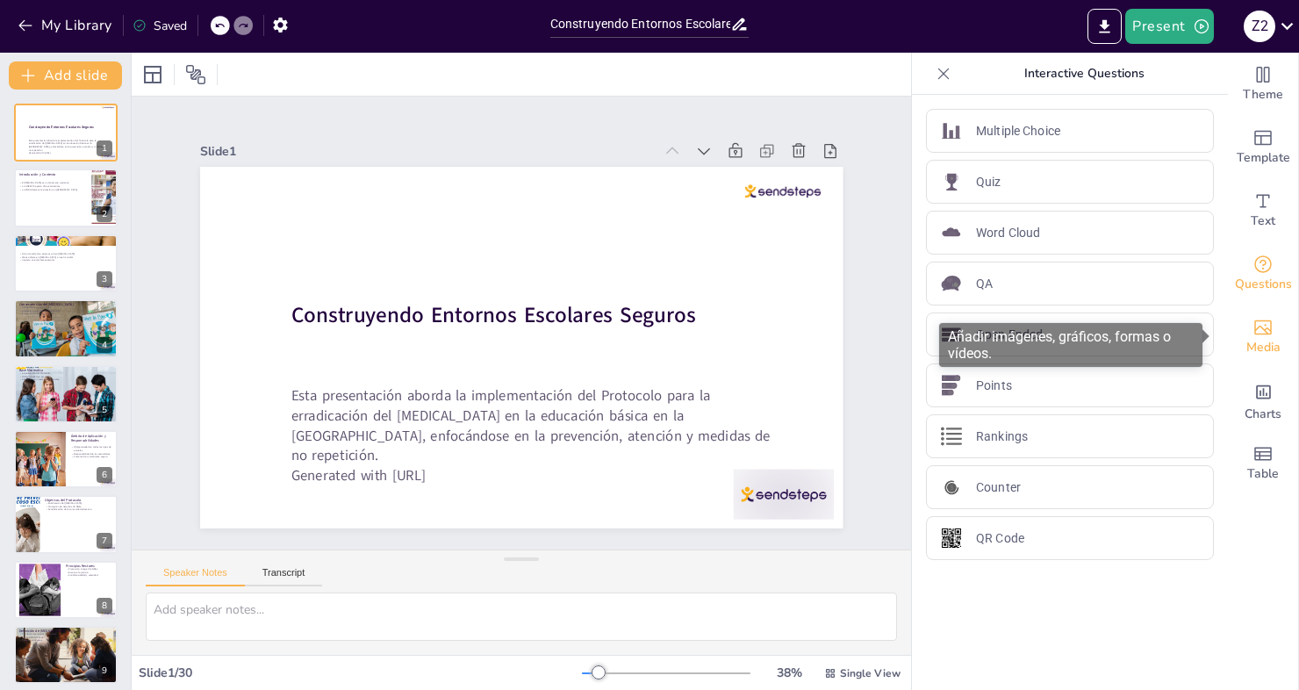
click at [1252, 345] on span "Media" at bounding box center [1263, 347] width 34 height 19
checkbox input "true"
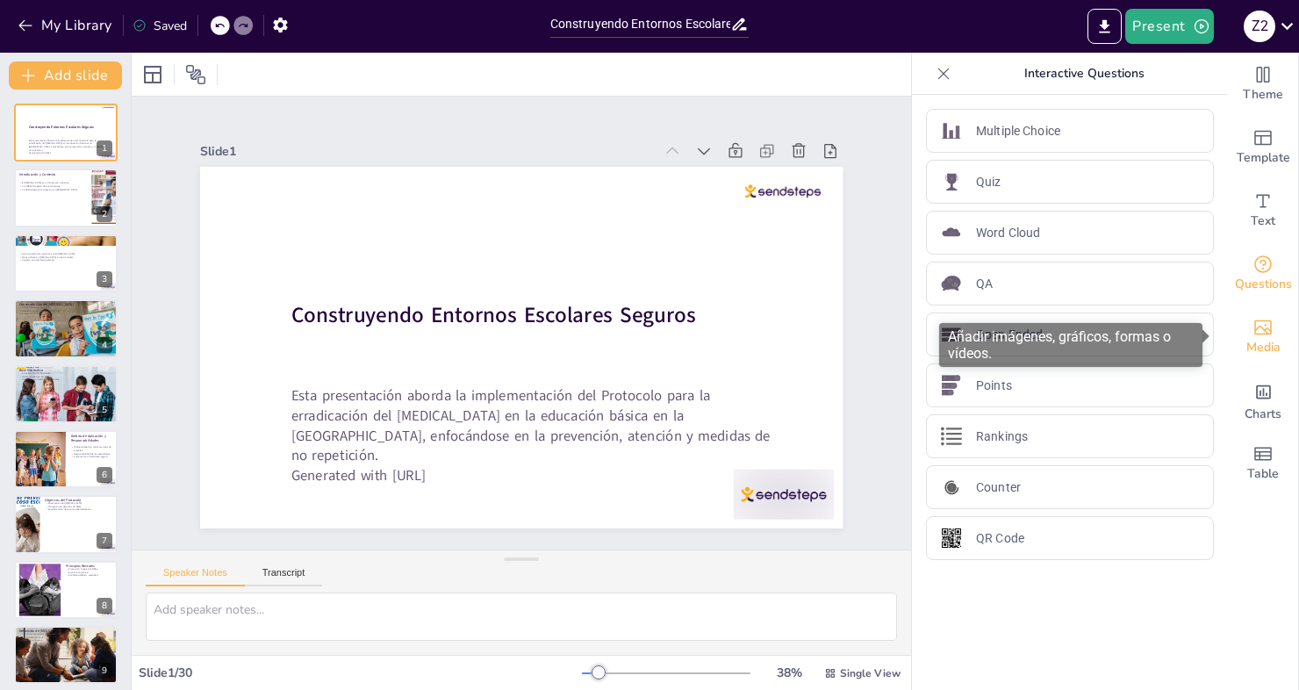
checkbox input "true"
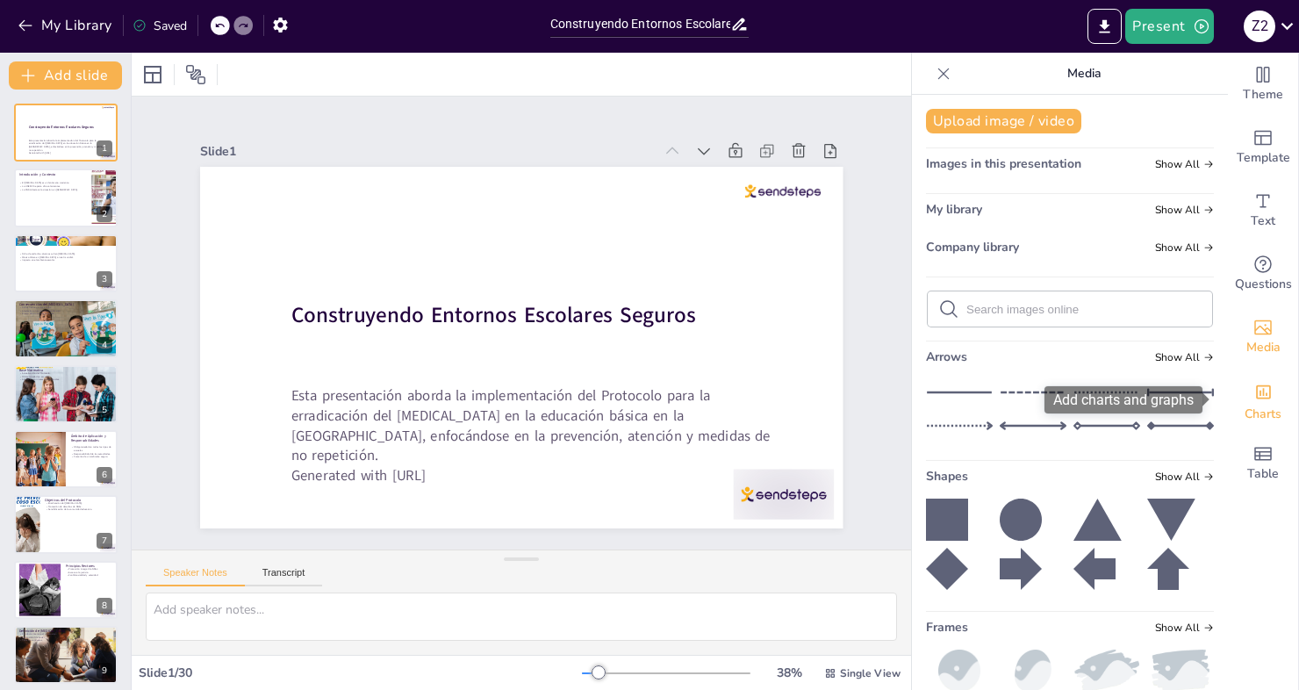
click at [1247, 405] on span "Charts" at bounding box center [1263, 414] width 37 height 19
checkbox input "true"
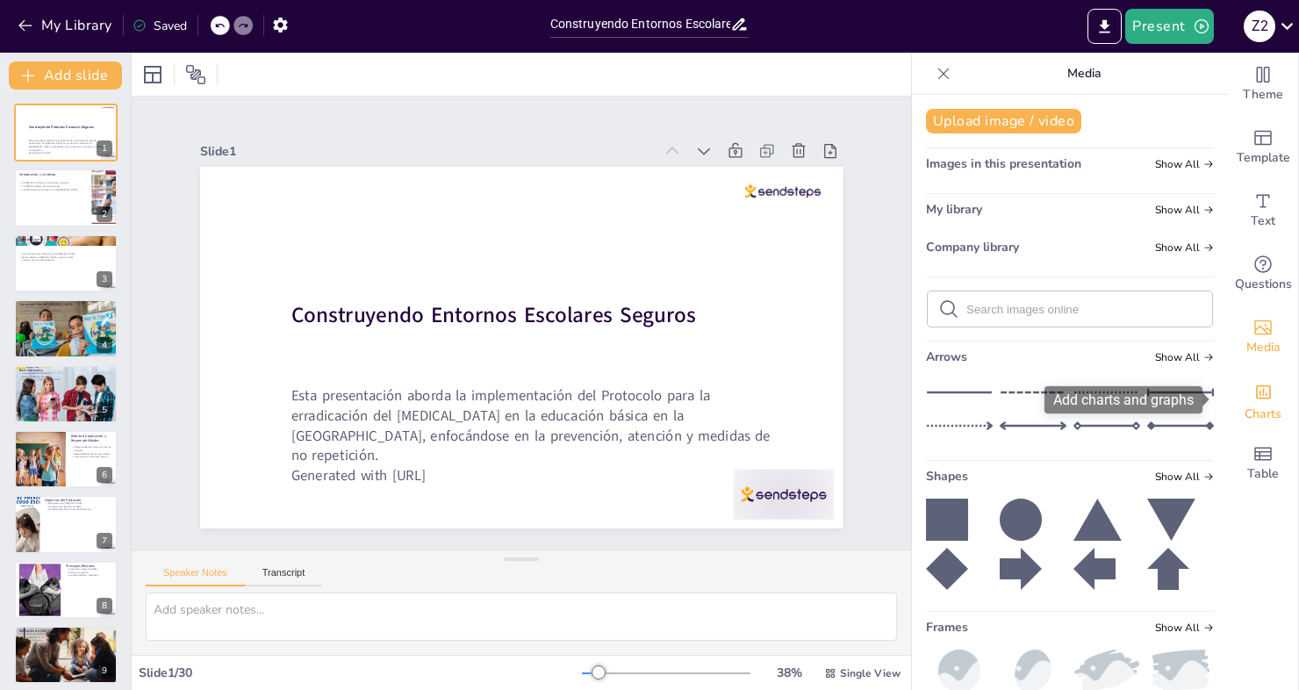
checkbox input "true"
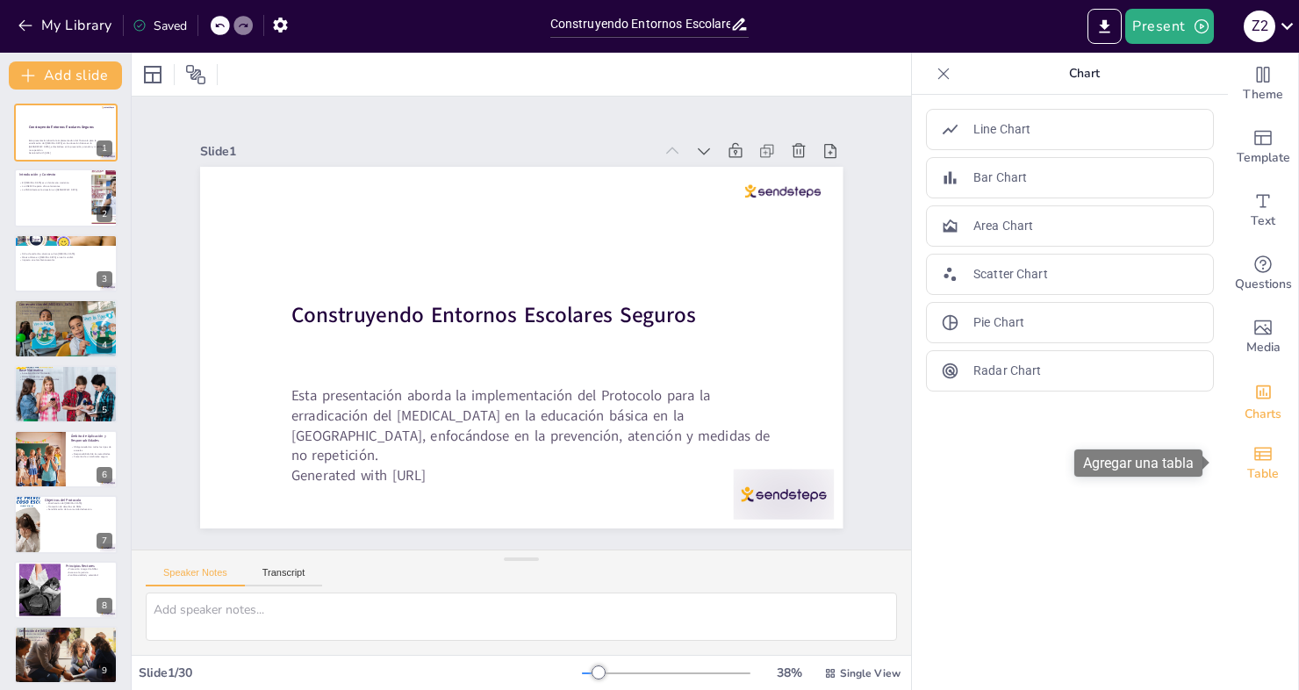
click at [1254, 460] on icon "Add a table" at bounding box center [1263, 453] width 18 height 13
checkbox input "true"
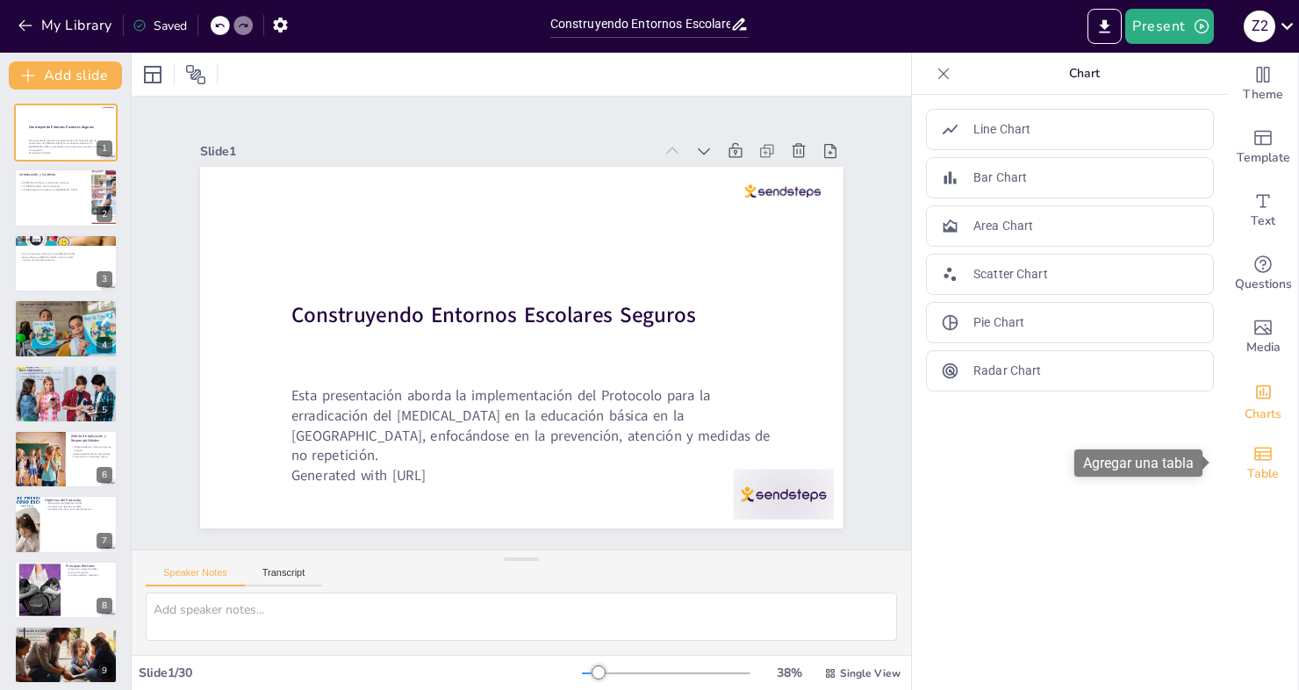
checkbox input "true"
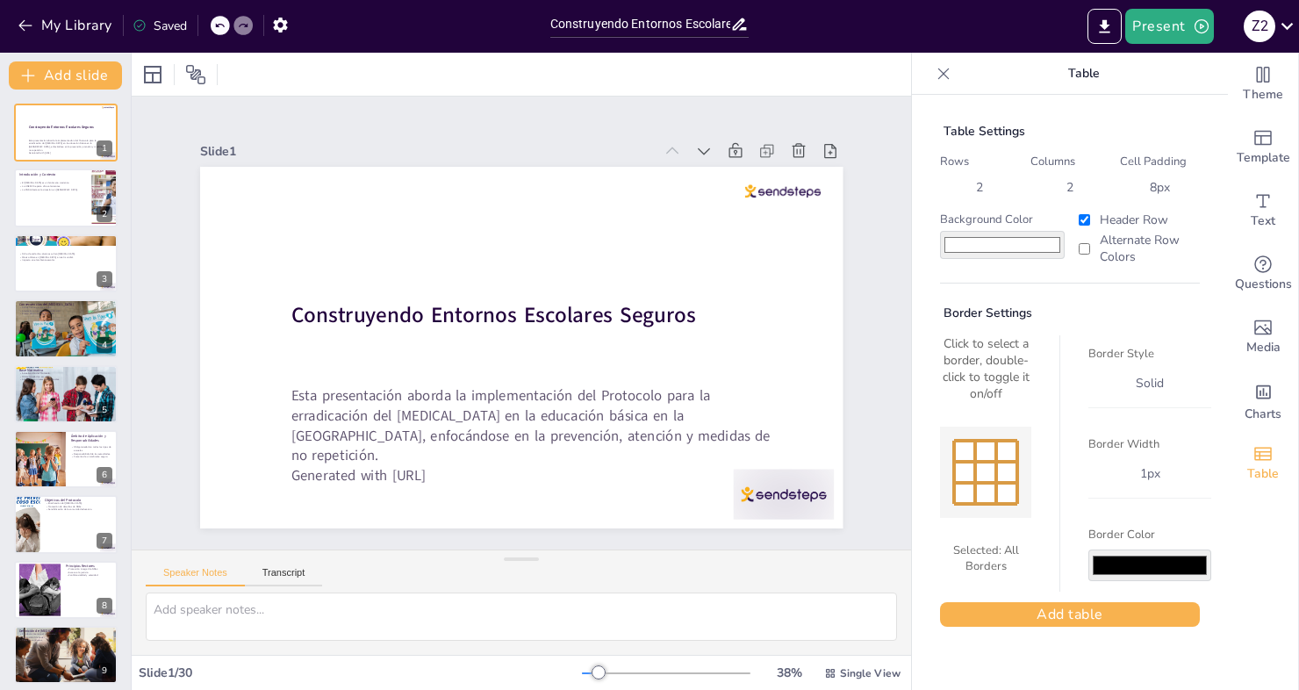
checkbox input "true"
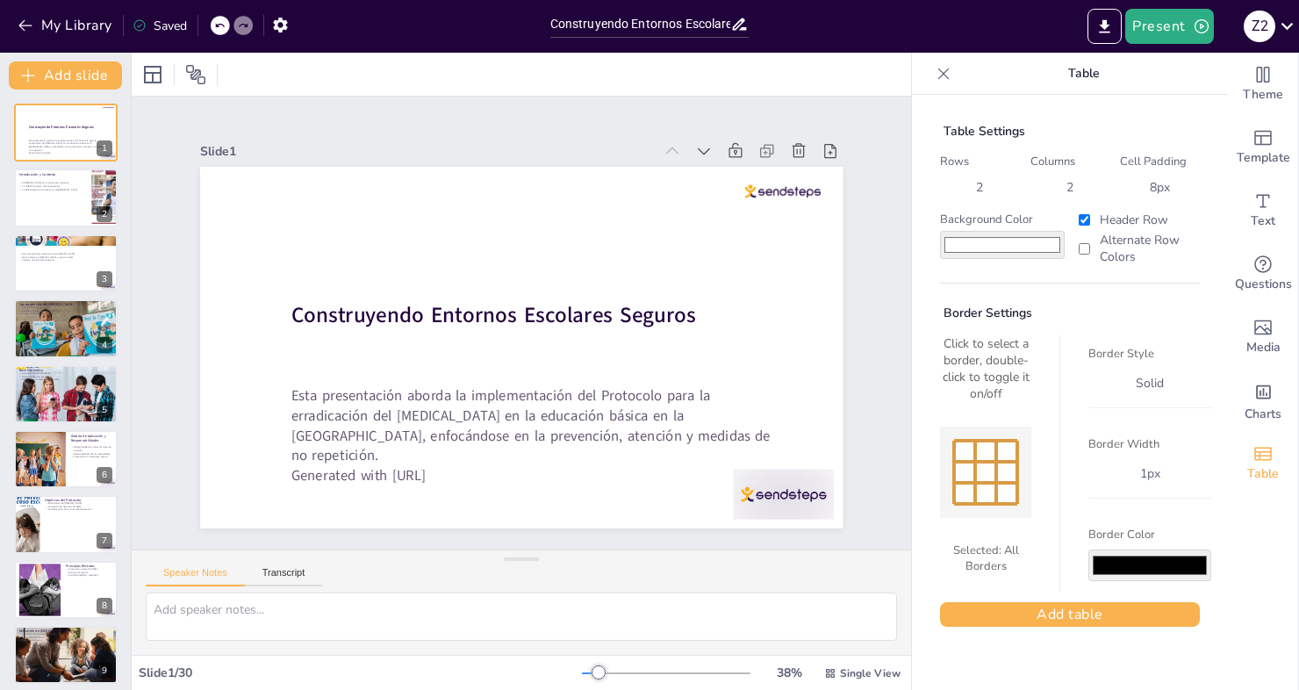
checkbox input "true"
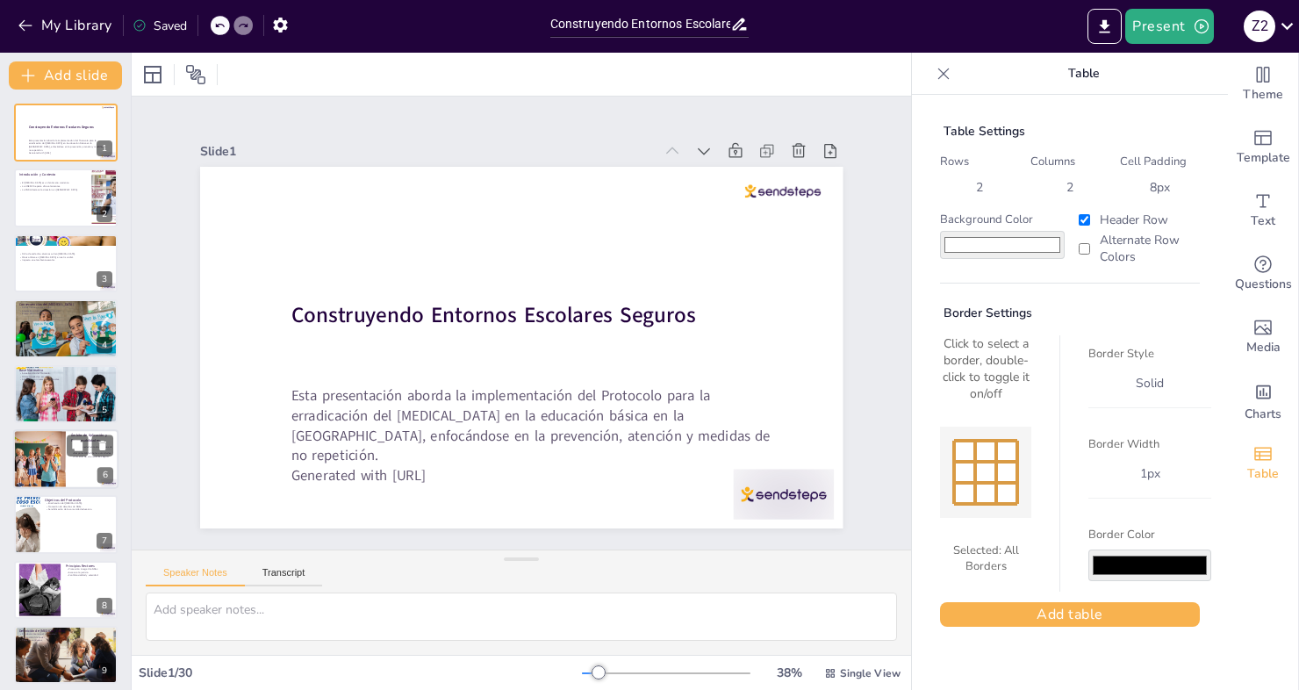
checkbox input "true"
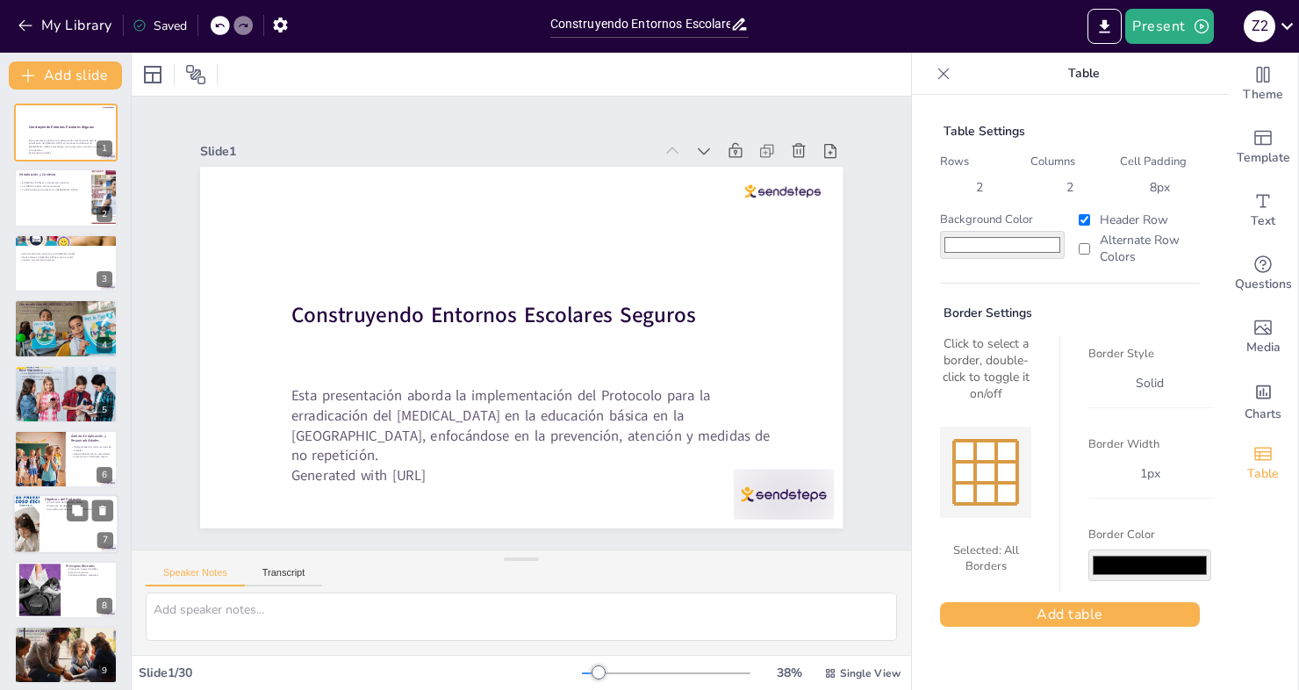
checkbox input "true"
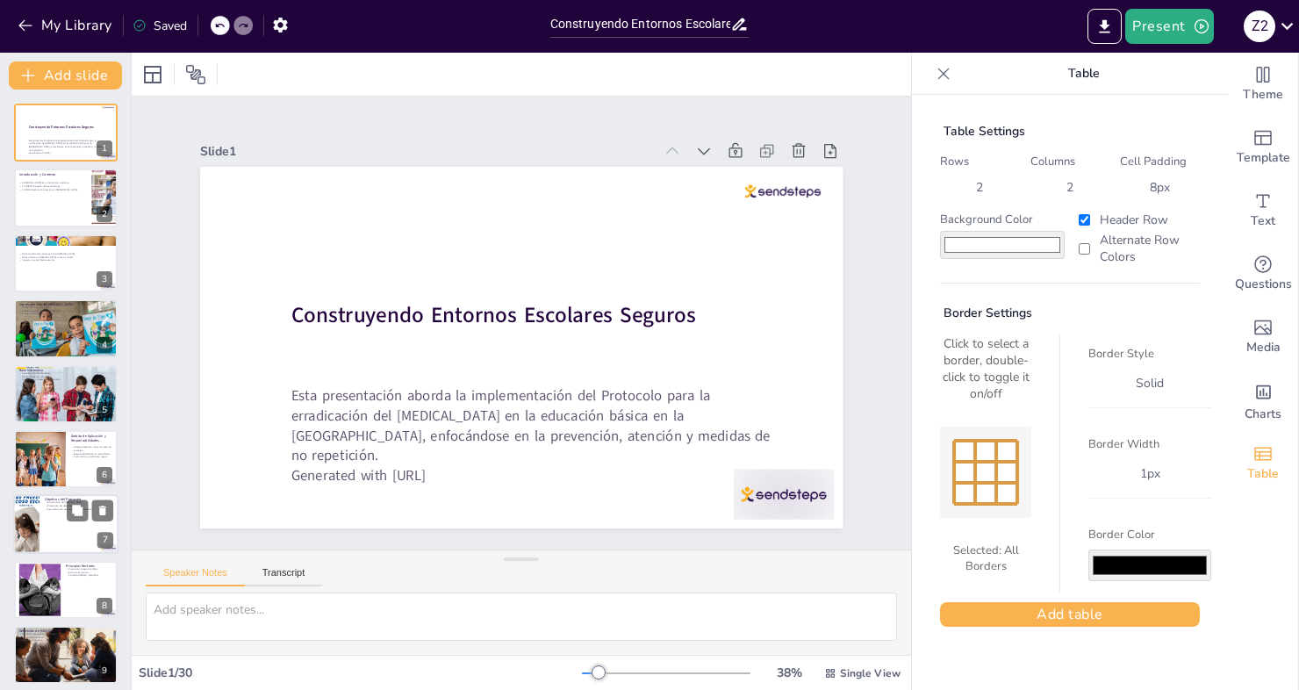
checkbox input "true"
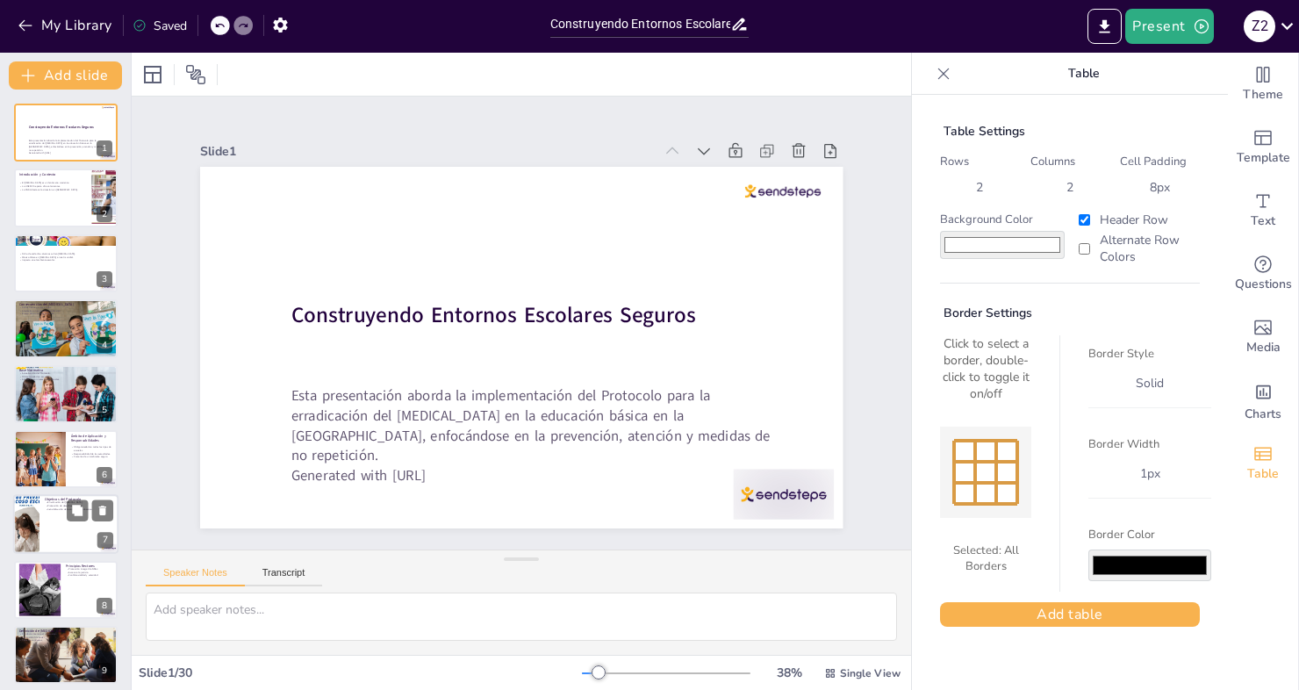
checkbox input "true"
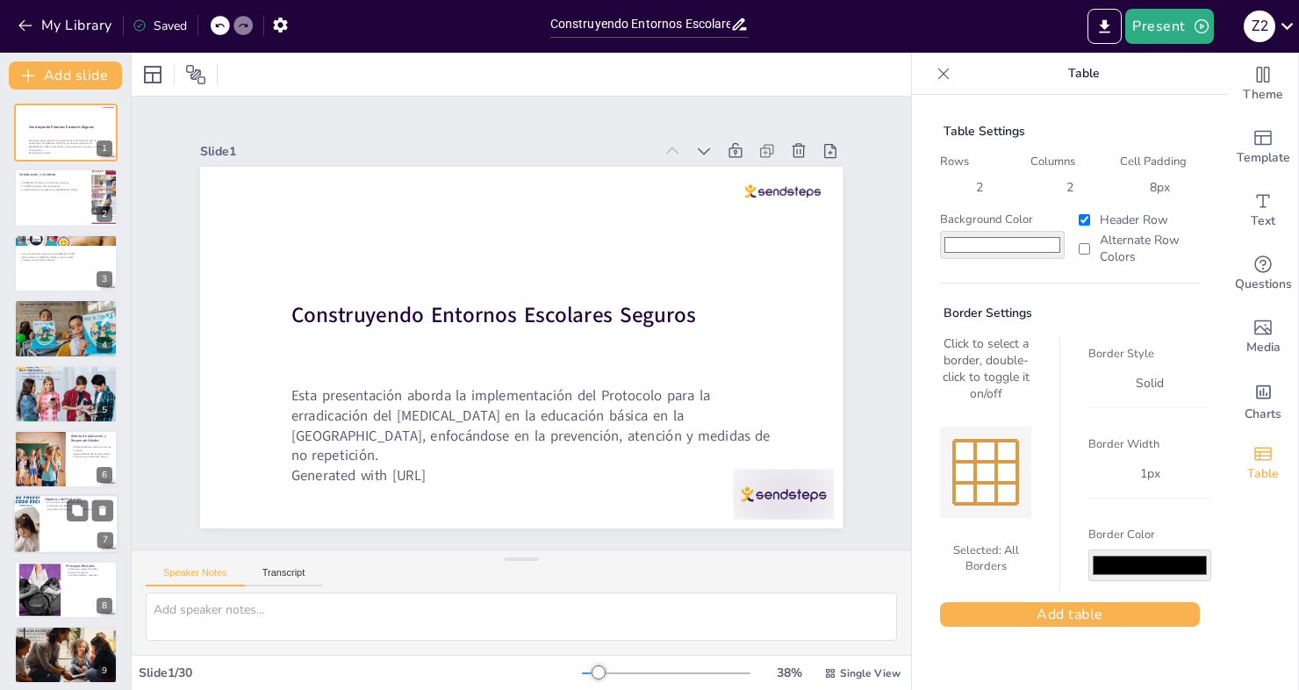
checkbox input "true"
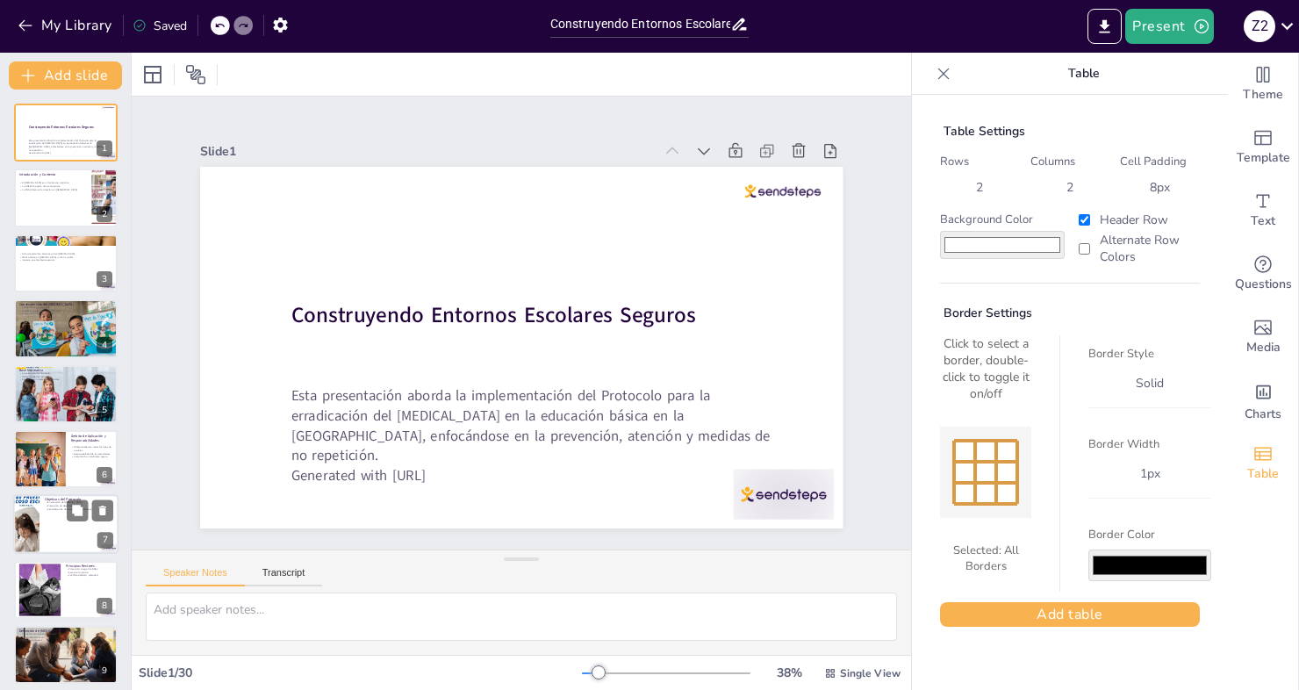
checkbox input "true"
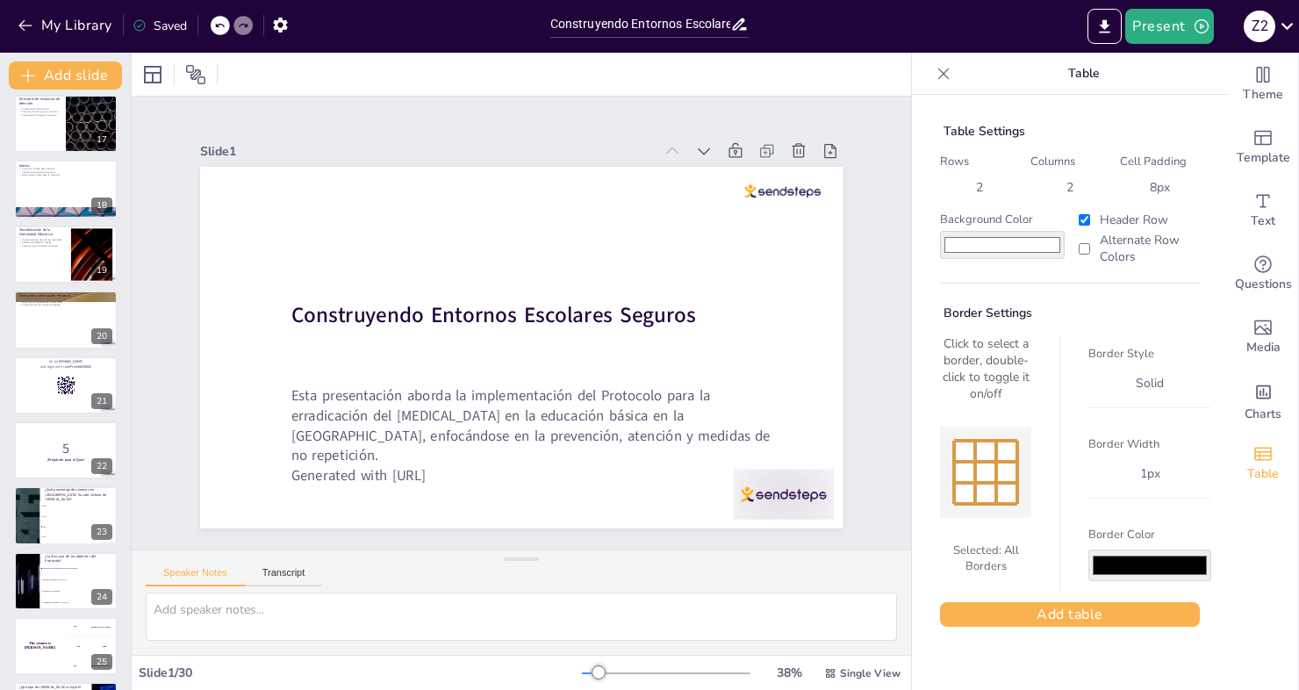
scroll to position [1379, 0]
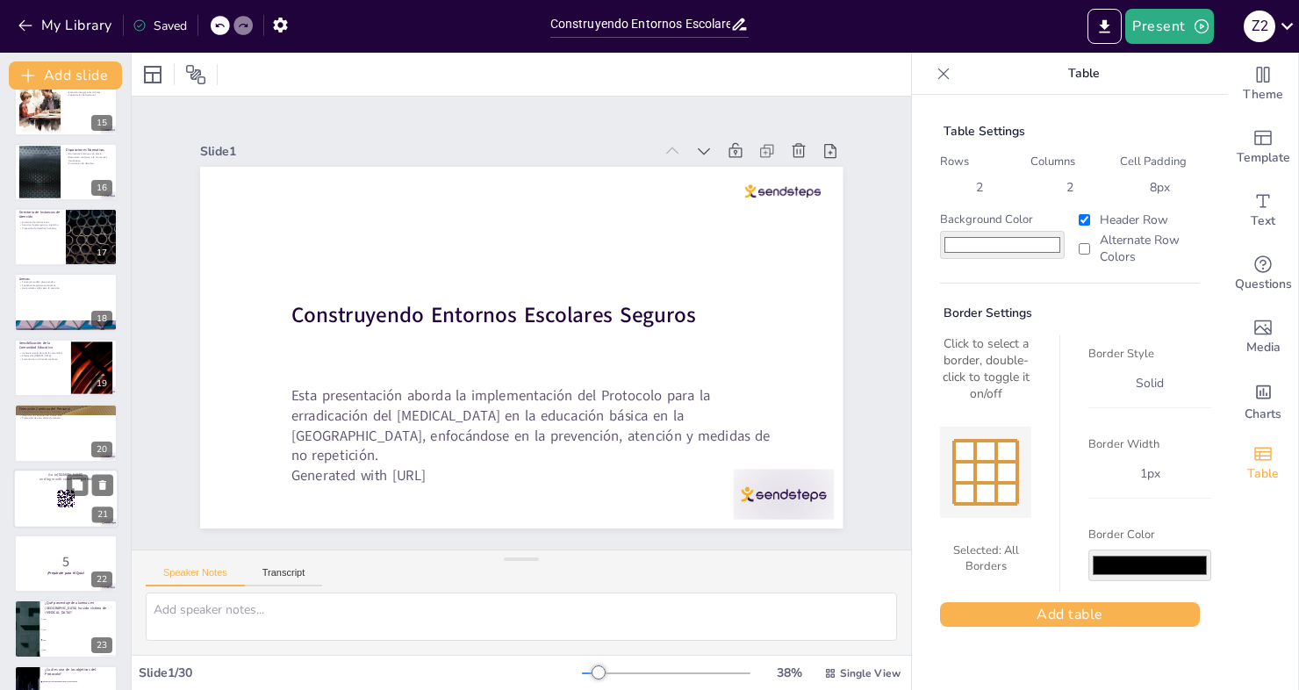
checkbox input "true"
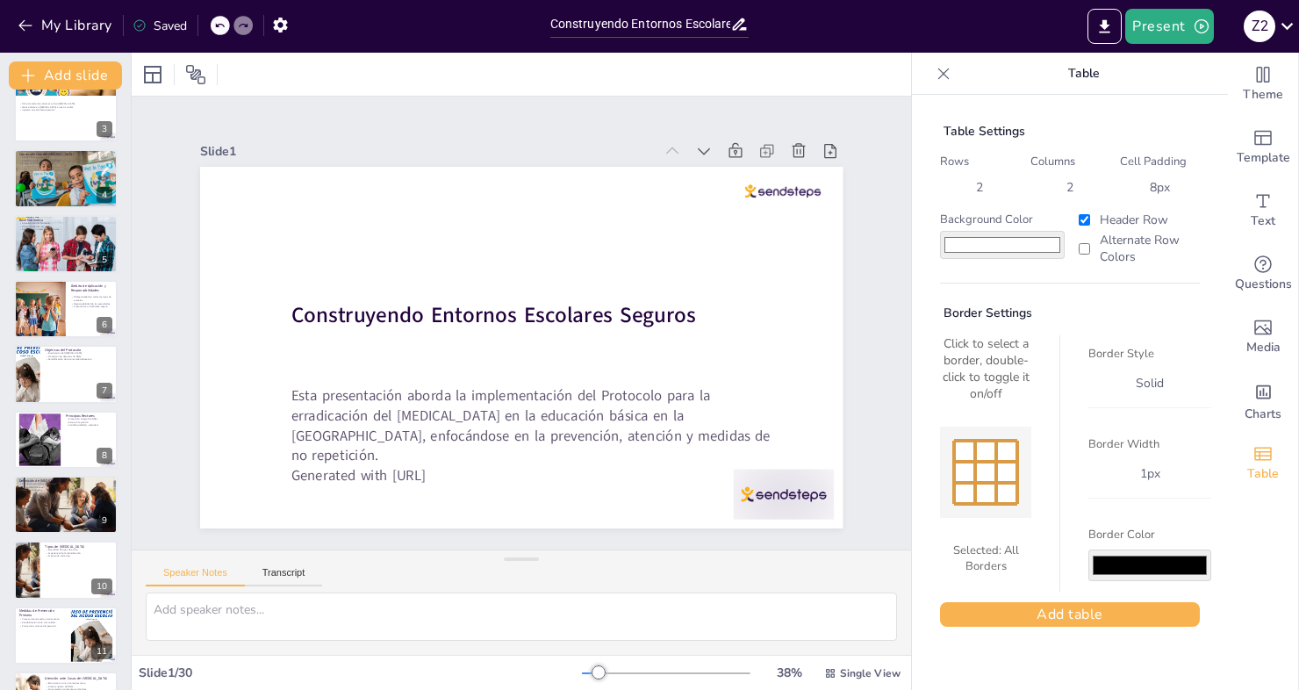
scroll to position [0, 0]
